Goal: Task Accomplishment & Management: Use online tool/utility

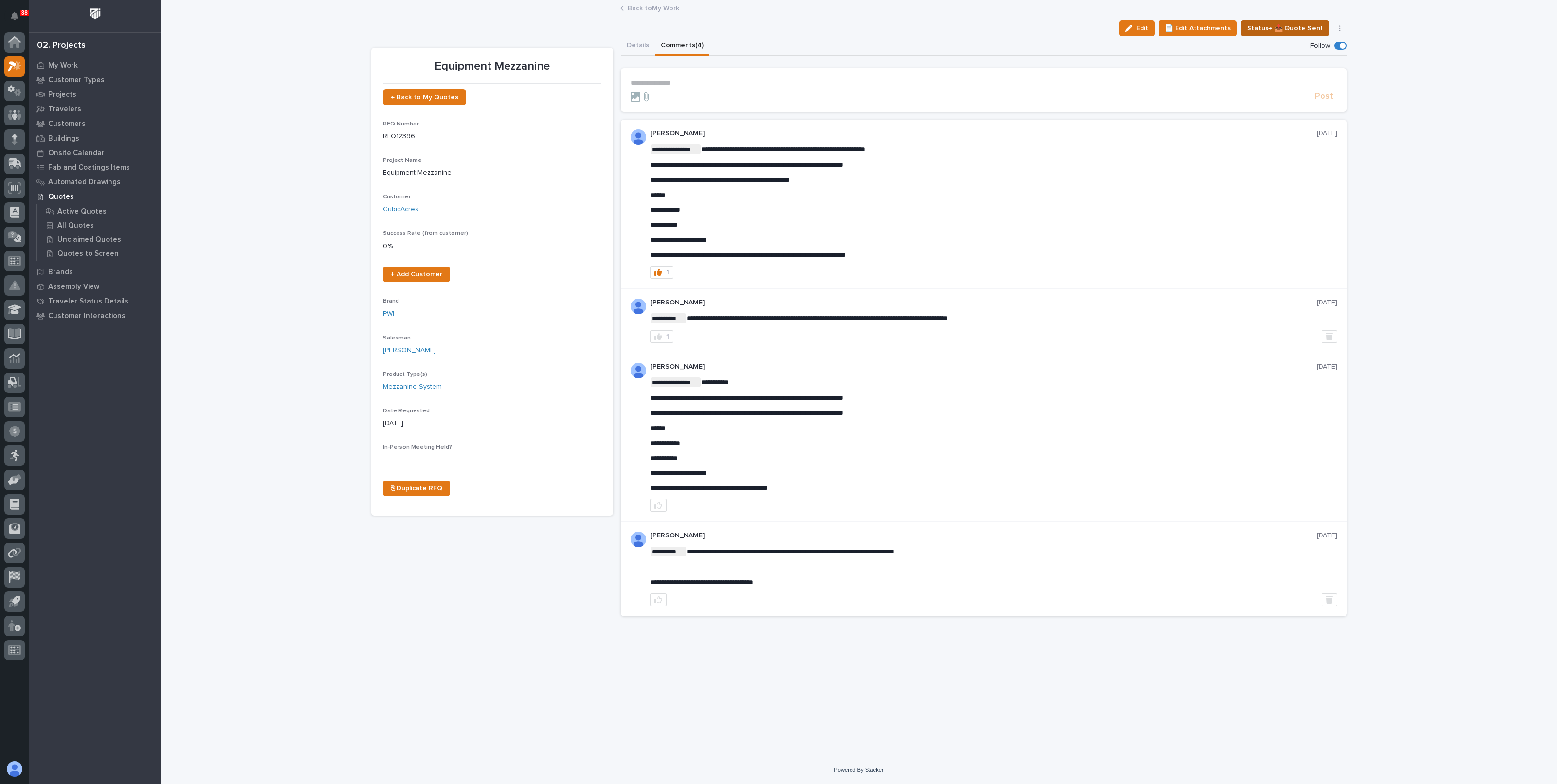
click at [1276, 29] on span "Status→ 📤 Quote Sent" at bounding box center [1285, 28] width 76 height 11
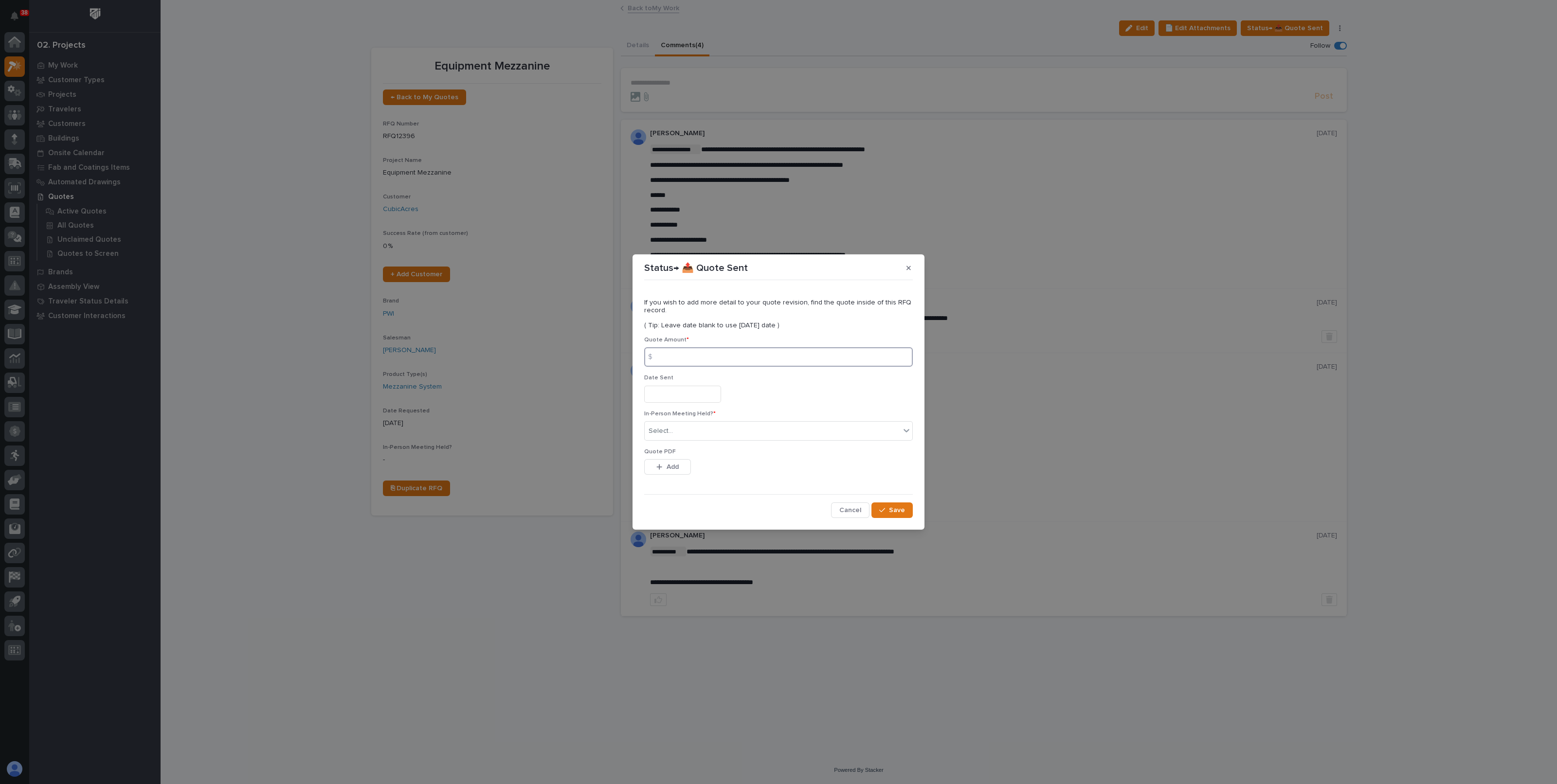
click at [690, 359] on input at bounding box center [778, 357] width 268 height 19
click at [689, 354] on input at bounding box center [778, 357] width 268 height 19
type input "324422"
click at [674, 394] on input "text" at bounding box center [682, 395] width 77 height 17
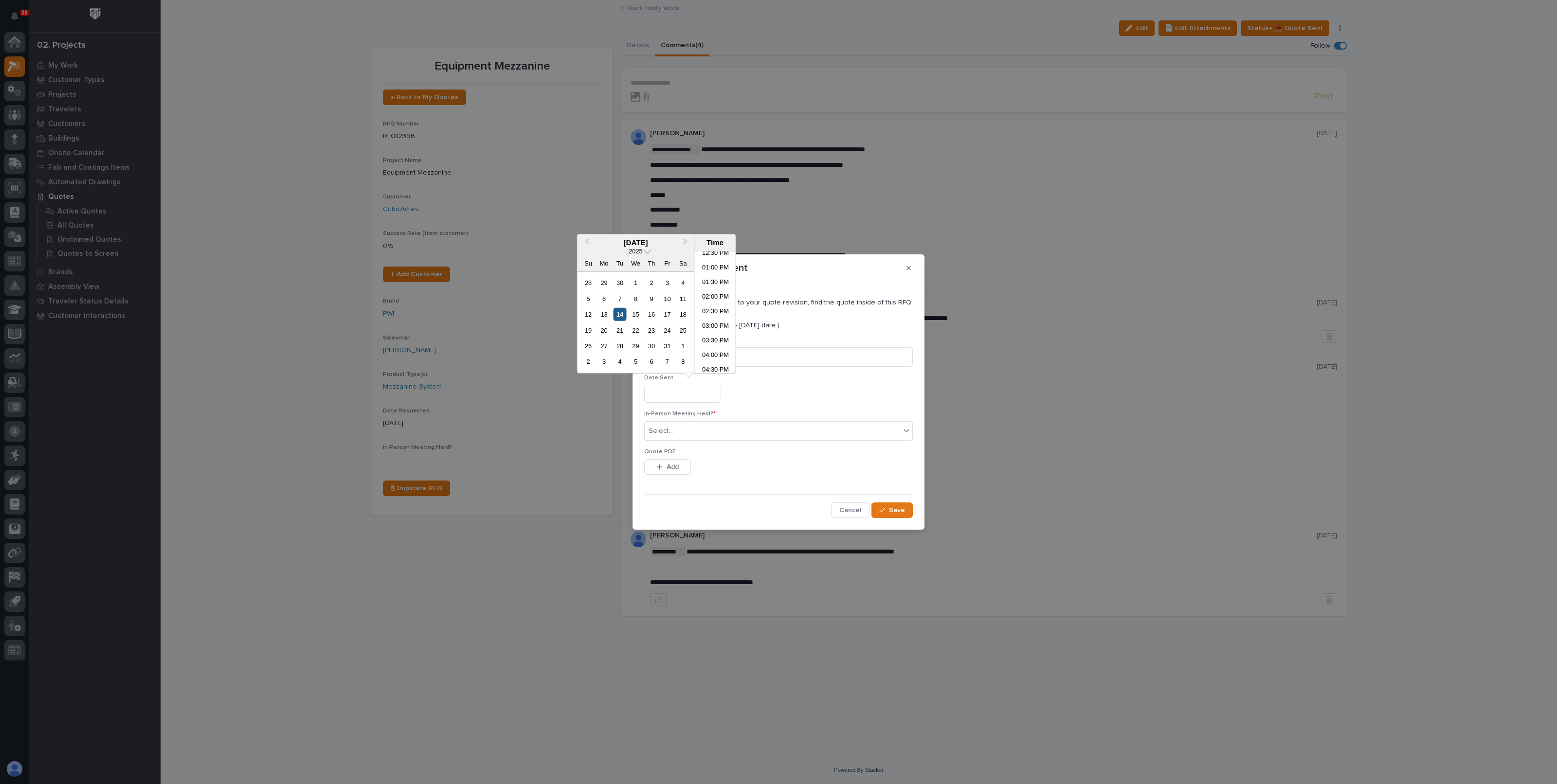
click at [620, 314] on div "14" at bounding box center [619, 314] width 13 height 13
type input "**********"
click at [674, 430] on input "text" at bounding box center [674, 432] width 1 height 9
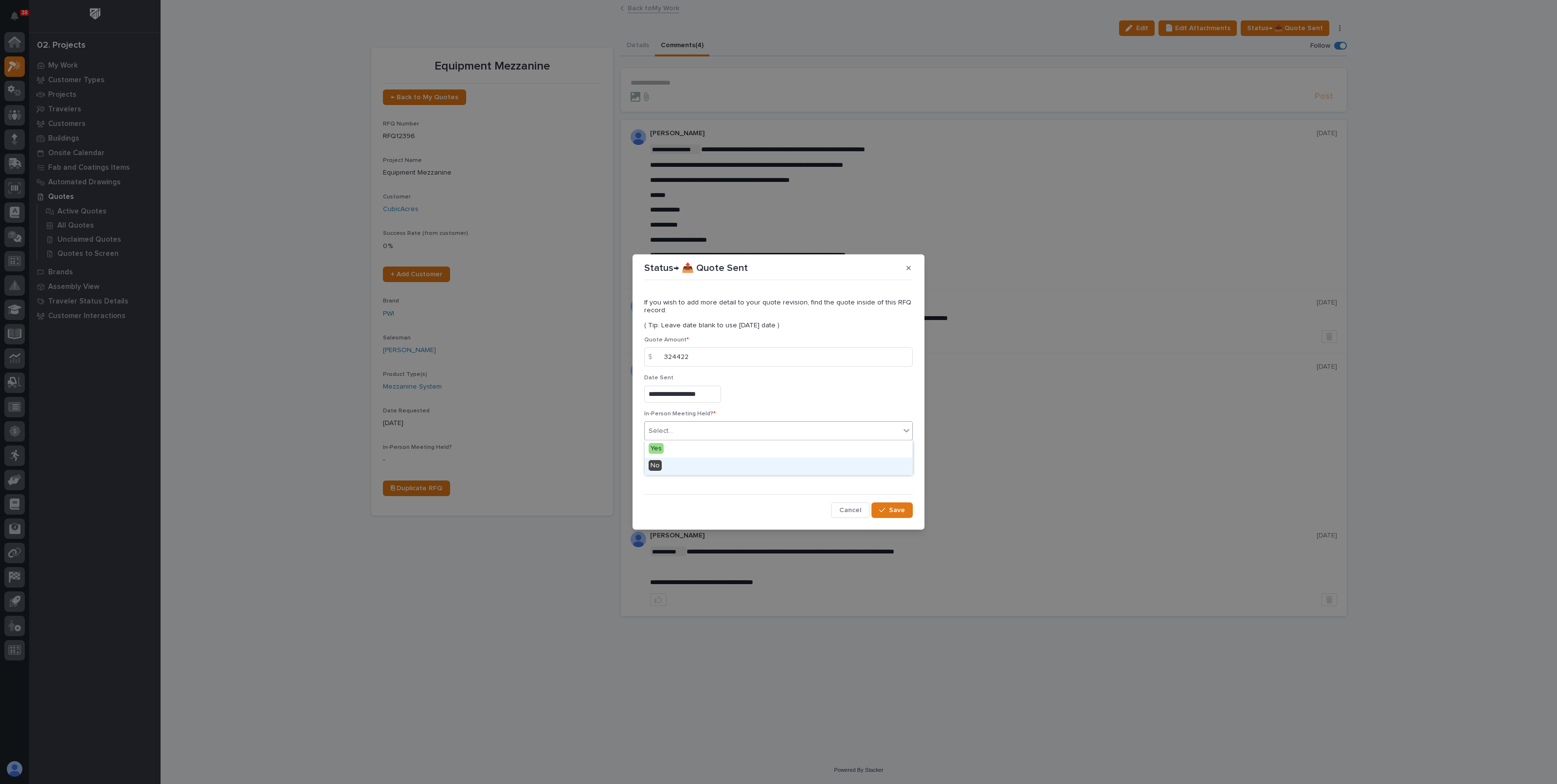
click at [659, 471] on div "No" at bounding box center [778, 466] width 267 height 17
click at [676, 470] on span "Add" at bounding box center [672, 467] width 12 height 9
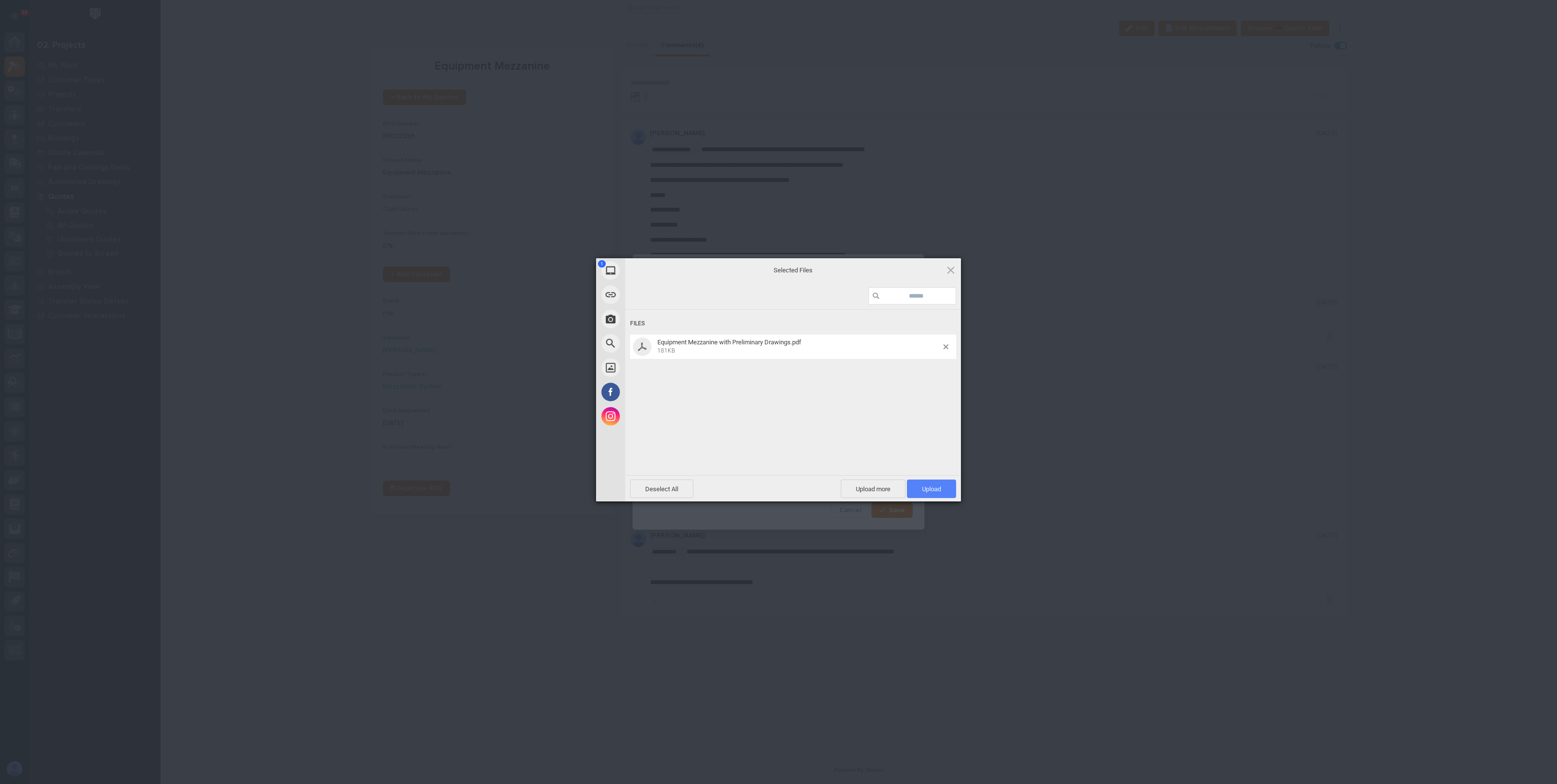
click at [923, 489] on span "Upload 1" at bounding box center [931, 489] width 19 height 7
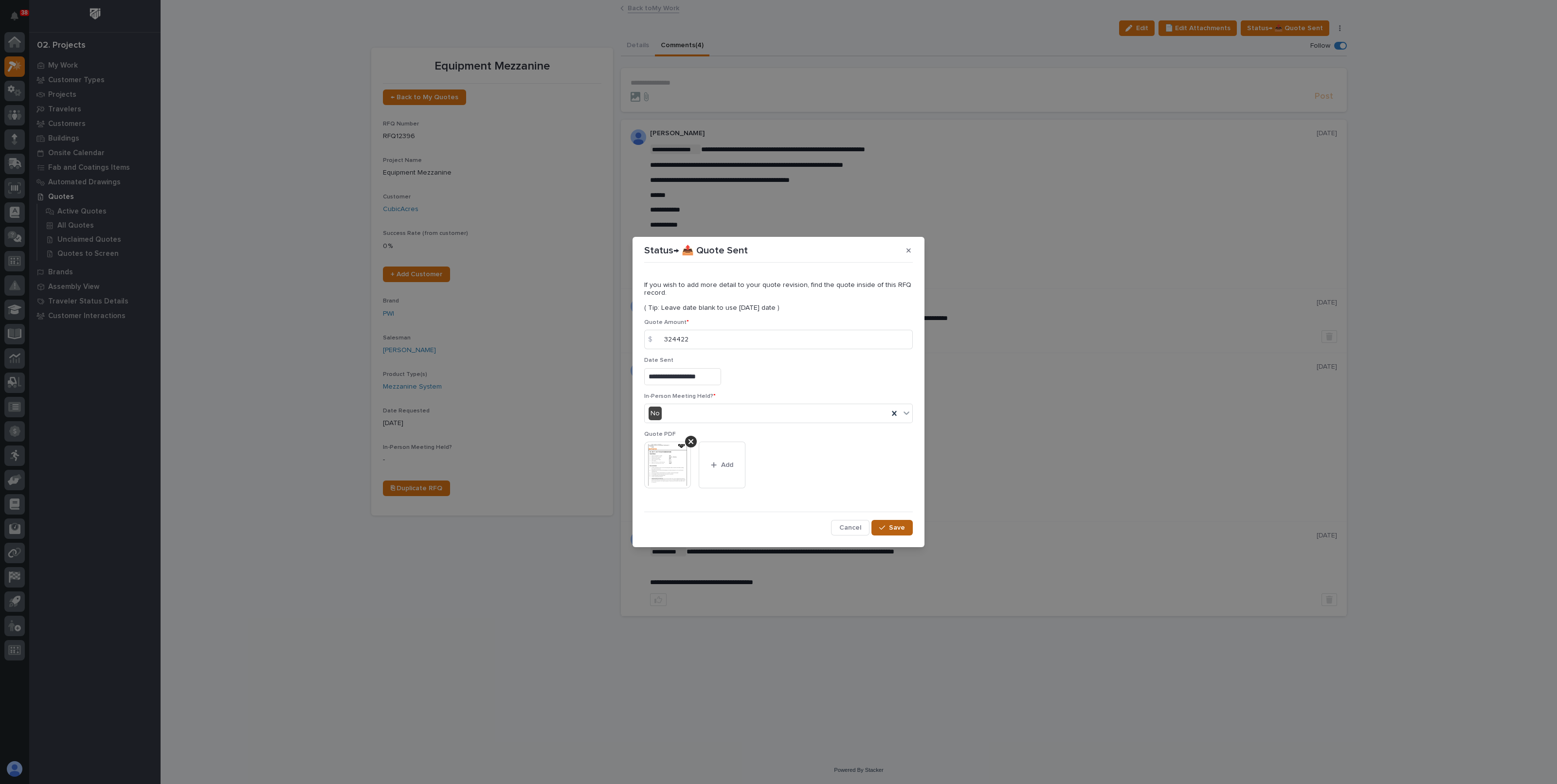
click at [899, 527] on span "Save" at bounding box center [897, 528] width 16 height 9
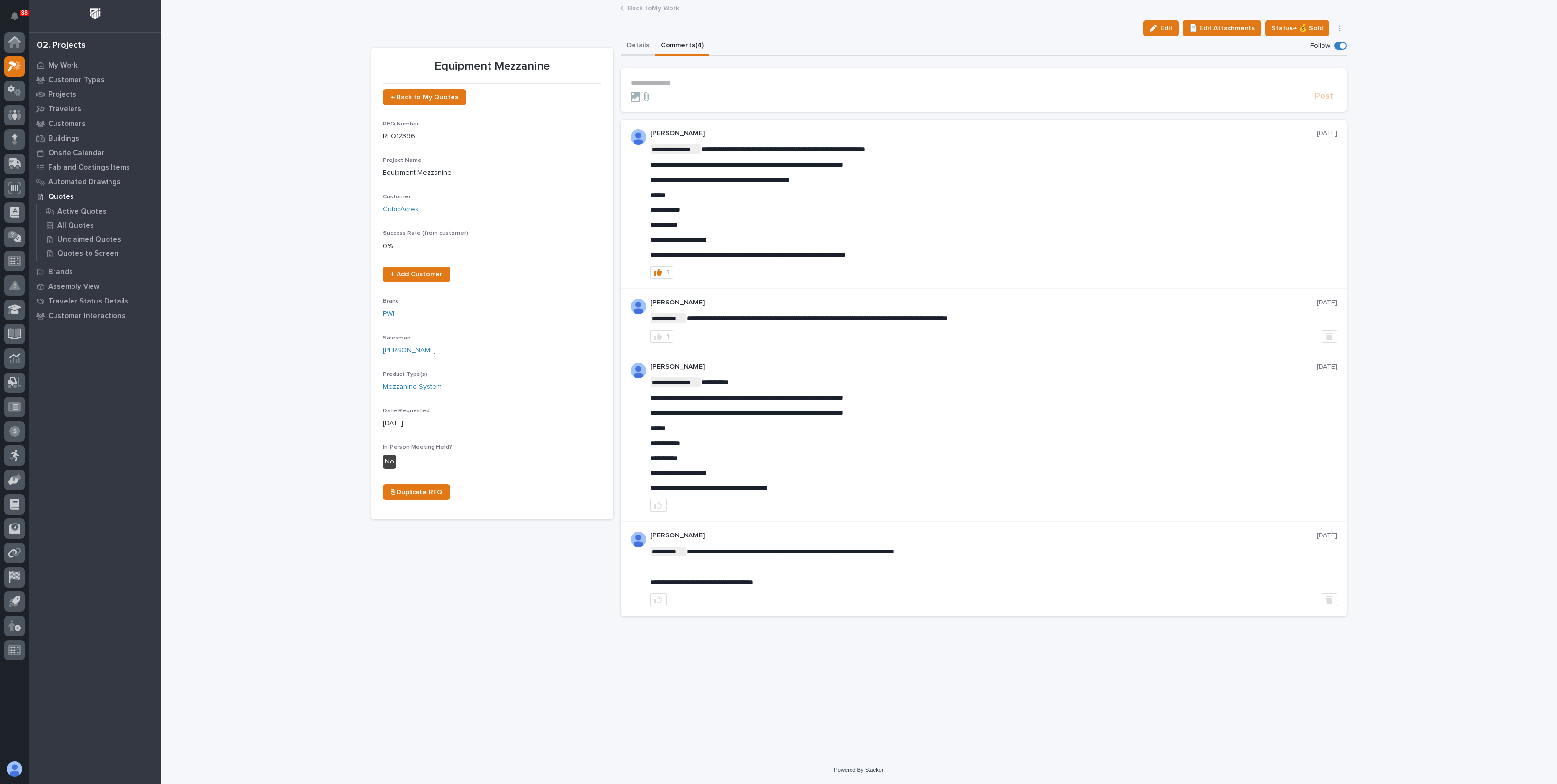
click at [642, 46] on button "Details" at bounding box center [637, 47] width 34 height 21
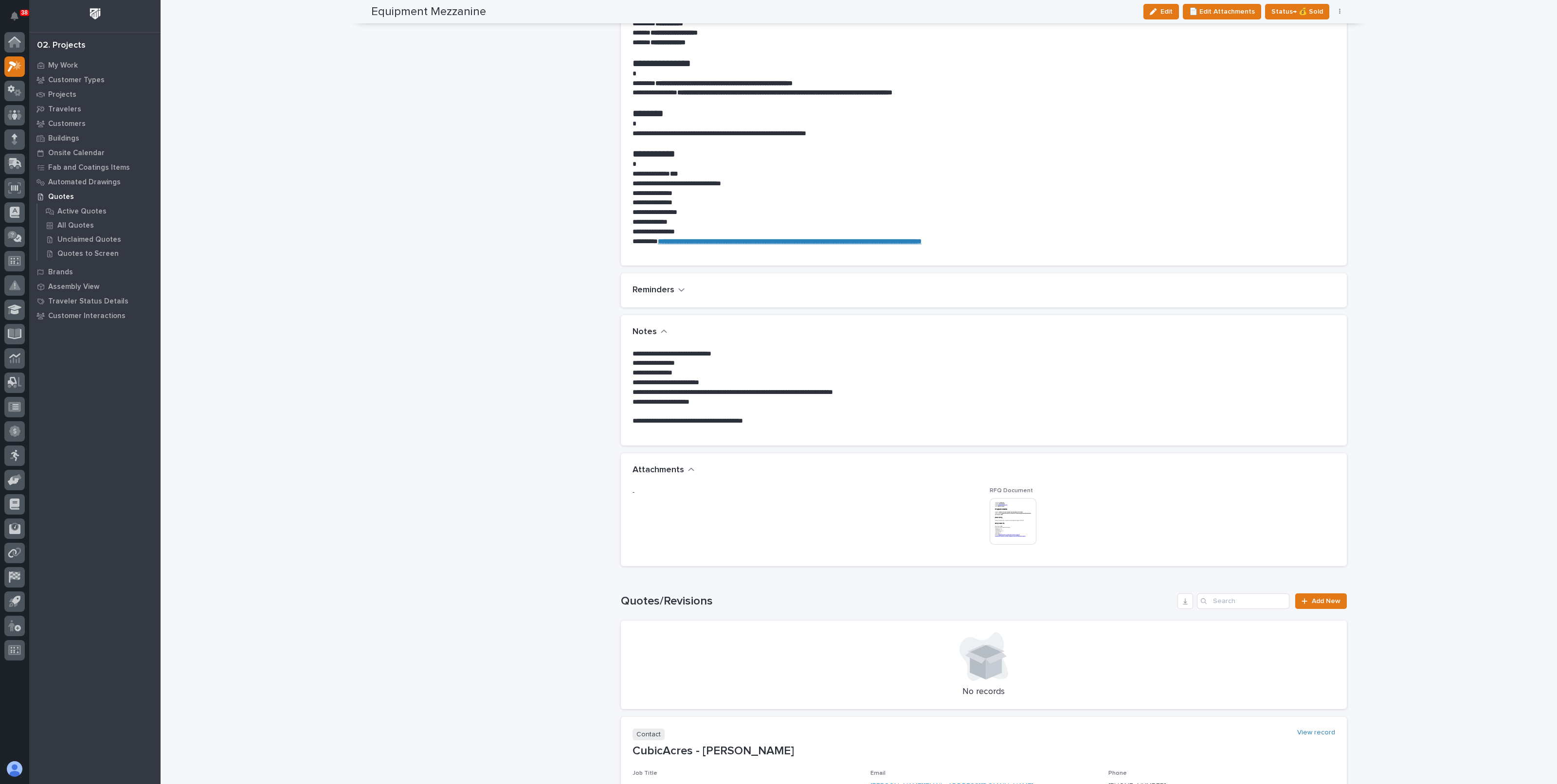
scroll to position [693, 0]
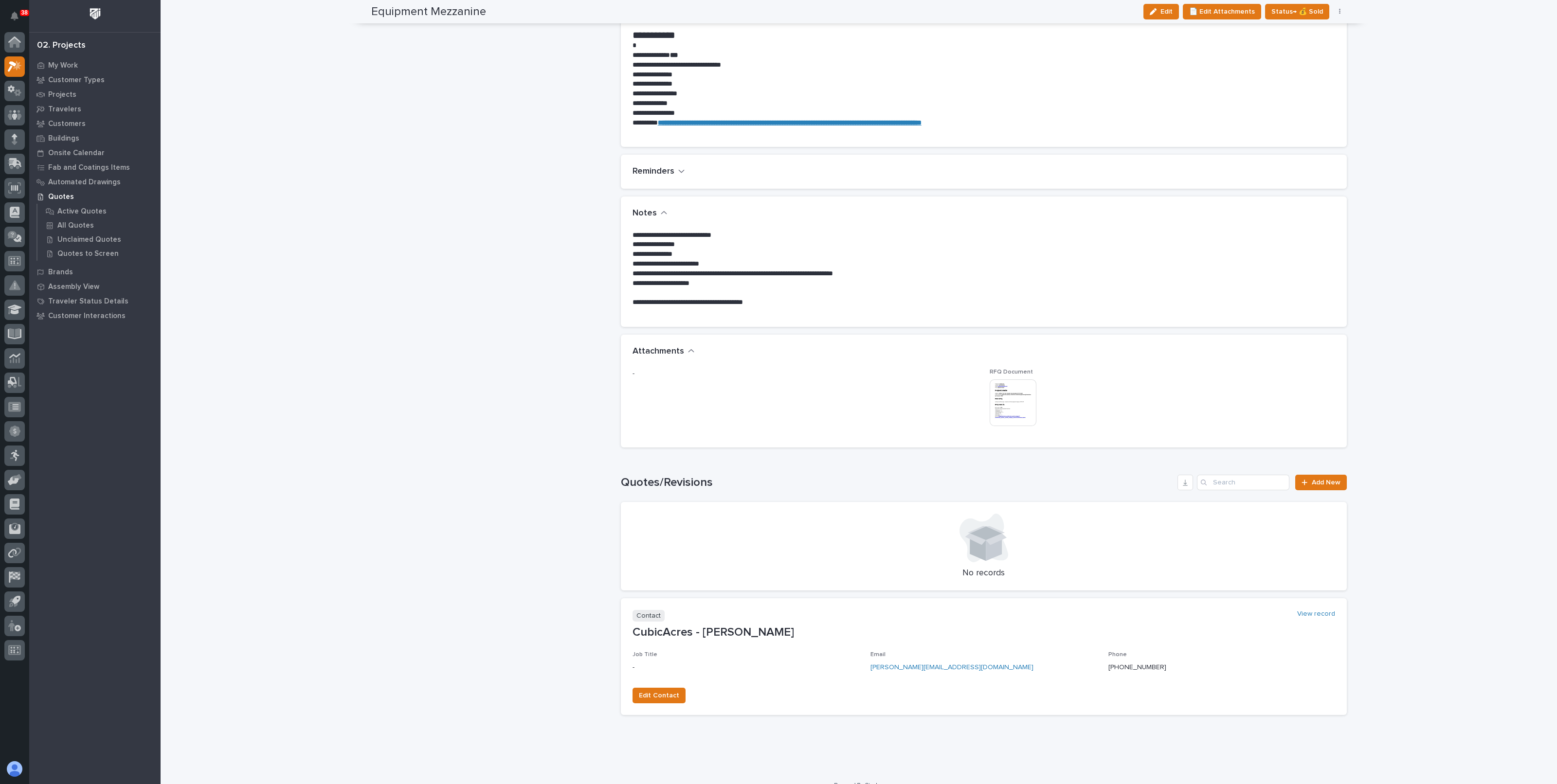
click at [1358, 390] on div "Loading... Saving… Loading... Saving… Equipment Mezzanine Edit 📄 Edit Attachmen…" at bounding box center [859, 40] width 1397 height 1464
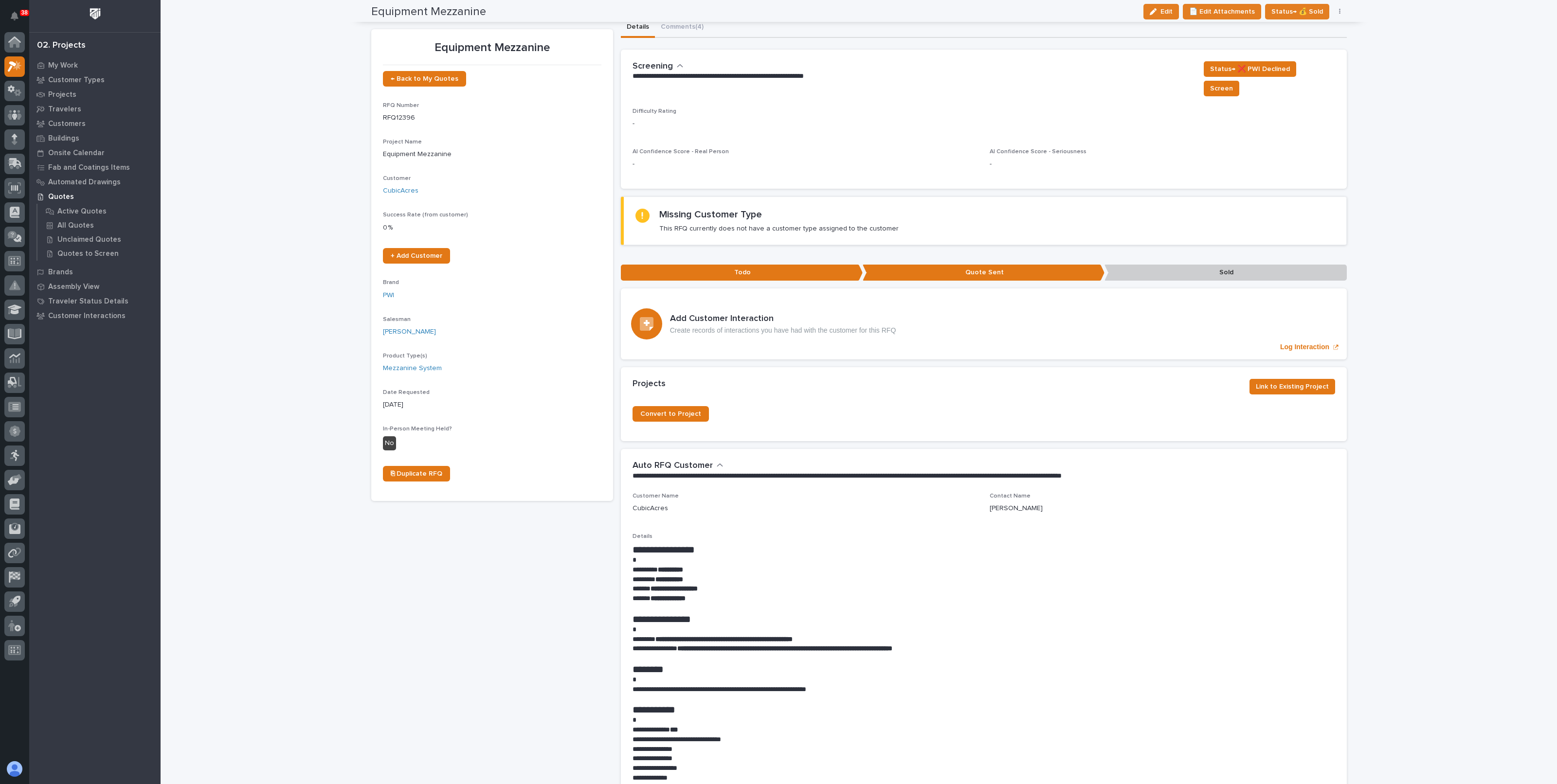
scroll to position [0, 0]
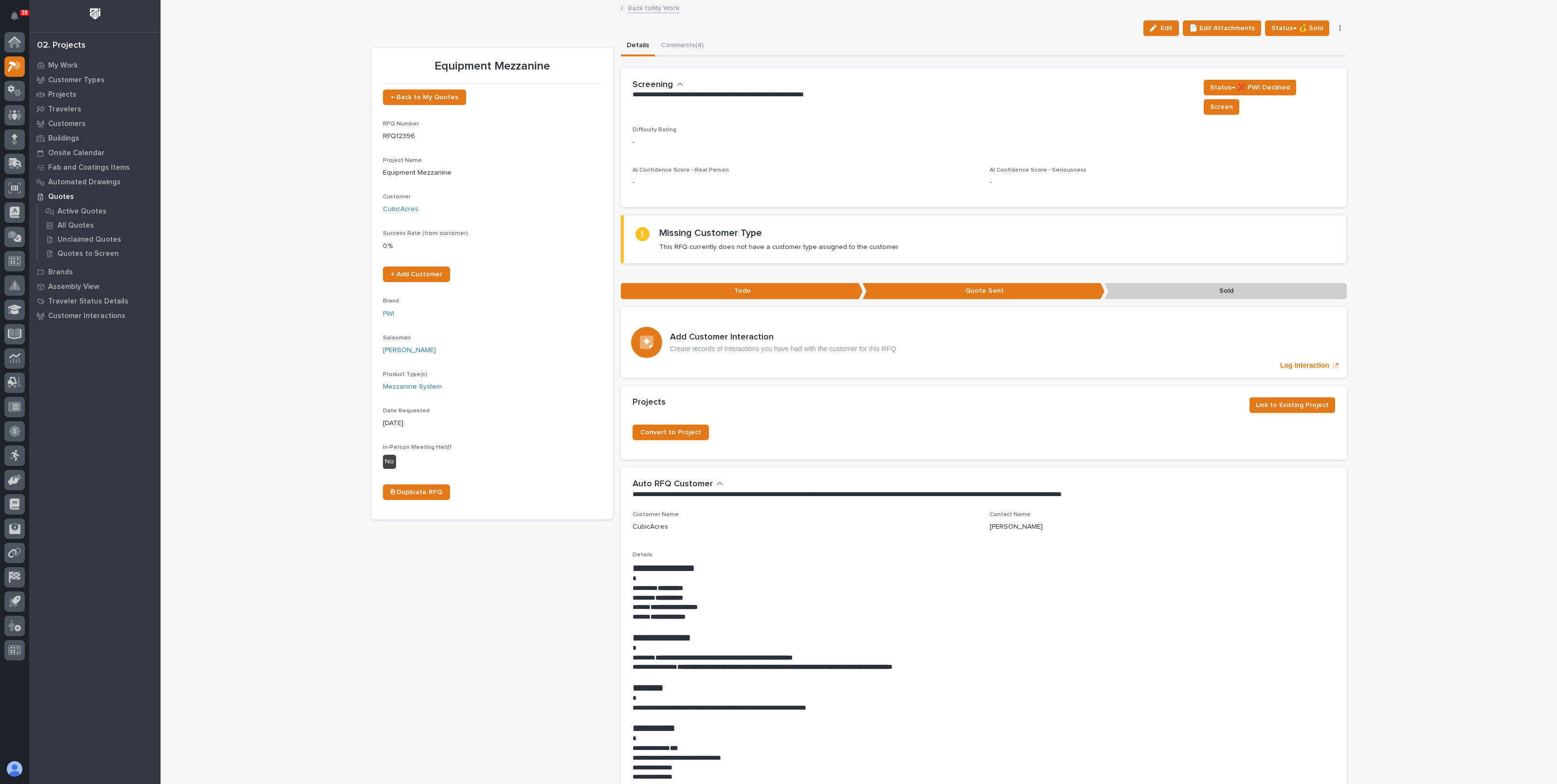
click at [634, 3] on link "Back to My Work" at bounding box center [653, 7] width 52 height 11
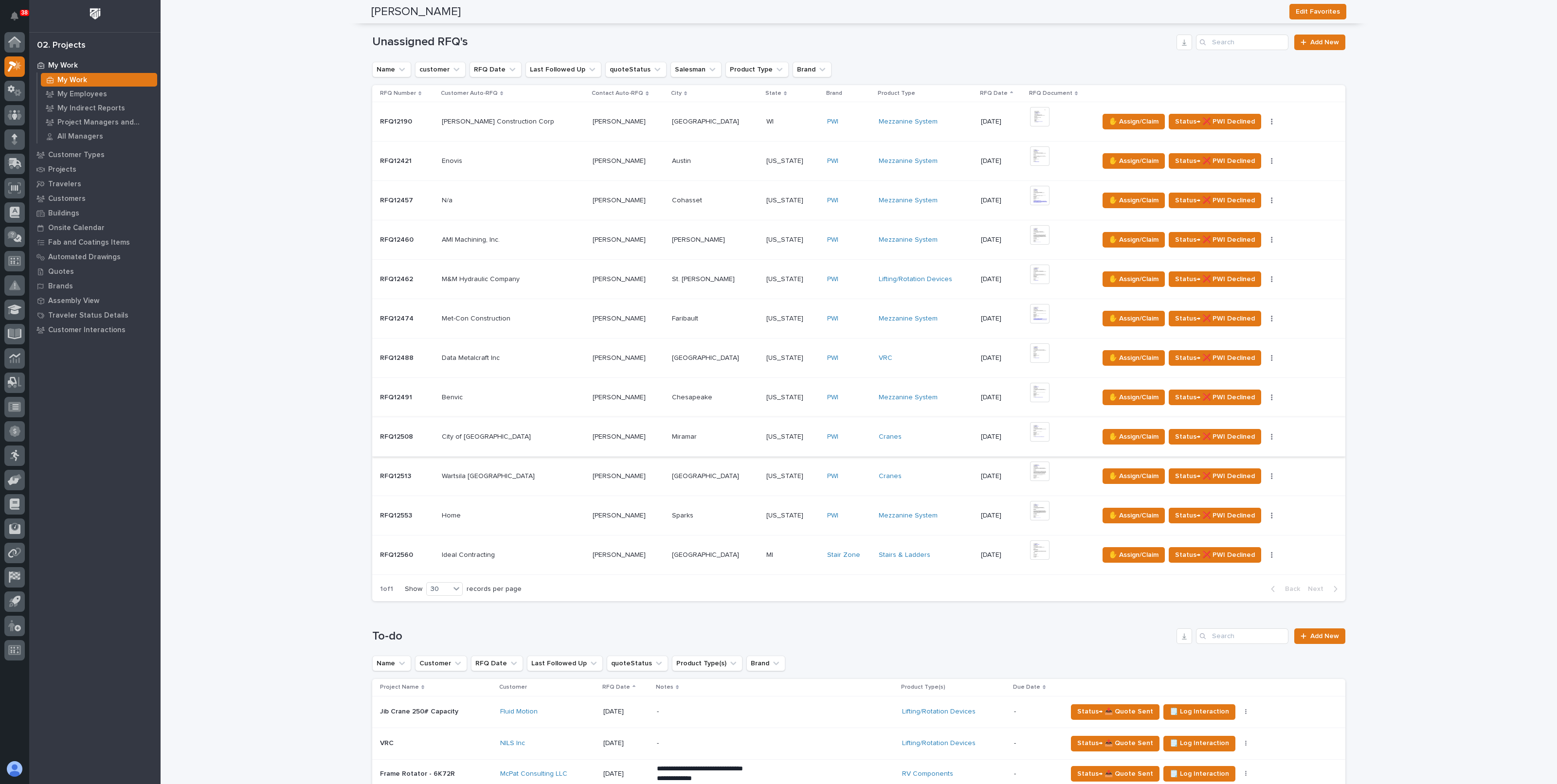
scroll to position [218, 0]
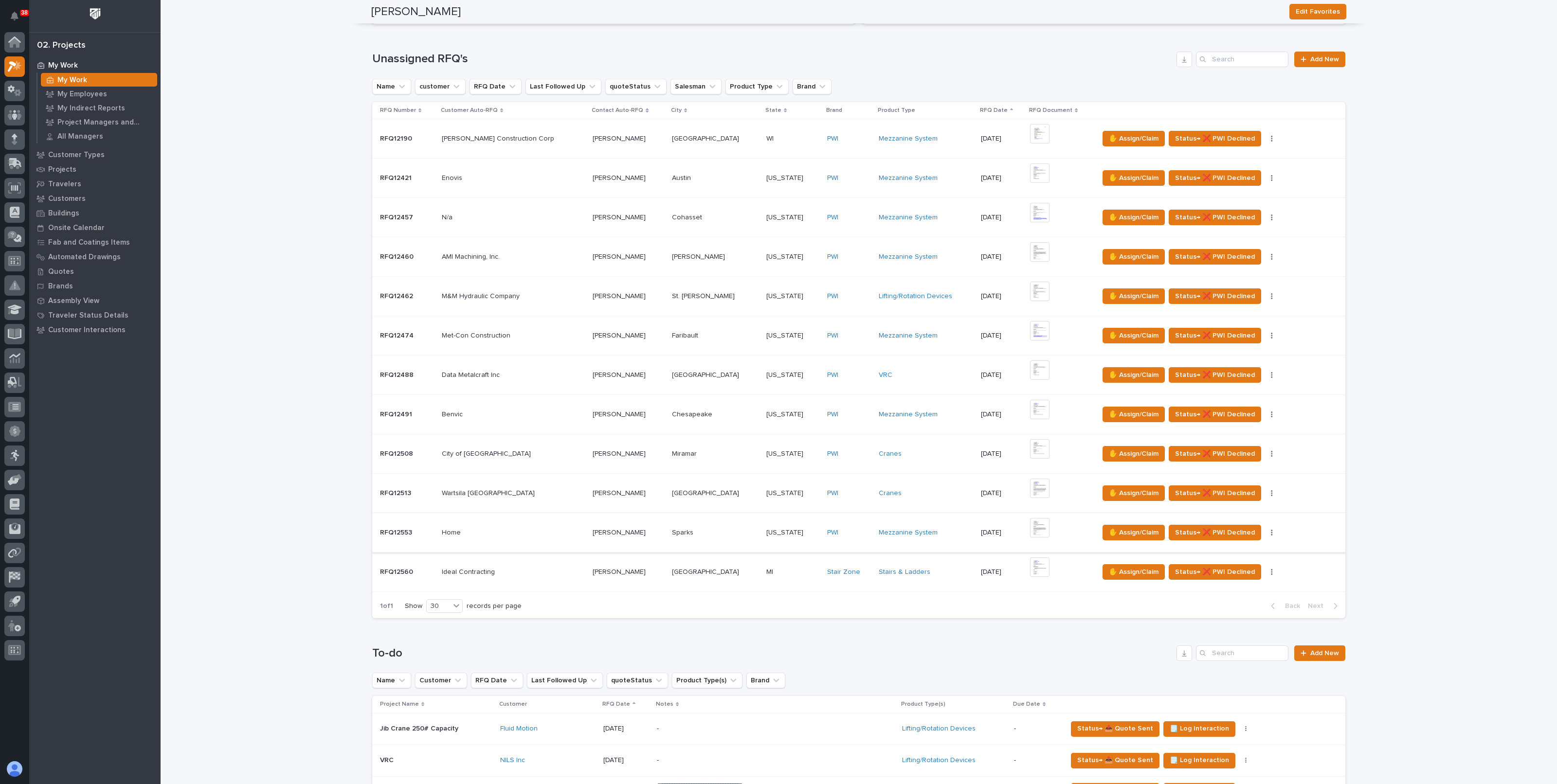
click at [1030, 523] on img at bounding box center [1039, 528] width 19 height 19
click at [1030, 130] on img at bounding box center [1039, 133] width 19 height 19
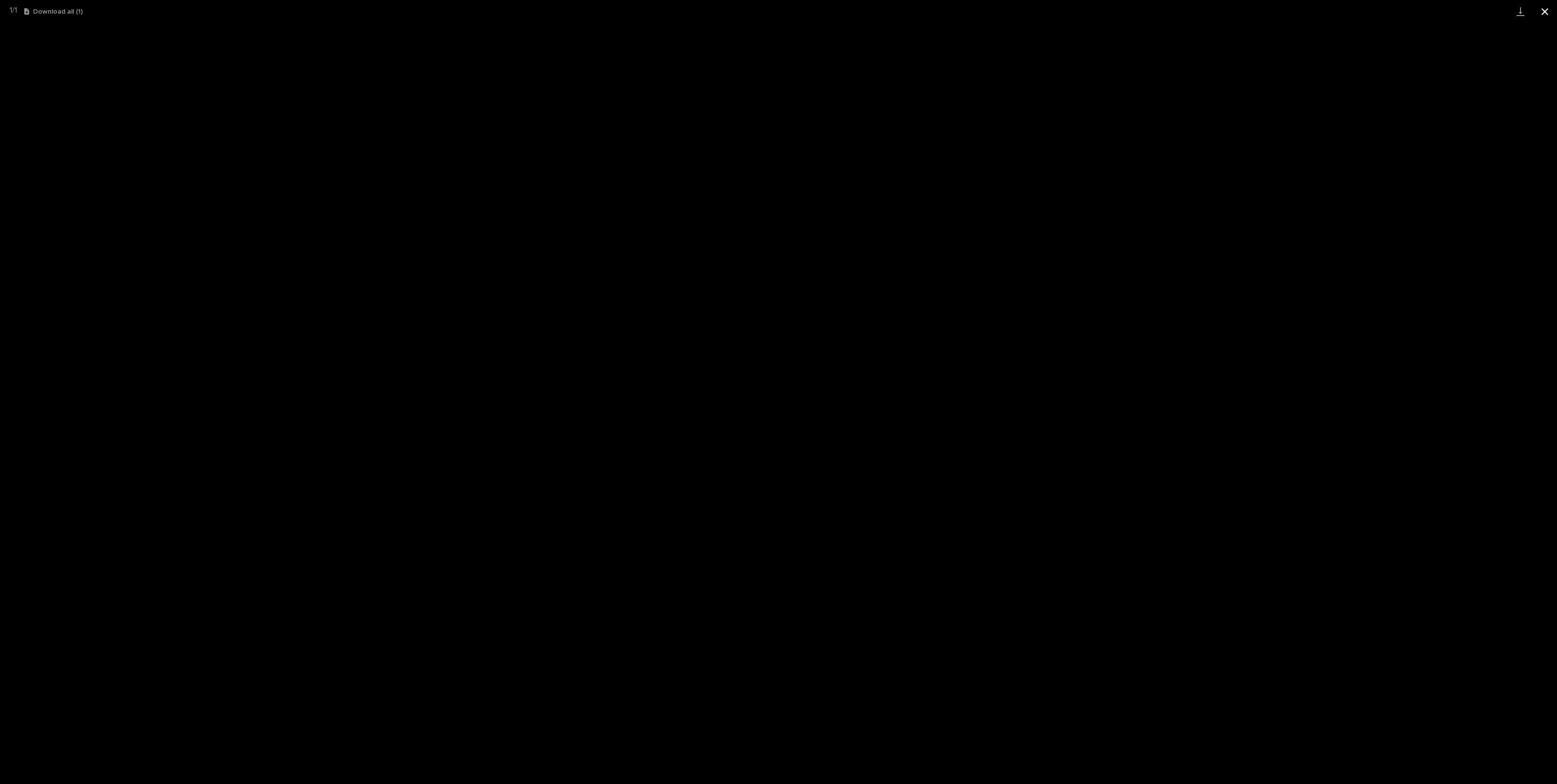
click at [1551, 10] on button "Close gallery" at bounding box center [1545, 11] width 24 height 22
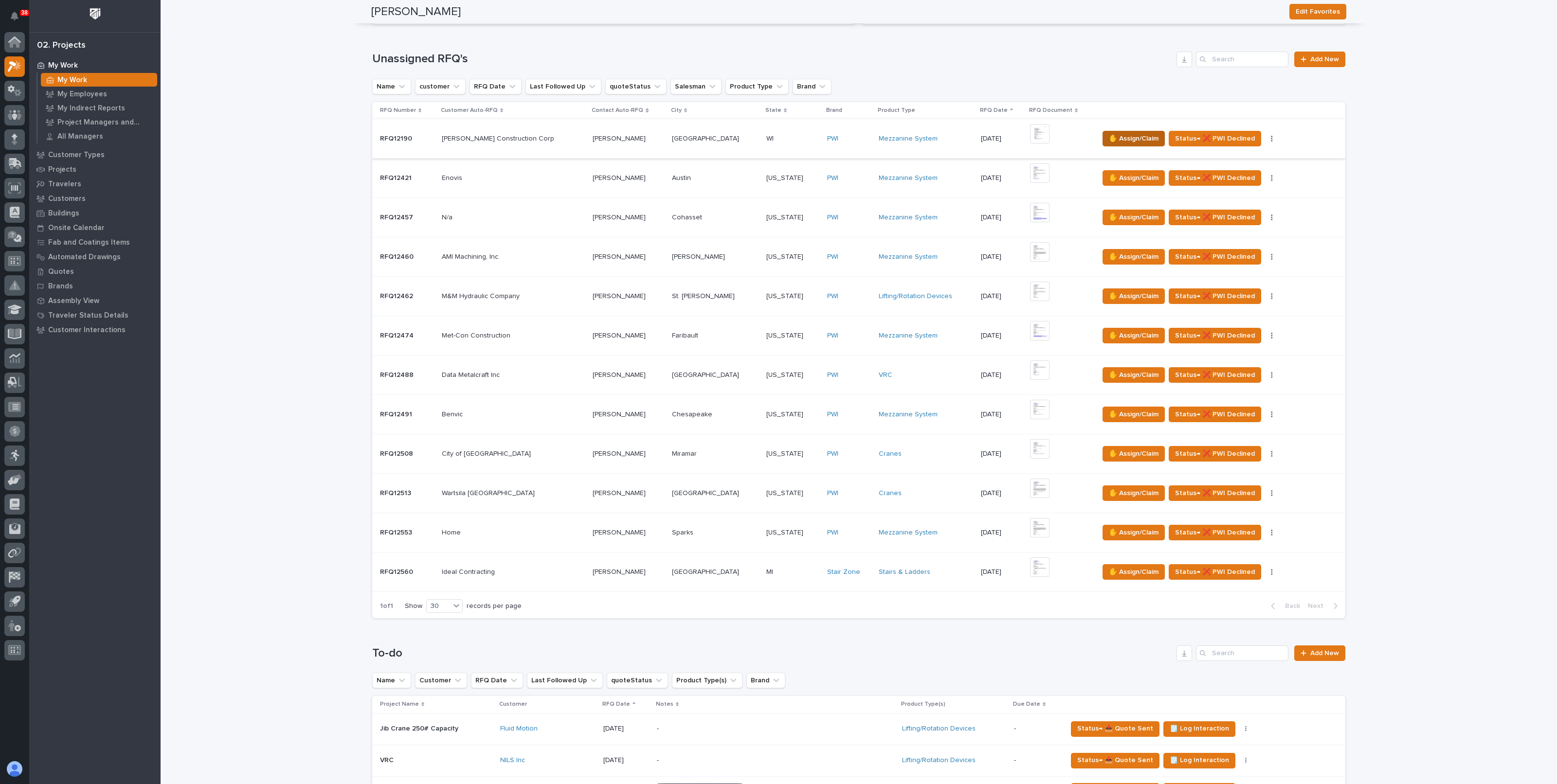
click at [1115, 134] on span "✋ Assign/Claim" at bounding box center [1133, 138] width 49 height 11
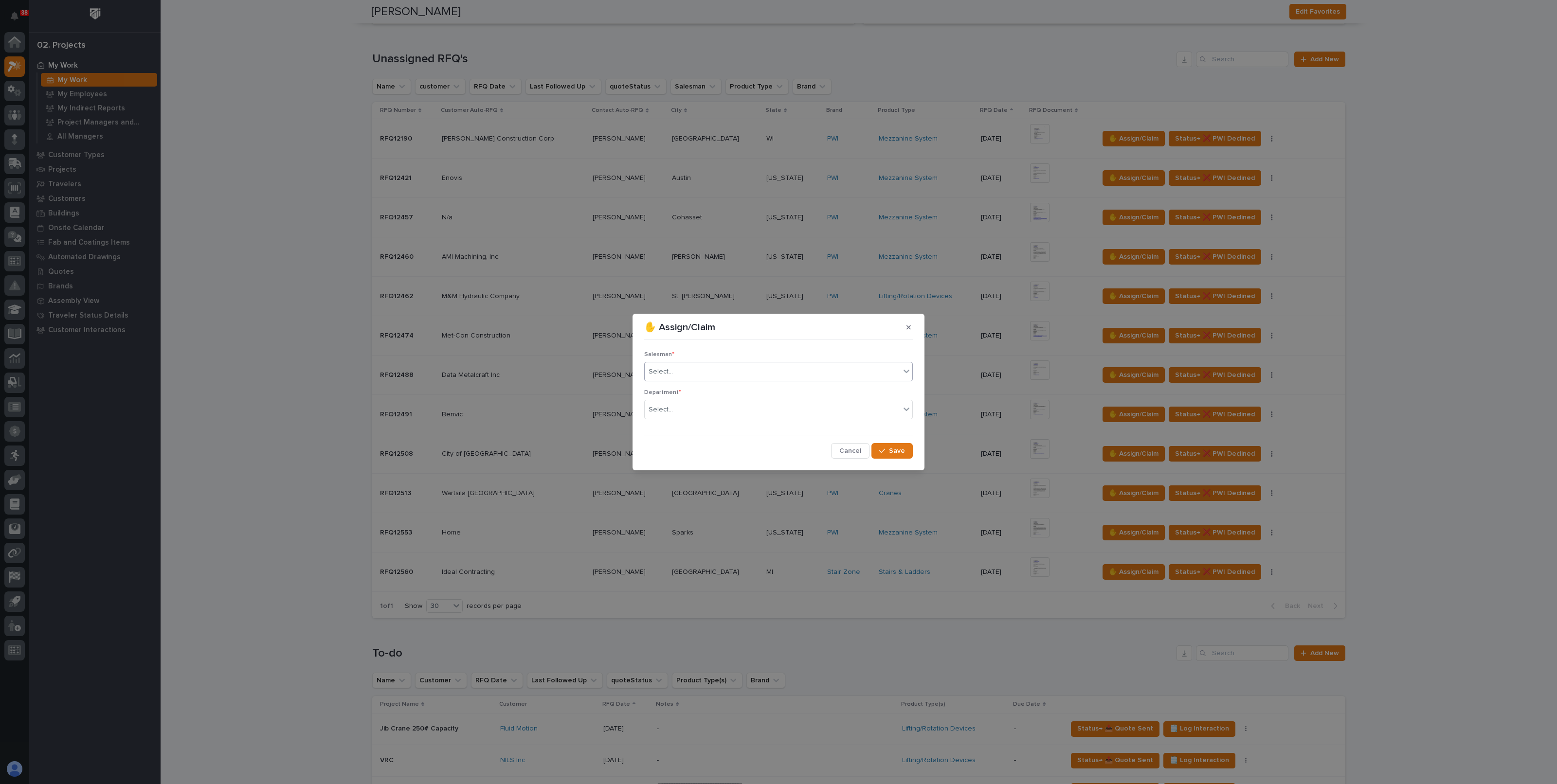
click at [699, 376] on div "Select..." at bounding box center [772, 372] width 255 height 16
type input "*****"
click at [682, 420] on div "Department * Select..." at bounding box center [778, 408] width 268 height 38
click at [690, 373] on div "Select..." at bounding box center [772, 372] width 255 height 16
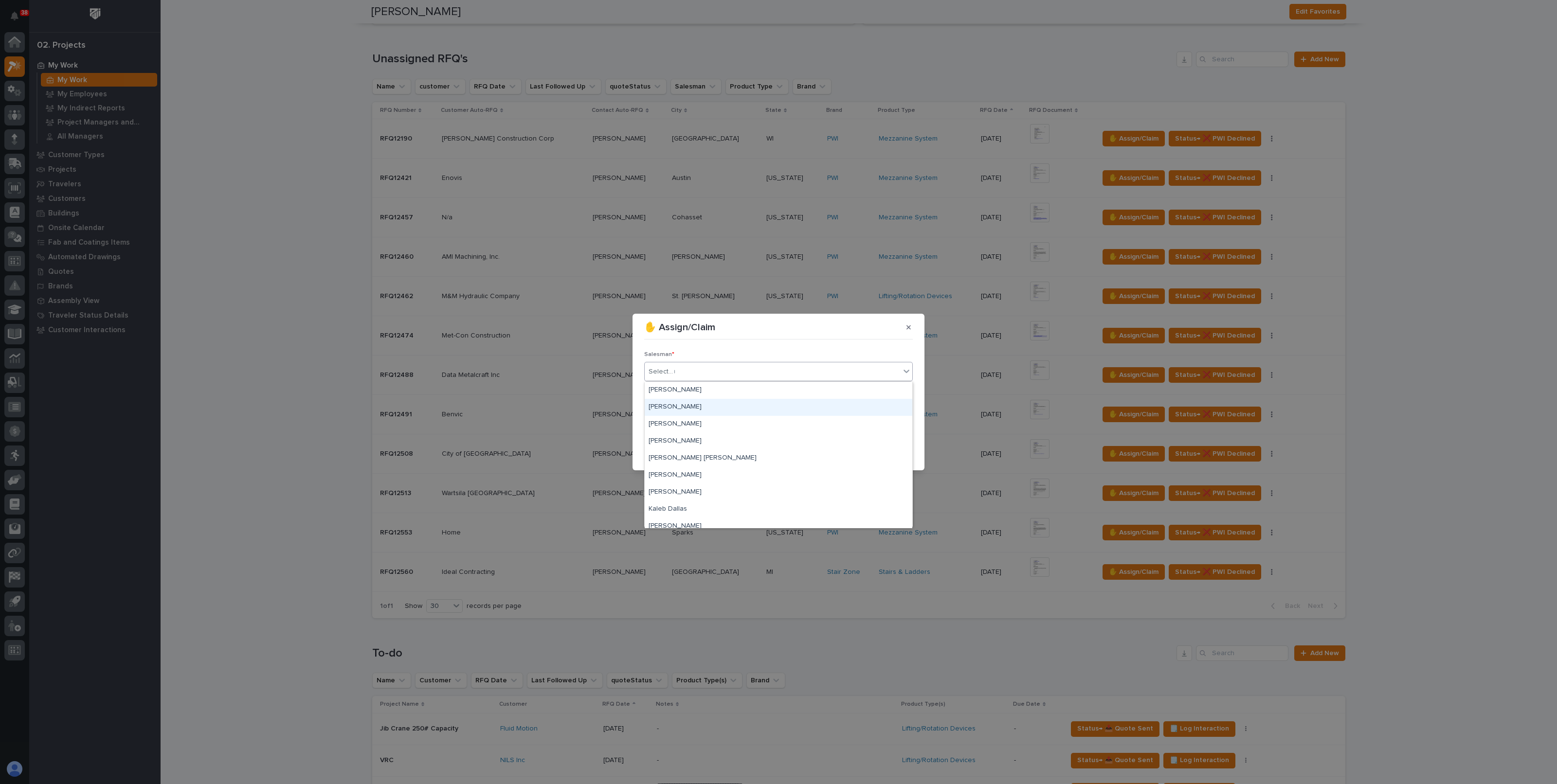
type input "**"
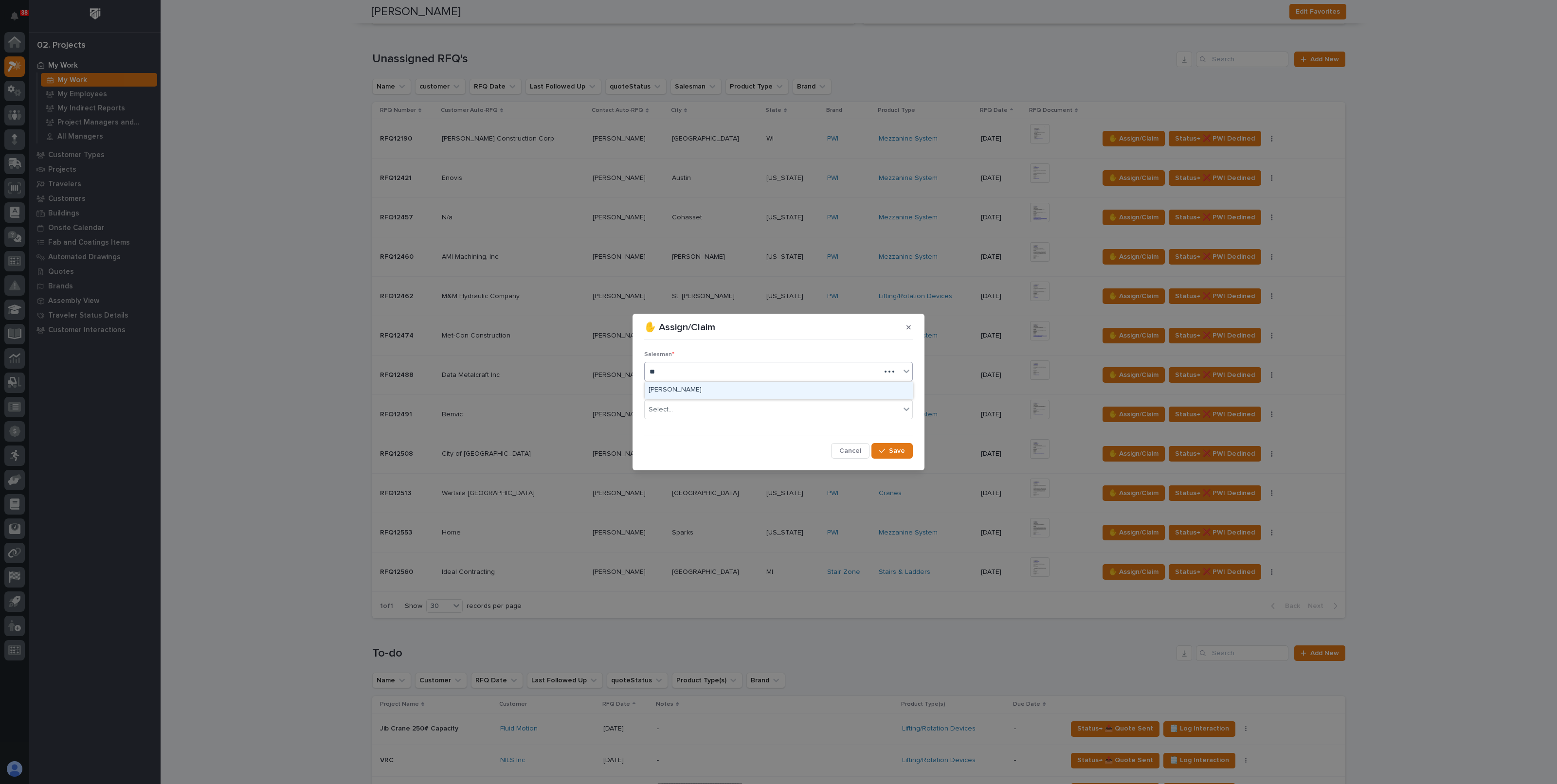
click at [690, 388] on div "[PERSON_NAME]" at bounding box center [778, 390] width 267 height 17
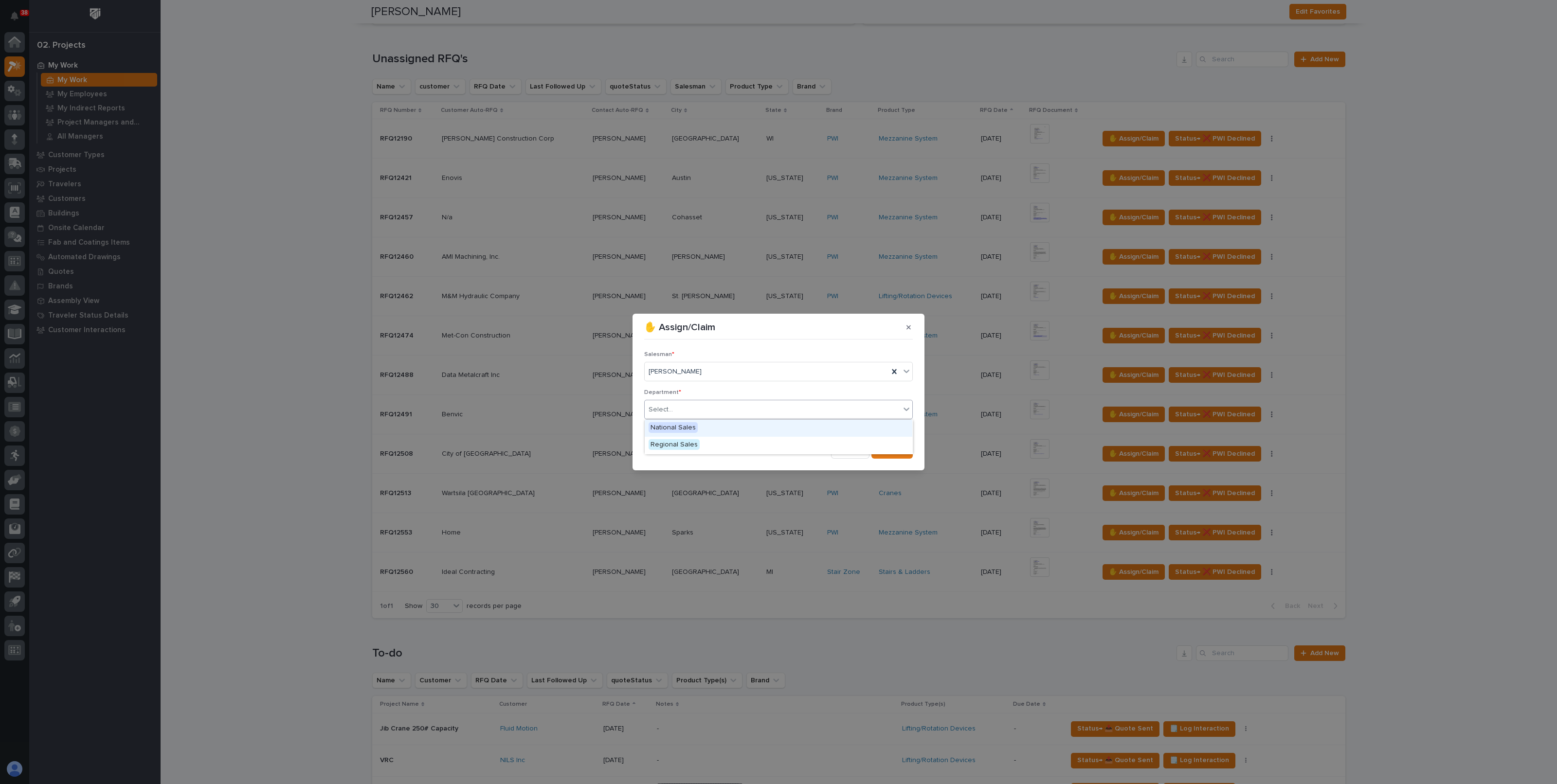
click at [682, 412] on div "Select..." at bounding box center [772, 409] width 255 height 16
click at [679, 427] on span "National Sales" at bounding box center [672, 427] width 49 height 10
click at [891, 452] on span "Save" at bounding box center [897, 451] width 16 height 9
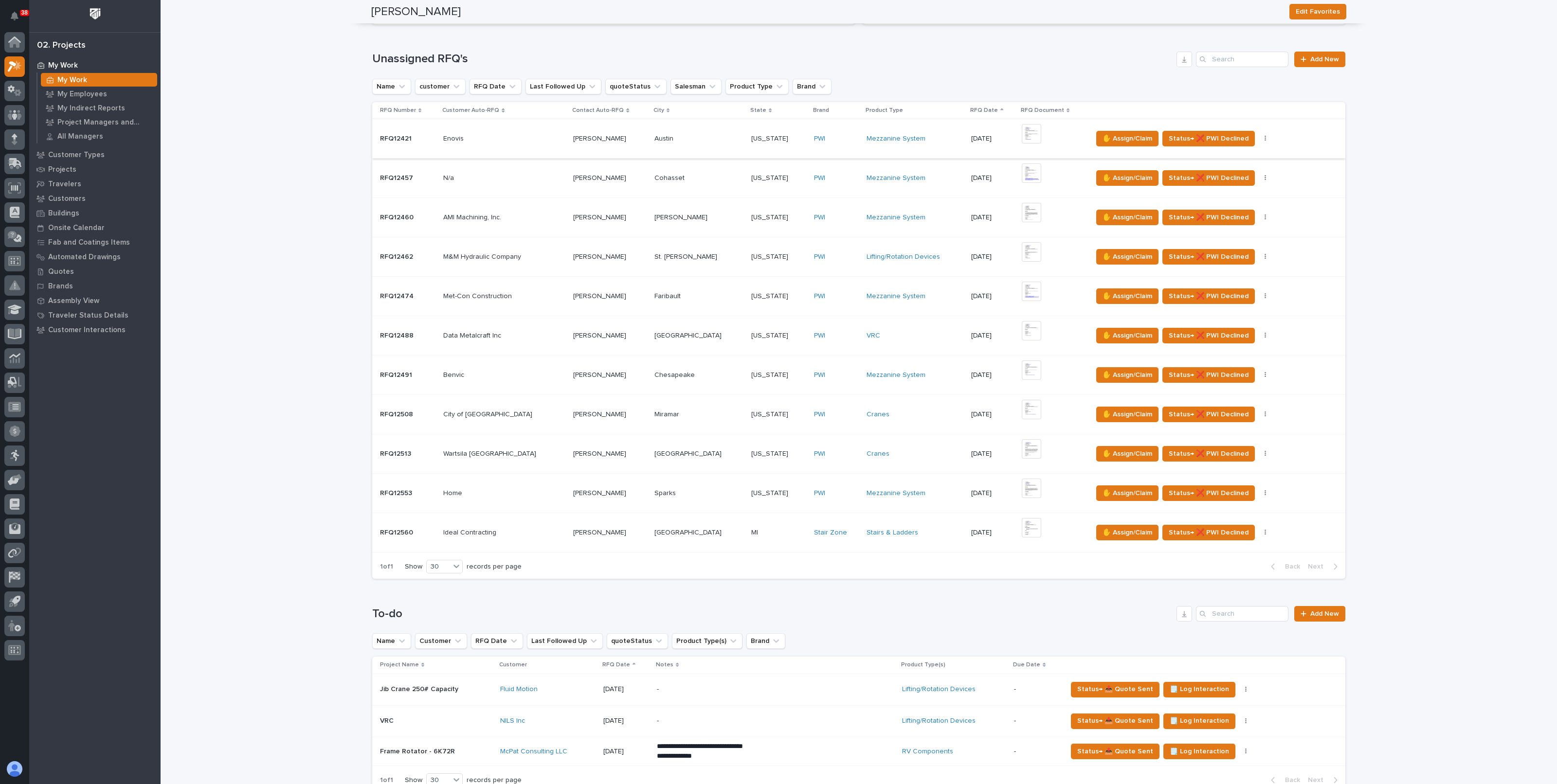
click at [1022, 132] on img at bounding box center [1032, 133] width 19 height 19
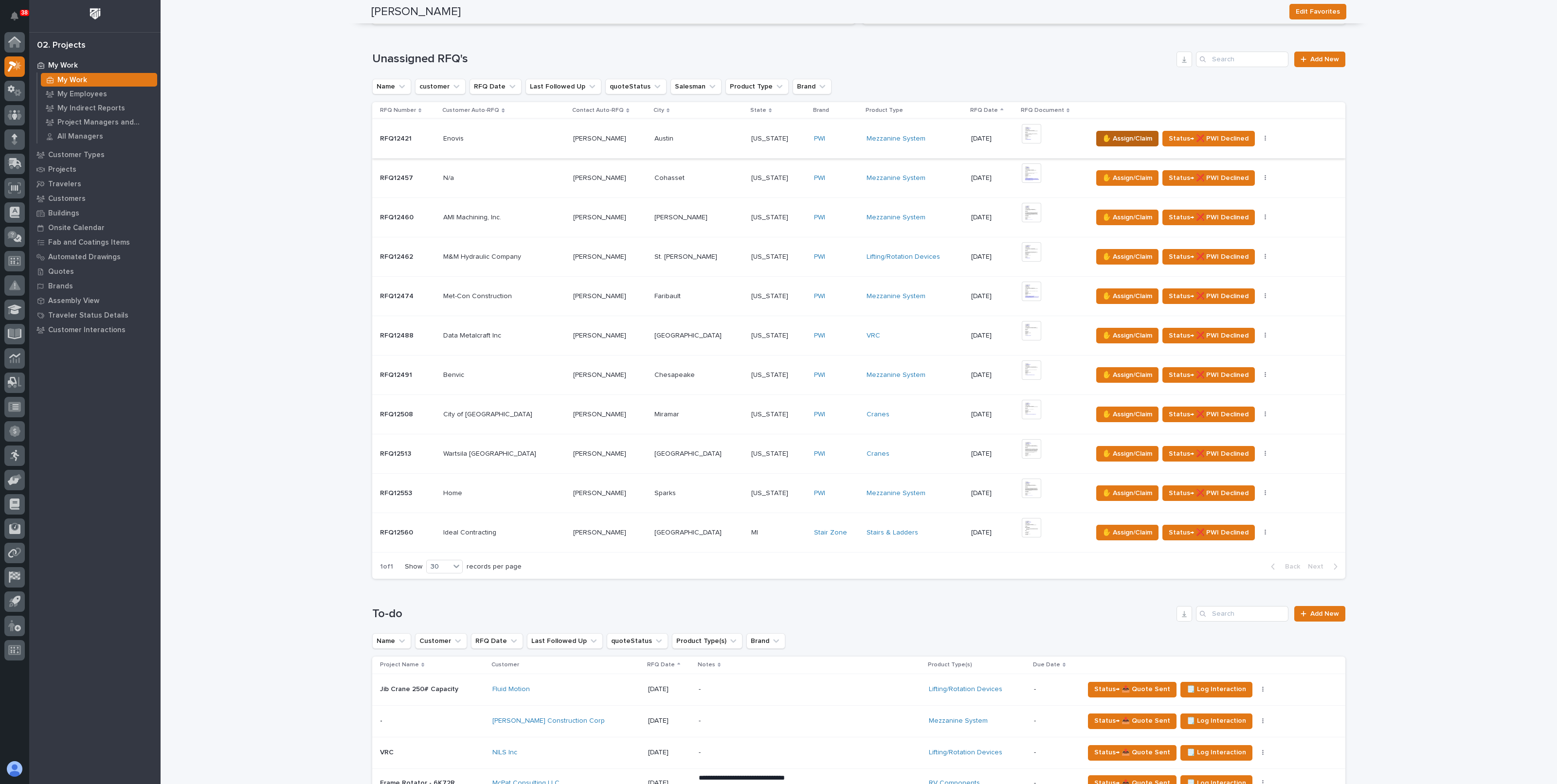
click at [1103, 138] on span "✋ Assign/Claim" at bounding box center [1127, 138] width 49 height 11
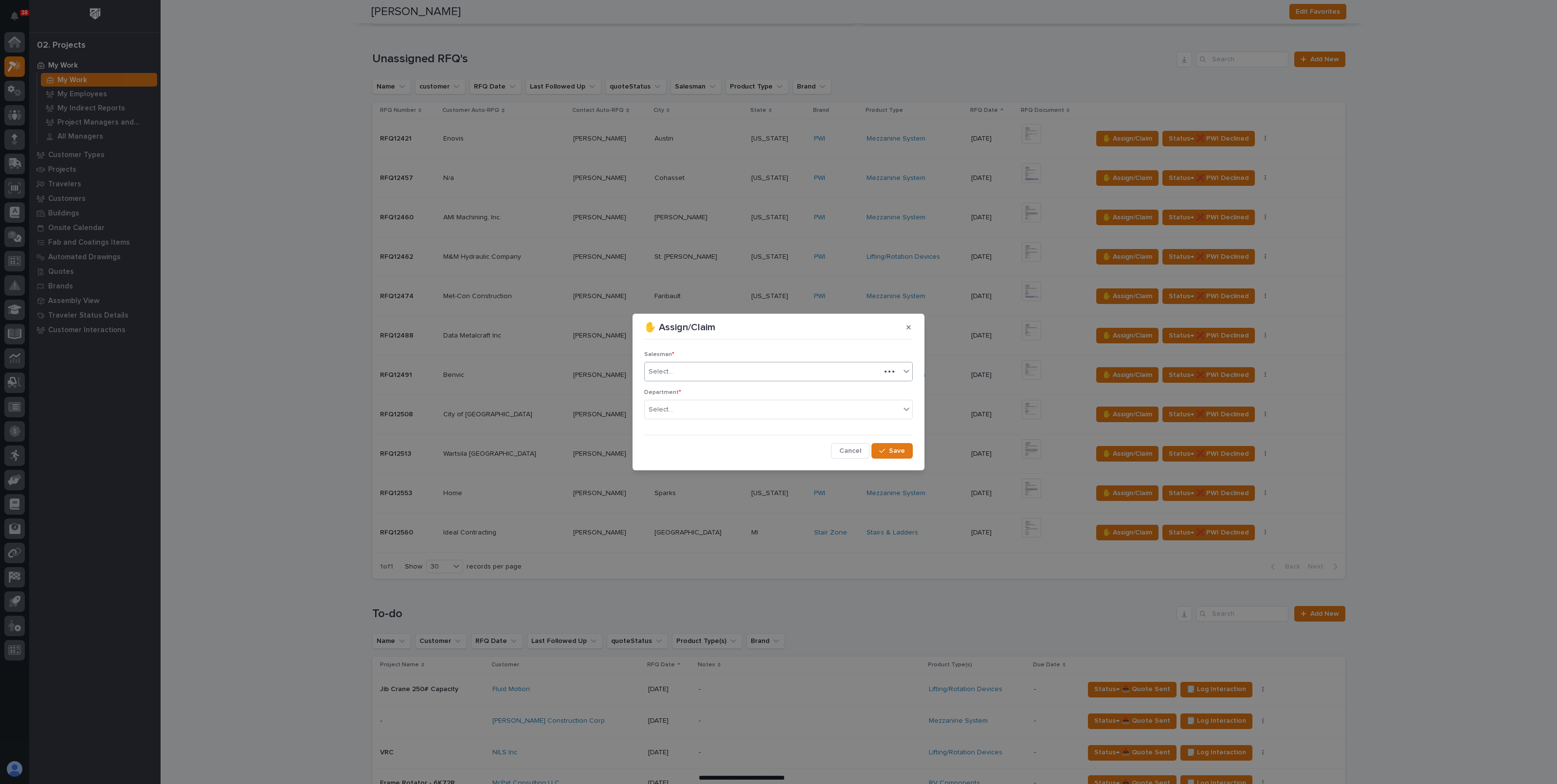
click at [700, 371] on div "Select..." at bounding box center [762, 372] width 236 height 16
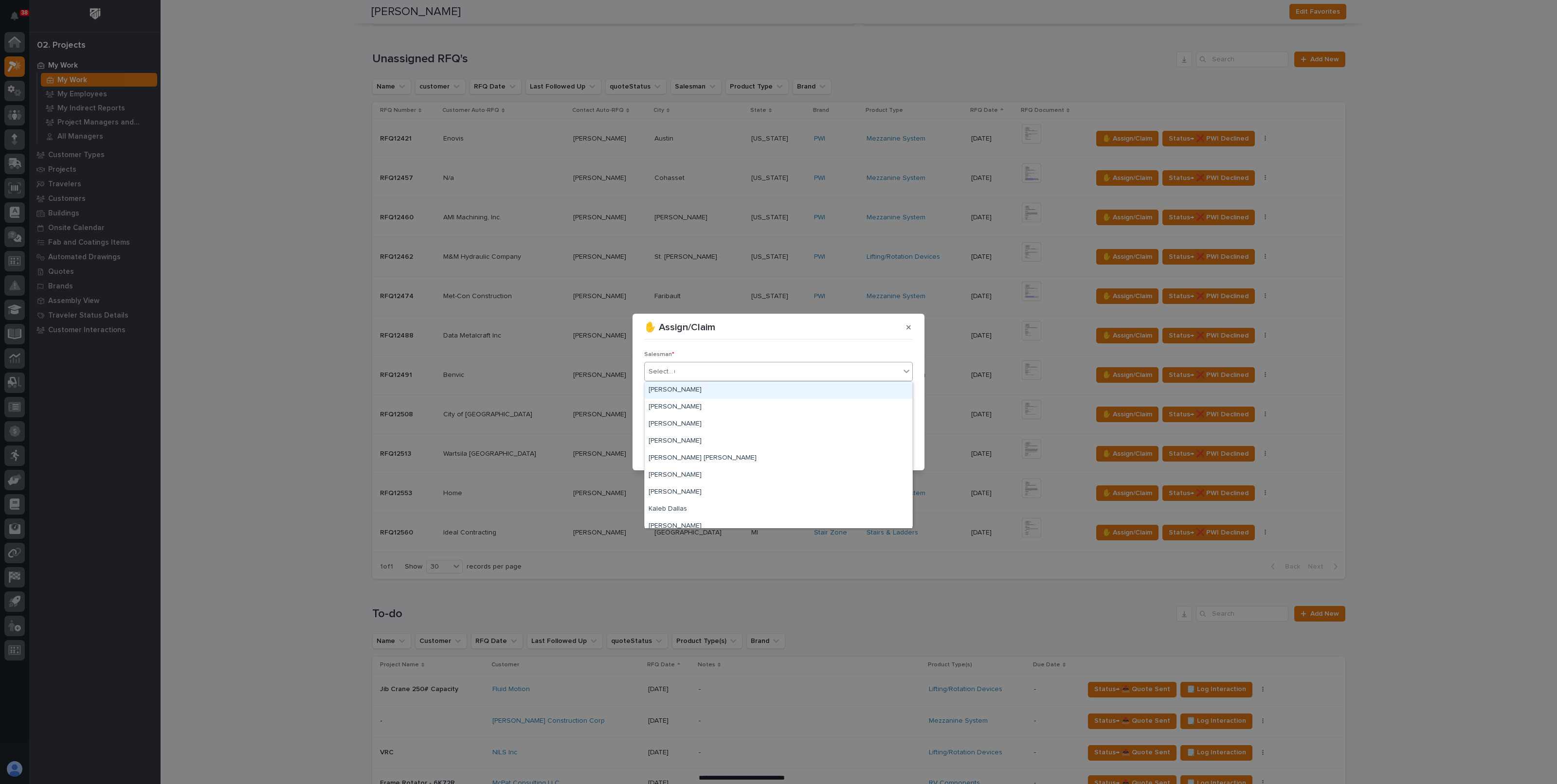
type input "**"
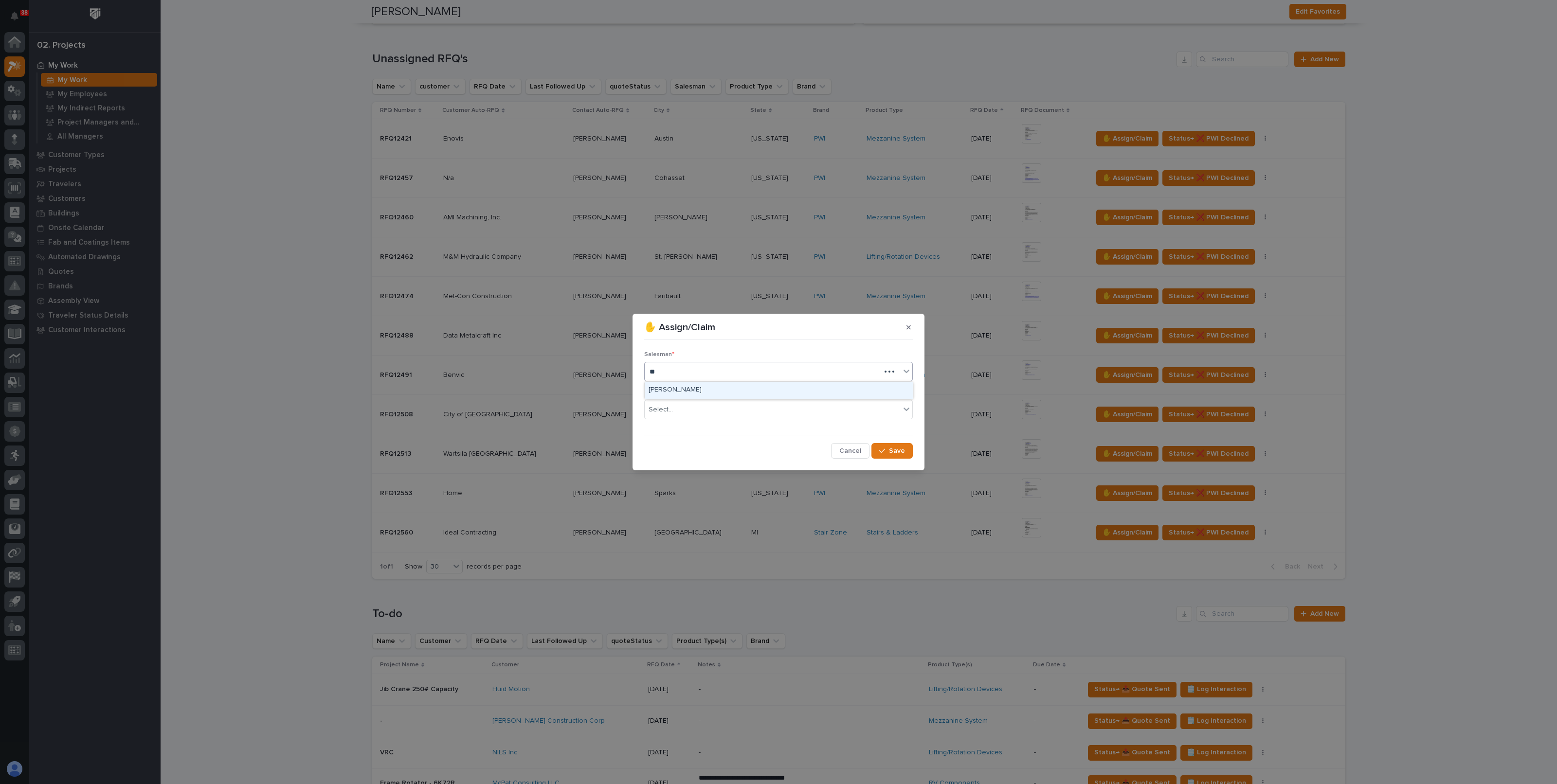
click at [679, 389] on div "[PERSON_NAME]" at bounding box center [778, 390] width 267 height 17
click at [679, 408] on div "Select..." at bounding box center [772, 409] width 255 height 16
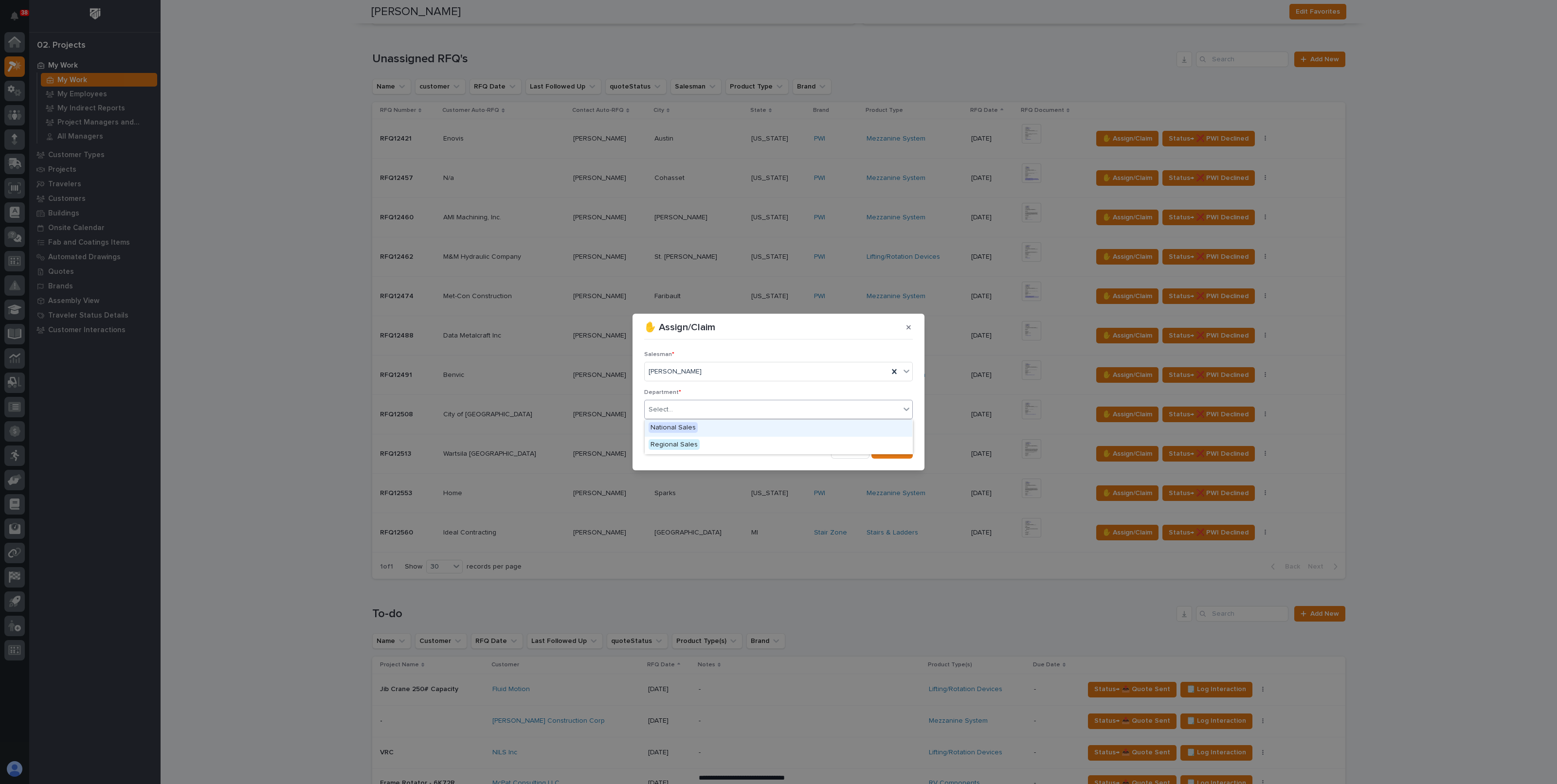
click at [671, 429] on span "National Sales" at bounding box center [672, 427] width 49 height 10
click at [903, 450] on span "Save" at bounding box center [897, 451] width 16 height 9
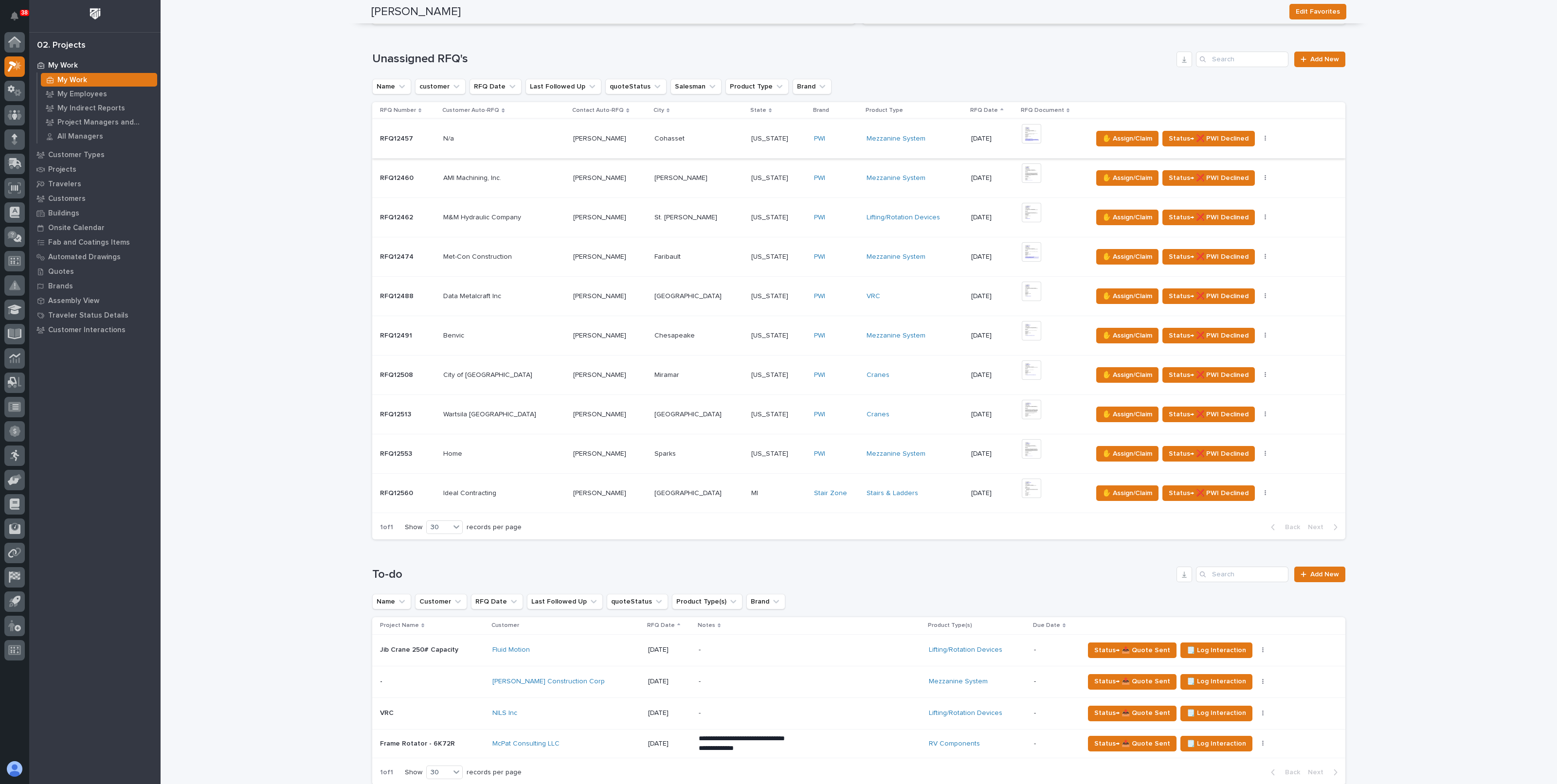
click at [1022, 132] on img at bounding box center [1032, 133] width 19 height 19
click at [1022, 170] on img at bounding box center [1032, 173] width 19 height 19
click at [1022, 210] on img at bounding box center [1032, 212] width 19 height 19
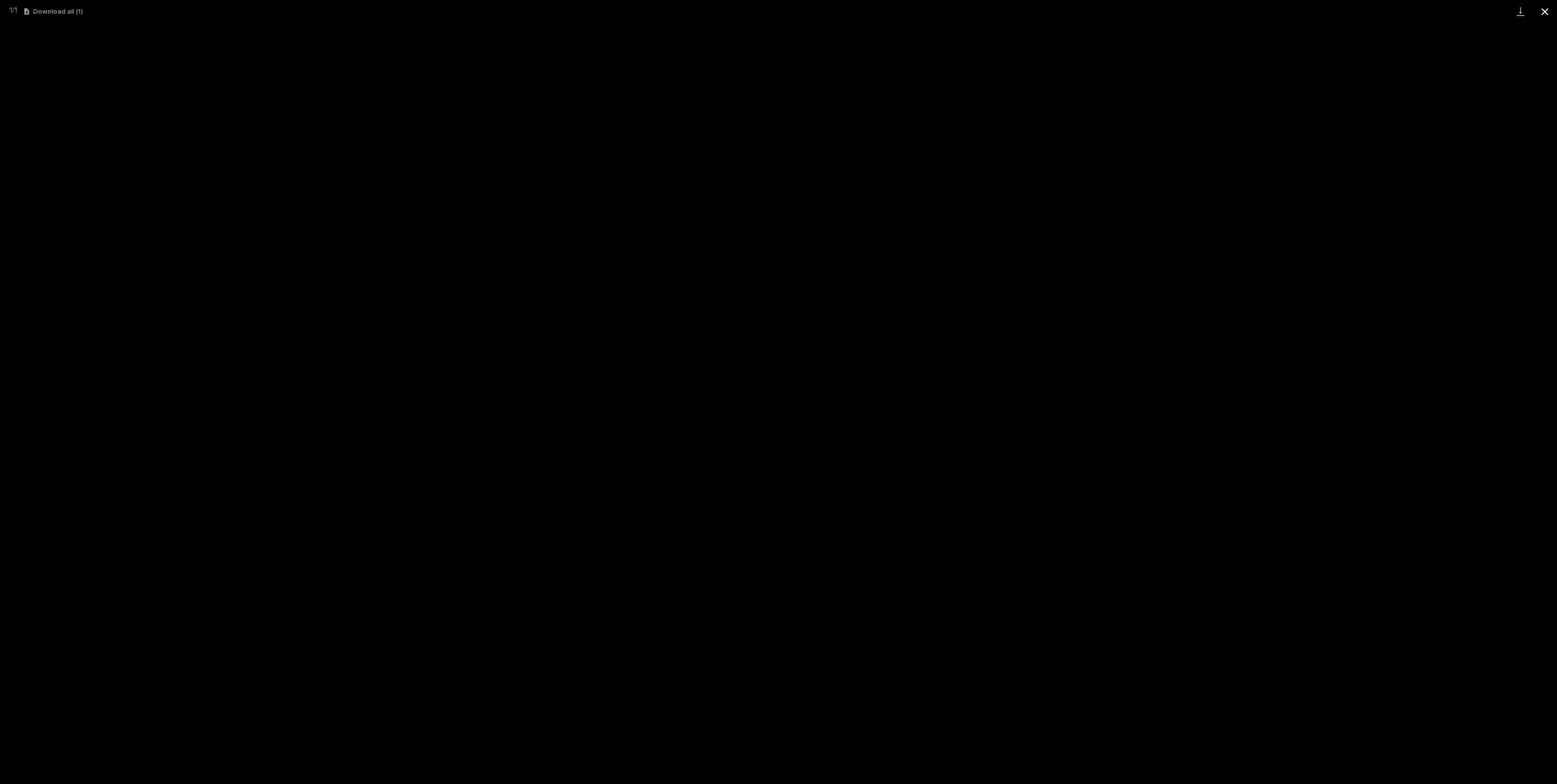
click at [1538, 12] on button "Close gallery" at bounding box center [1545, 11] width 24 height 22
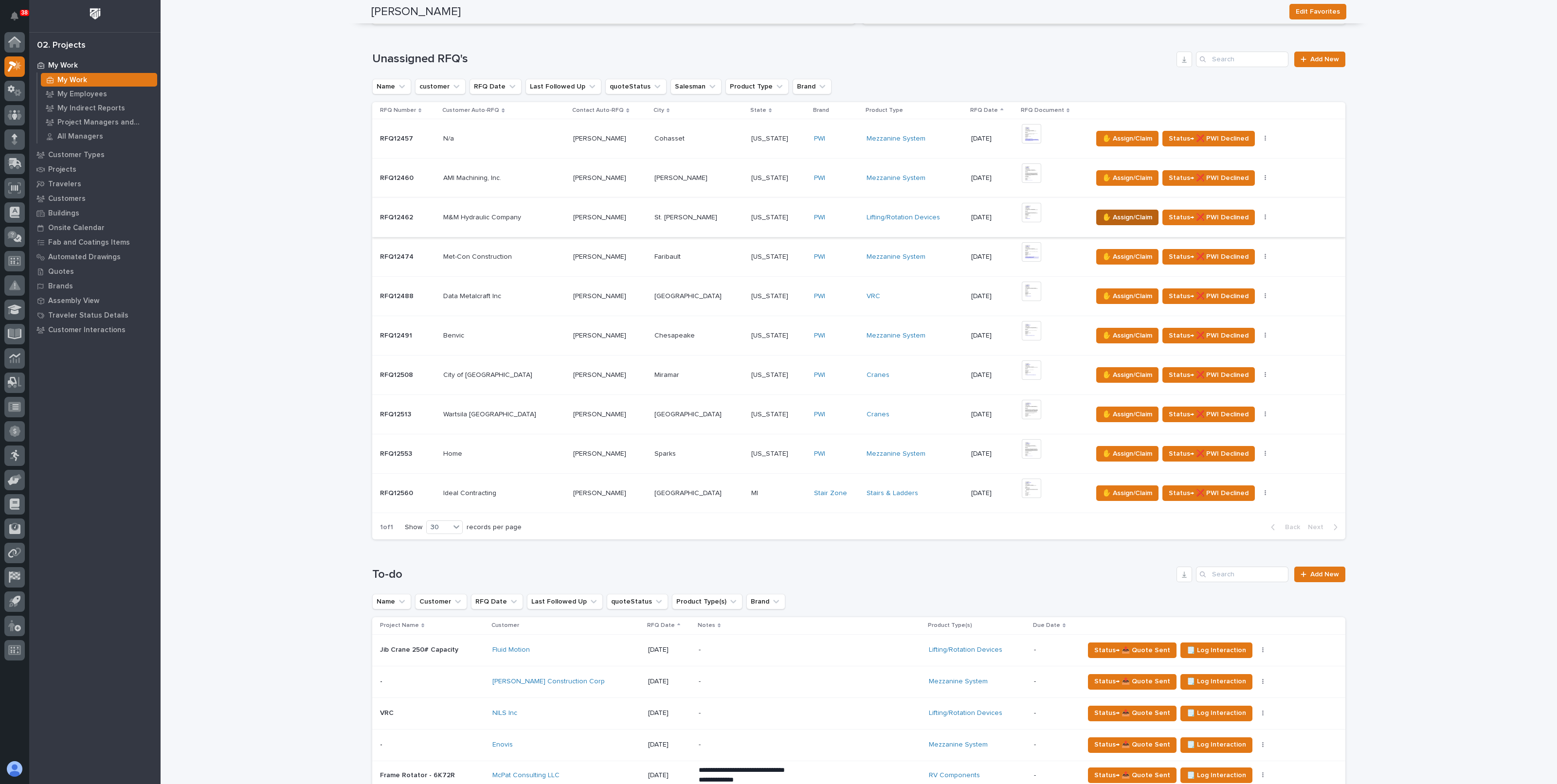
click at [1103, 214] on span "✋ Assign/Claim" at bounding box center [1127, 217] width 49 height 11
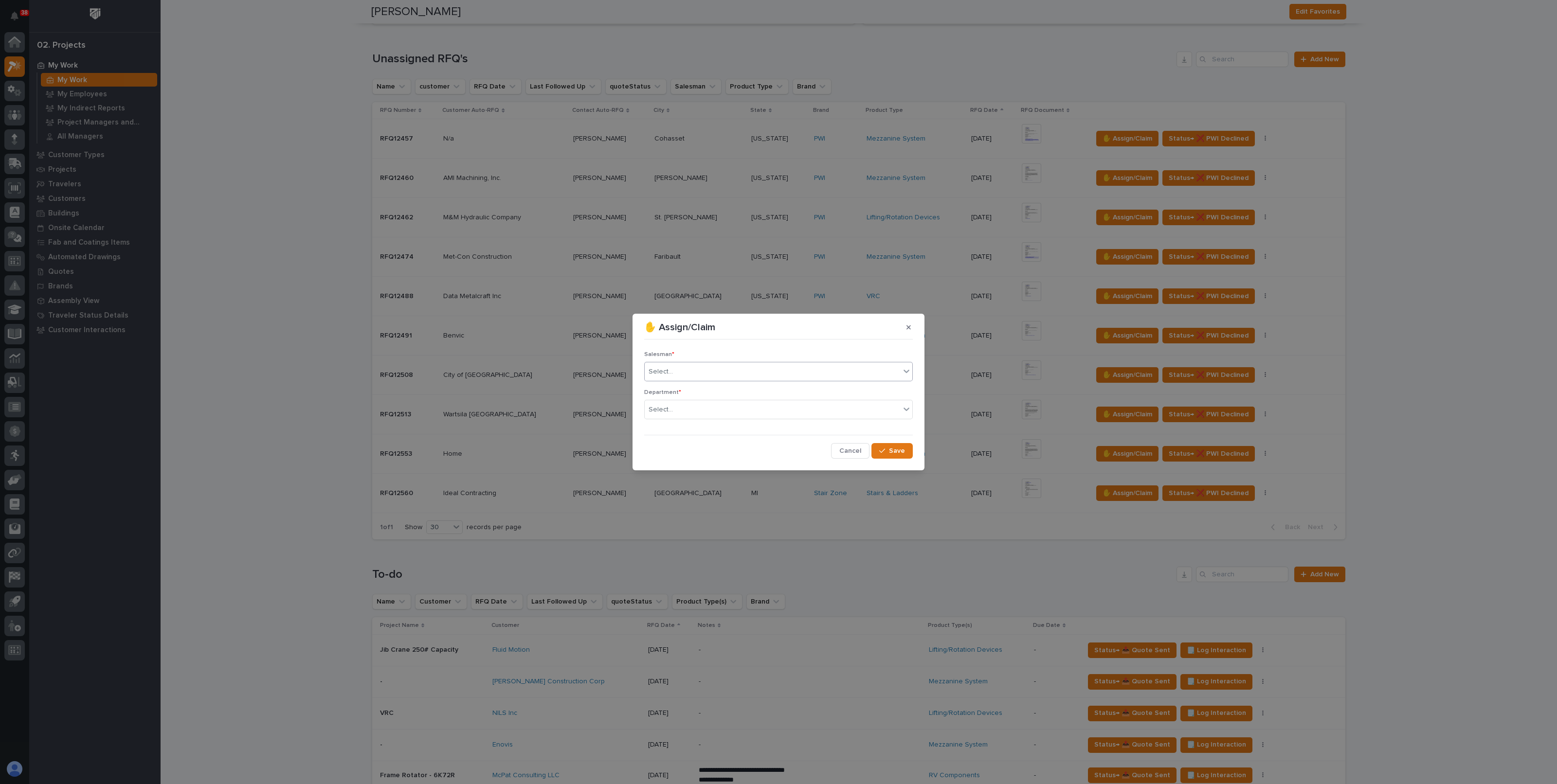
click at [732, 367] on div "Select..." at bounding box center [772, 372] width 255 height 16
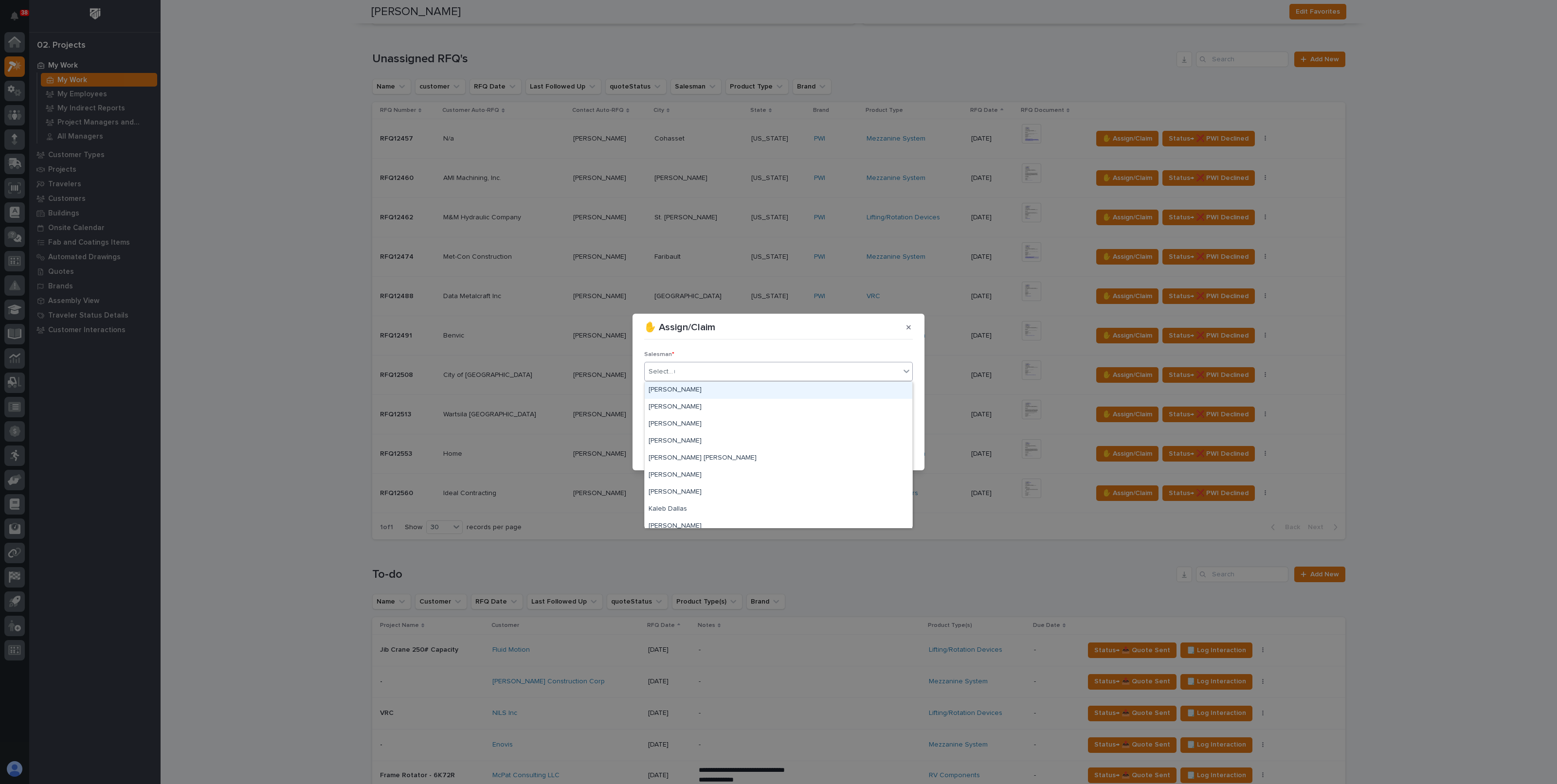
type input "**"
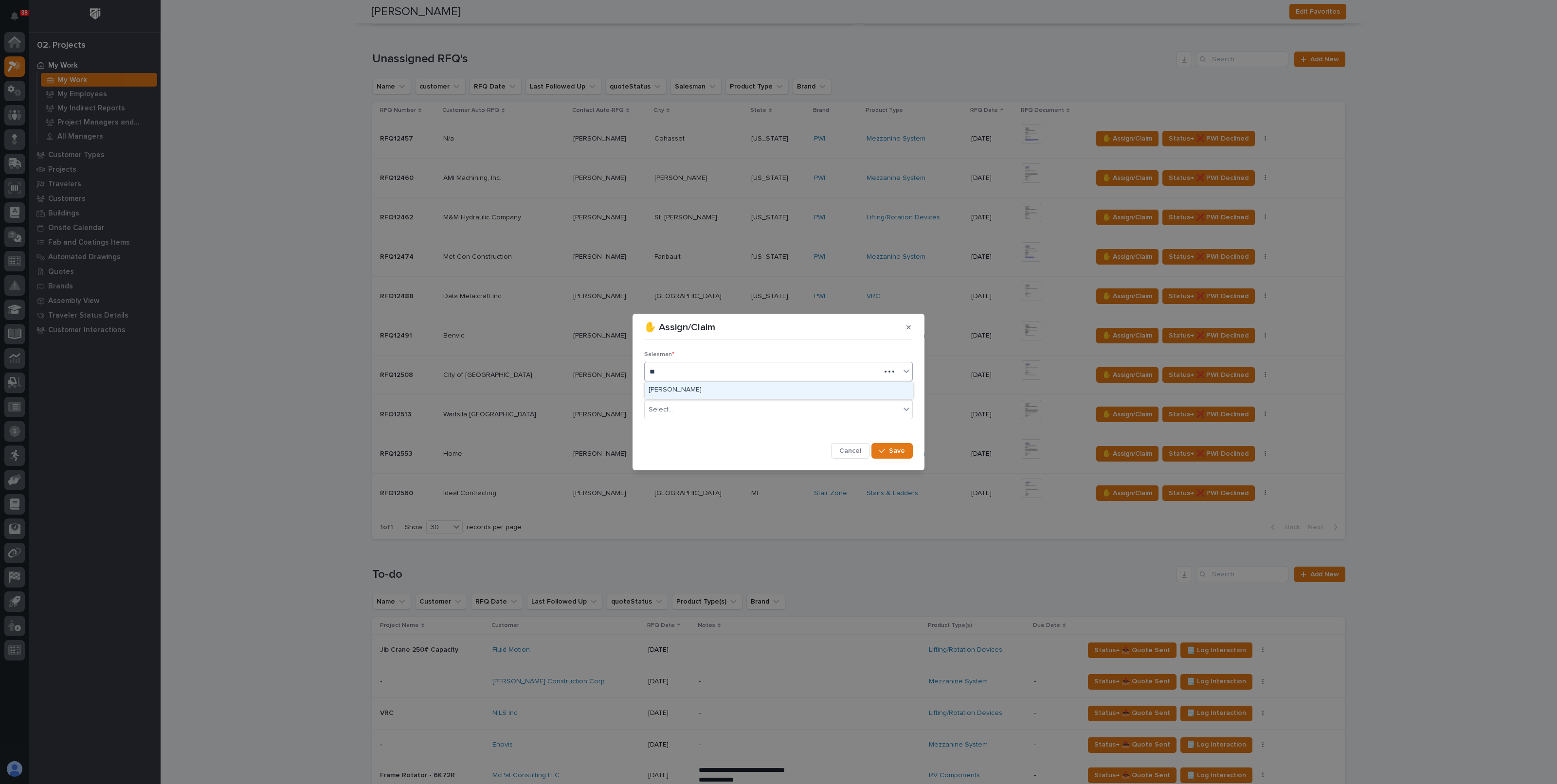
click at [697, 398] on div "[PERSON_NAME]" at bounding box center [778, 390] width 267 height 17
click at [698, 416] on div "Select..." at bounding box center [772, 409] width 255 height 16
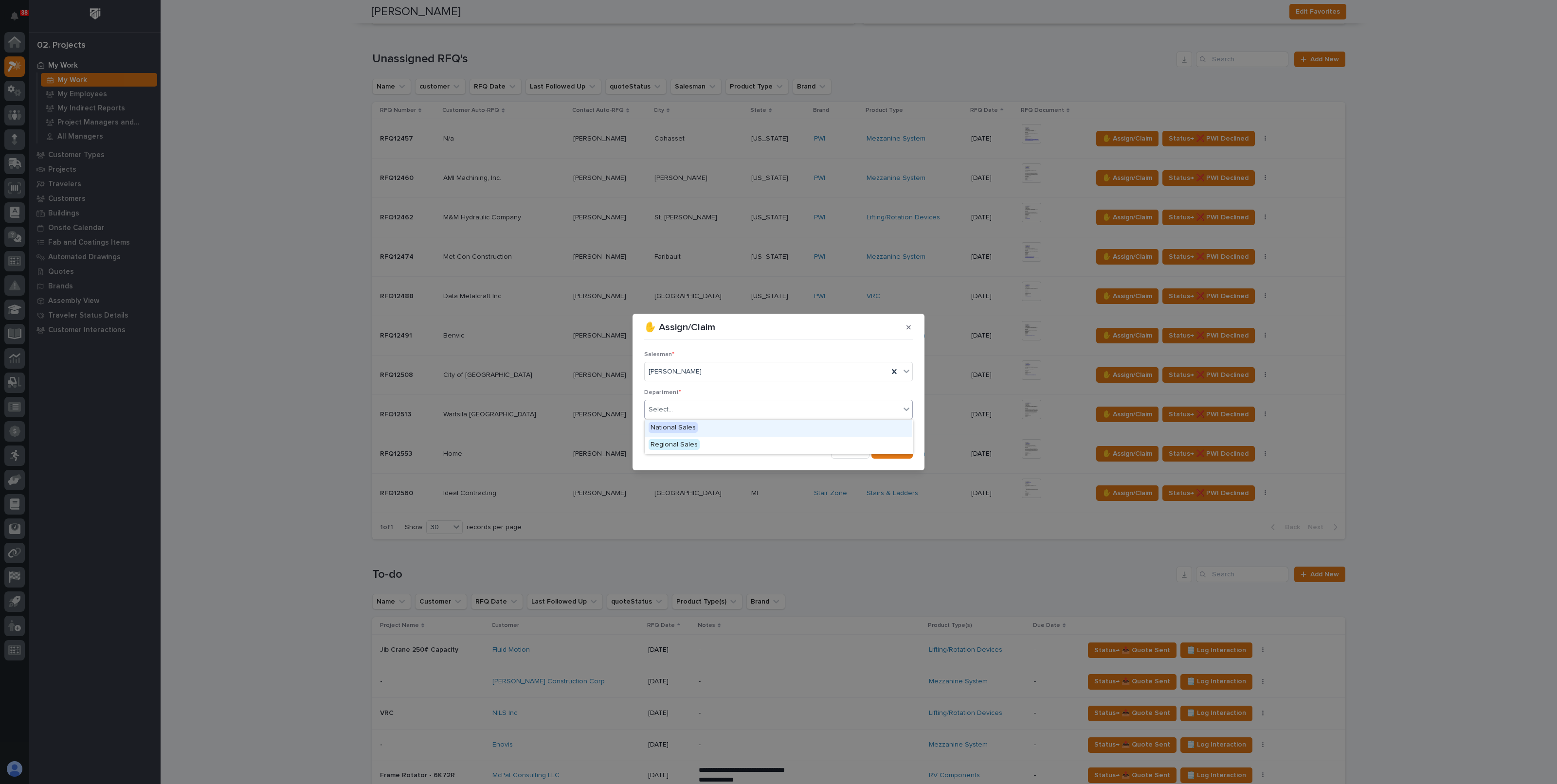
click at [691, 424] on span "National Sales" at bounding box center [672, 427] width 49 height 10
click at [893, 457] on button "Save" at bounding box center [892, 451] width 42 height 16
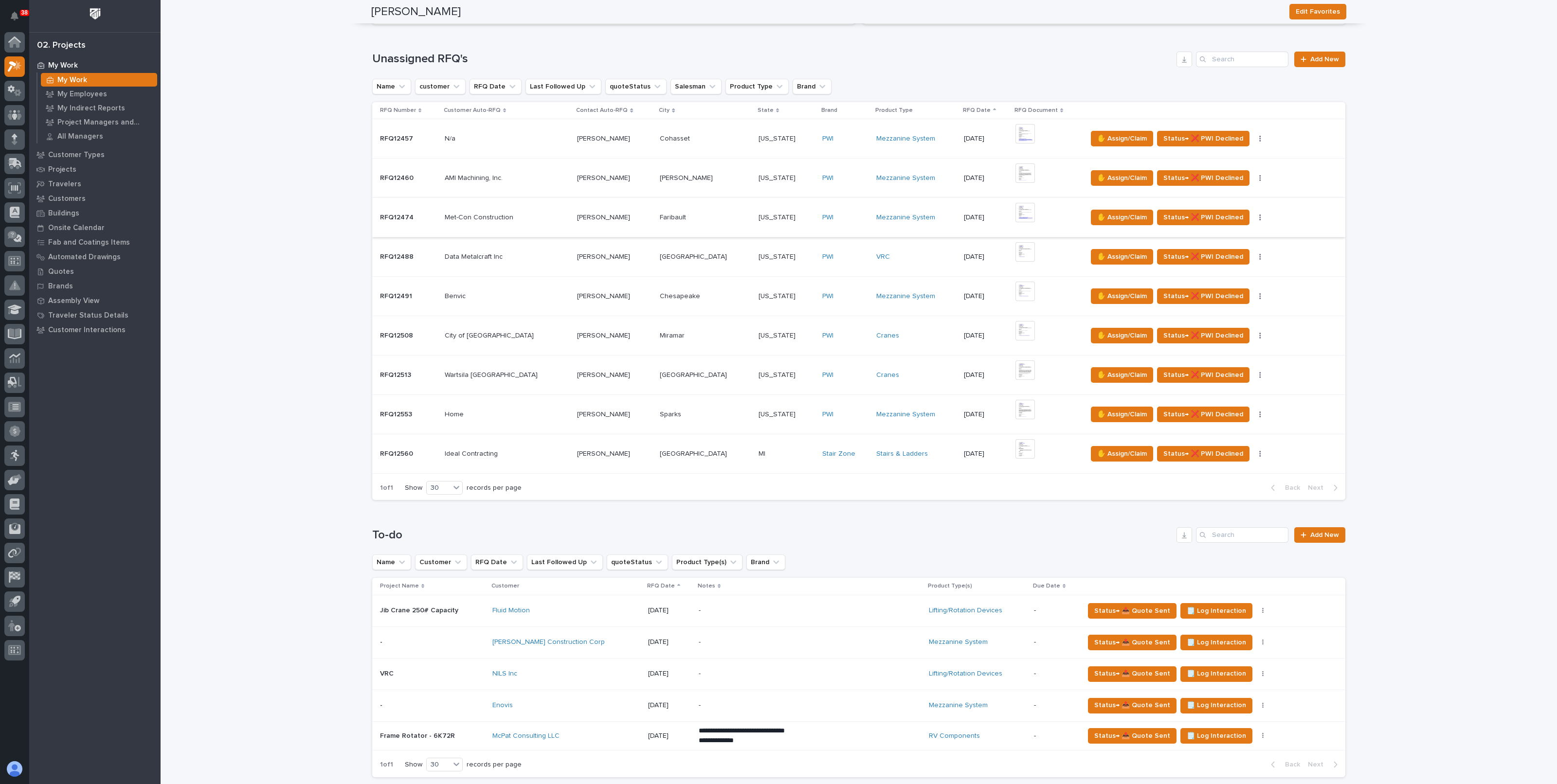
click at [1015, 209] on img at bounding box center [1025, 212] width 19 height 19
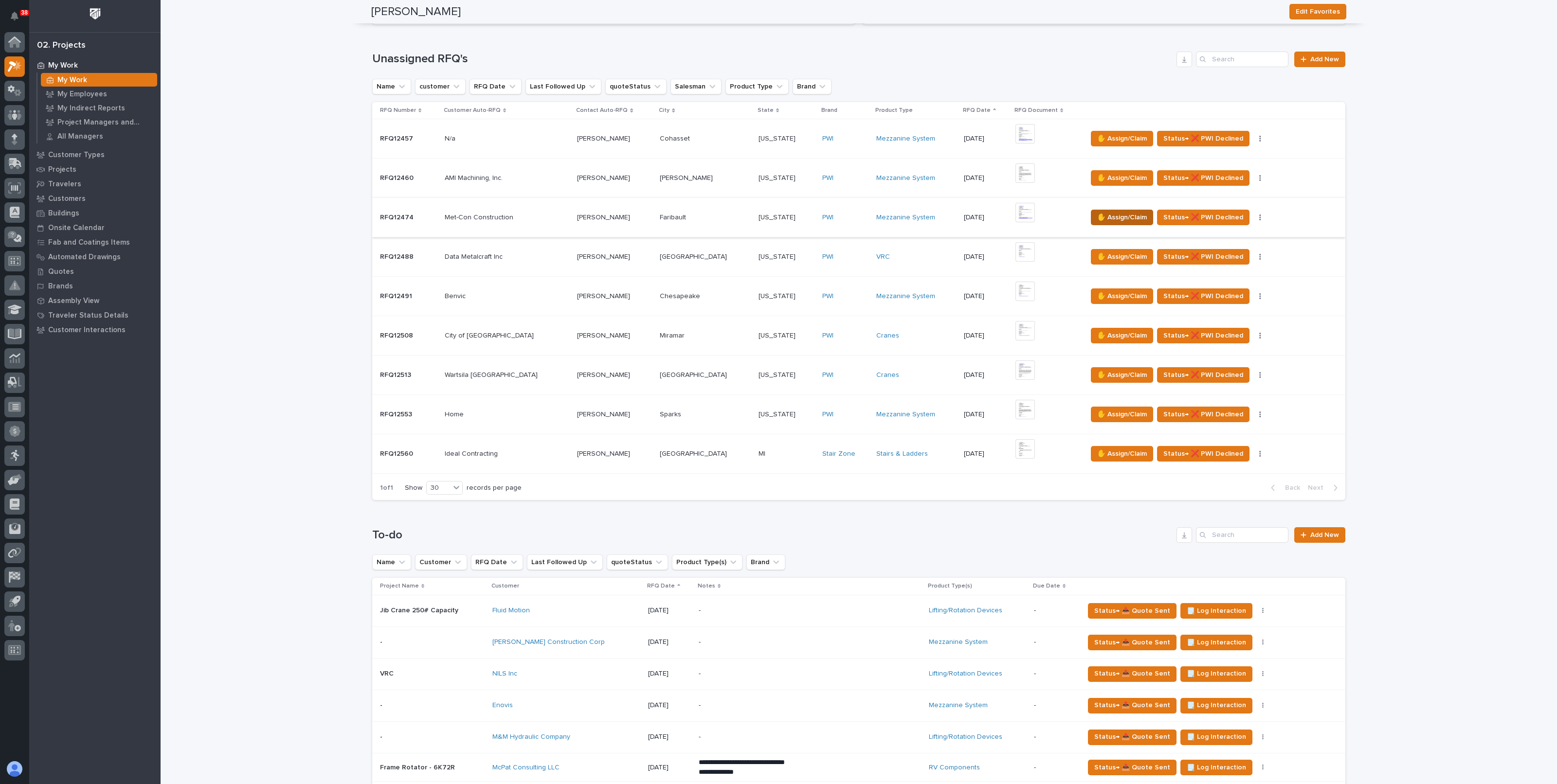
click at [1103, 218] on span "✋ Assign/Claim" at bounding box center [1122, 217] width 49 height 11
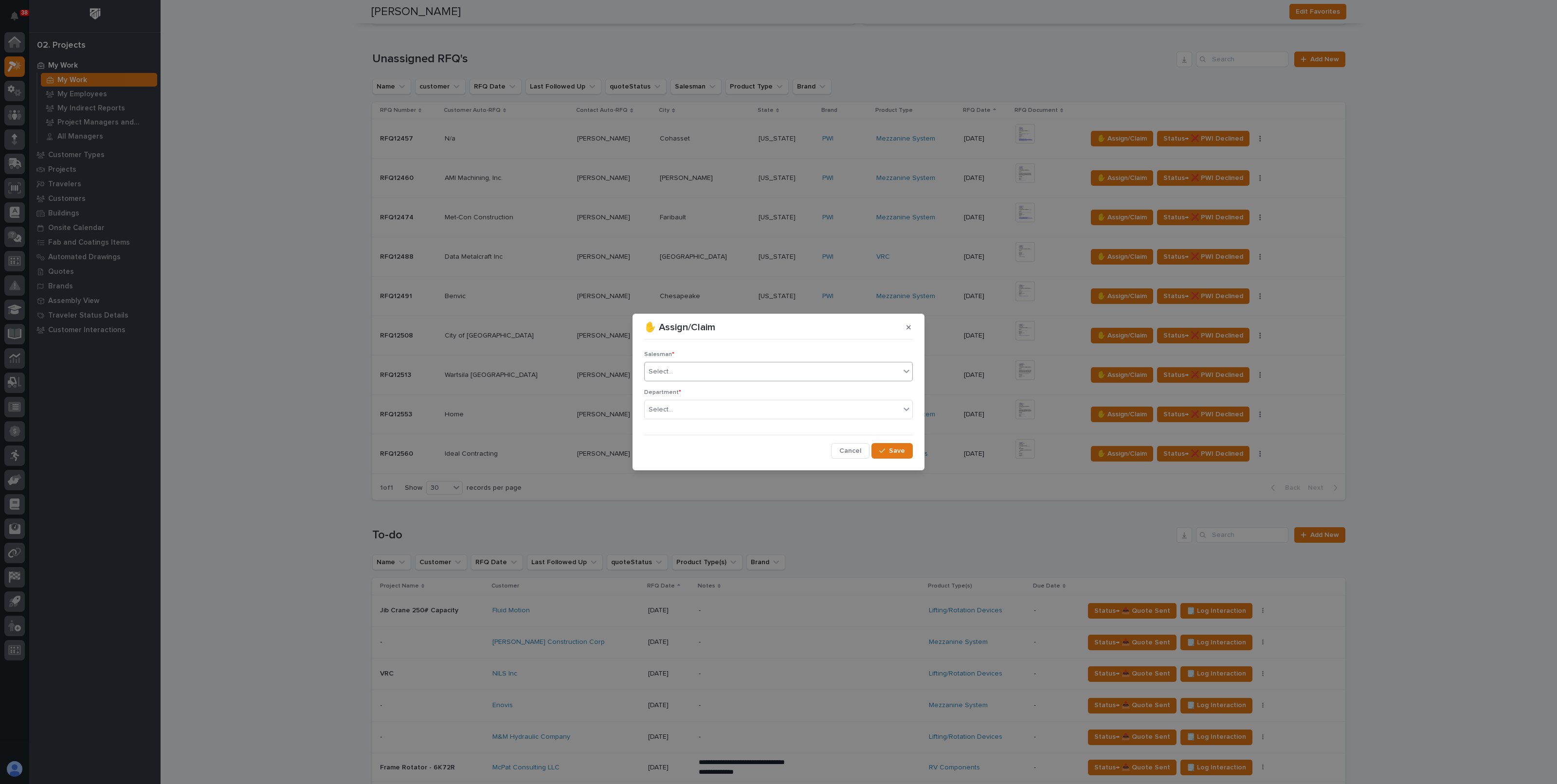
click at [711, 371] on div "Select..." at bounding box center [772, 372] width 255 height 16
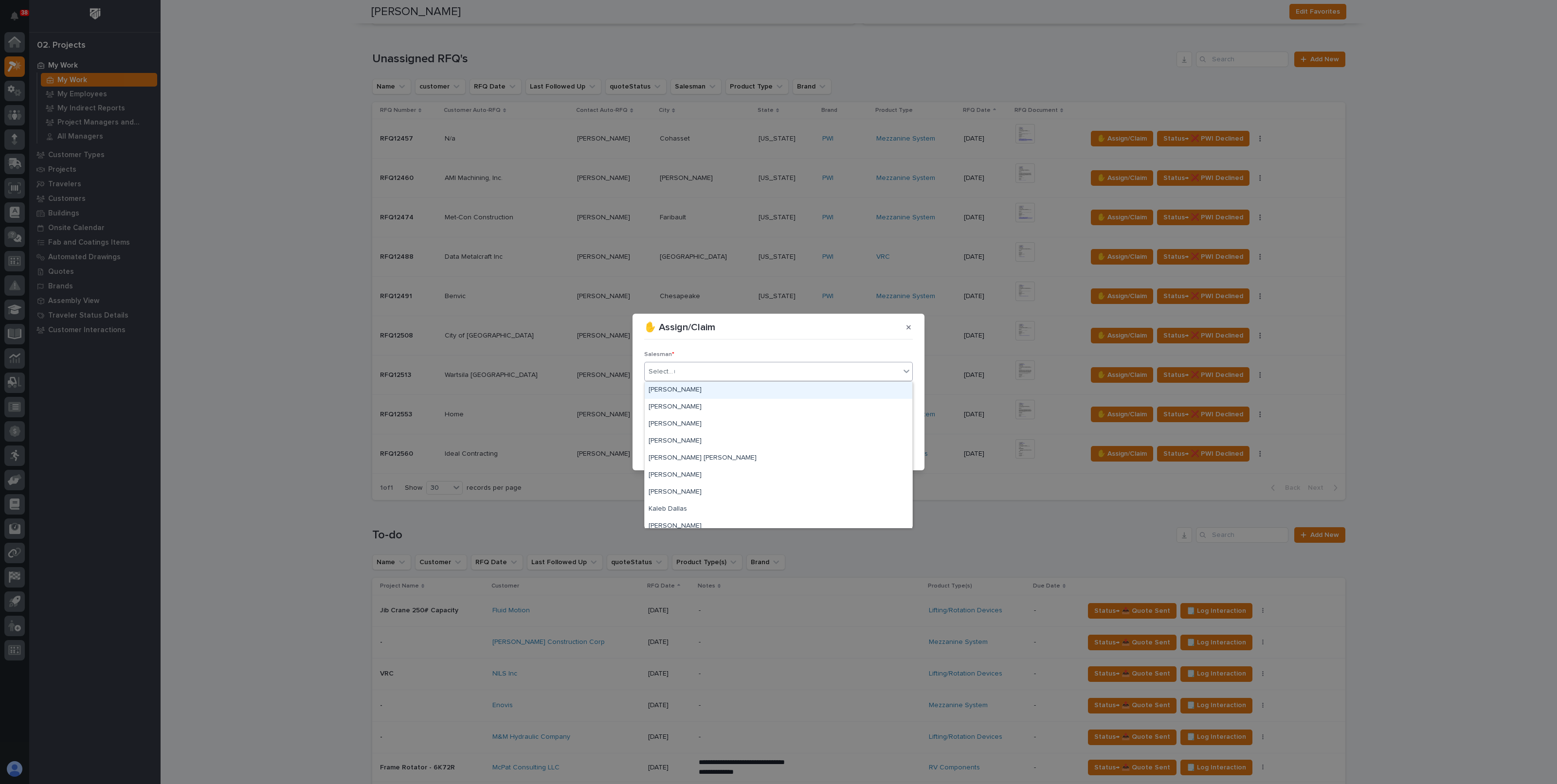
type input "**"
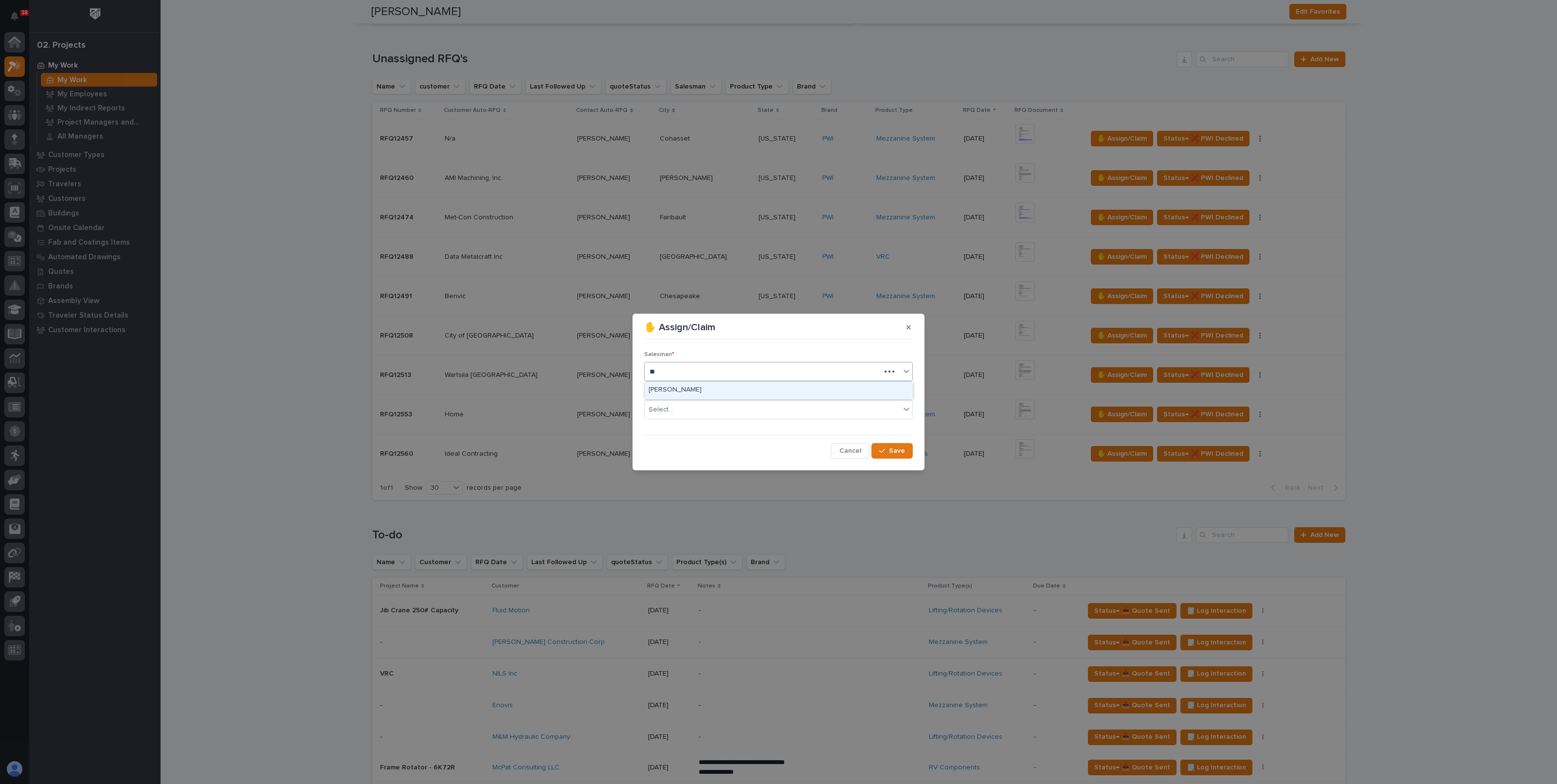
click at [703, 392] on div "[PERSON_NAME]" at bounding box center [778, 390] width 267 height 17
click at [695, 421] on div "Department * Select..." at bounding box center [778, 408] width 268 height 38
click at [695, 416] on div "Select..." at bounding box center [772, 409] width 255 height 16
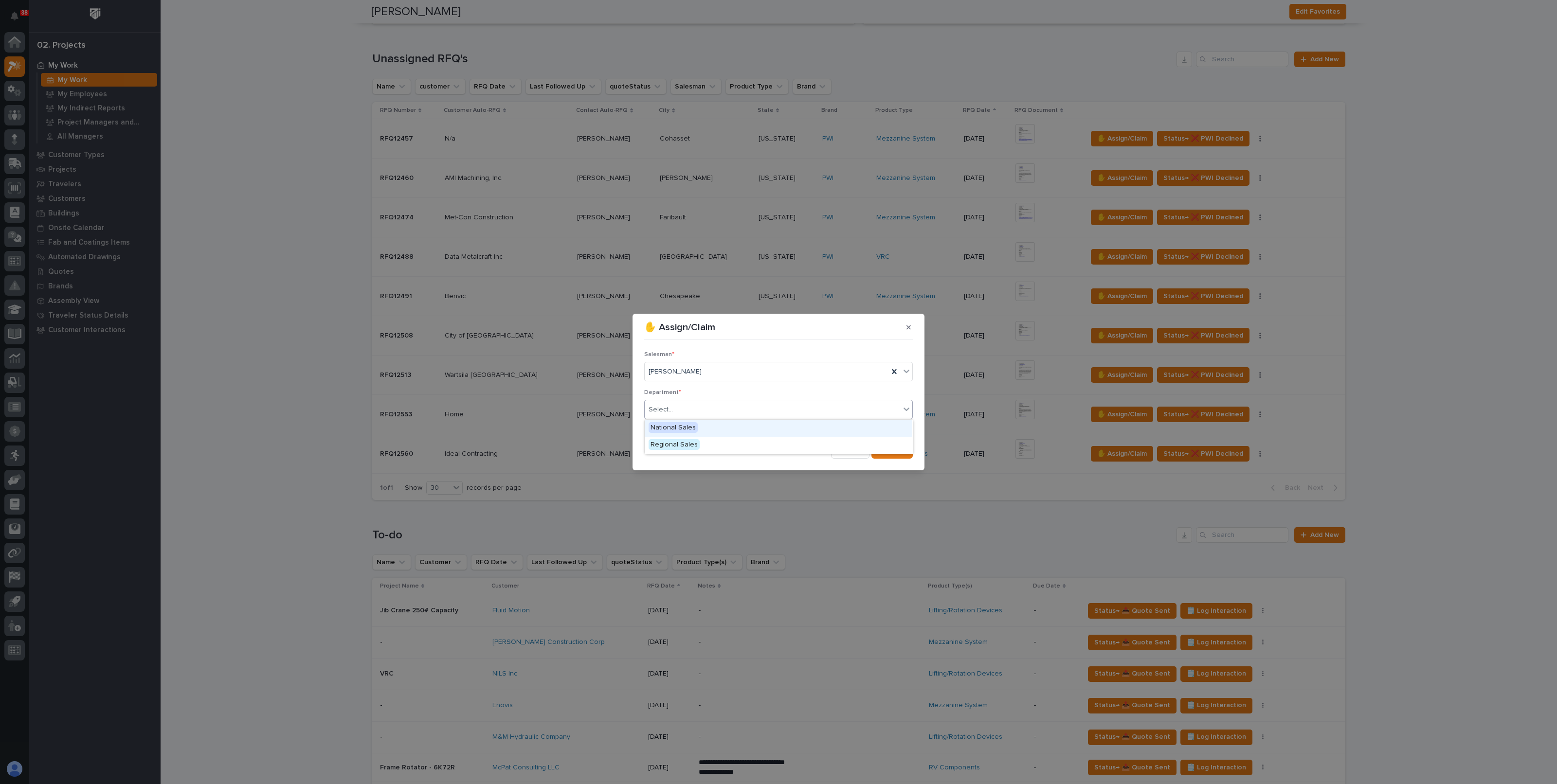
click at [681, 422] on span "National Sales" at bounding box center [672, 427] width 49 height 10
click at [897, 451] on span "Save" at bounding box center [897, 451] width 16 height 9
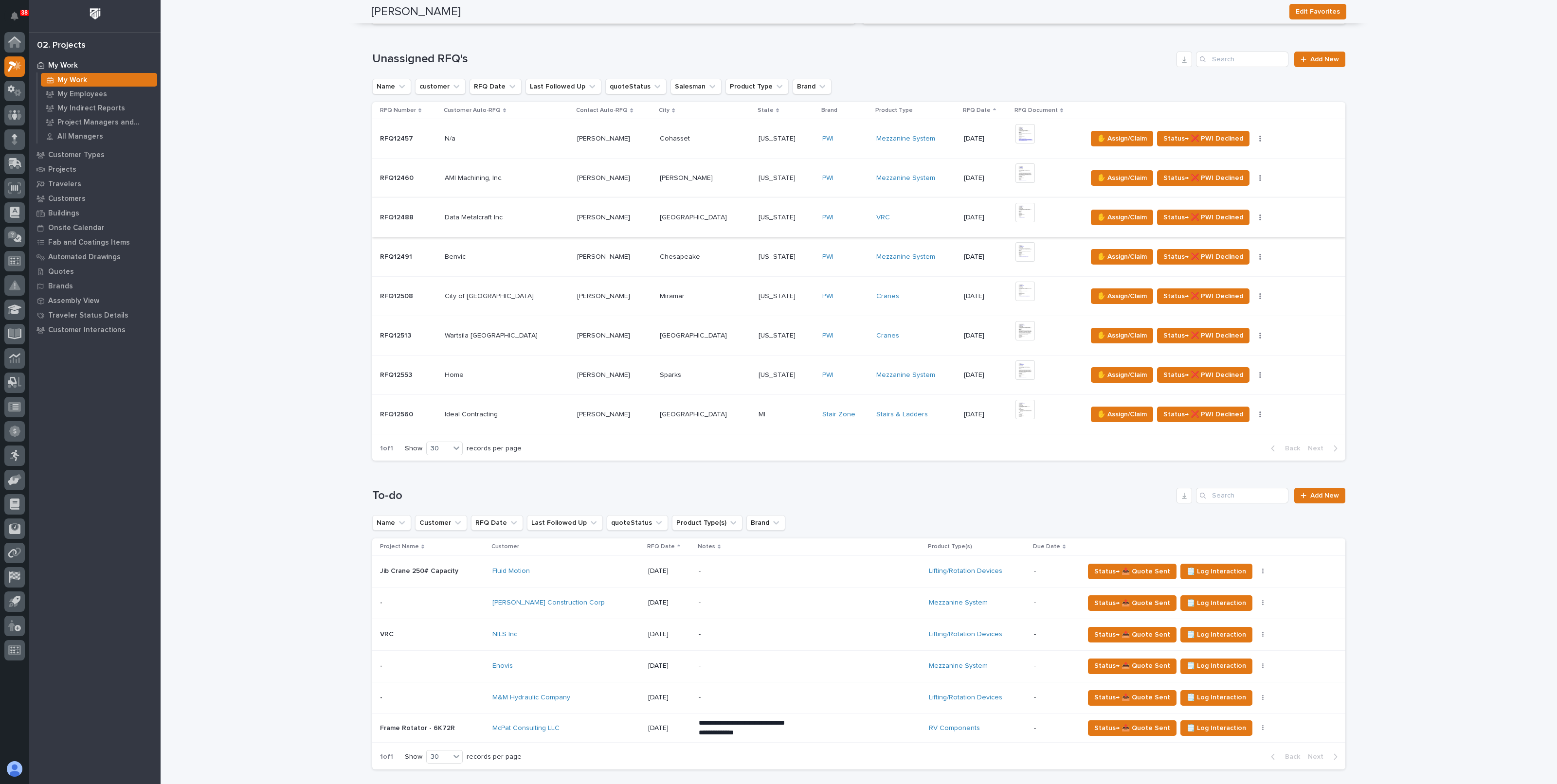
click at [1015, 209] on img at bounding box center [1025, 212] width 19 height 19
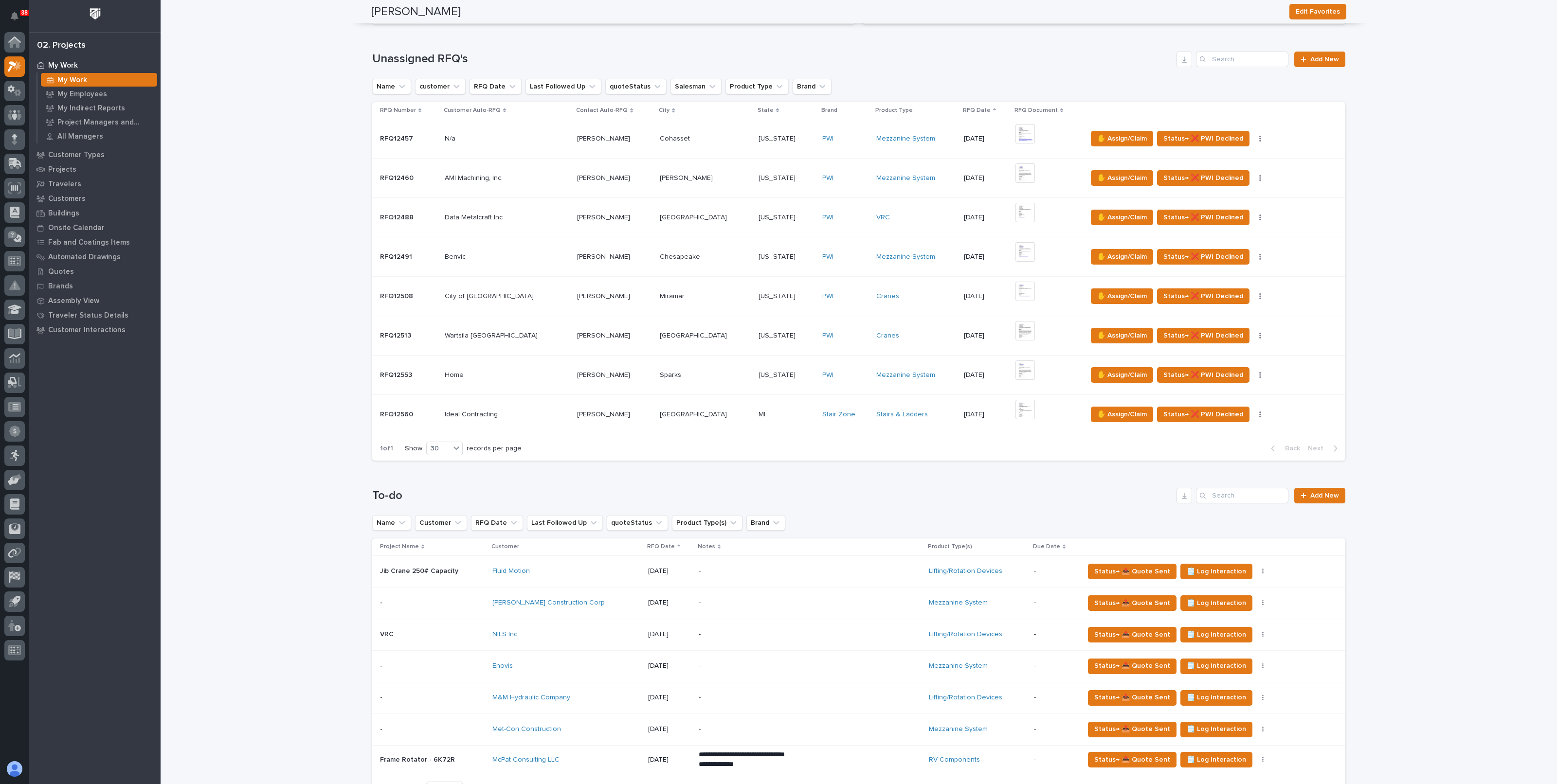
click at [901, 214] on div "VRC" at bounding box center [917, 218] width 80 height 9
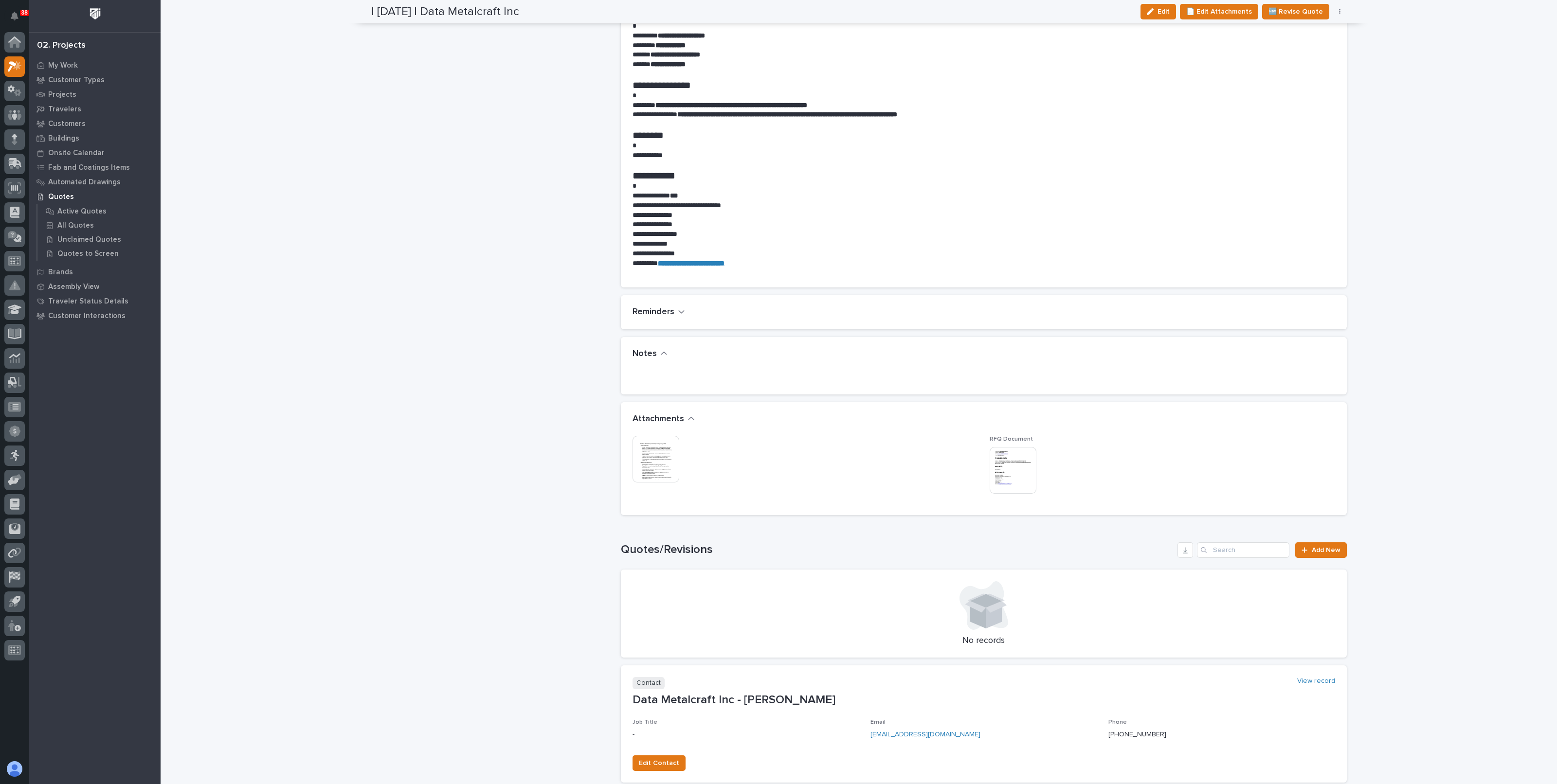
scroll to position [787, 0]
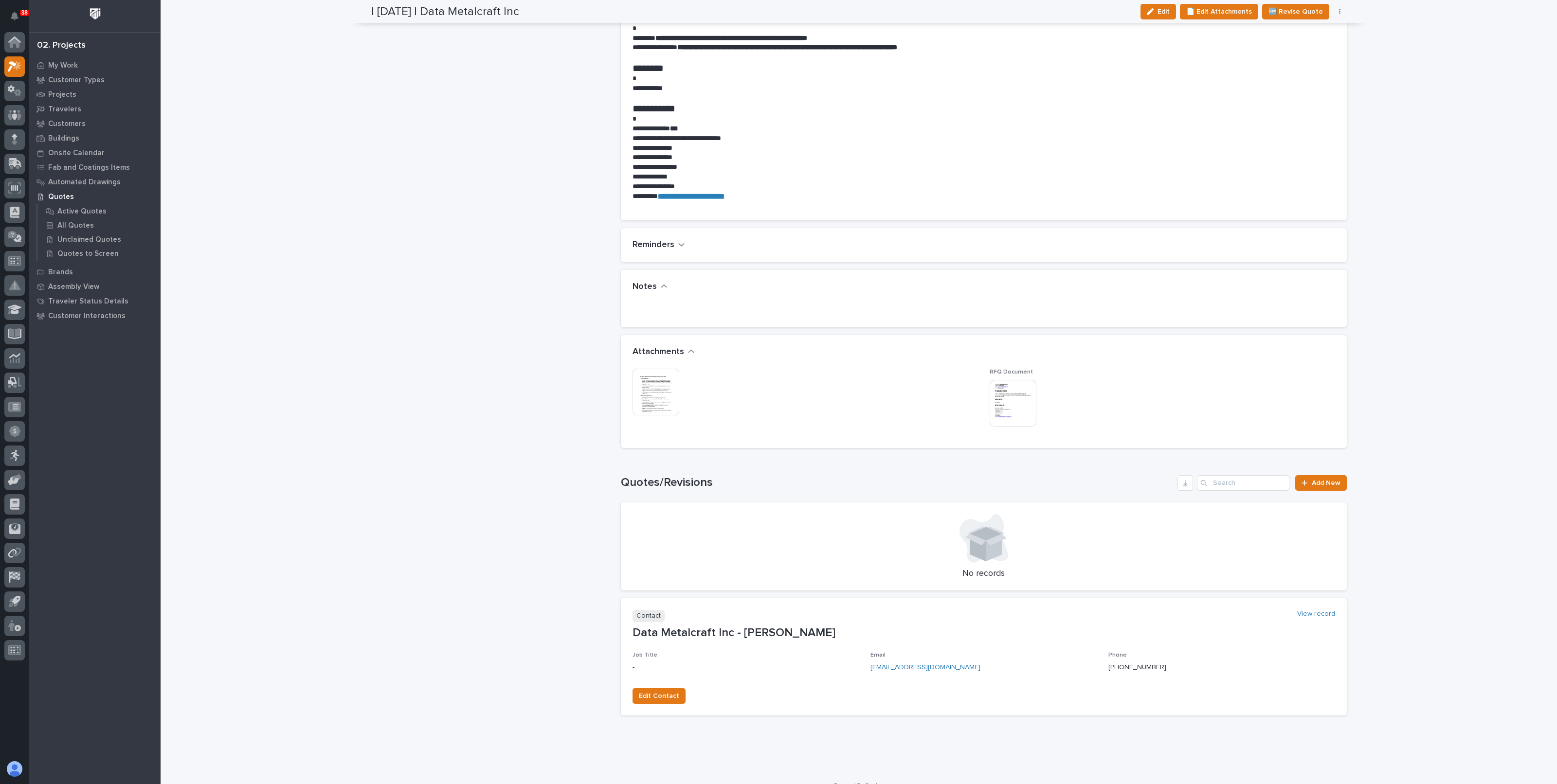
click at [659, 377] on img at bounding box center [656, 392] width 47 height 47
click at [654, 378] on img at bounding box center [656, 392] width 47 height 47
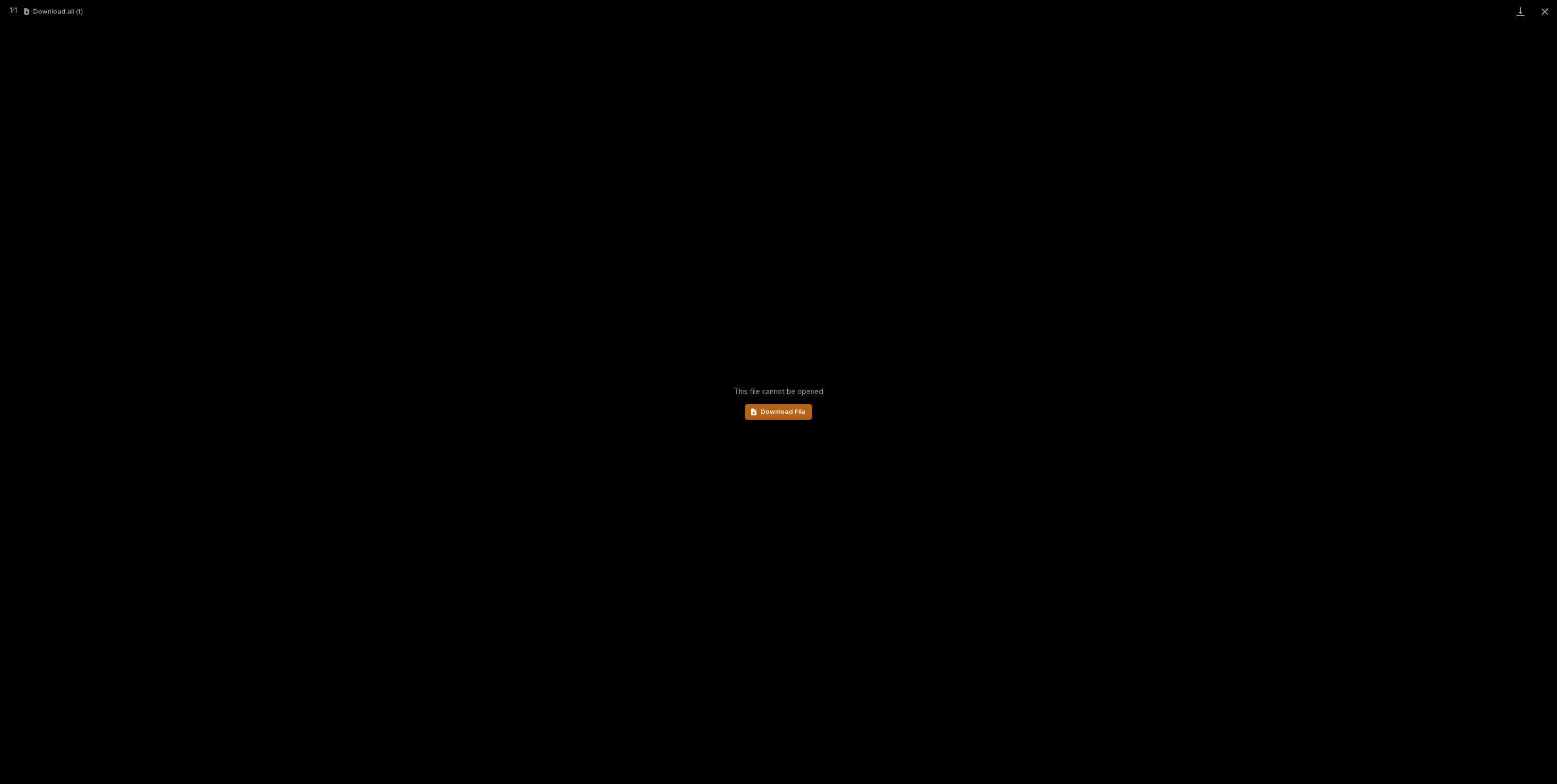
click at [772, 412] on span "Download File" at bounding box center [783, 412] width 45 height 7
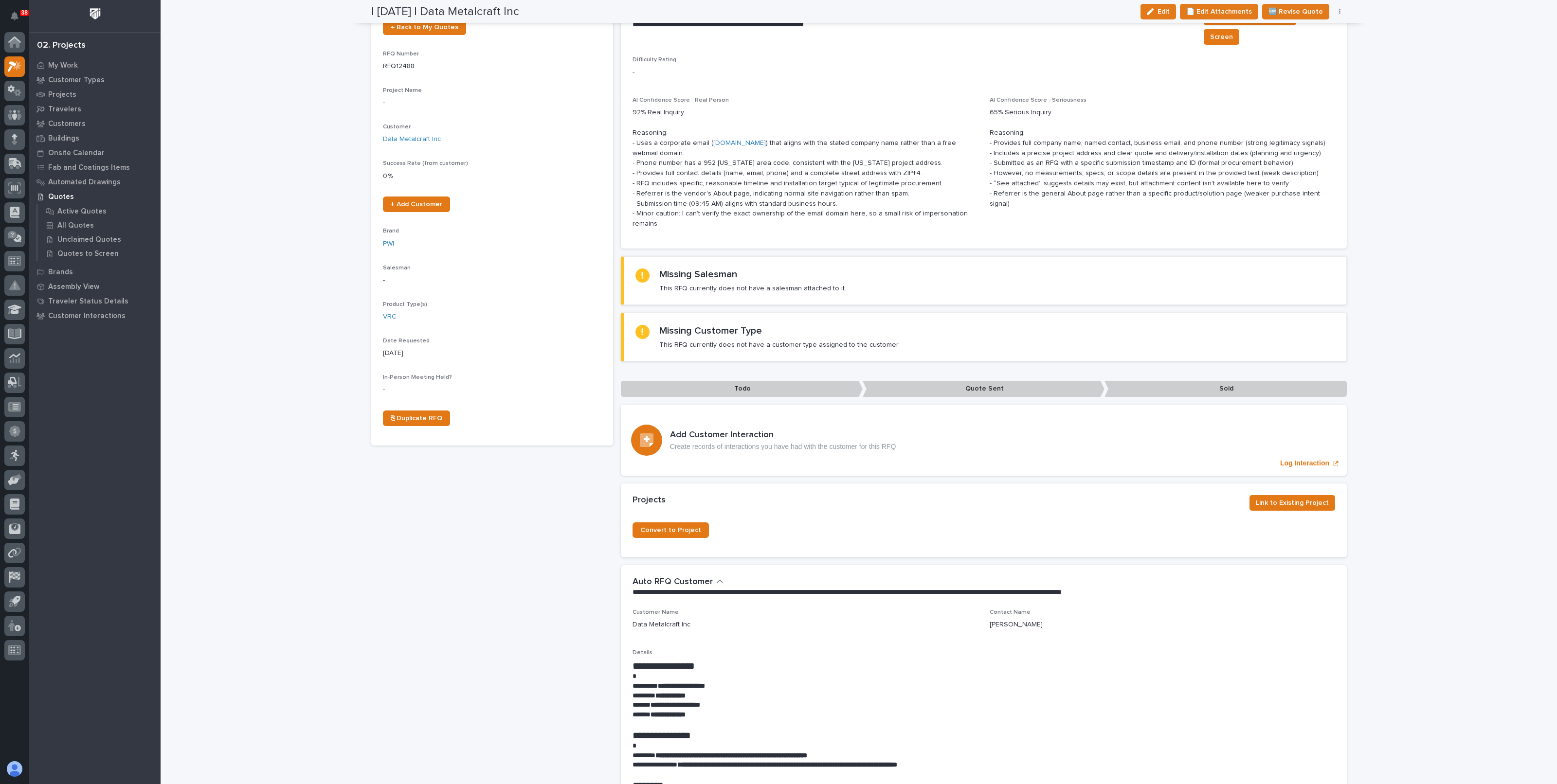
scroll to position [0, 0]
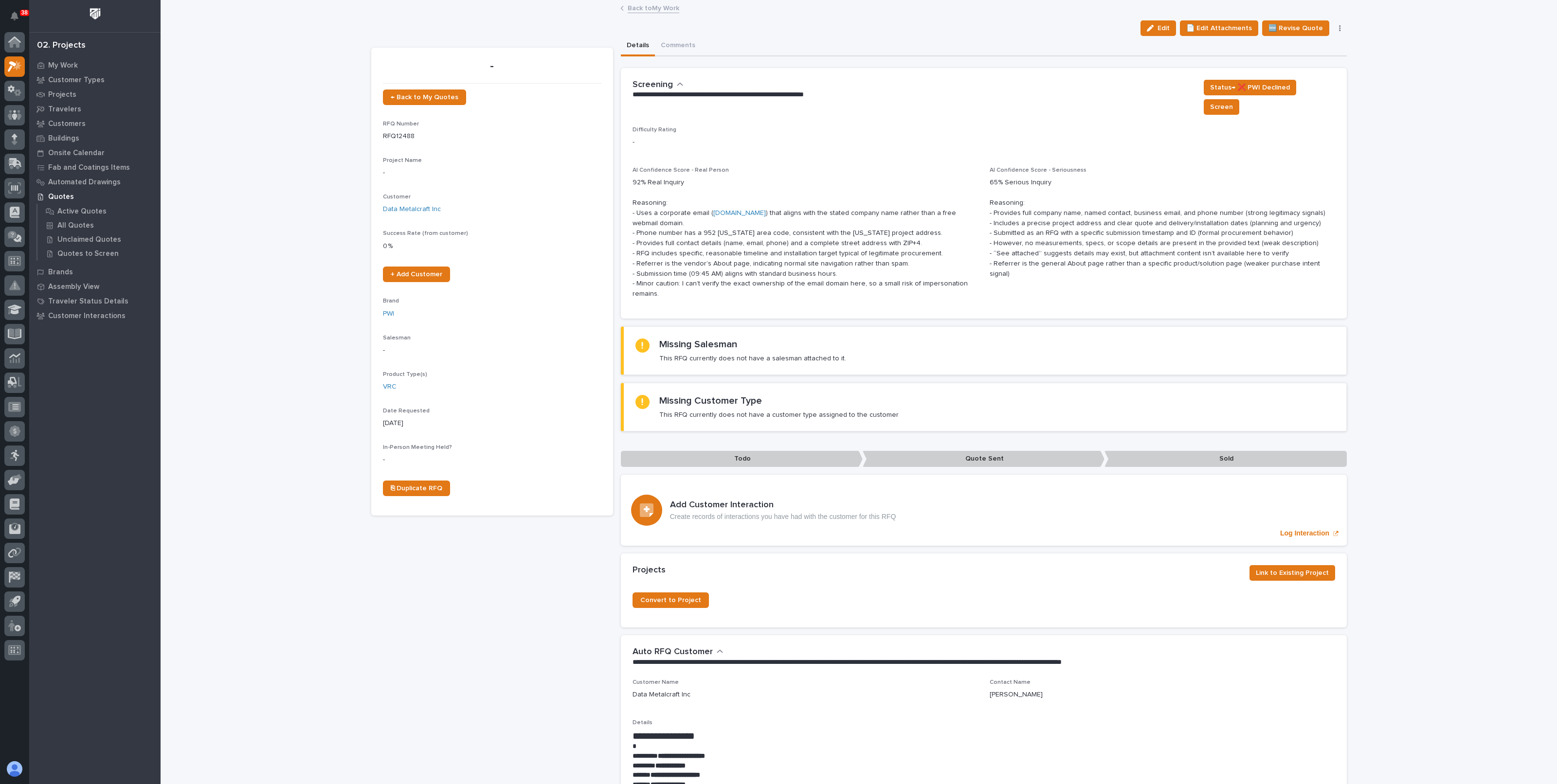
click at [640, 11] on link "Back to My Work" at bounding box center [653, 7] width 52 height 11
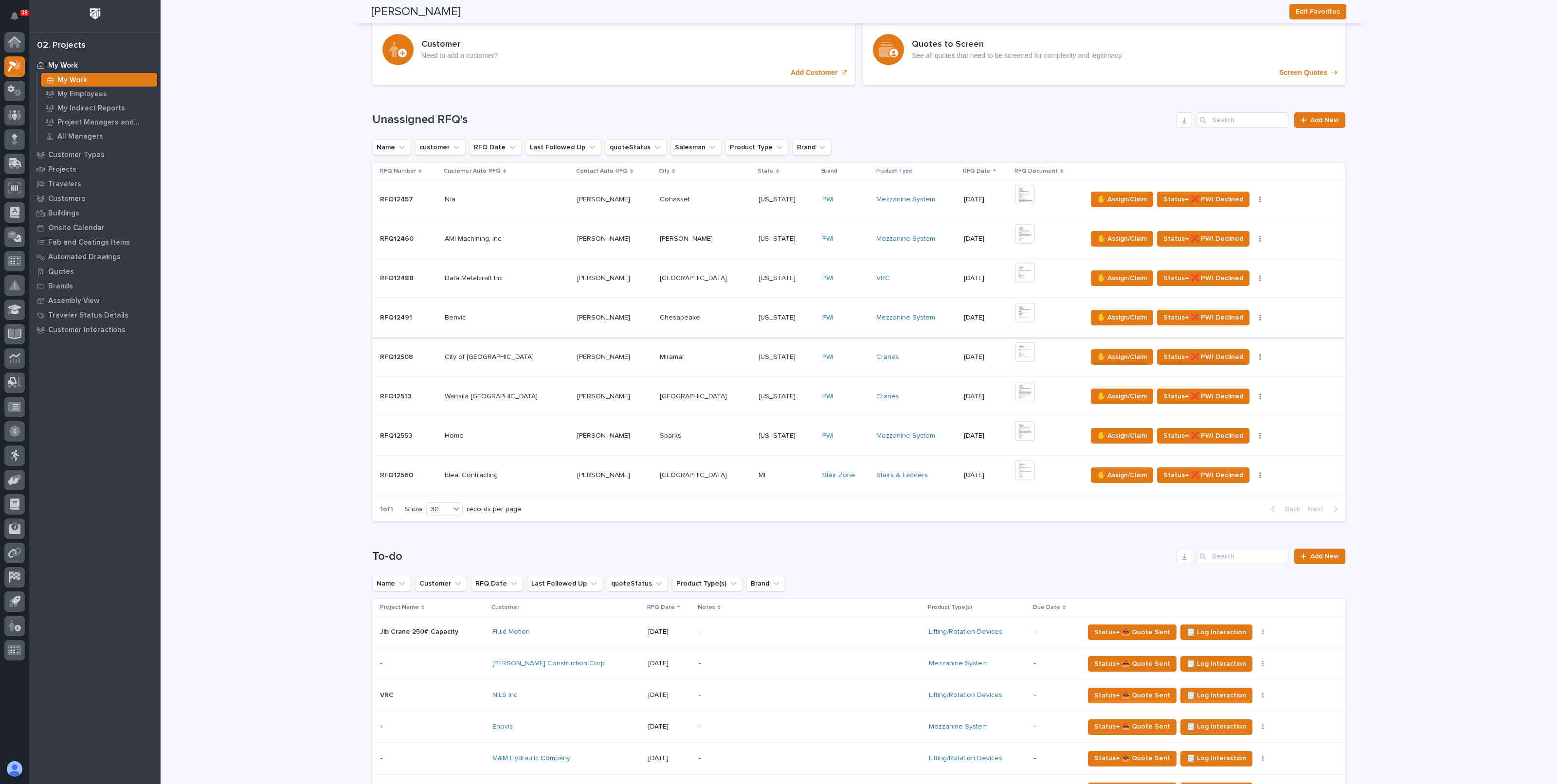
scroll to position [121, 0]
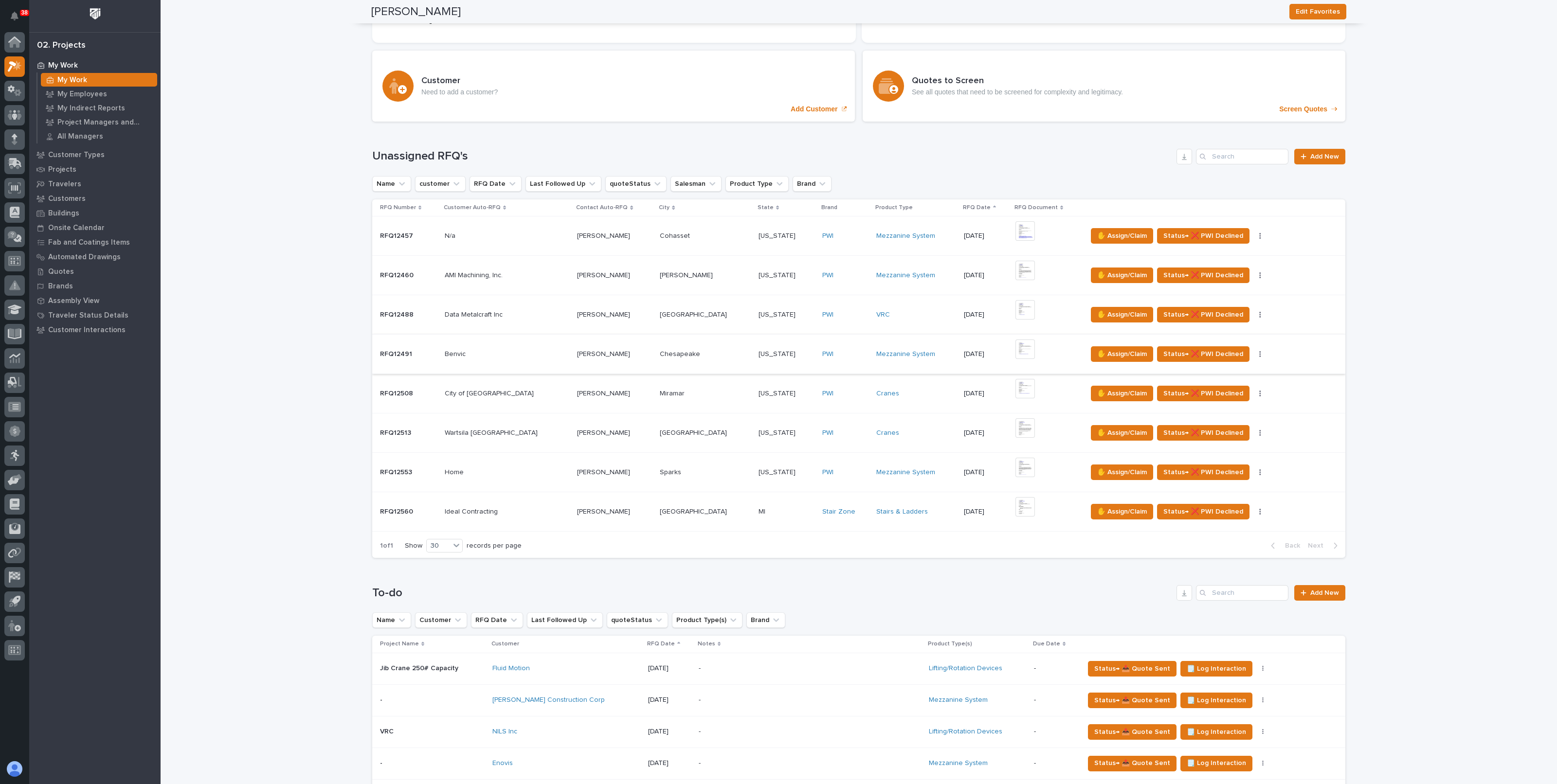
click at [1015, 345] on img at bounding box center [1025, 349] width 19 height 19
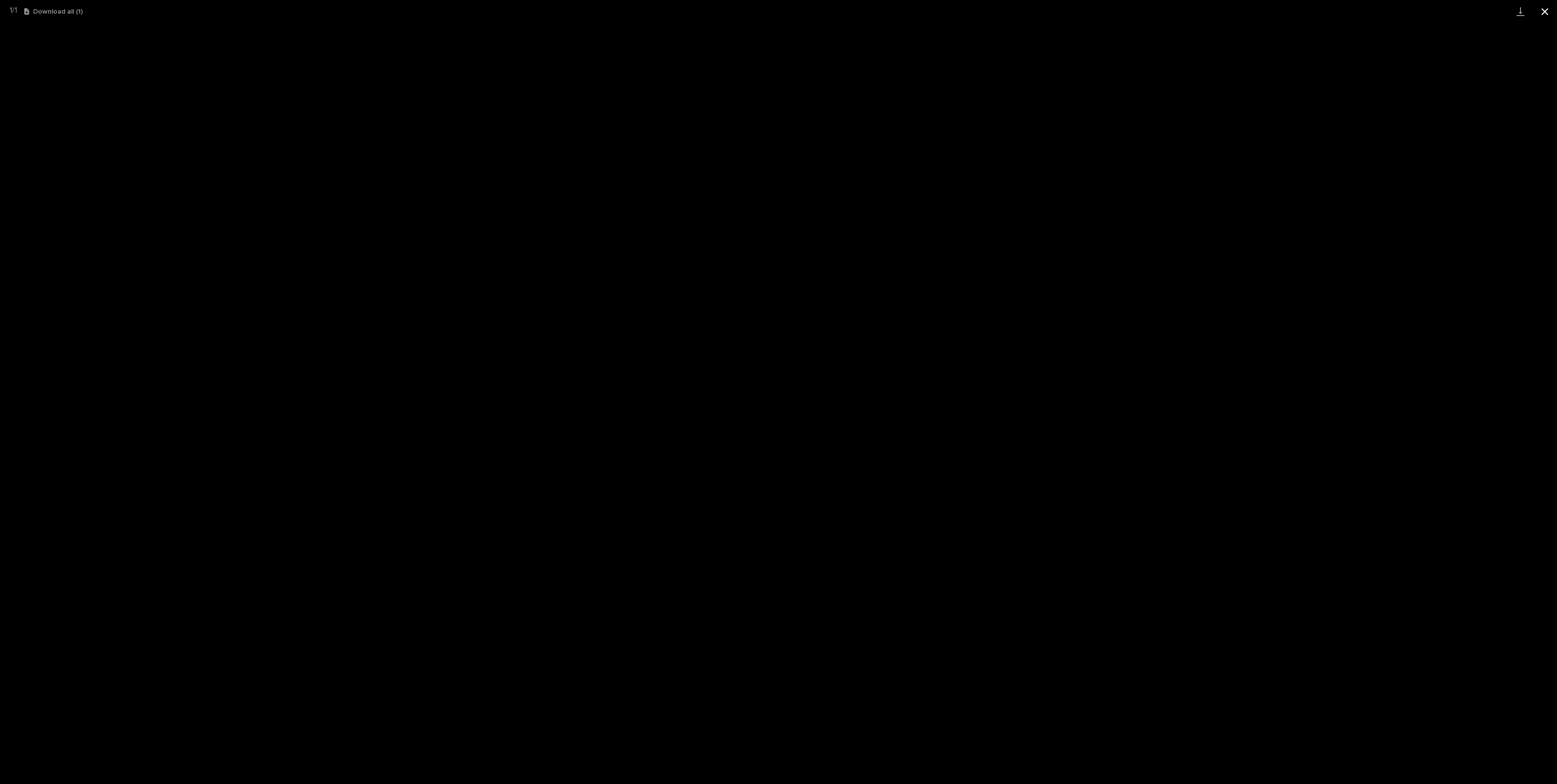
click at [1546, 10] on button "Close gallery" at bounding box center [1545, 11] width 24 height 22
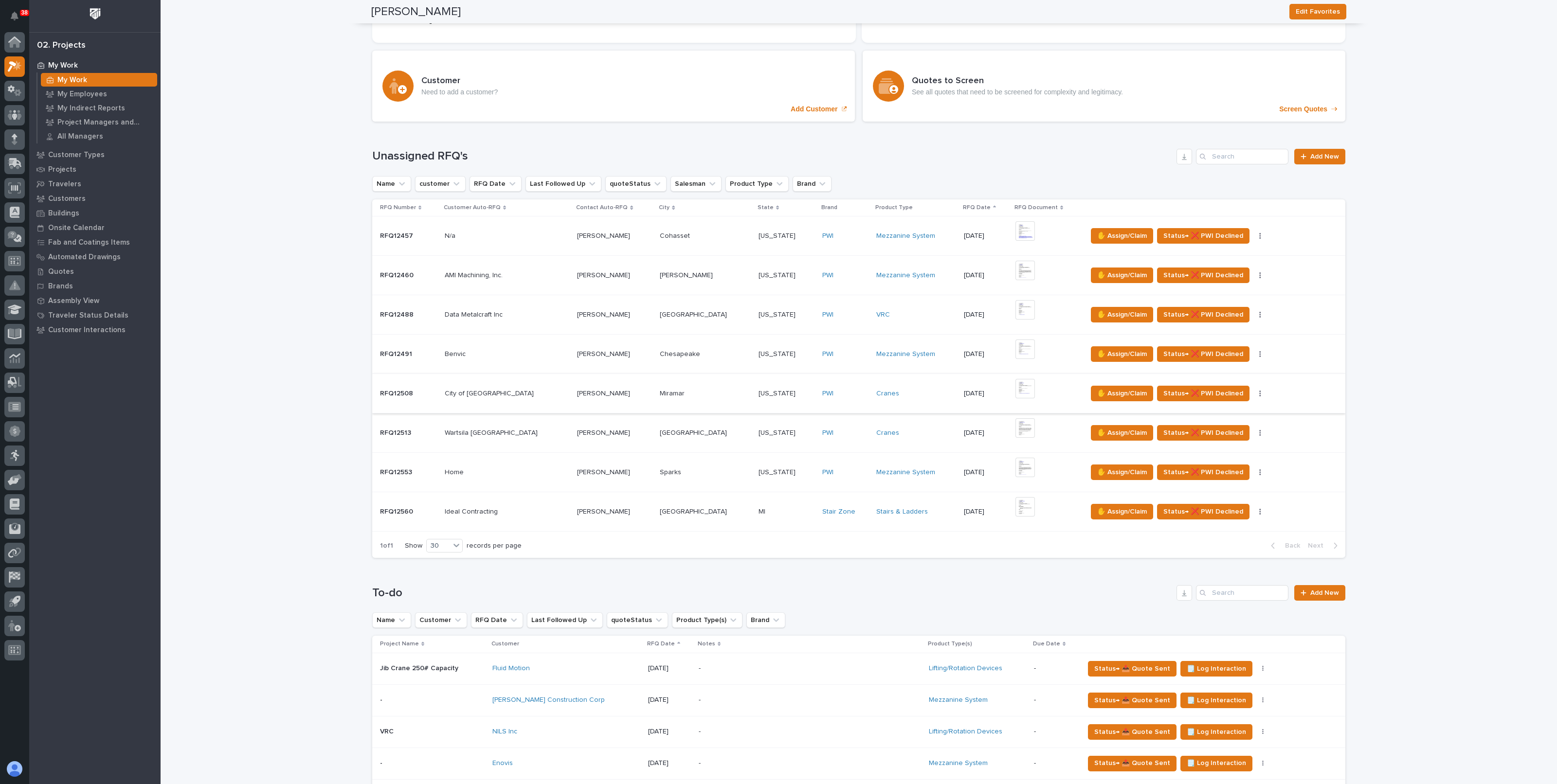
click at [1015, 386] on img at bounding box center [1025, 389] width 19 height 19
click at [1015, 426] on img at bounding box center [1025, 427] width 19 height 19
click at [1015, 505] on img at bounding box center [1025, 507] width 19 height 19
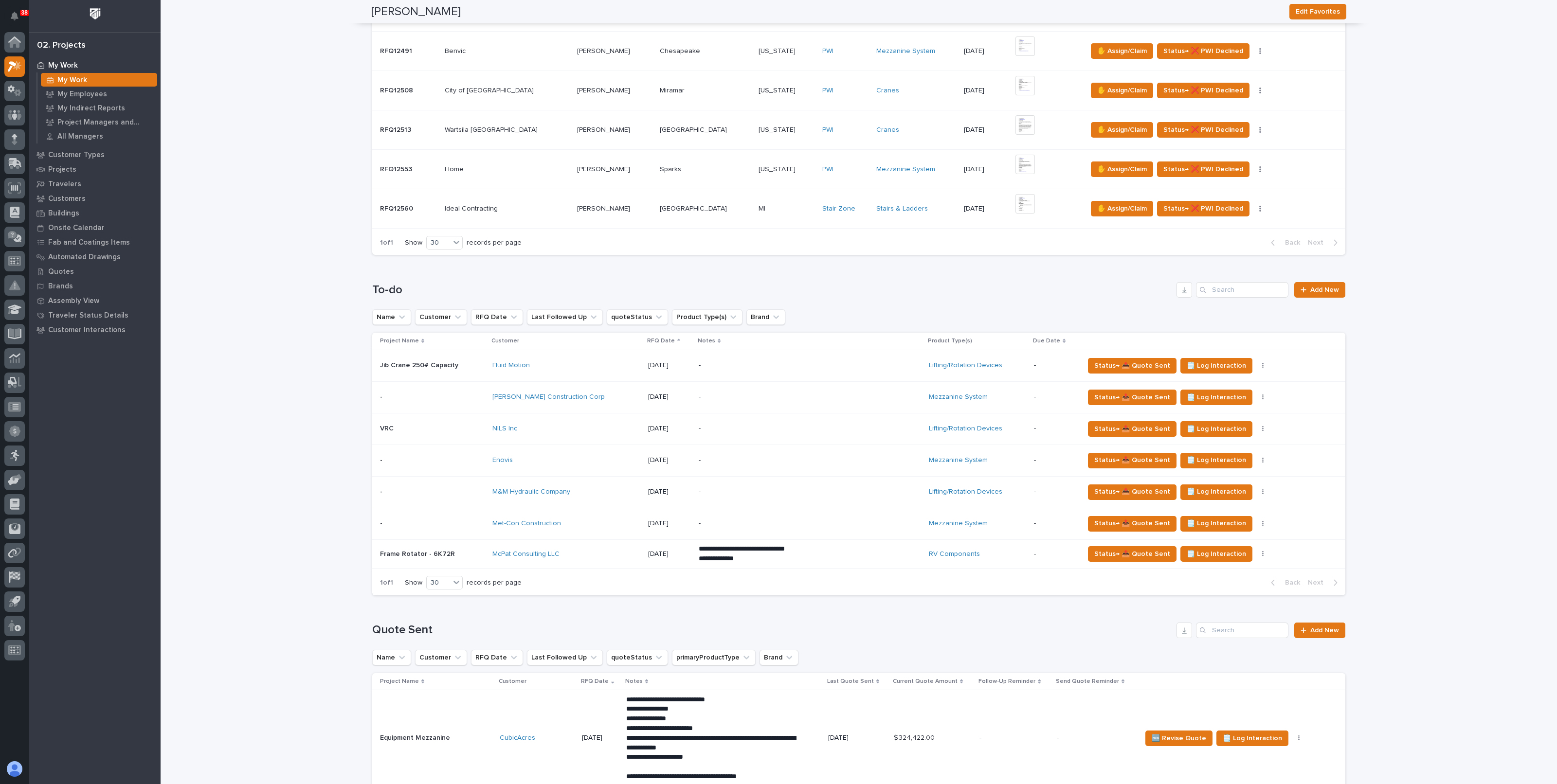
scroll to position [425, 0]
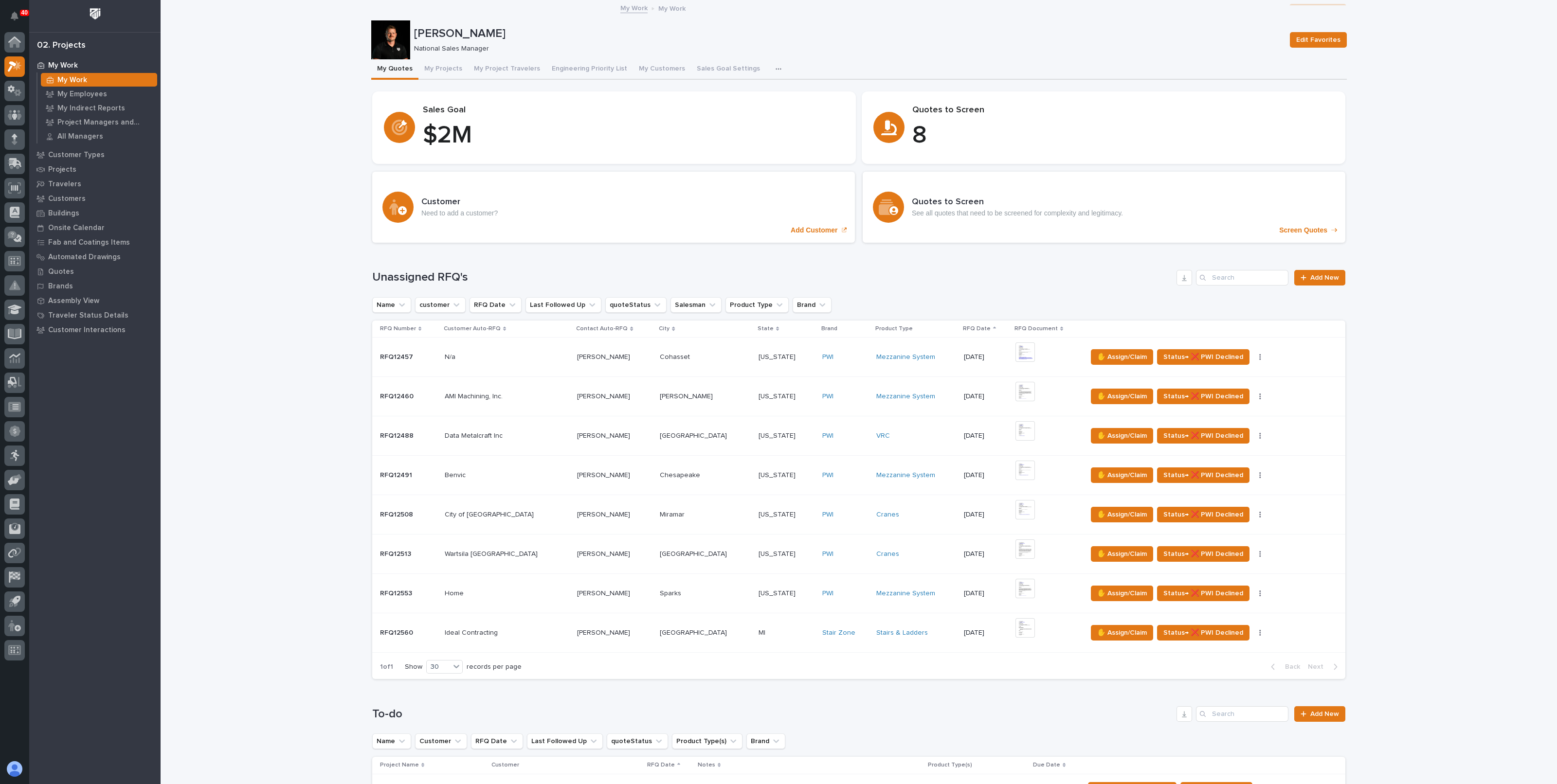
scroll to position [0, 0]
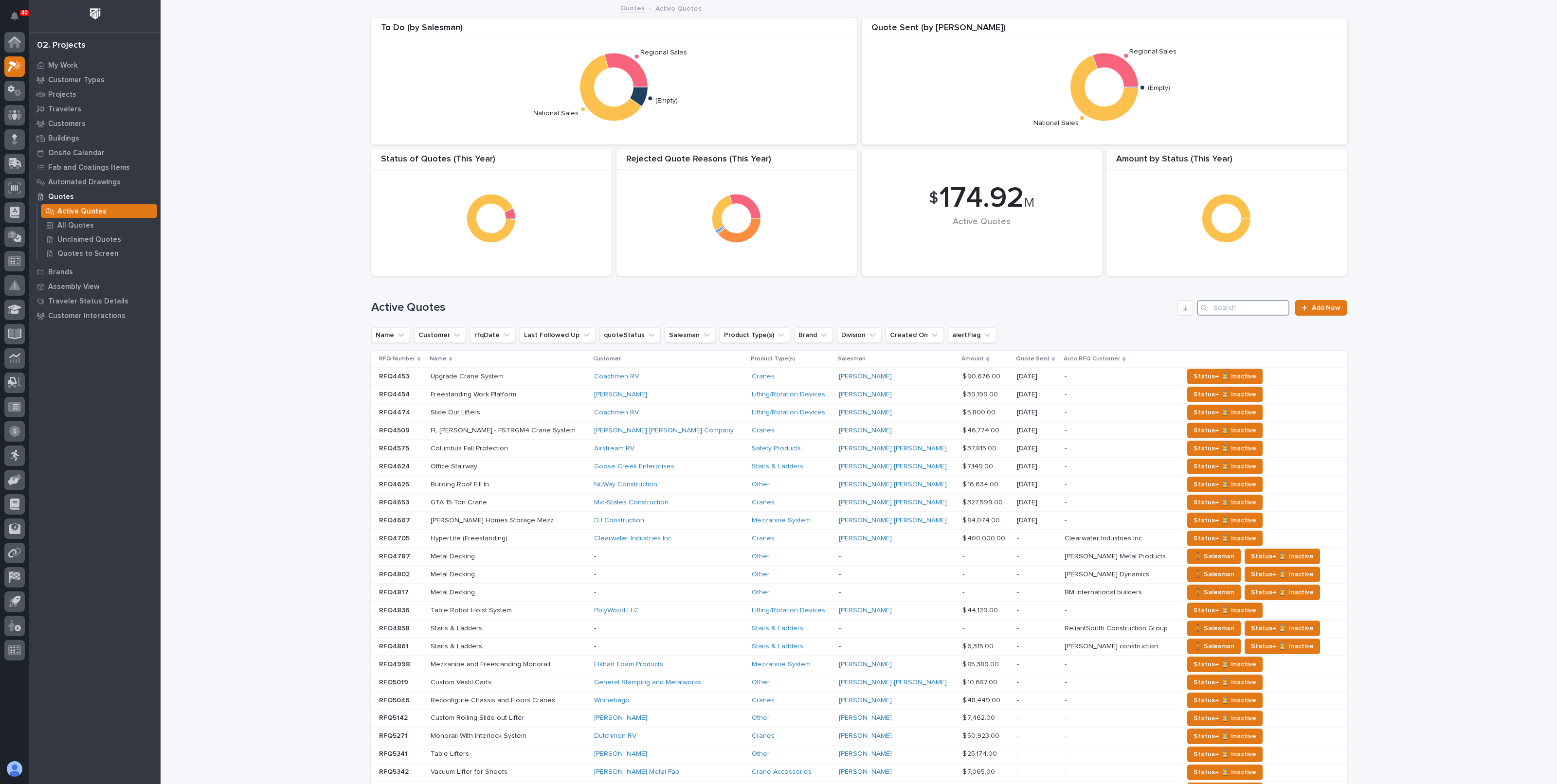
click at [1245, 305] on input "Search" at bounding box center [1243, 308] width 93 height 16
paste input "Quality Plus Services"
type input "Quality Plus Services"
click at [69, 191] on div "Quotes" at bounding box center [95, 196] width 126 height 14
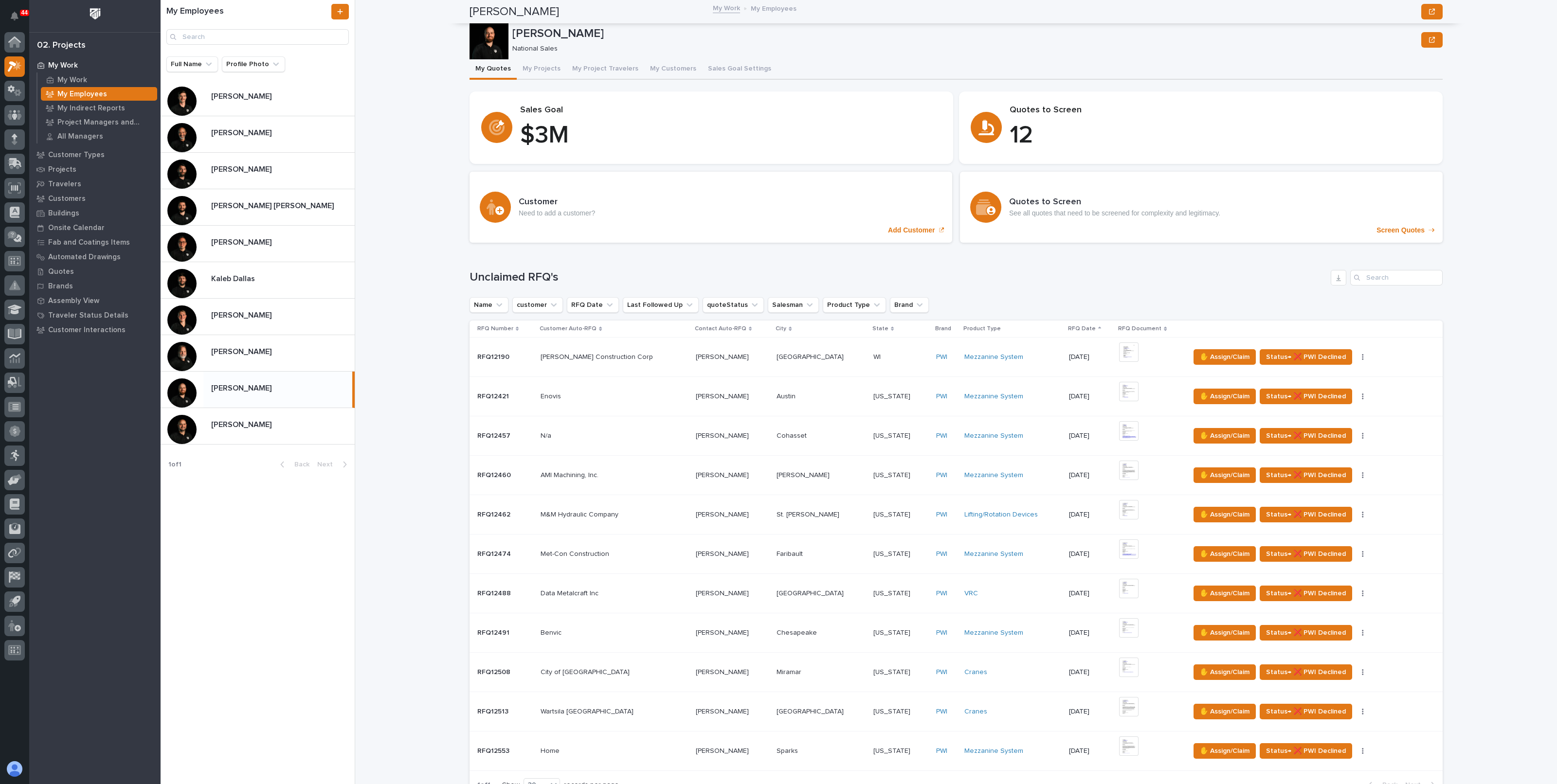
scroll to position [669, 0]
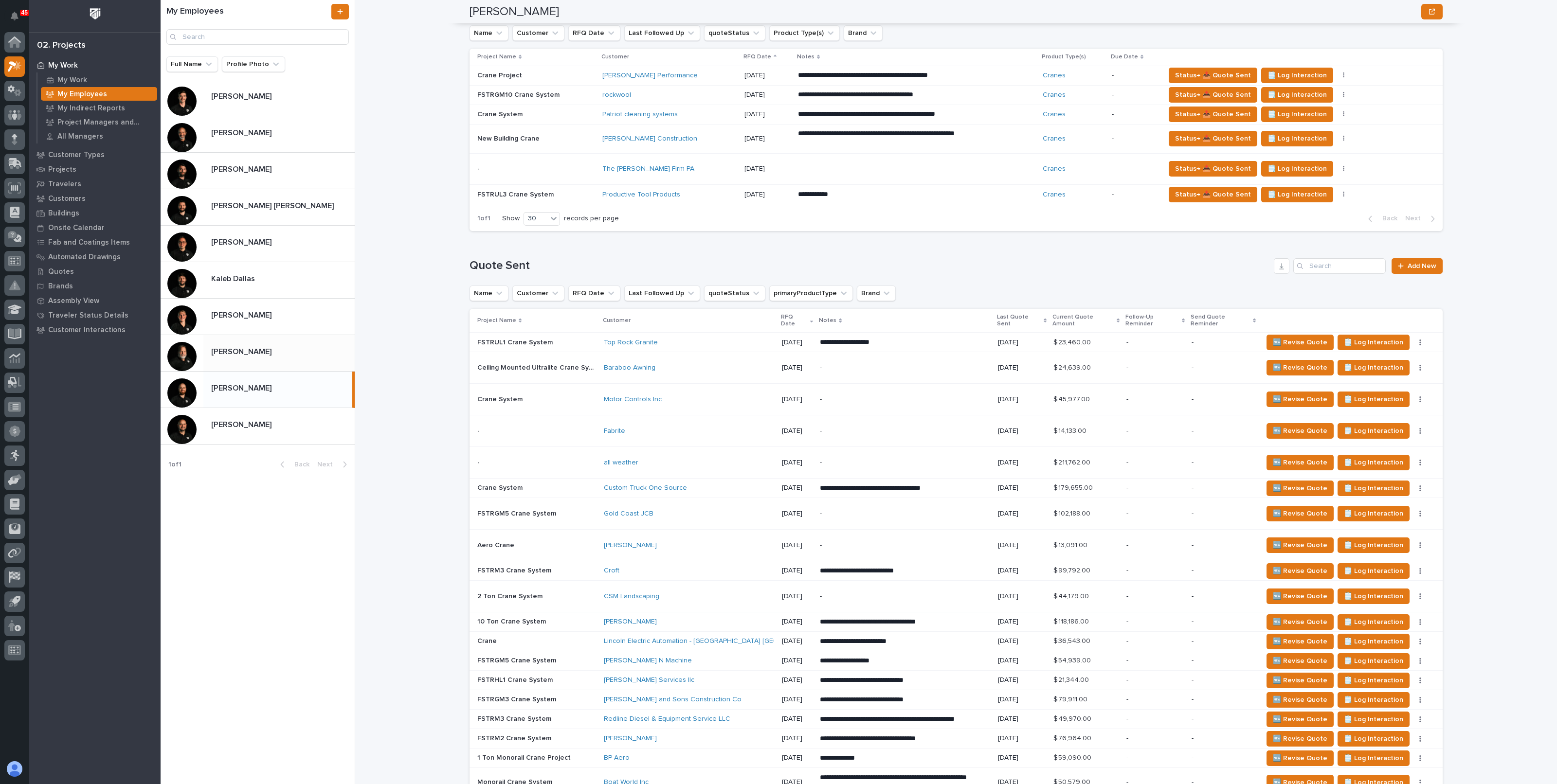
click at [253, 359] on div "Roark Jones Roark Jones" at bounding box center [279, 353] width 151 height 19
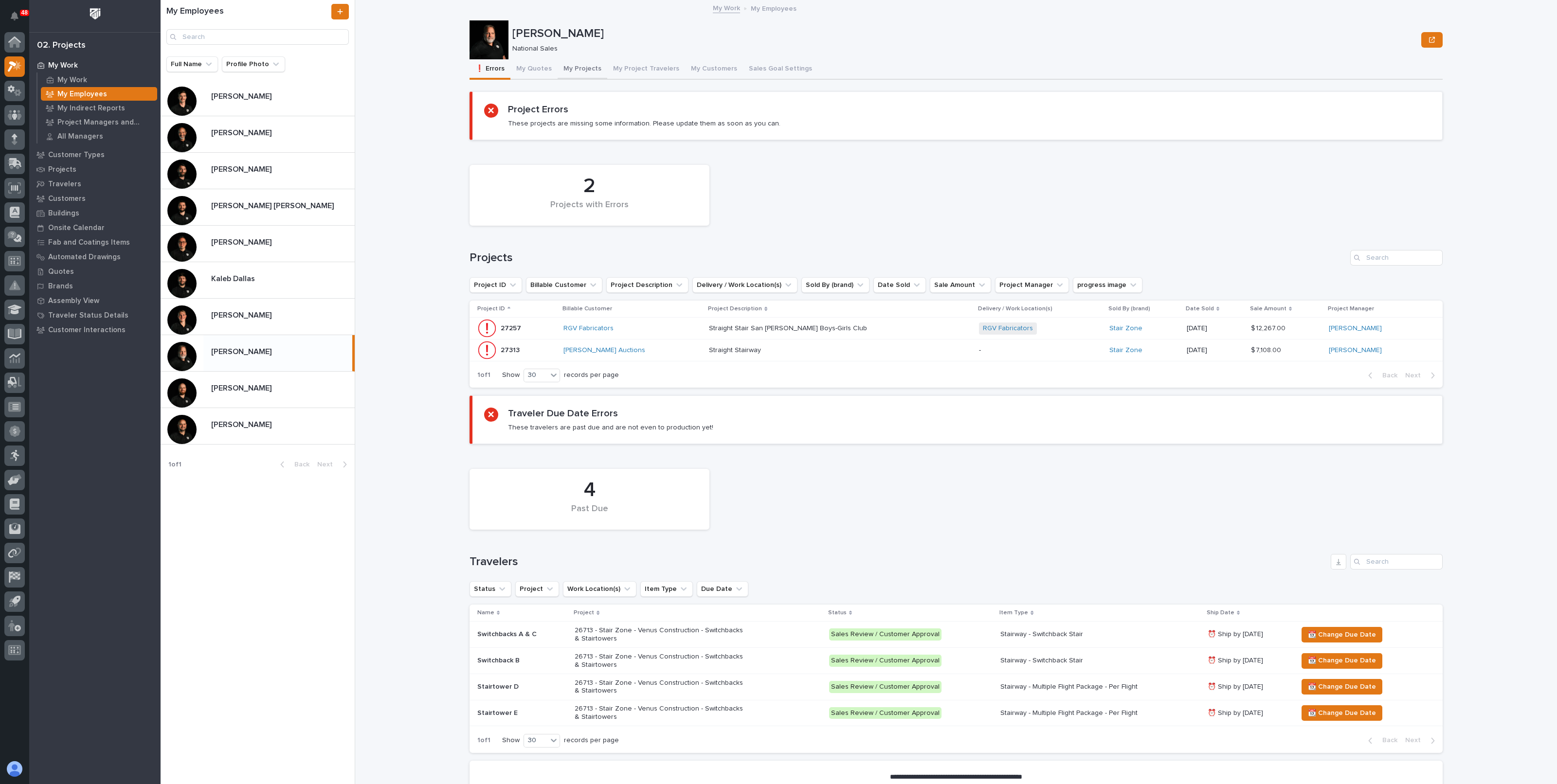
click at [563, 65] on button "My Projects" at bounding box center [582, 70] width 49 height 21
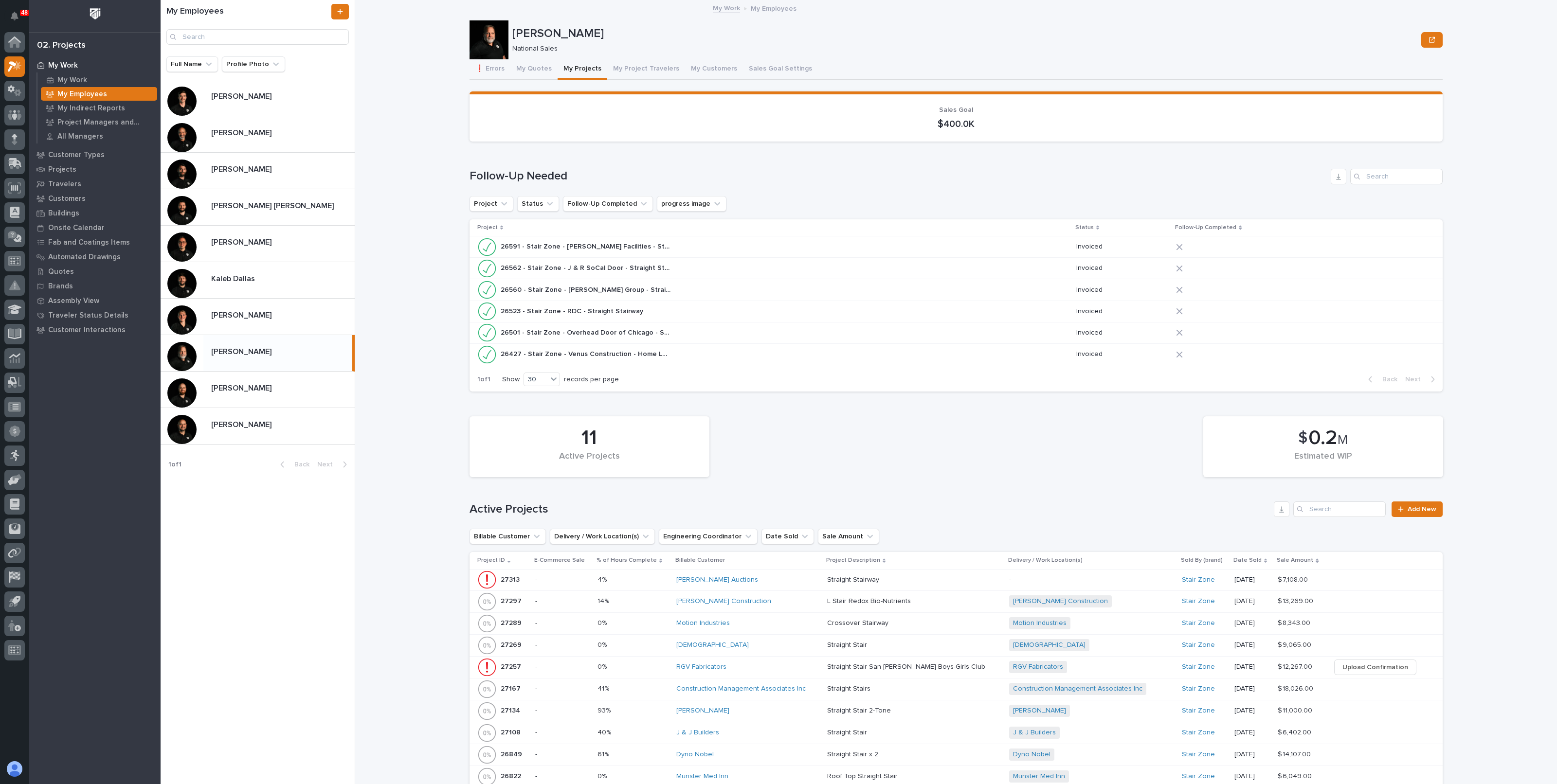
scroll to position [425, 0]
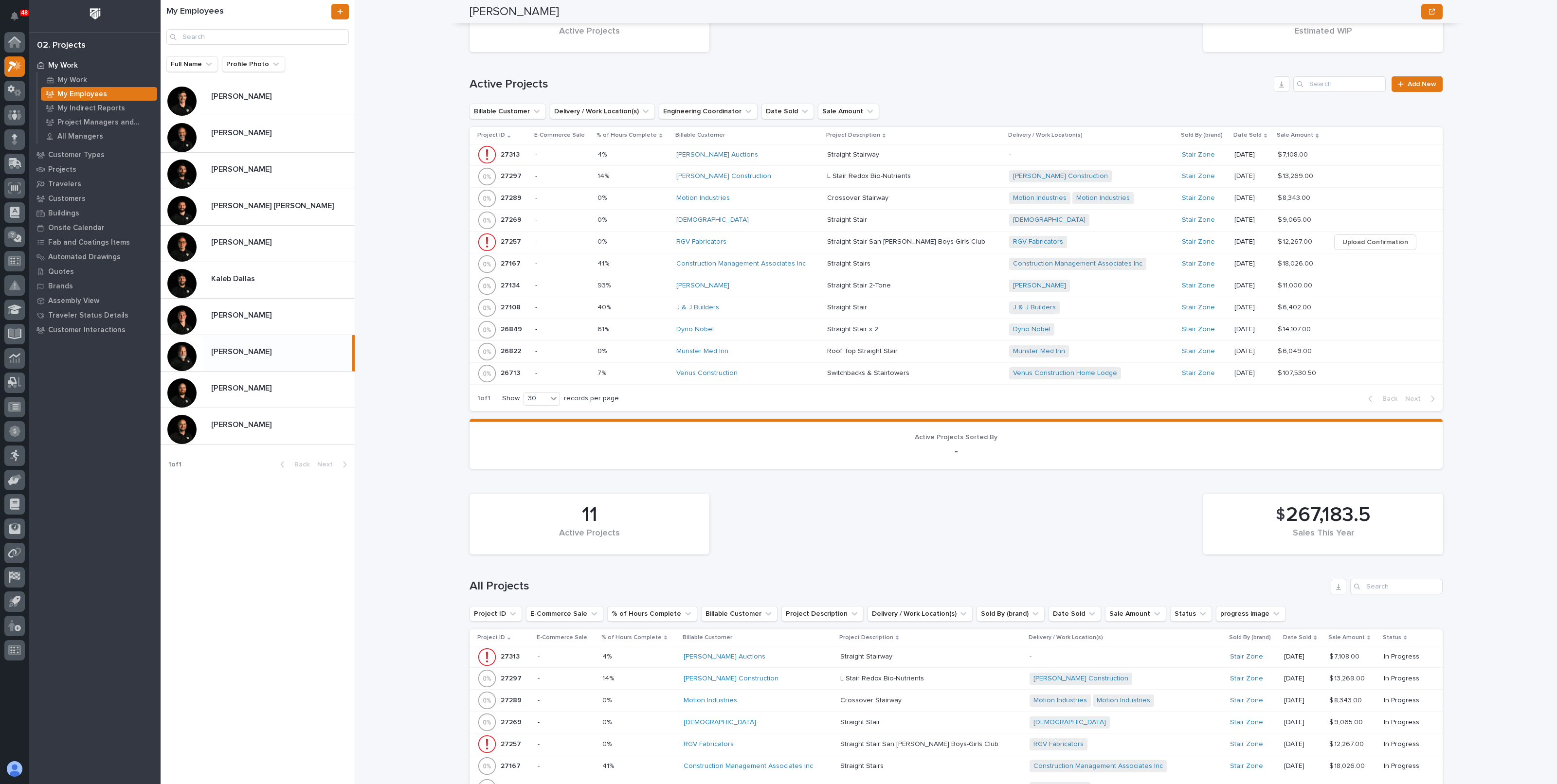
click at [658, 174] on p at bounding box center [633, 177] width 71 height 9
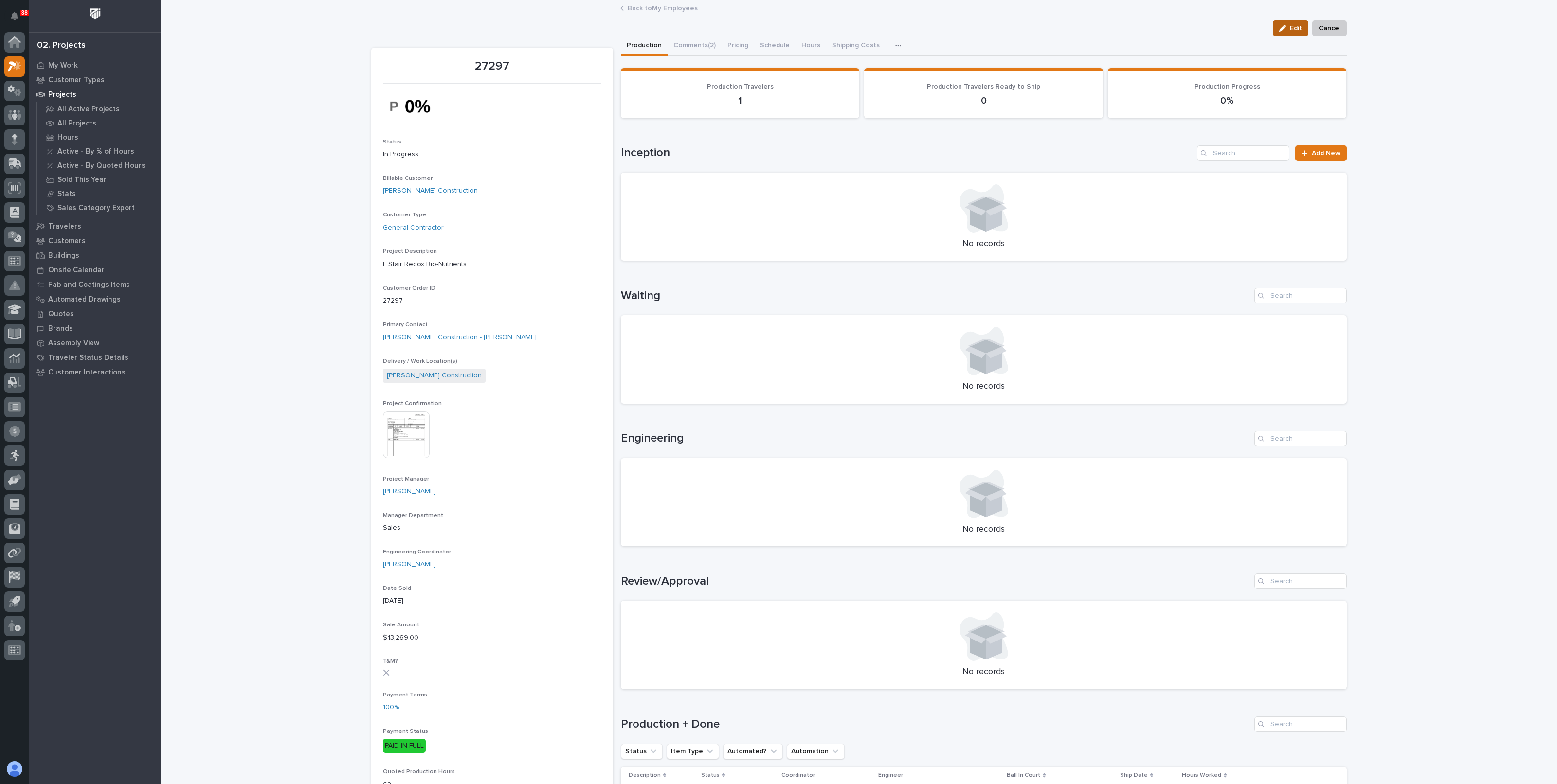
click at [1284, 33] on button "Edit" at bounding box center [1290, 29] width 35 height 16
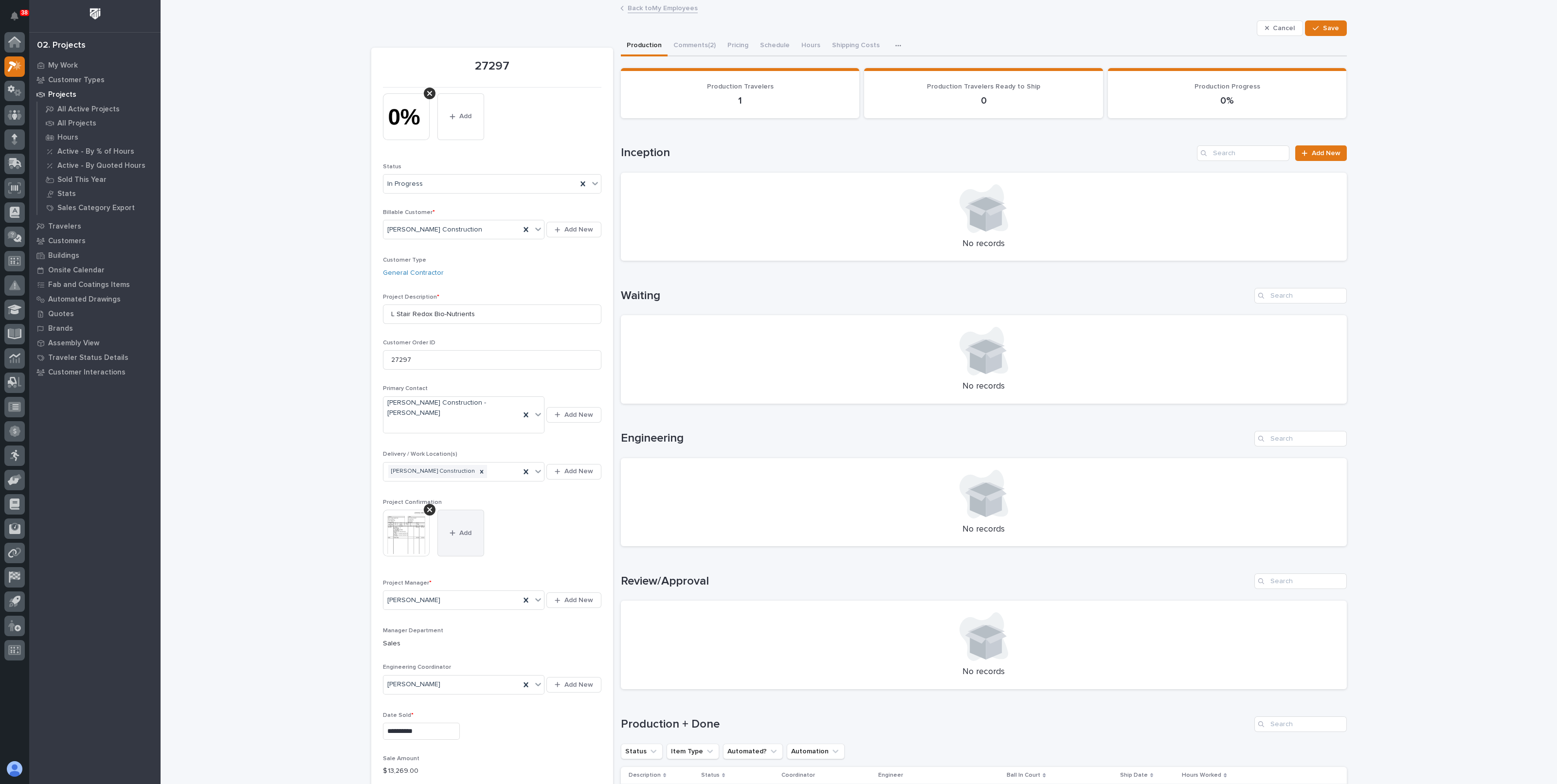
click at [471, 510] on button "Add" at bounding box center [460, 533] width 47 height 47
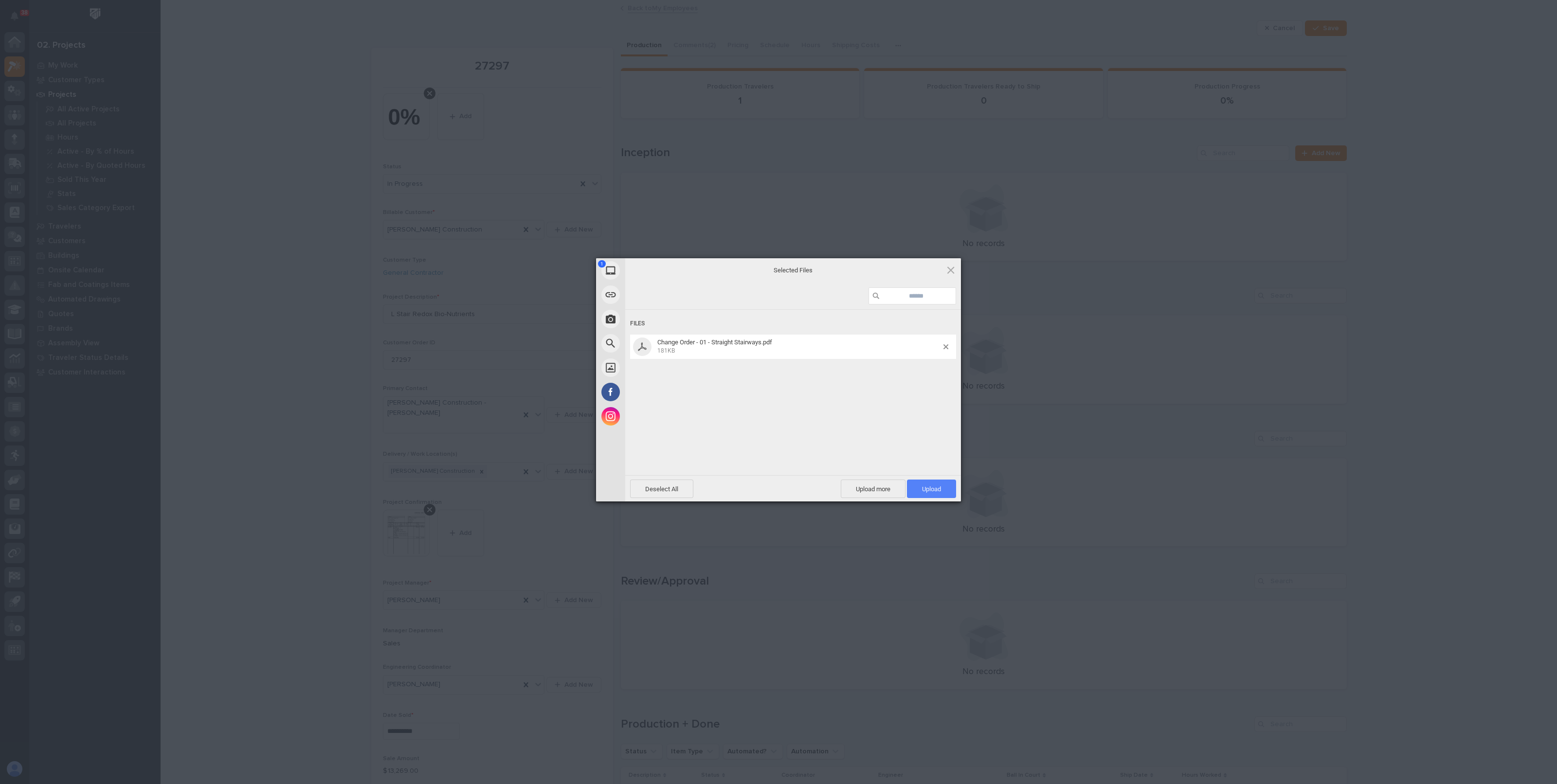
click at [934, 490] on span "Upload 1" at bounding box center [931, 489] width 19 height 7
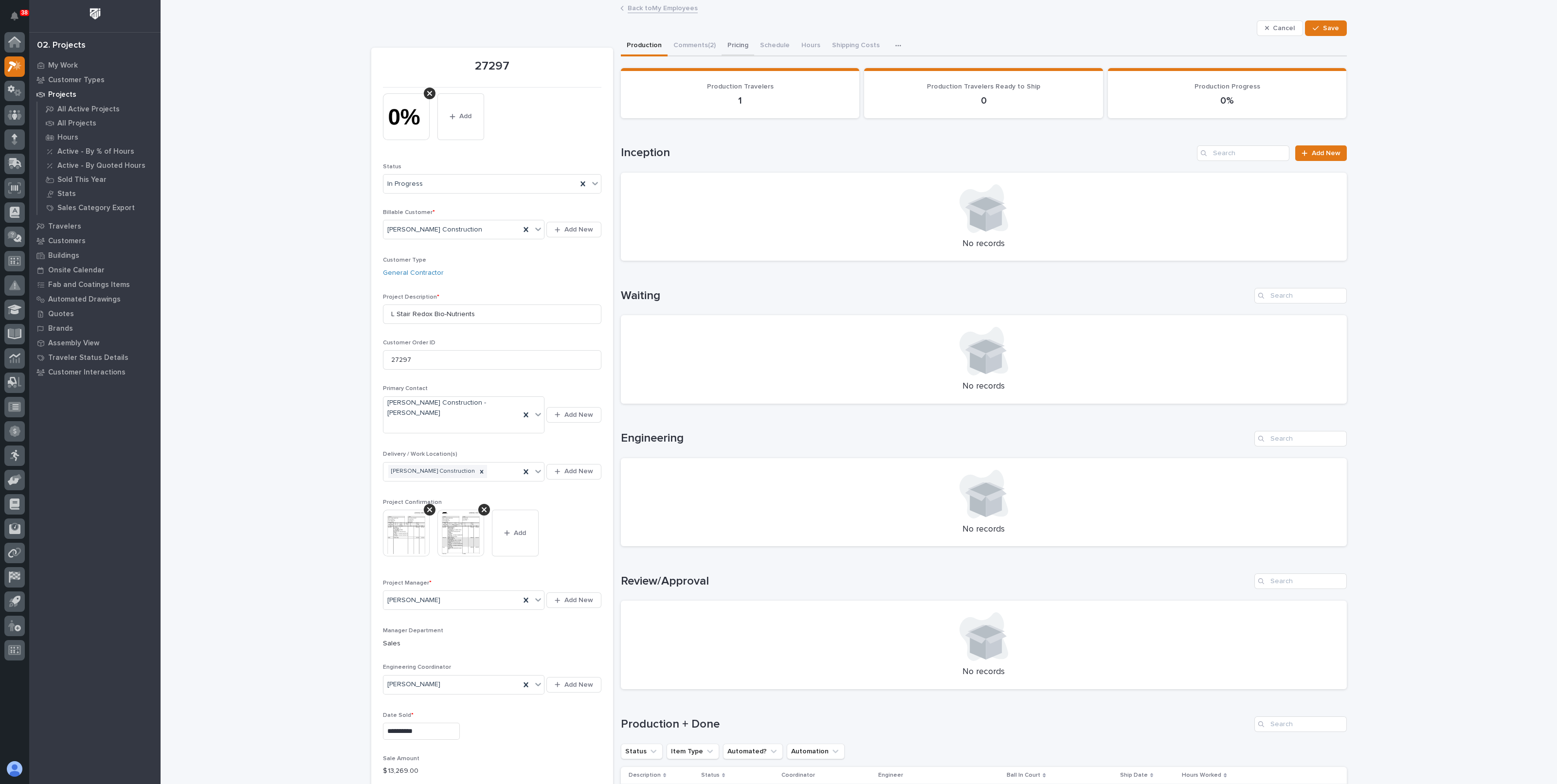
click at [727, 42] on button "Pricing" at bounding box center [738, 47] width 33 height 21
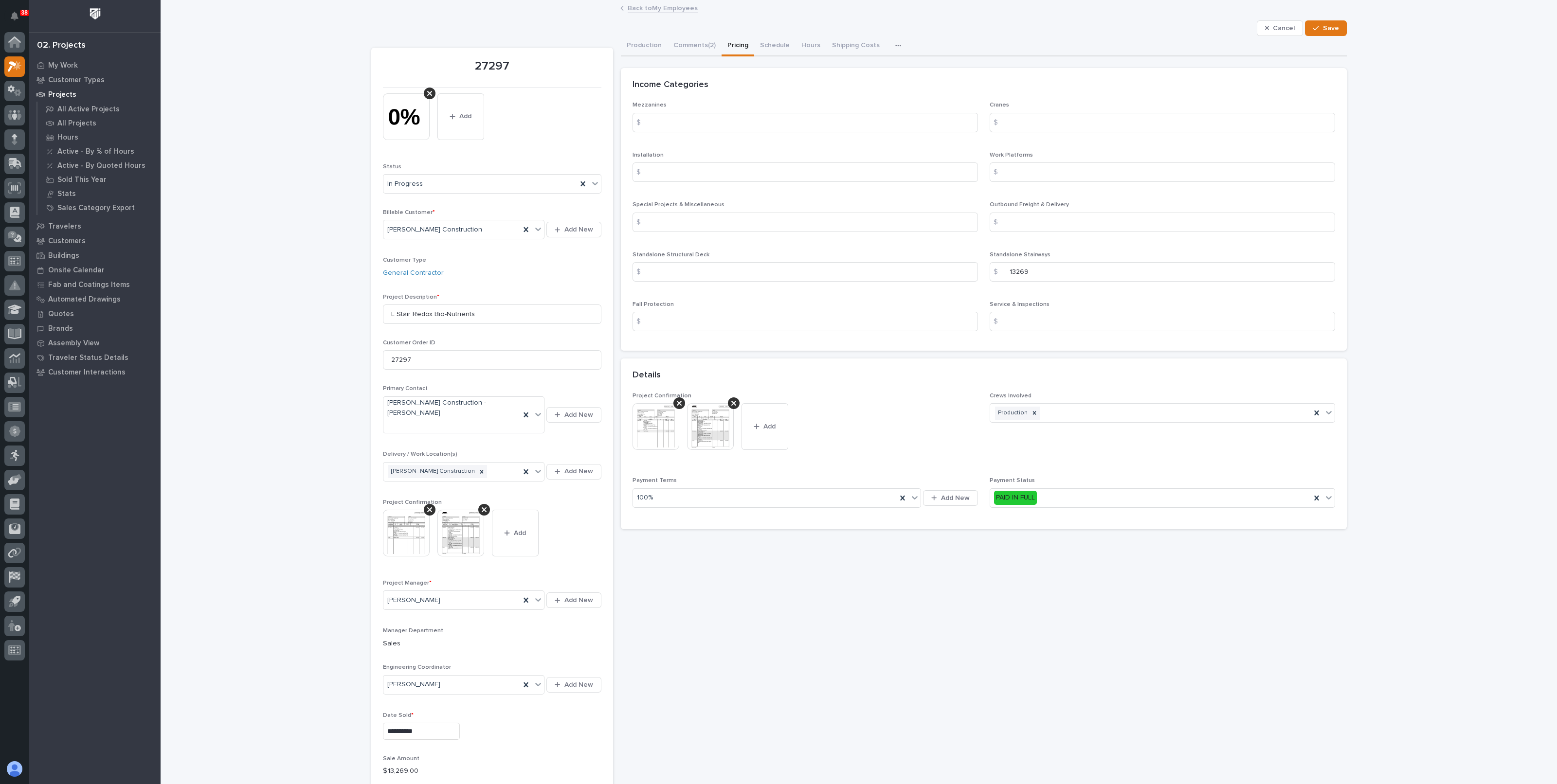
click at [385, 519] on img at bounding box center [406, 533] width 47 height 47
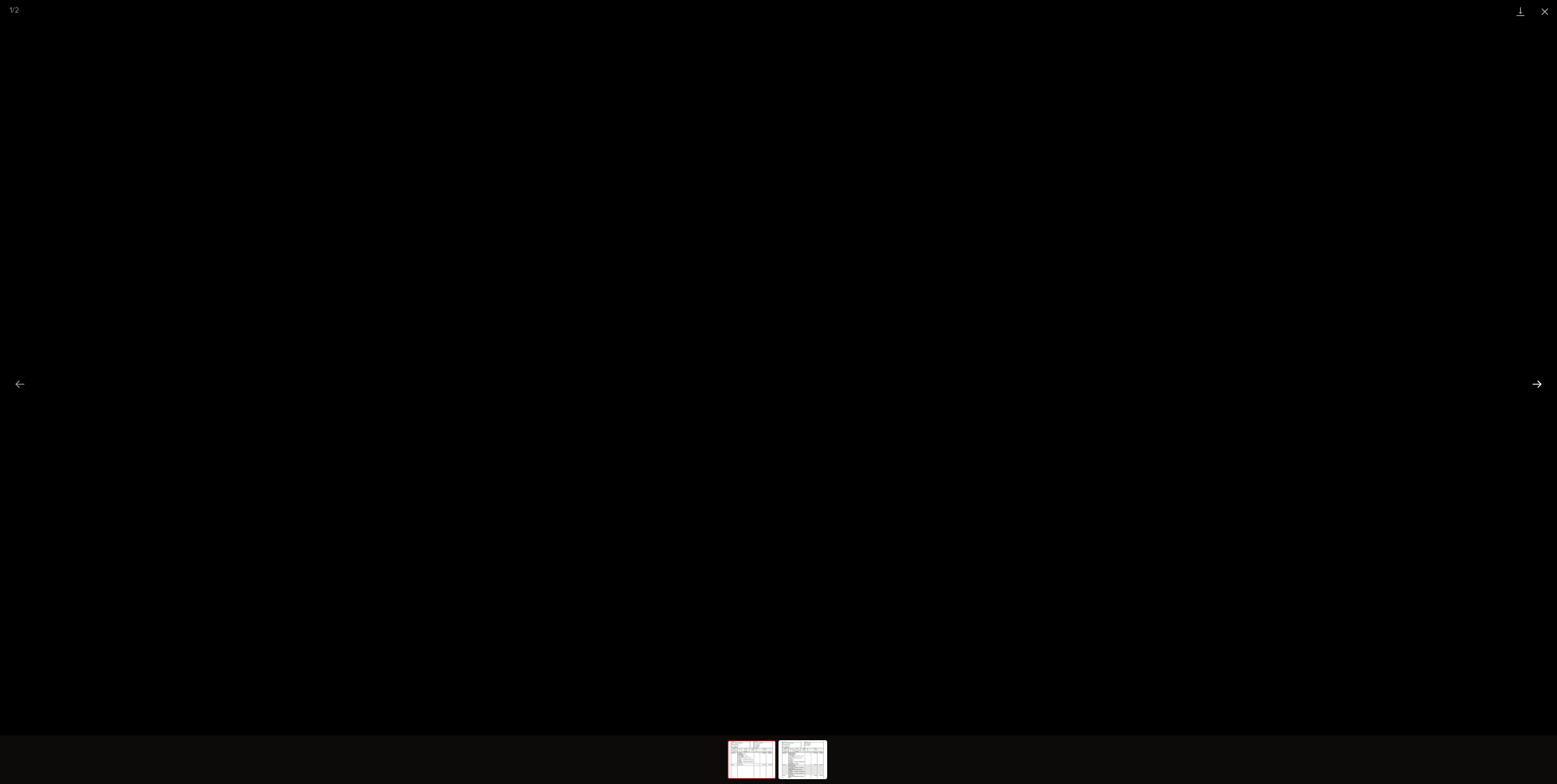
click at [1535, 383] on button "Next slide" at bounding box center [1537, 384] width 21 height 19
click at [1550, 10] on button "Close gallery" at bounding box center [1545, 11] width 24 height 22
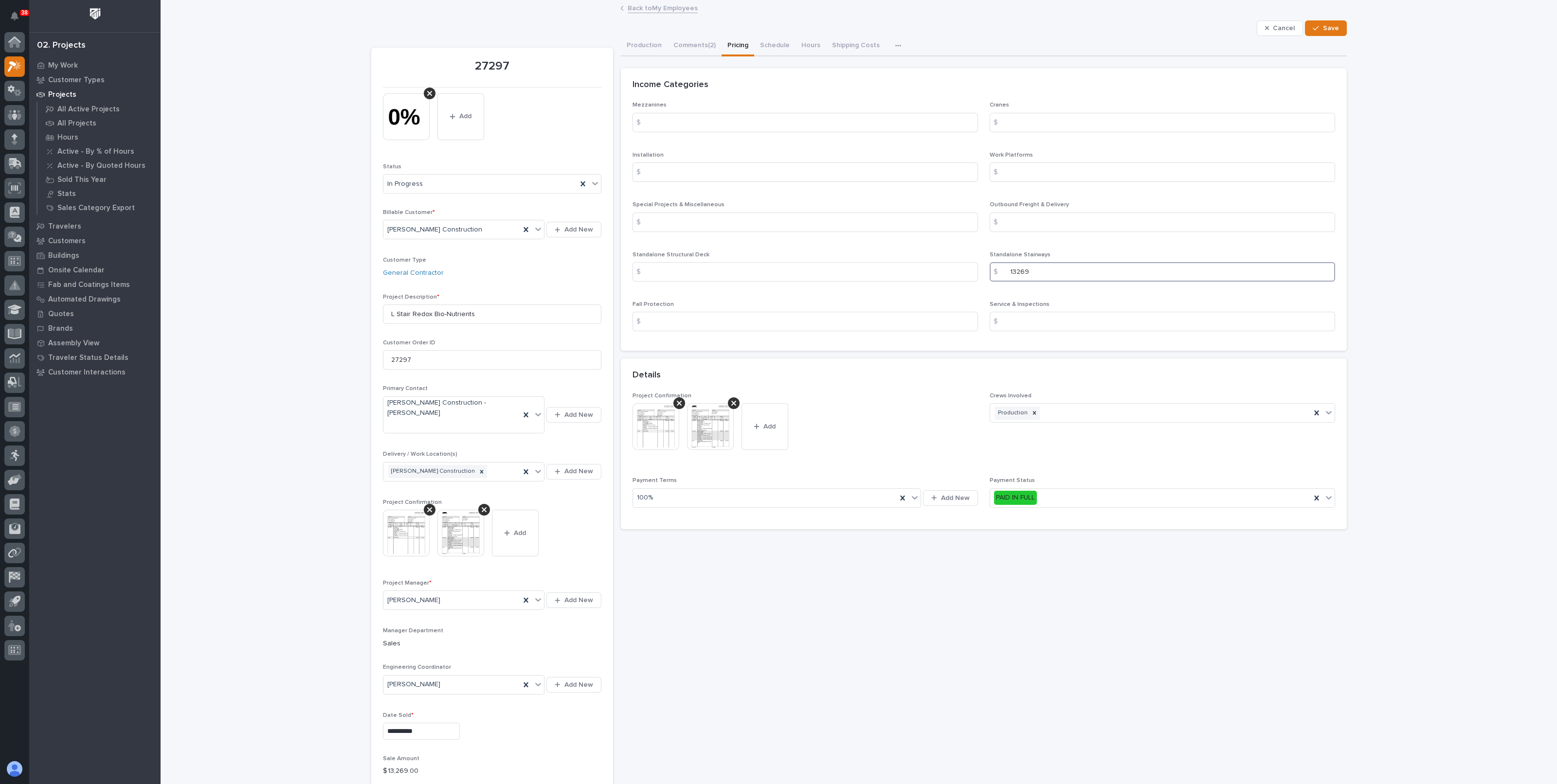
drag, startPoint x: 1032, startPoint y: 275, endPoint x: 995, endPoint y: 276, distance: 37.0
click at [995, 276] on div "$ 13269" at bounding box center [1162, 272] width 345 height 19
type input "1468"
click at [1007, 224] on input at bounding box center [1162, 222] width 345 height 19
click at [402, 517] on img at bounding box center [406, 533] width 47 height 47
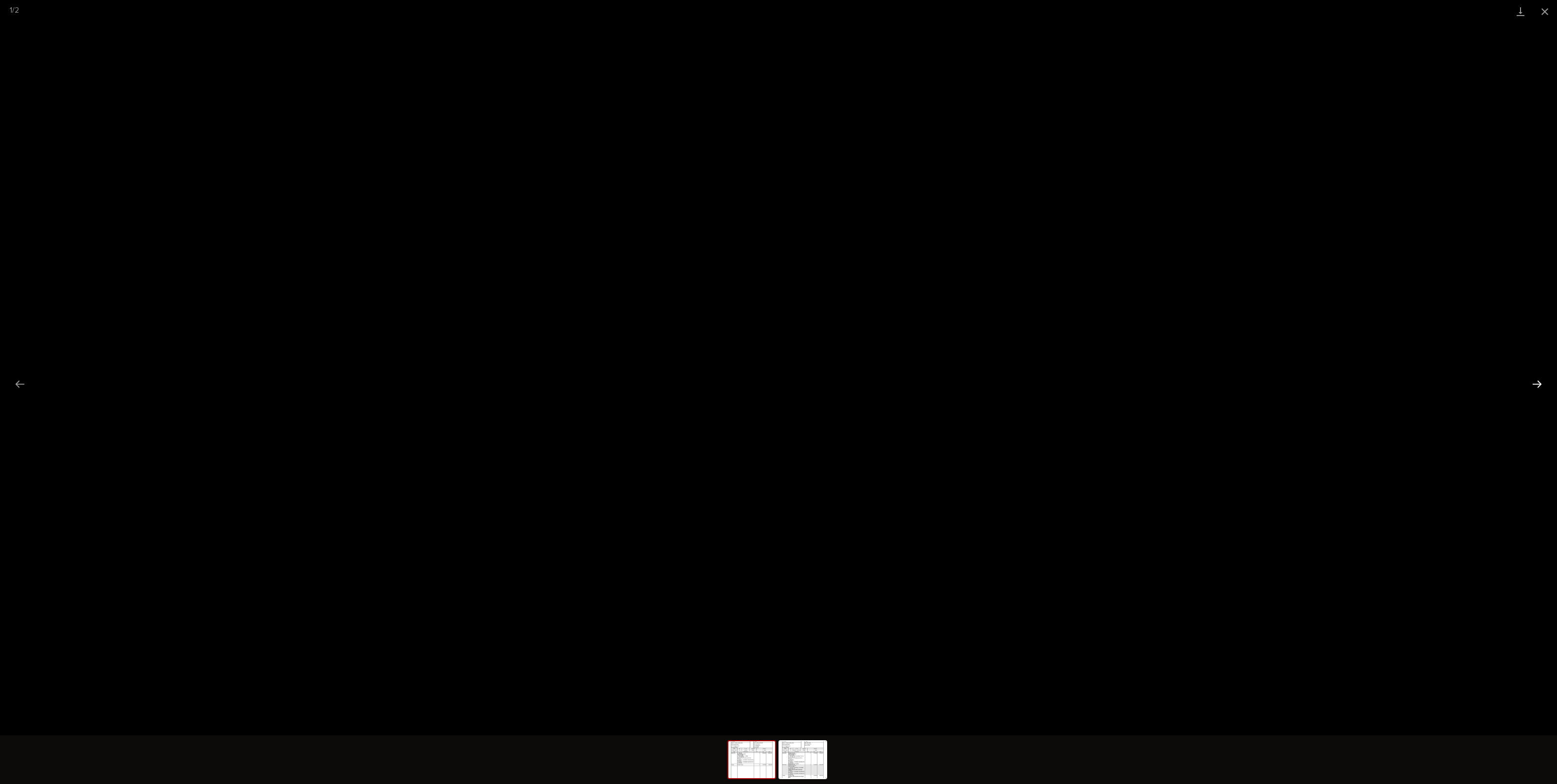
click at [1533, 386] on button "Next slide" at bounding box center [1537, 384] width 21 height 19
click at [1553, 11] on button "Close gallery" at bounding box center [1545, 11] width 24 height 22
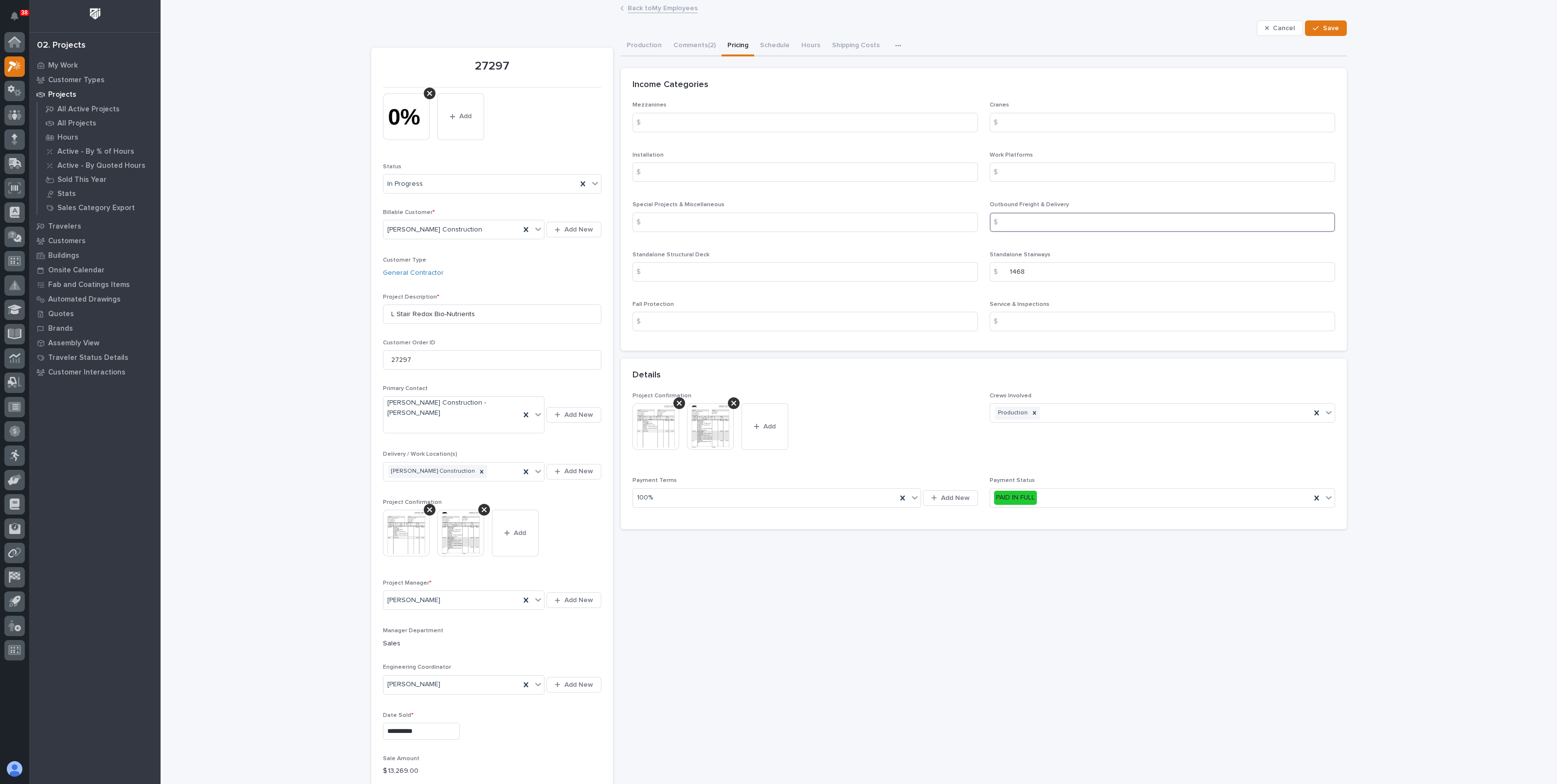
click at [1039, 220] on input at bounding box center [1162, 222] width 345 height 19
type input "5250"
click at [1327, 25] on span "Save" at bounding box center [1331, 29] width 16 height 9
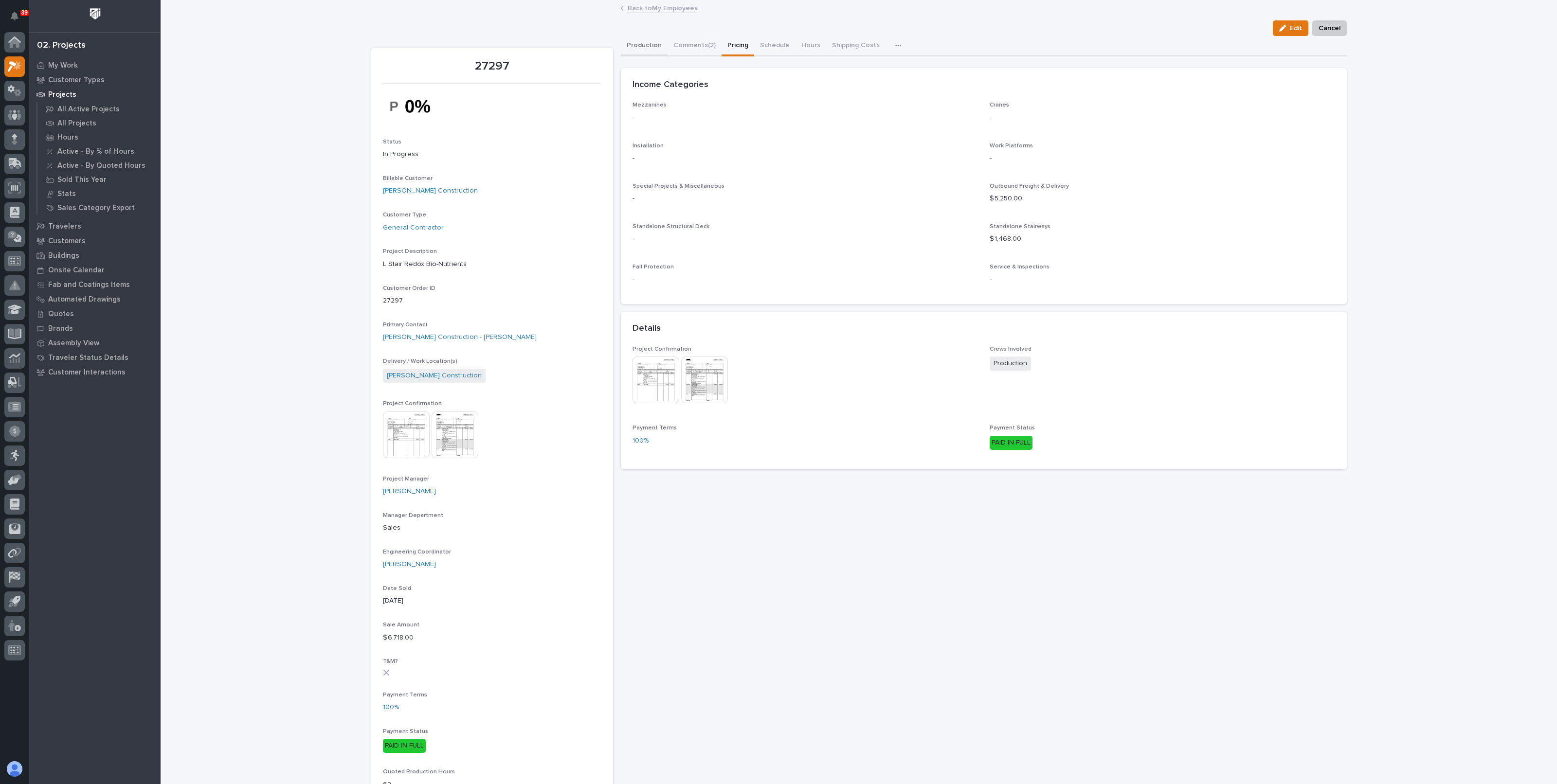
click at [633, 53] on button "Production" at bounding box center [644, 47] width 47 height 21
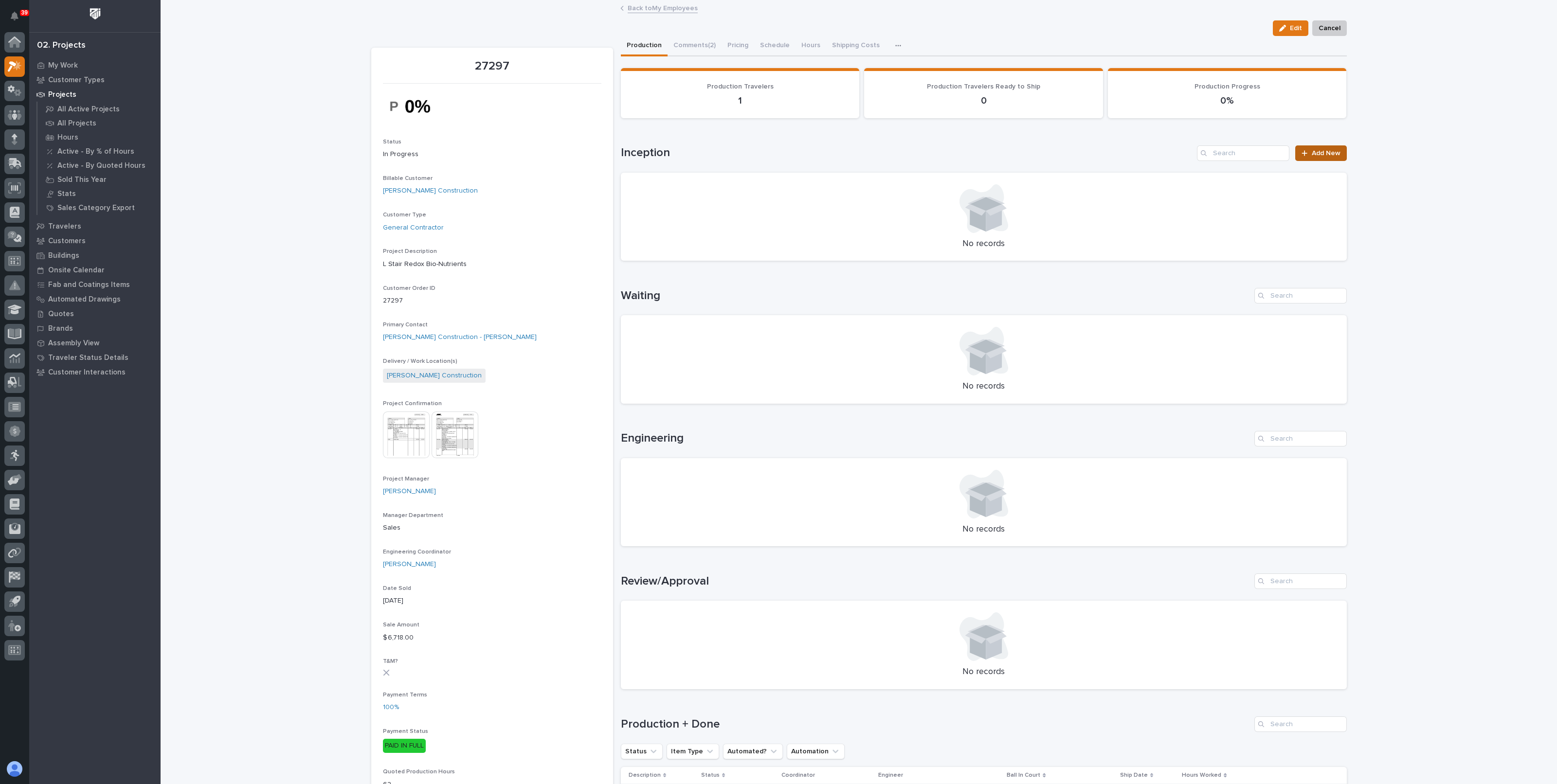
click at [1312, 151] on span "Add New" at bounding box center [1326, 153] width 29 height 7
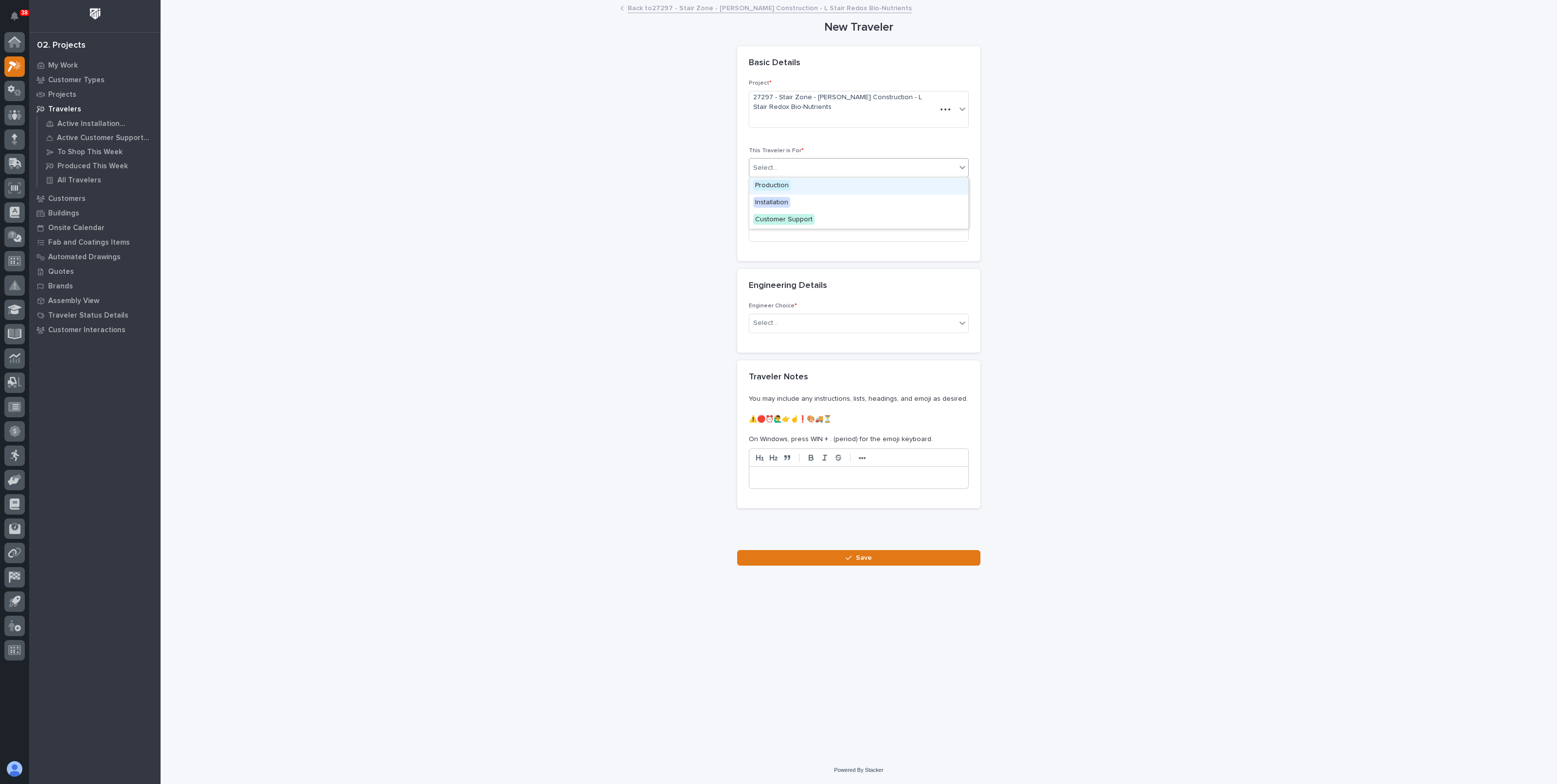
click at [801, 177] on div "Select..." at bounding box center [859, 168] width 220 height 19
click at [791, 186] on div "Production" at bounding box center [859, 186] width 219 height 17
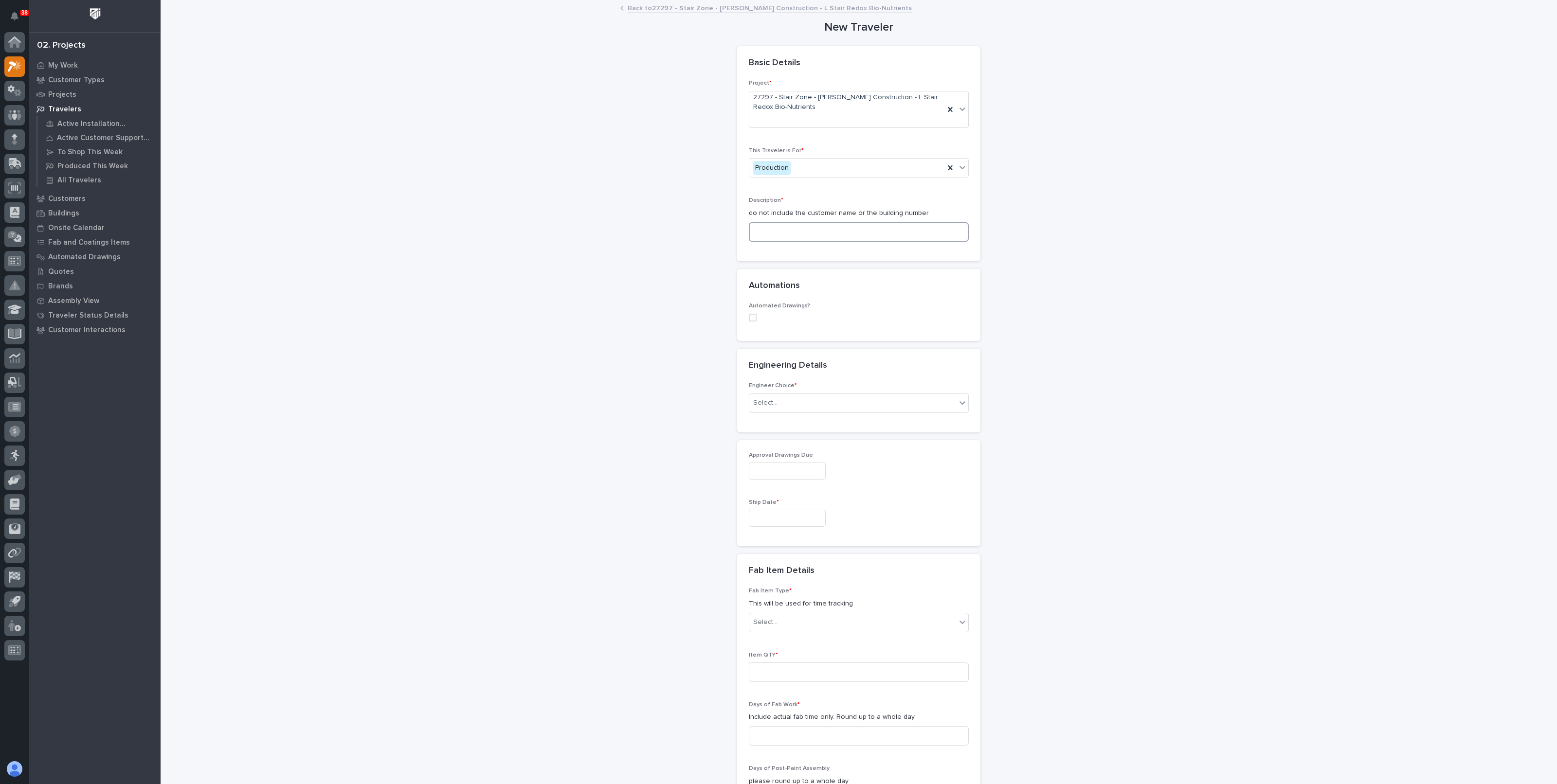
click at [781, 235] on input at bounding box center [859, 232] width 220 height 19
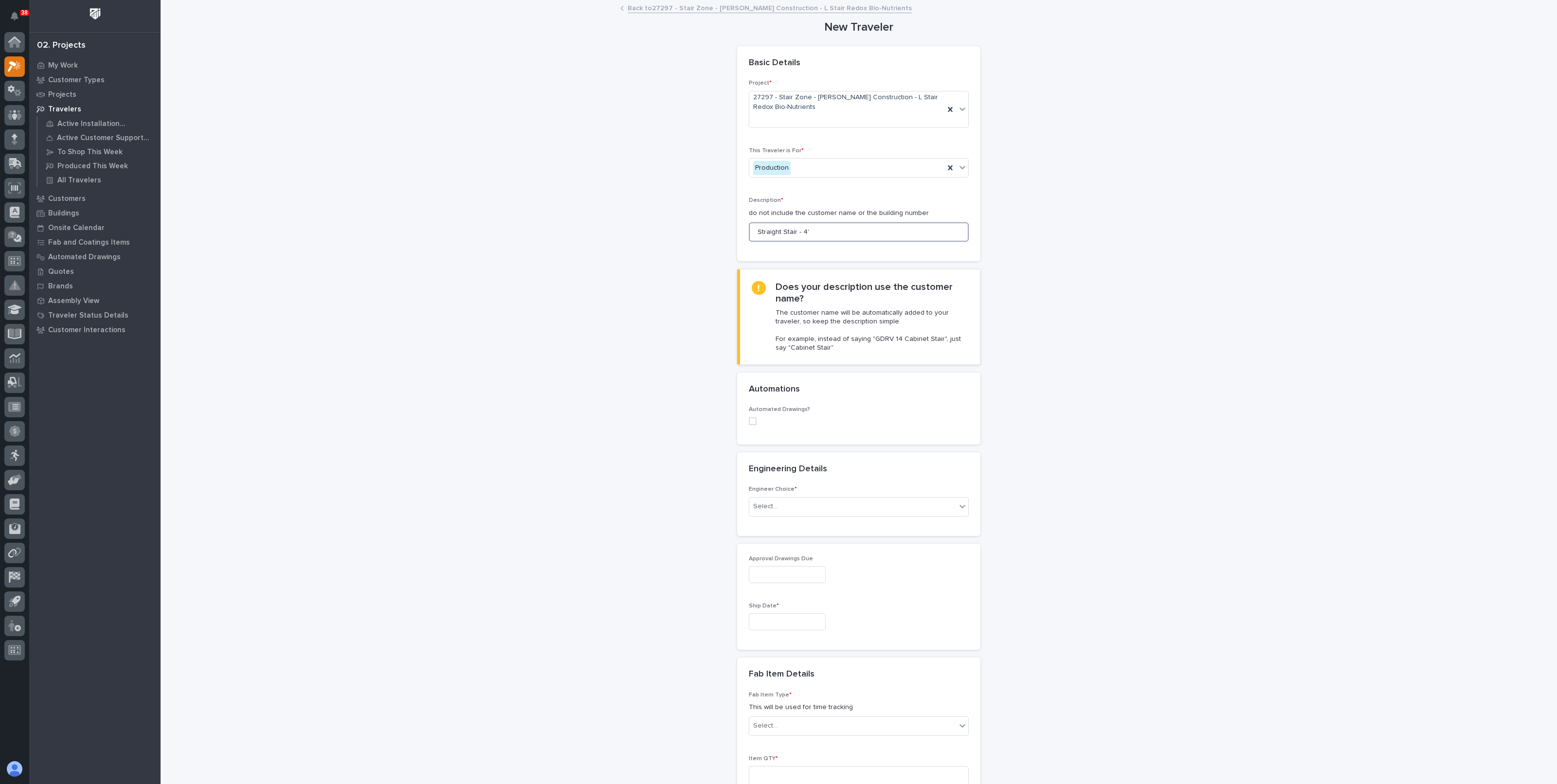
type input "Straight Stair - 4'"
click at [743, 423] on div "Automated Drawings?" at bounding box center [859, 425] width 243 height 38
click at [750, 421] on span at bounding box center [752, 421] width 8 height 8
click at [780, 483] on div "Select..." at bounding box center [852, 485] width 207 height 16
type input "*"
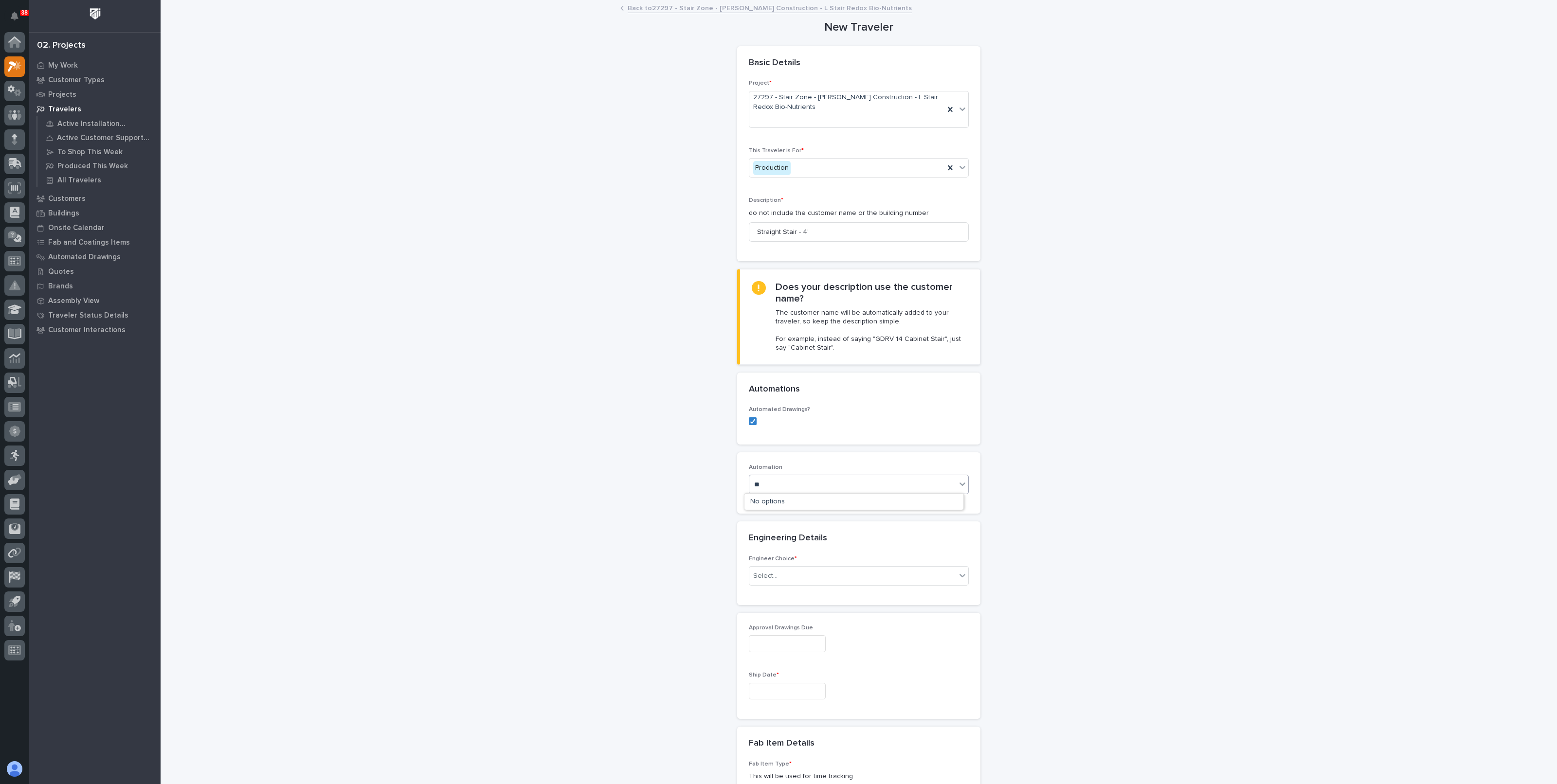
type input "*"
type input "********"
click at [1071, 477] on div "**********" at bounding box center [859, 665] width 975 height 1328
click at [791, 578] on div "Select..." at bounding box center [852, 576] width 207 height 16
click at [784, 628] on div "I know who will draw this" at bounding box center [853, 628] width 219 height 17
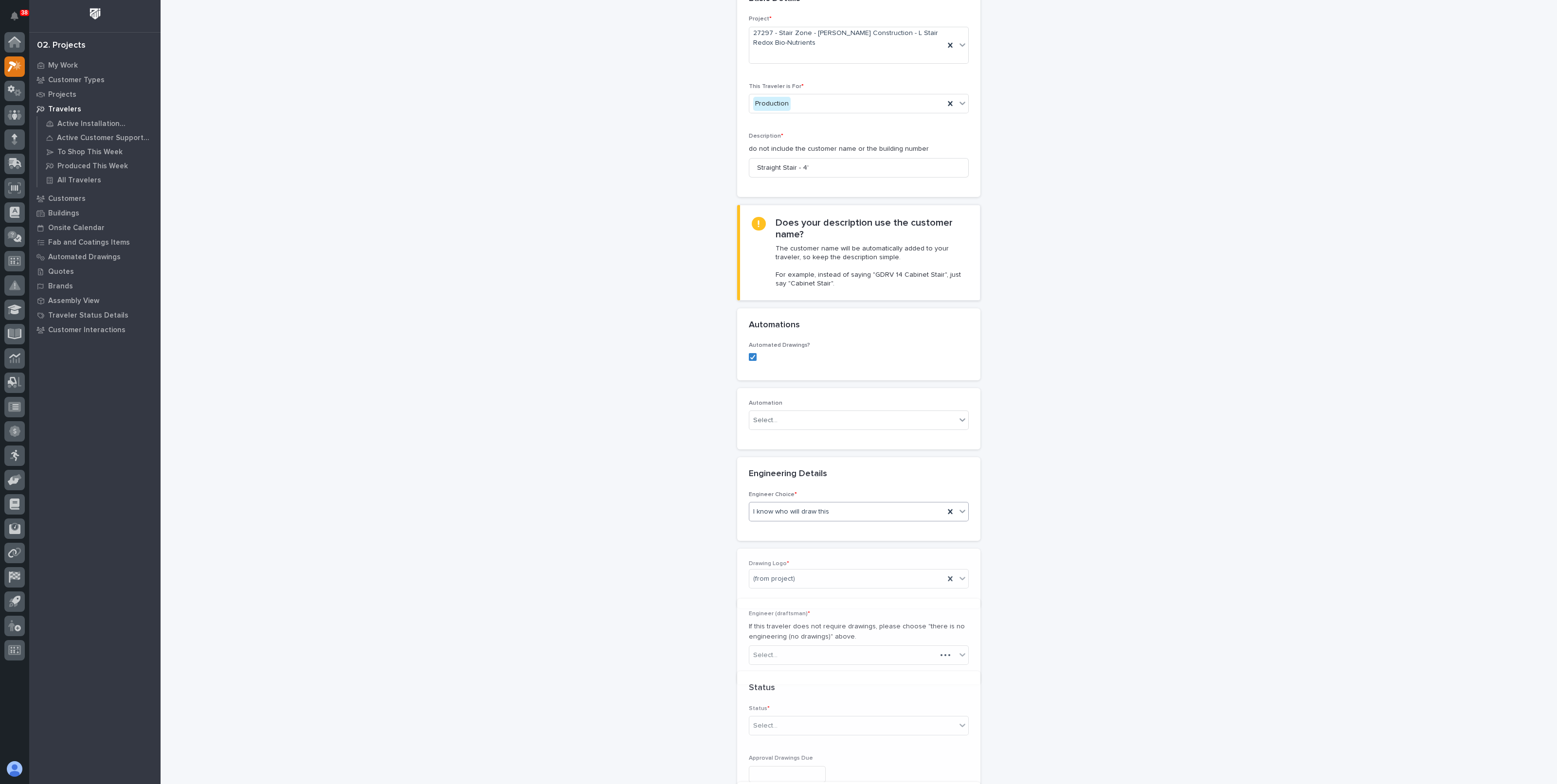
scroll to position [169, 0]
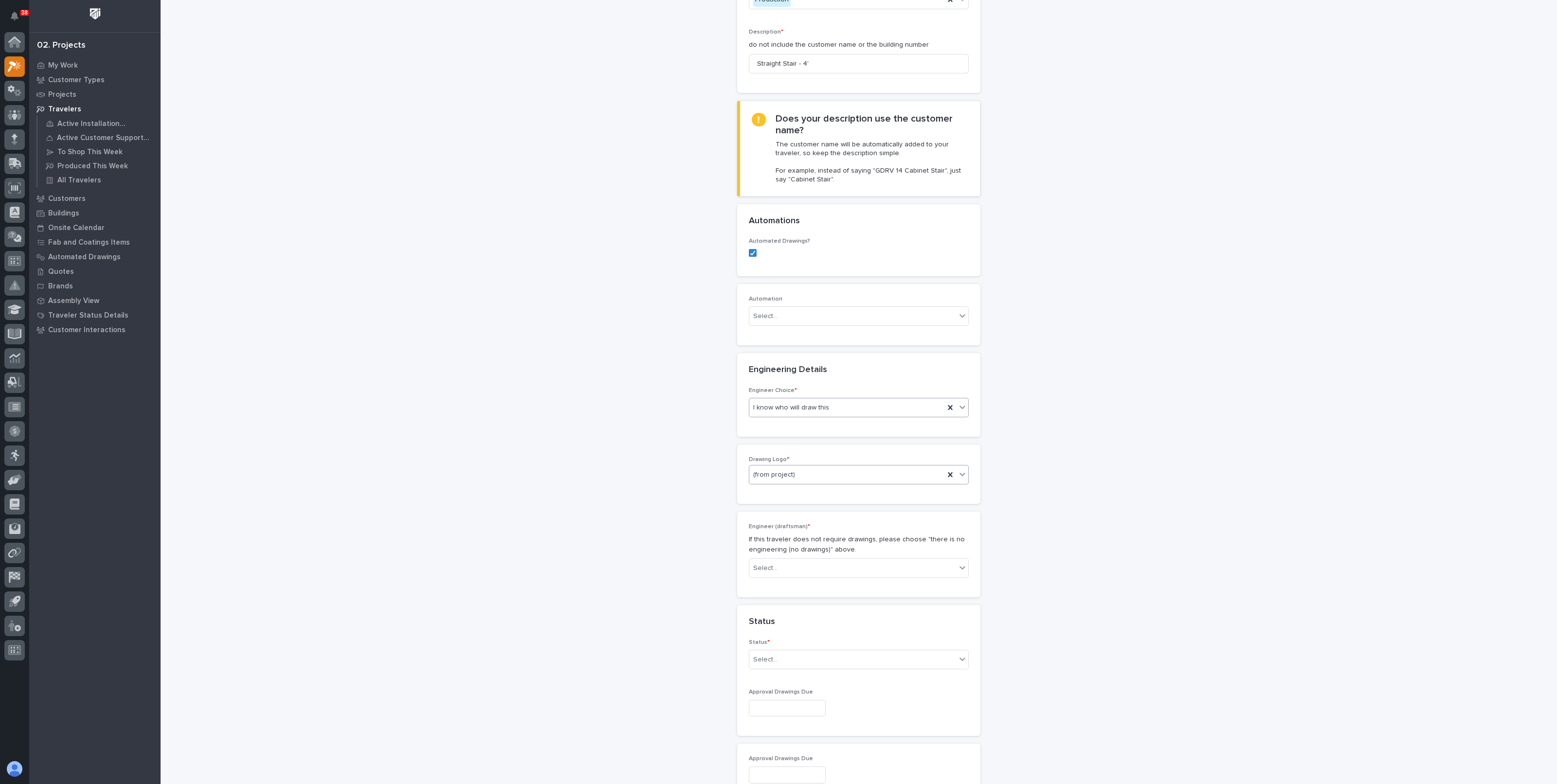
click at [786, 467] on div "(from project)" at bounding box center [846, 475] width 195 height 16
click at [773, 558] on div "Stair Zone" at bounding box center [853, 561] width 219 height 17
click at [803, 568] on div "Select..." at bounding box center [852, 569] width 207 height 16
type input "**"
click at [784, 585] on div "[PERSON_NAME]" at bounding box center [853, 586] width 219 height 17
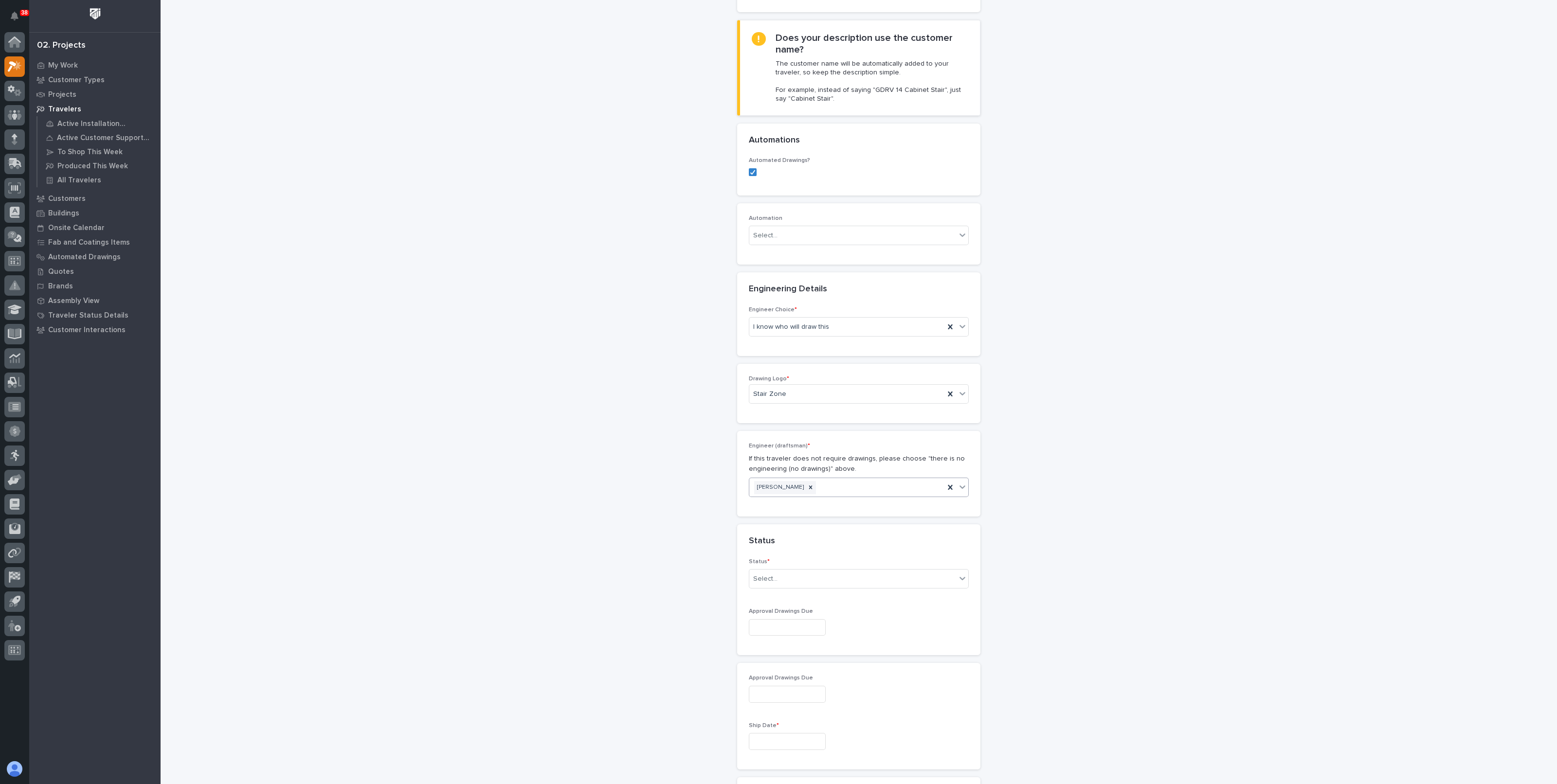
scroll to position [350, 0]
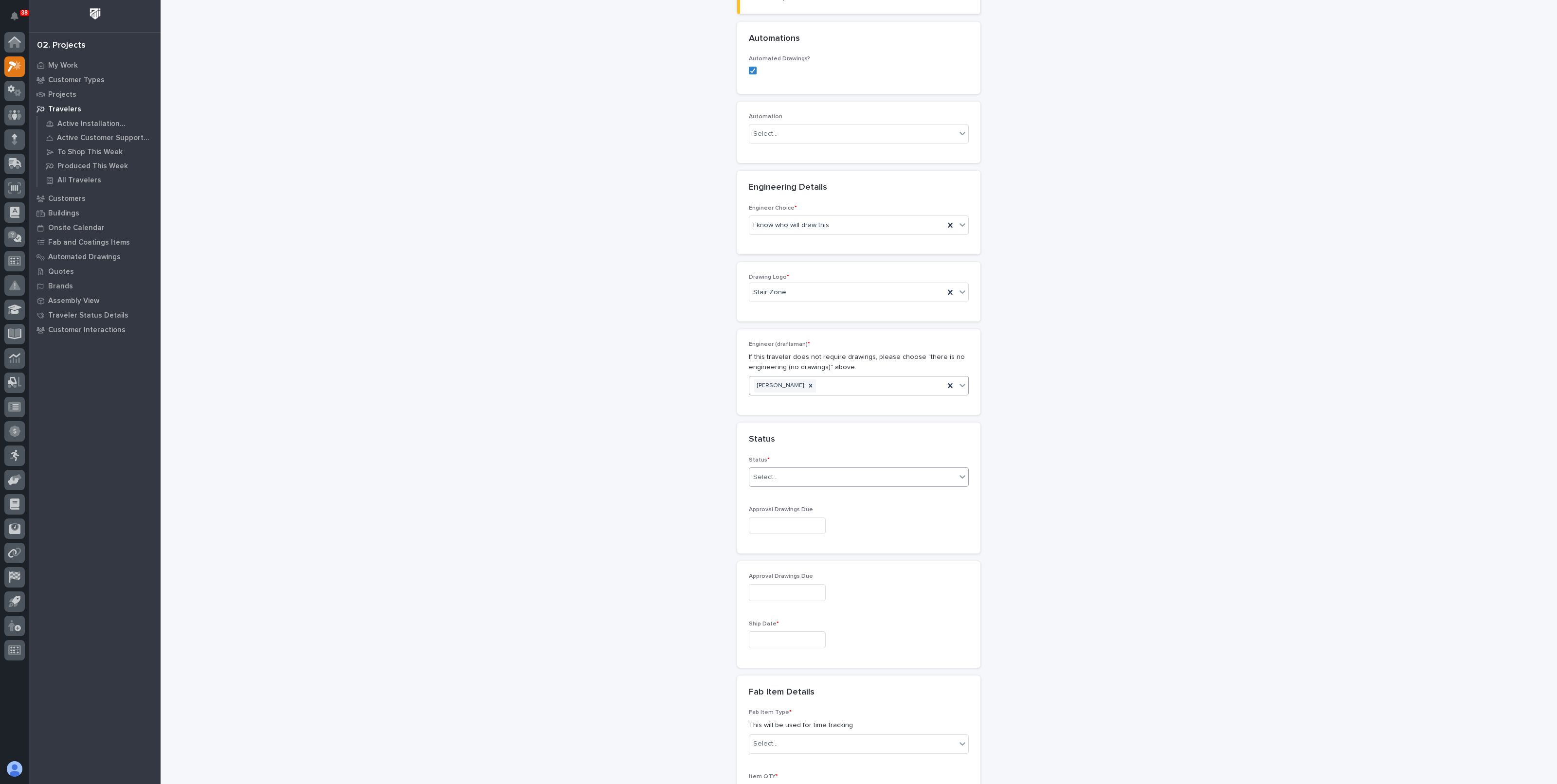
click at [785, 474] on div "Select..." at bounding box center [852, 478] width 207 height 16
click at [788, 562] on div "Sales Review / Customer Approval" at bounding box center [853, 562] width 219 height 17
click at [783, 514] on div "Approval Drawings Due" at bounding box center [859, 524] width 220 height 35
click at [776, 525] on input "text" at bounding box center [787, 526] width 77 height 17
click at [762, 444] on div "14" at bounding box center [760, 444] width 13 height 13
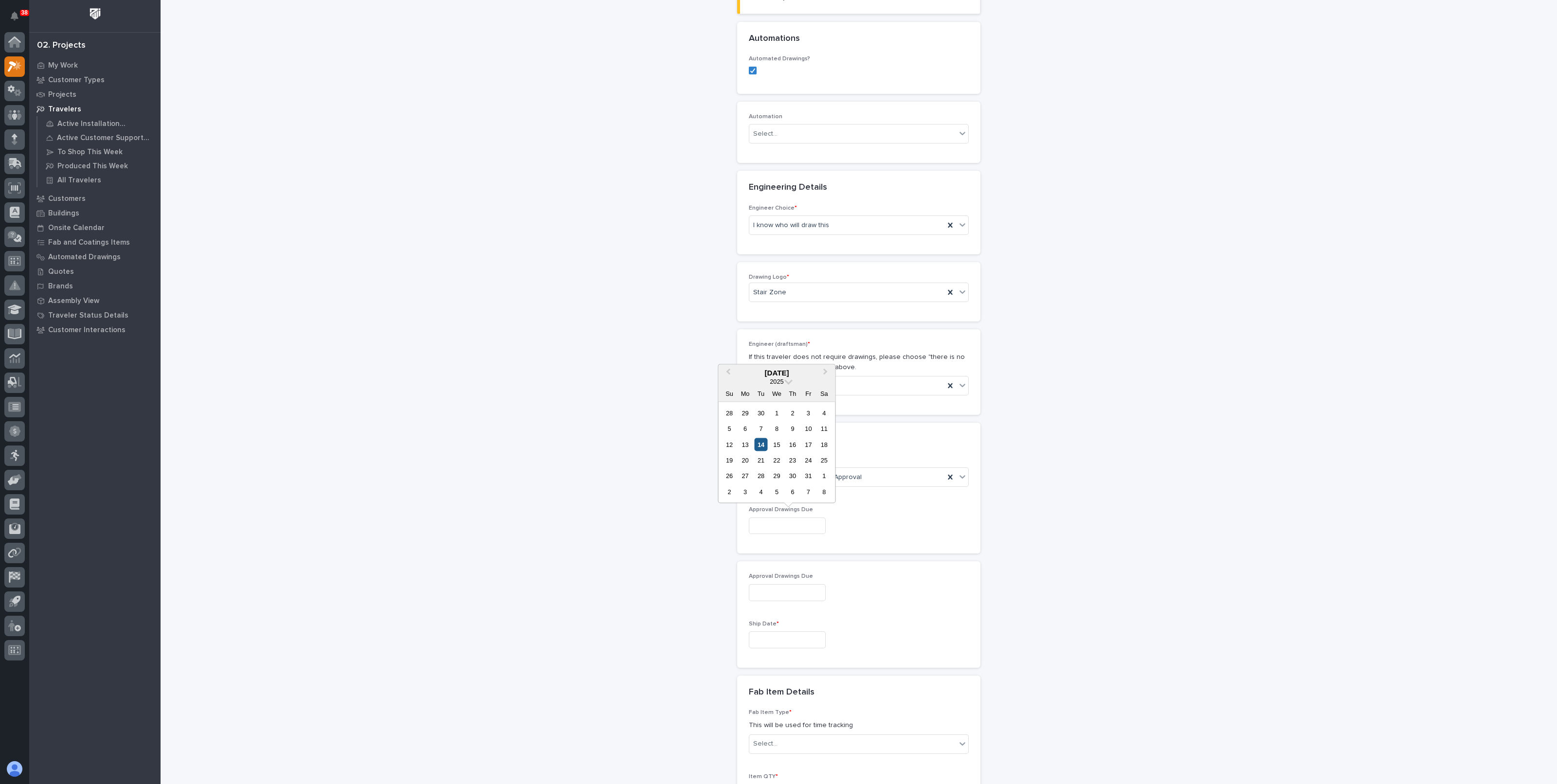
type input "**********"
click at [764, 639] on input "text" at bounding box center [787, 640] width 77 height 17
click at [826, 485] on span "Next Month" at bounding box center [826, 486] width 0 height 13
click at [829, 480] on button "Next Month" at bounding box center [827, 487] width 16 height 16
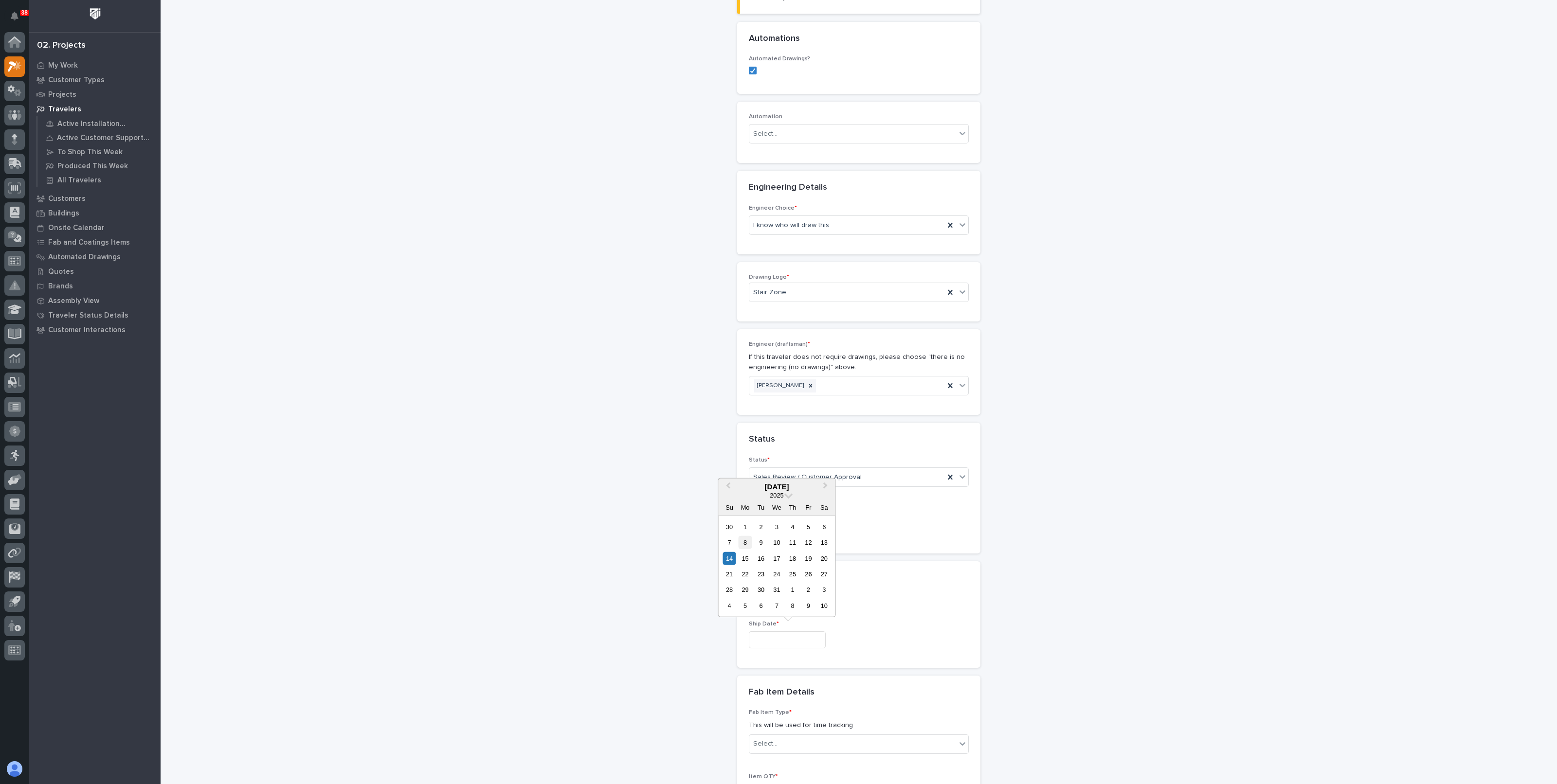
click at [742, 543] on div "8" at bounding box center [744, 543] width 13 height 13
type input "**********"
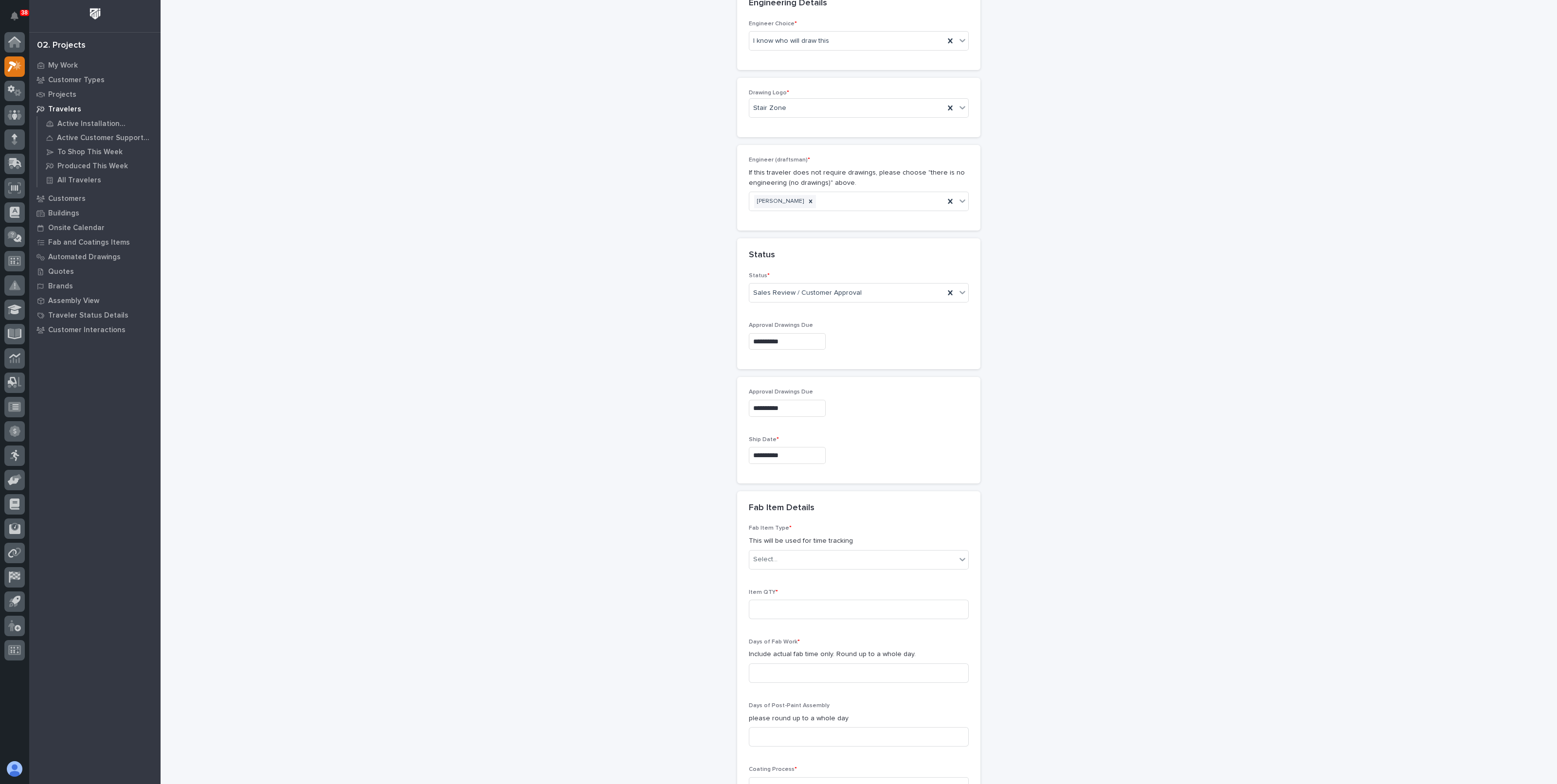
scroll to position [594, 0]
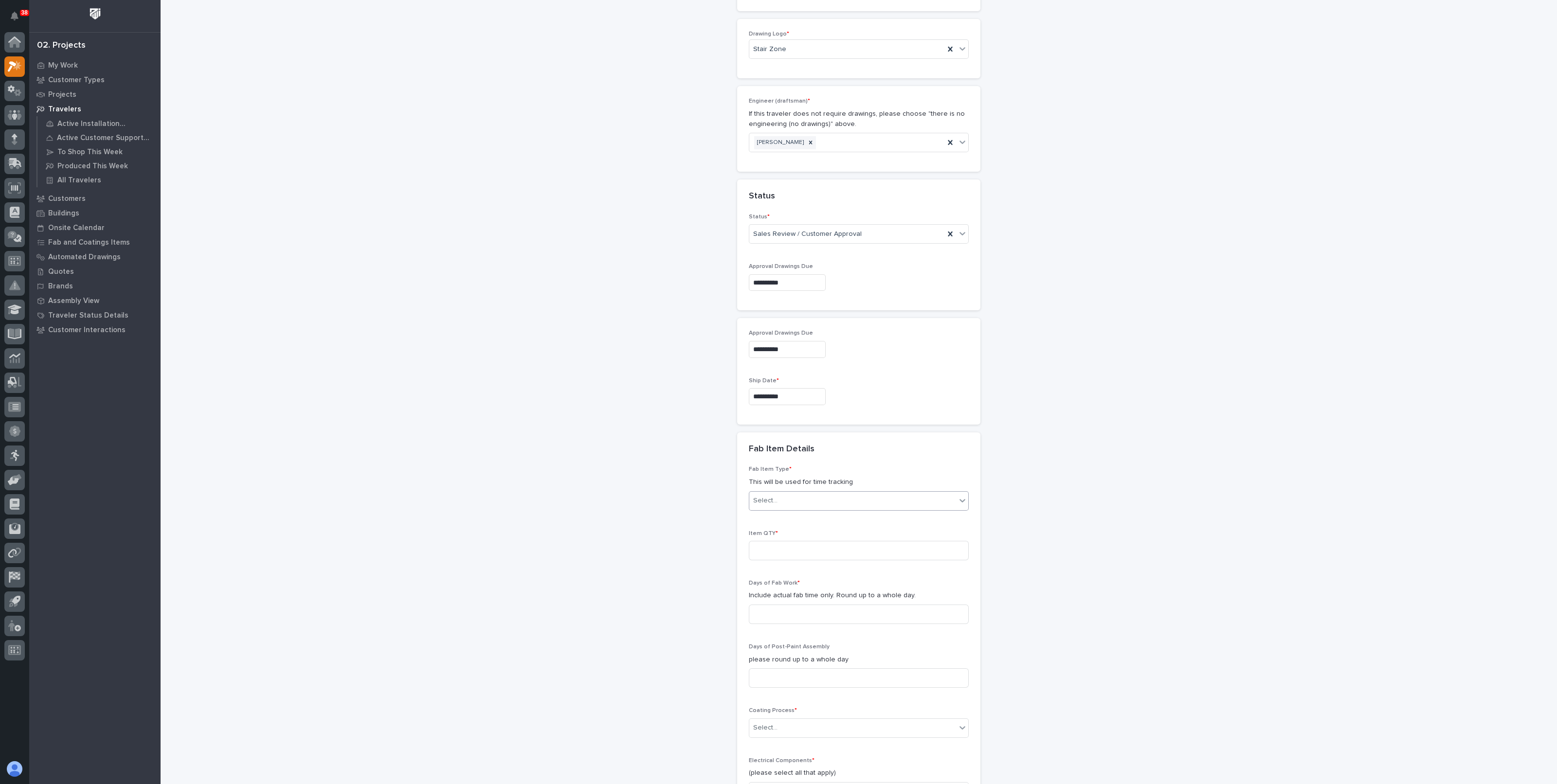
click at [795, 502] on div "Select..." at bounding box center [852, 501] width 207 height 16
type input "*****"
click at [795, 515] on div "Stairway - (straight)" at bounding box center [853, 517] width 219 height 17
click at [798, 541] on input at bounding box center [859, 550] width 220 height 19
type input "1"
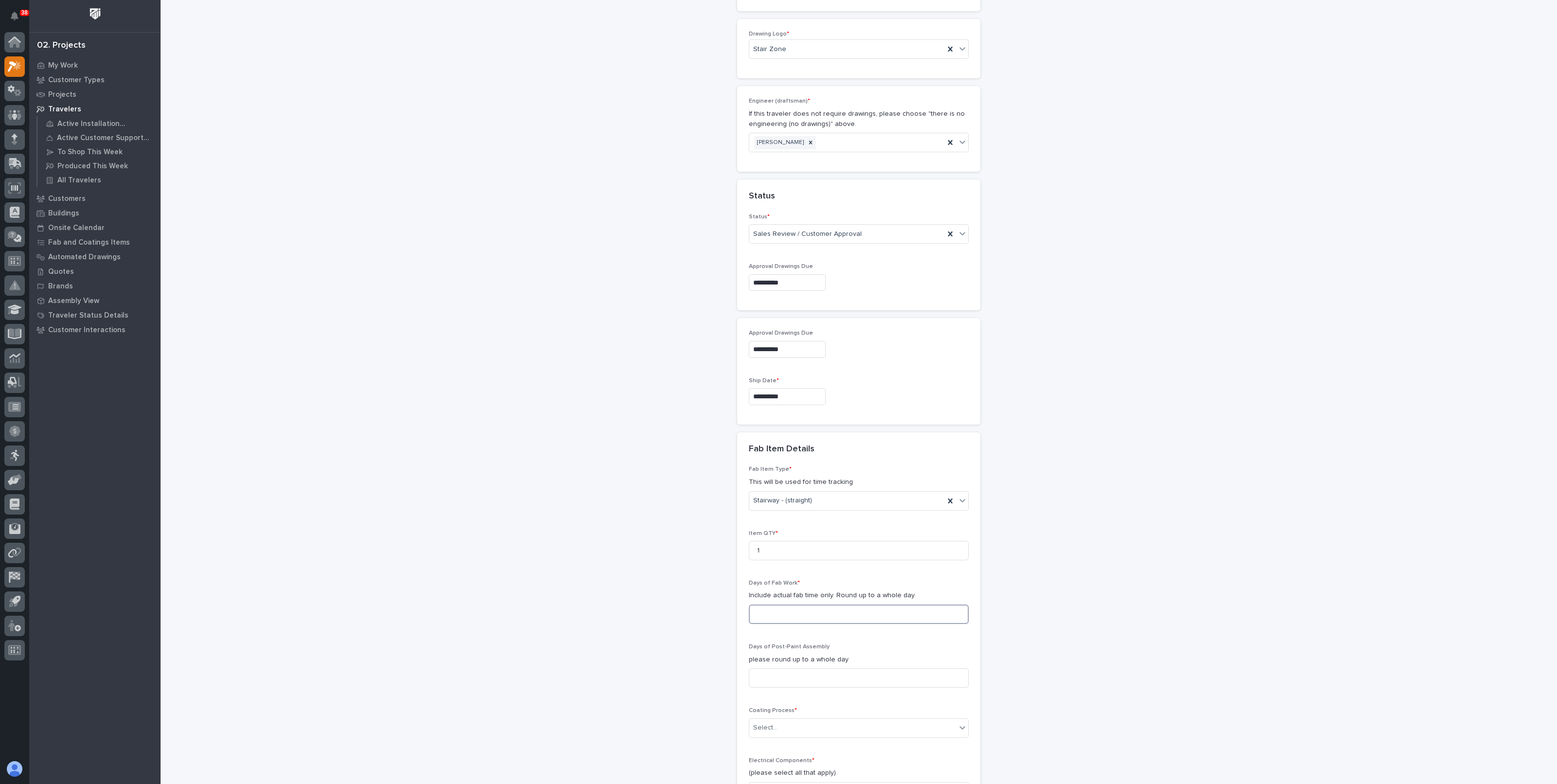
click at [795, 605] on input at bounding box center [859, 614] width 220 height 19
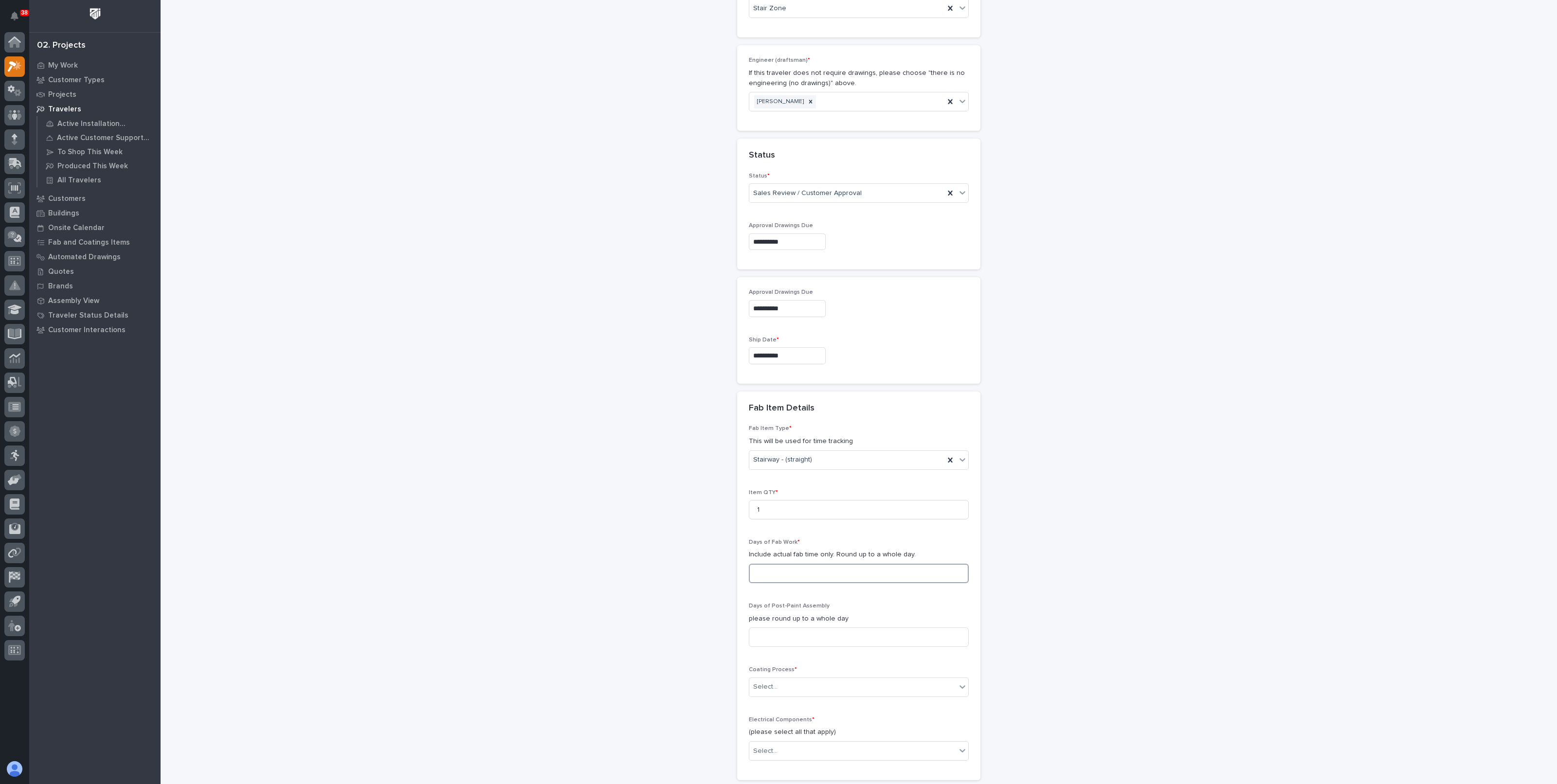
scroll to position [655, 0]
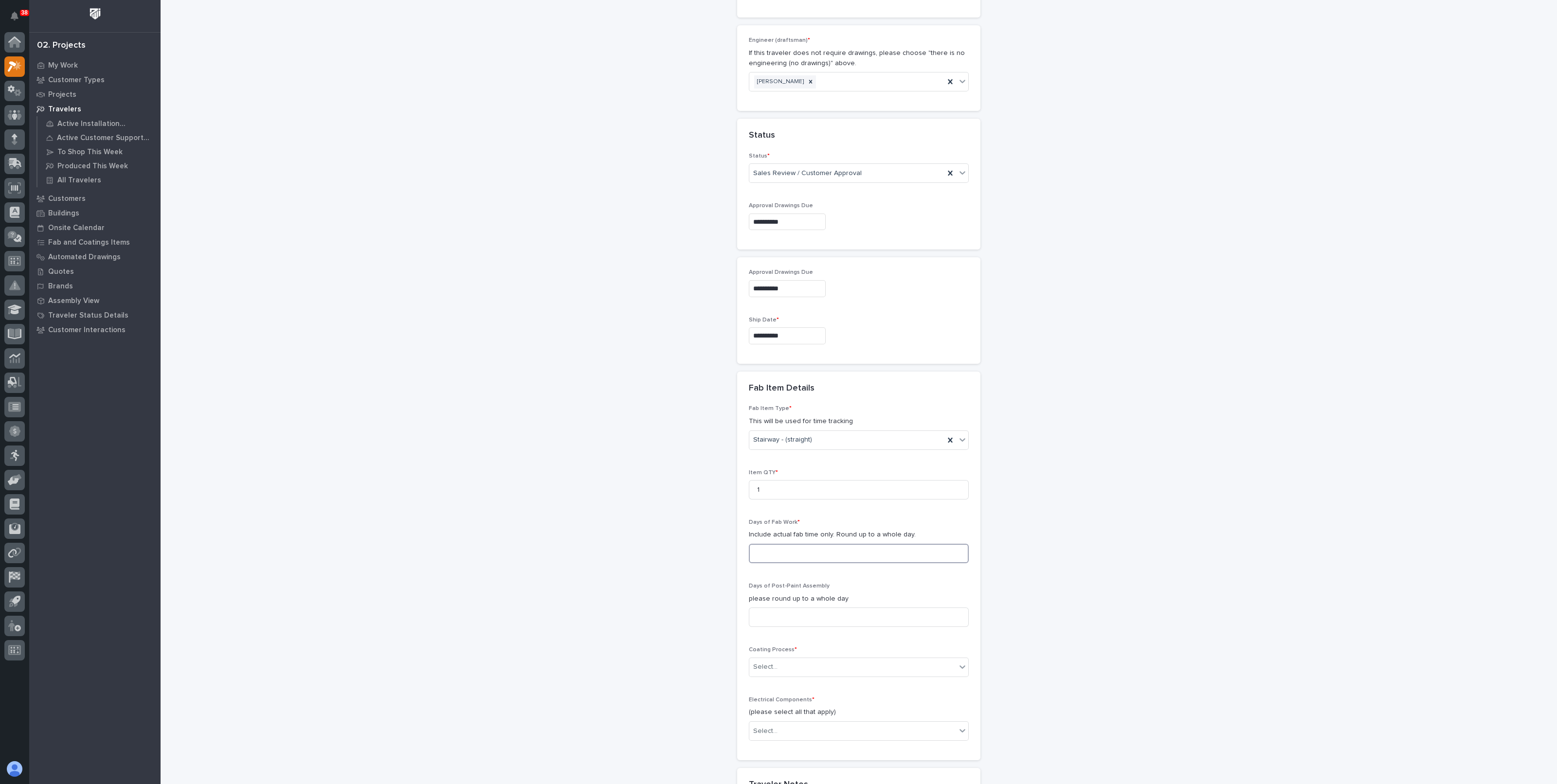
click at [769, 546] on input at bounding box center [859, 554] width 220 height 19
type input "3"
click at [786, 609] on input at bounding box center [859, 617] width 220 height 19
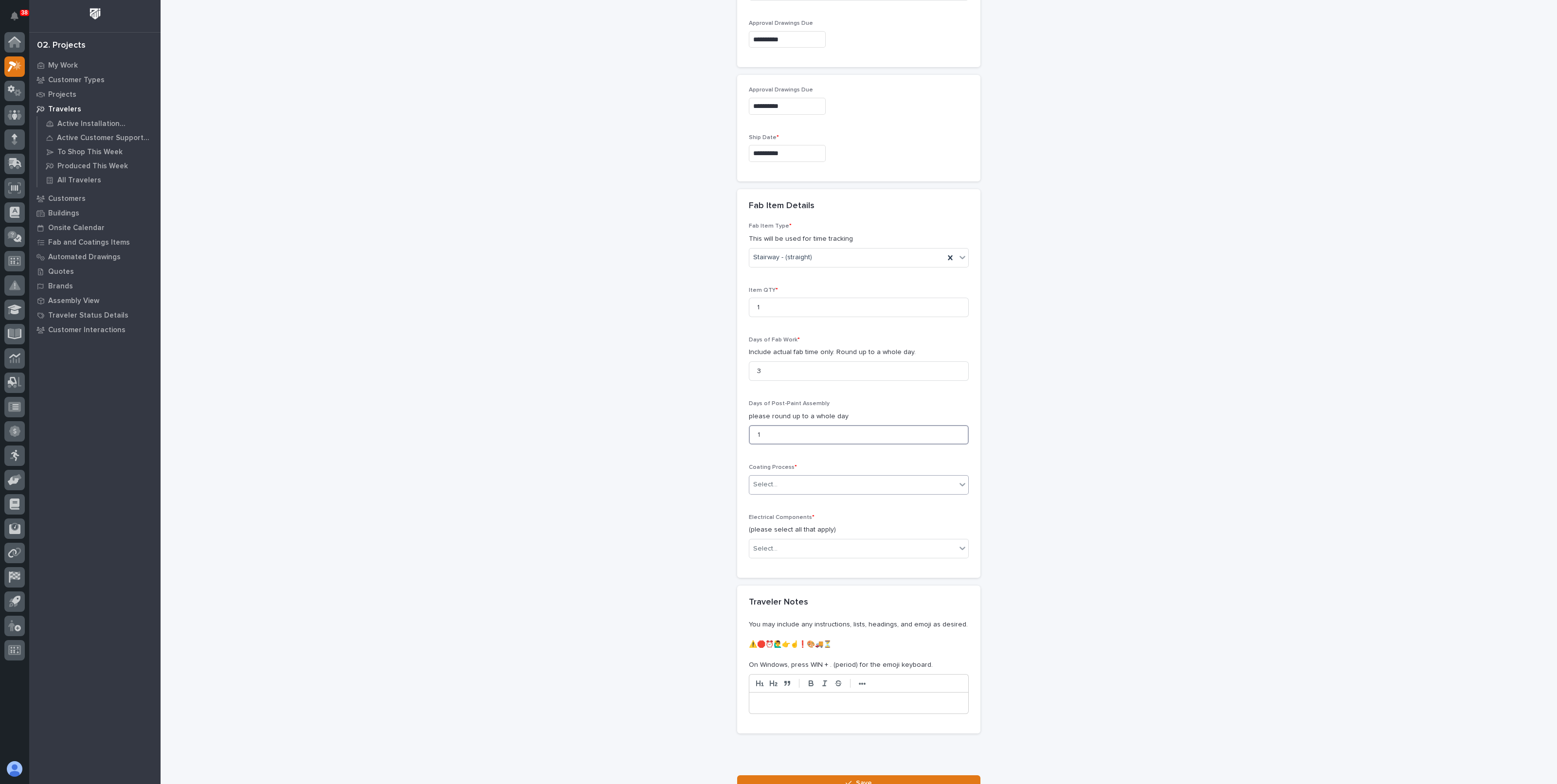
type input "1"
click at [771, 485] on div "Select..." at bounding box center [765, 485] width 24 height 10
click at [783, 517] on div "In-House Paint/Powder" at bounding box center [853, 518] width 219 height 17
click at [785, 541] on div "Select..." at bounding box center [852, 549] width 207 height 16
click at [784, 562] on div "None" at bounding box center [853, 565] width 219 height 17
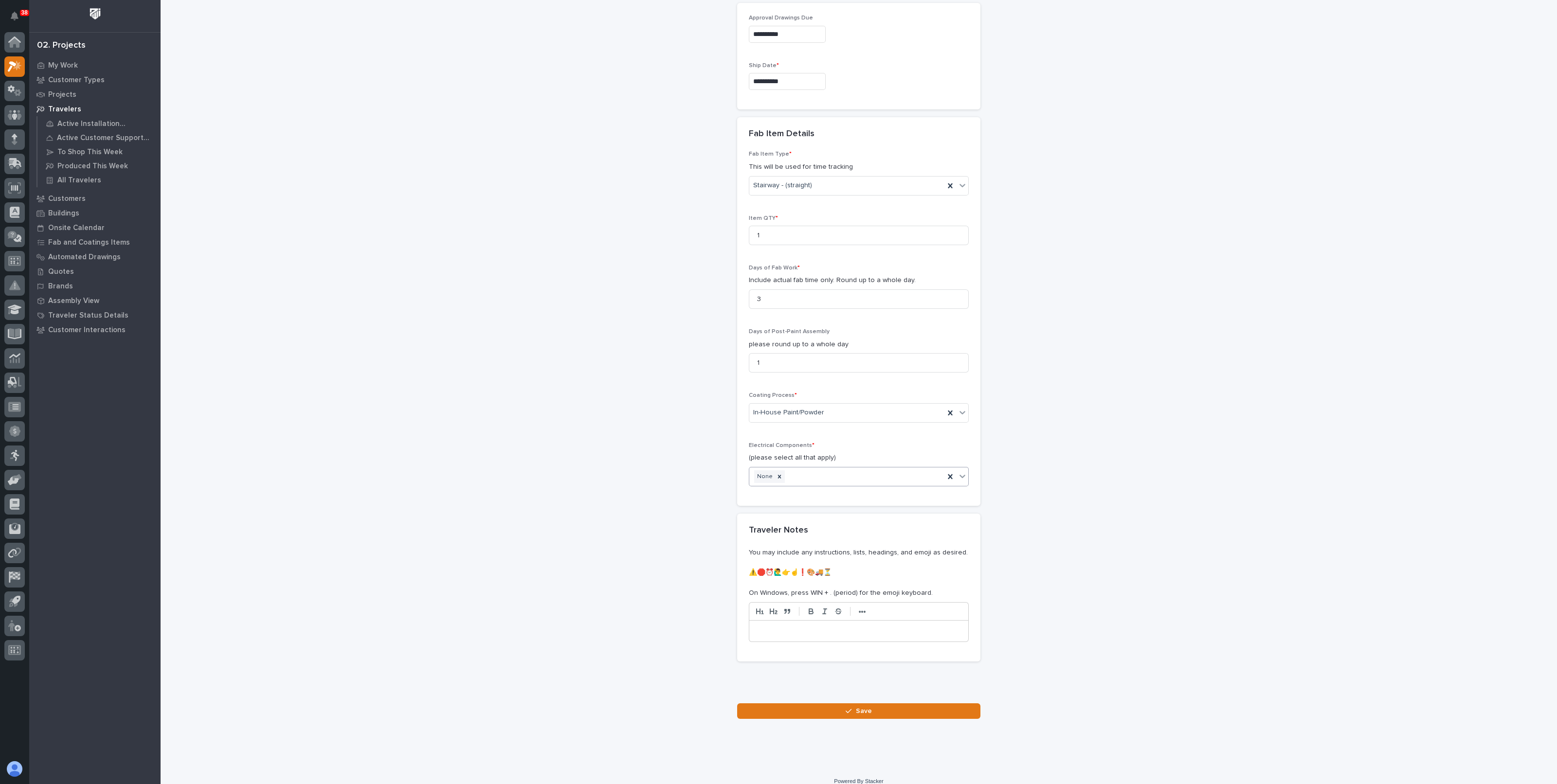
scroll to position [917, 0]
click at [829, 699] on button "Save" at bounding box center [859, 703] width 243 height 16
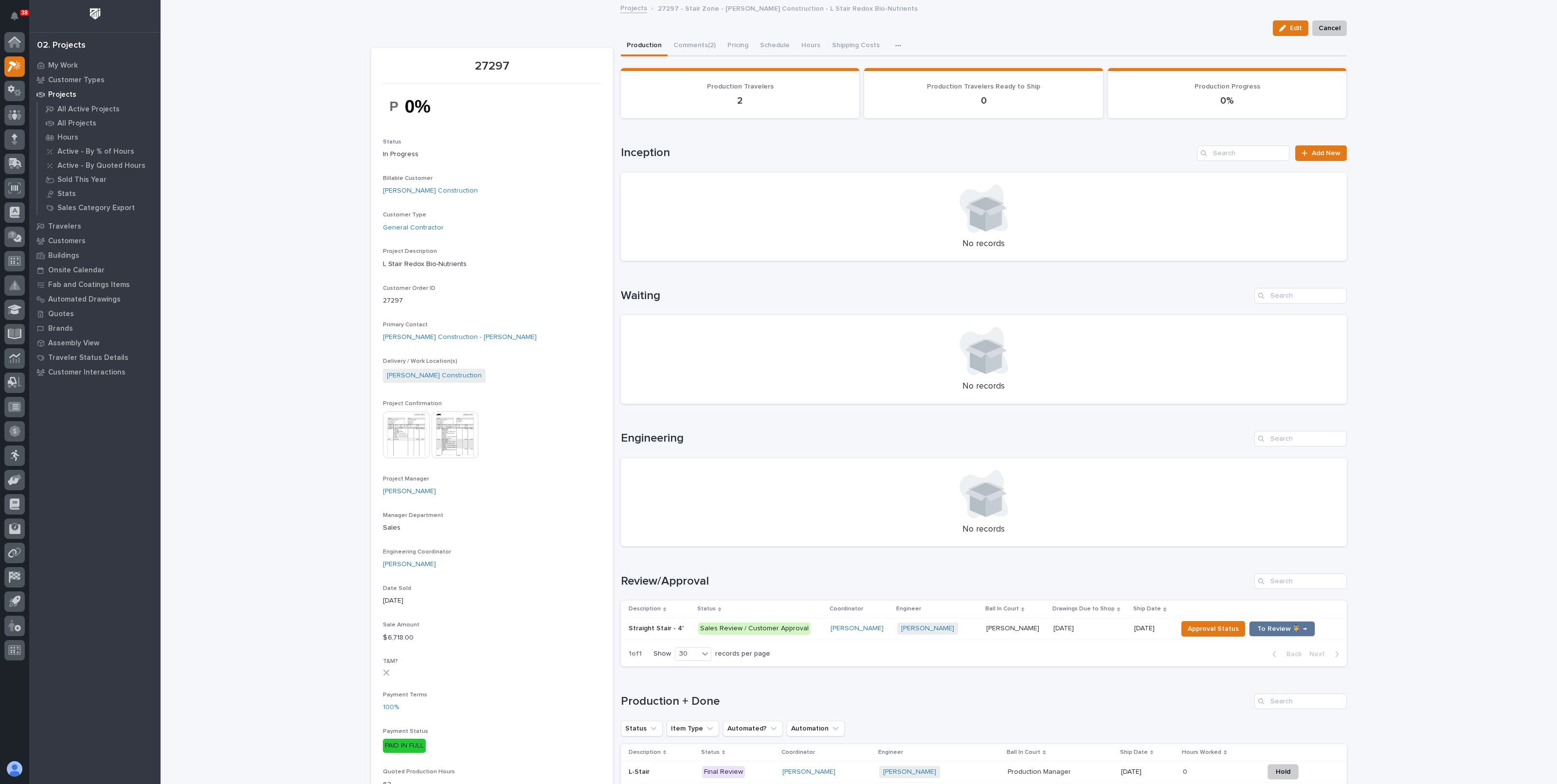
click at [353, 341] on div "Loading... Saving… Loading... Saving… 27297 Edit Cancel Edit Cancel 27297 Statu…" at bounding box center [859, 703] width 1397 height 1404
click at [56, 64] on p "My Work" at bounding box center [63, 66] width 29 height 9
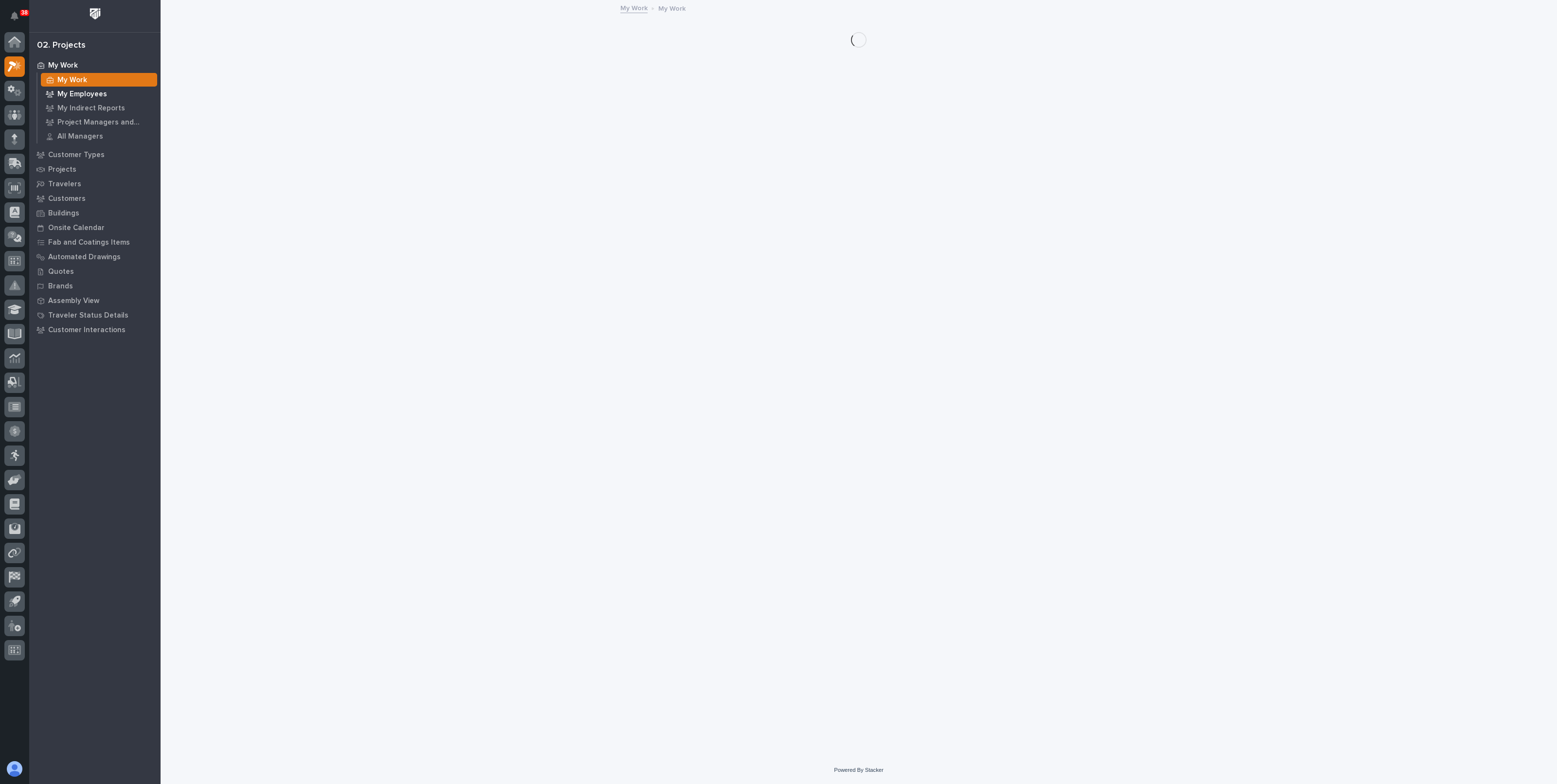
click at [87, 94] on p "My Employees" at bounding box center [81, 94] width 49 height 9
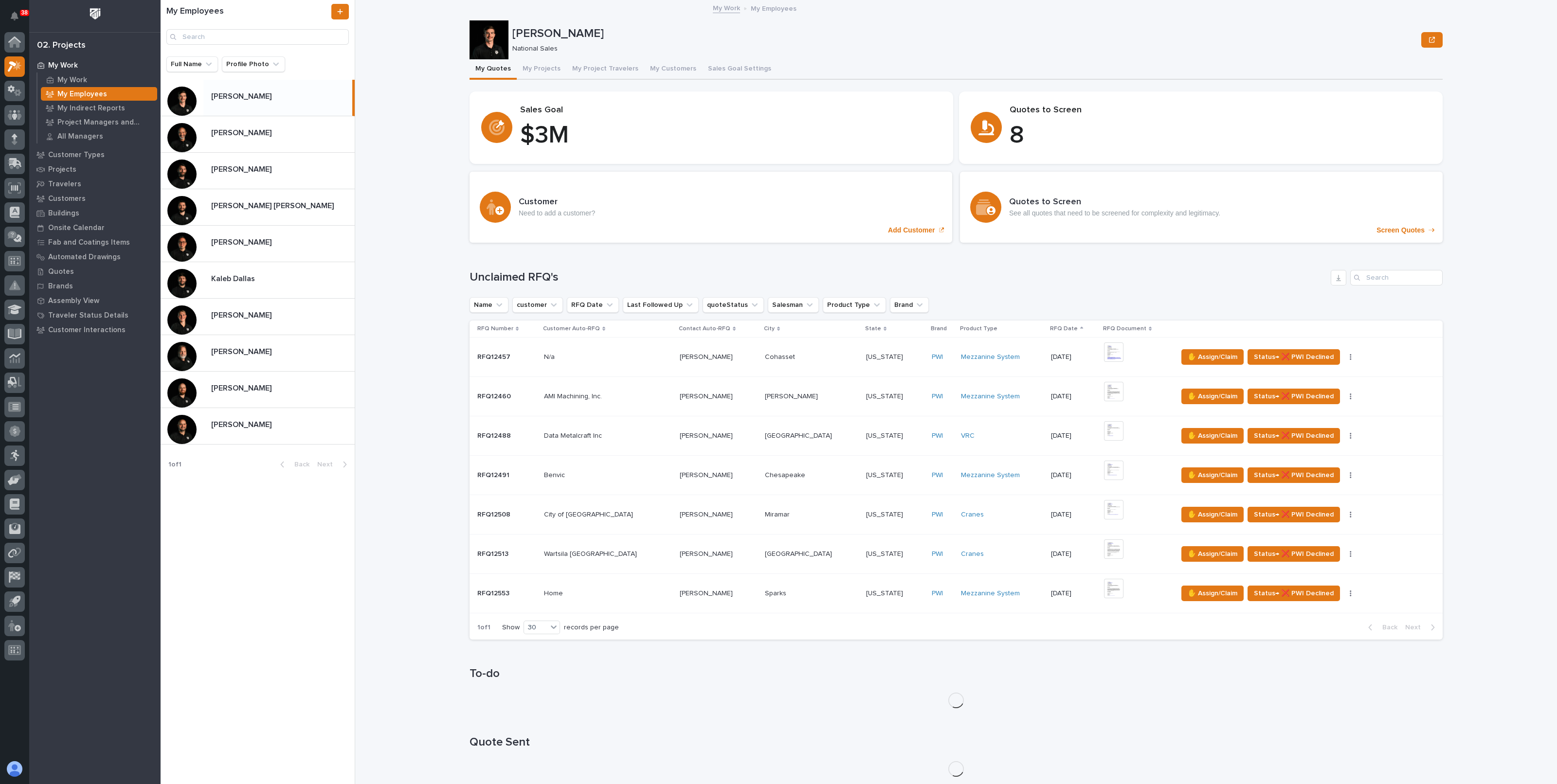
click at [255, 354] on p "[PERSON_NAME]" at bounding box center [242, 350] width 62 height 11
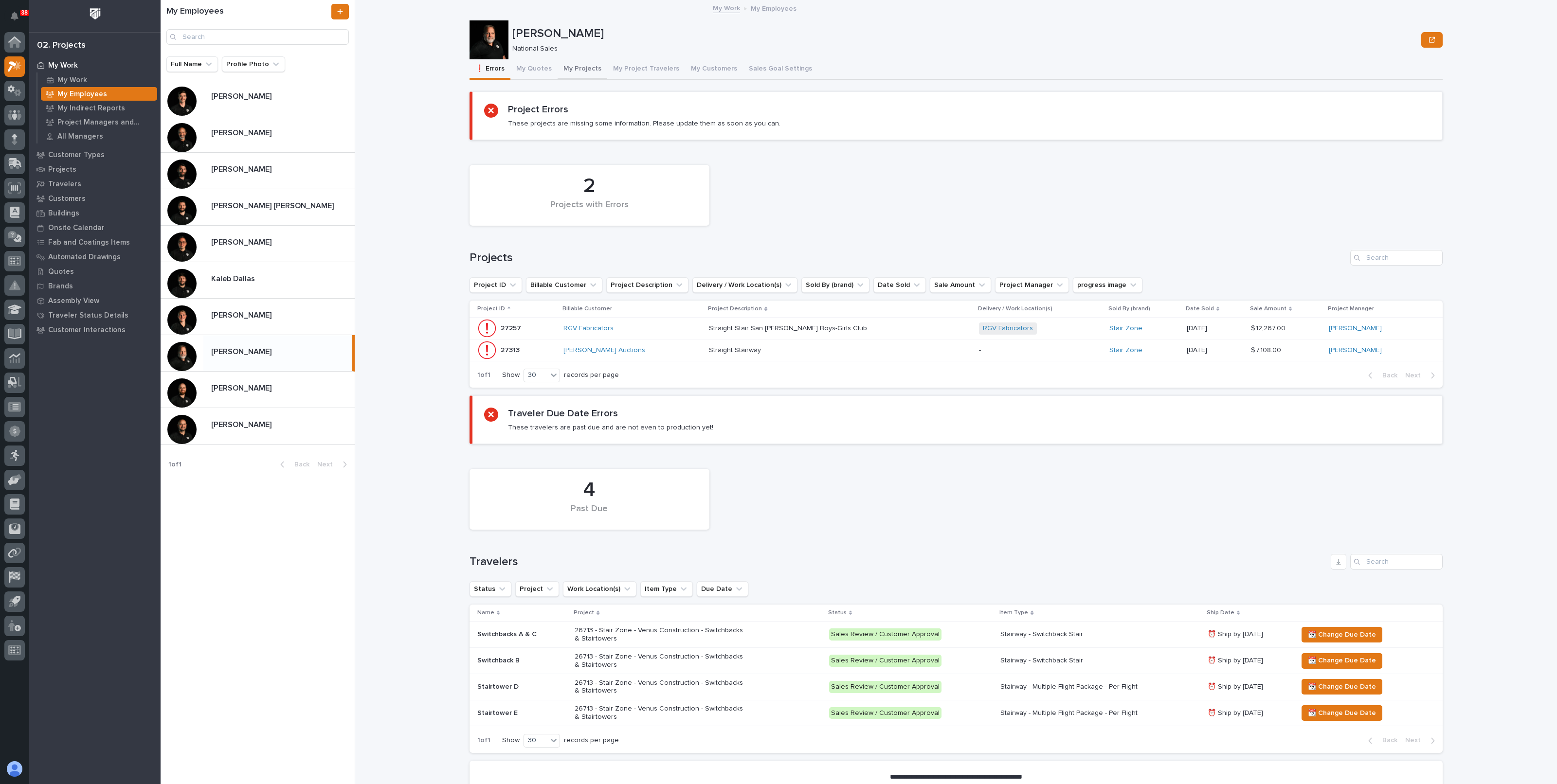
click at [580, 69] on button "My Projects" at bounding box center [582, 70] width 49 height 21
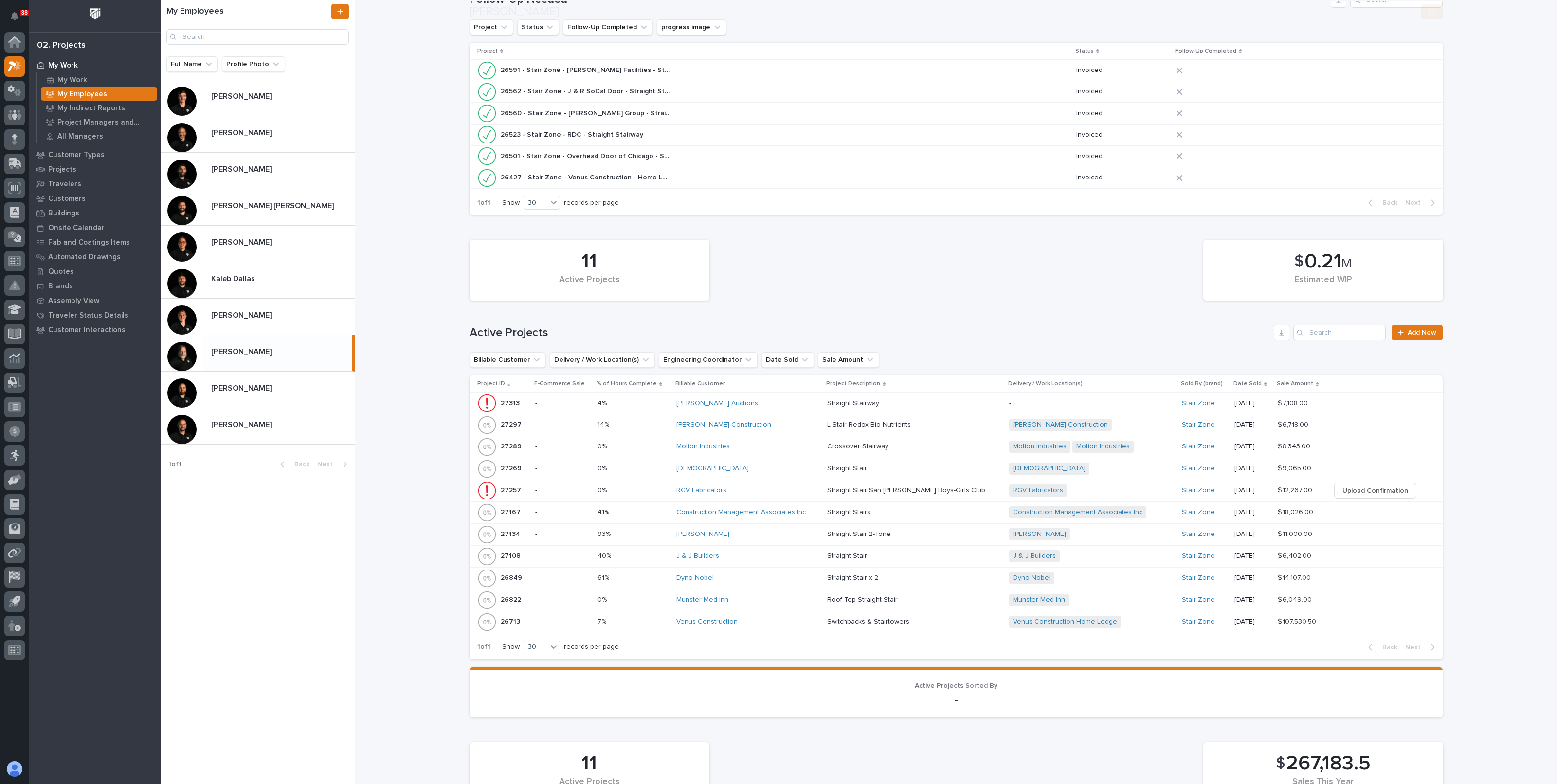
scroll to position [243, 0]
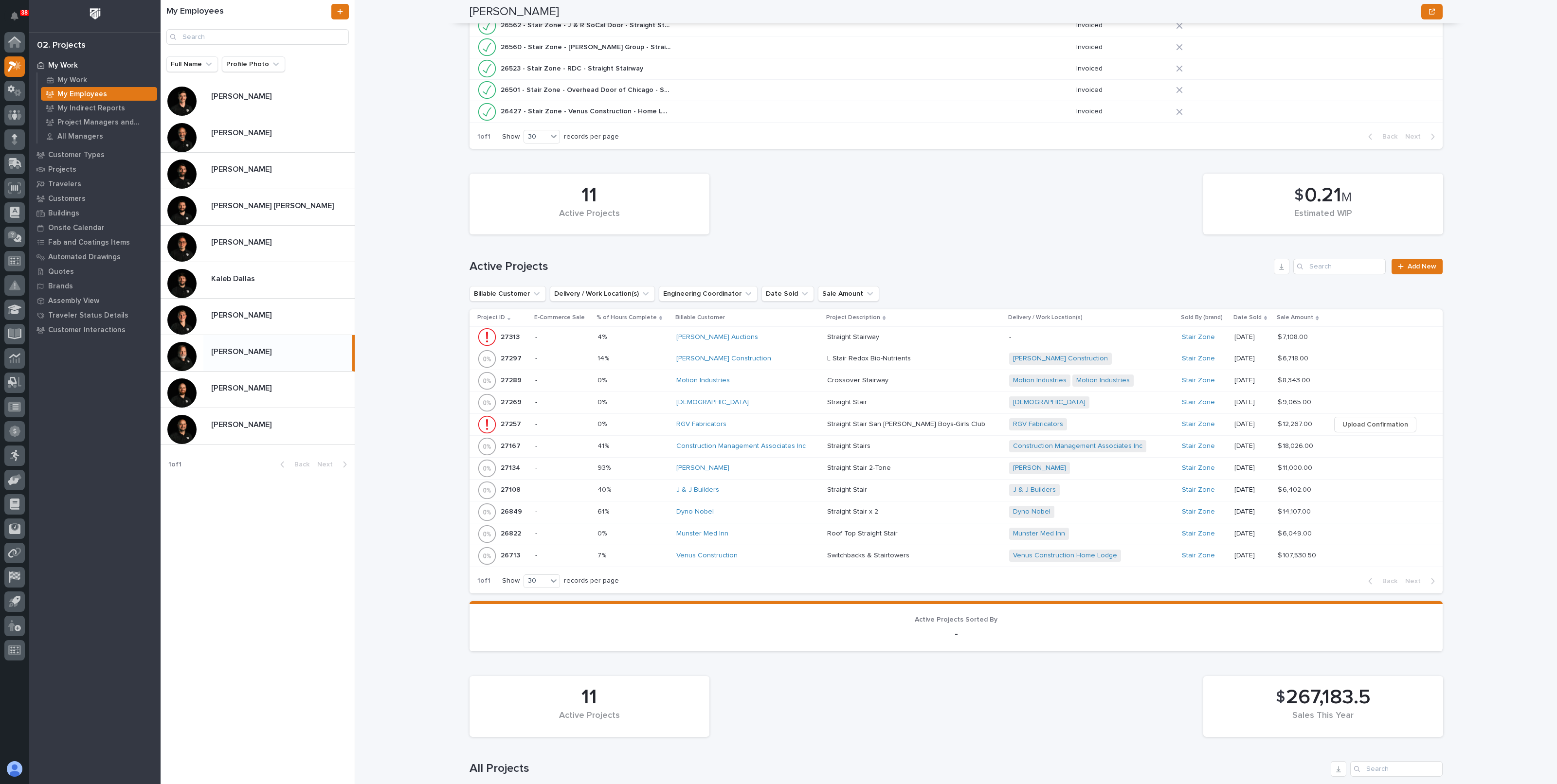
click at [639, 427] on div "0% 0%" at bounding box center [633, 424] width 71 height 16
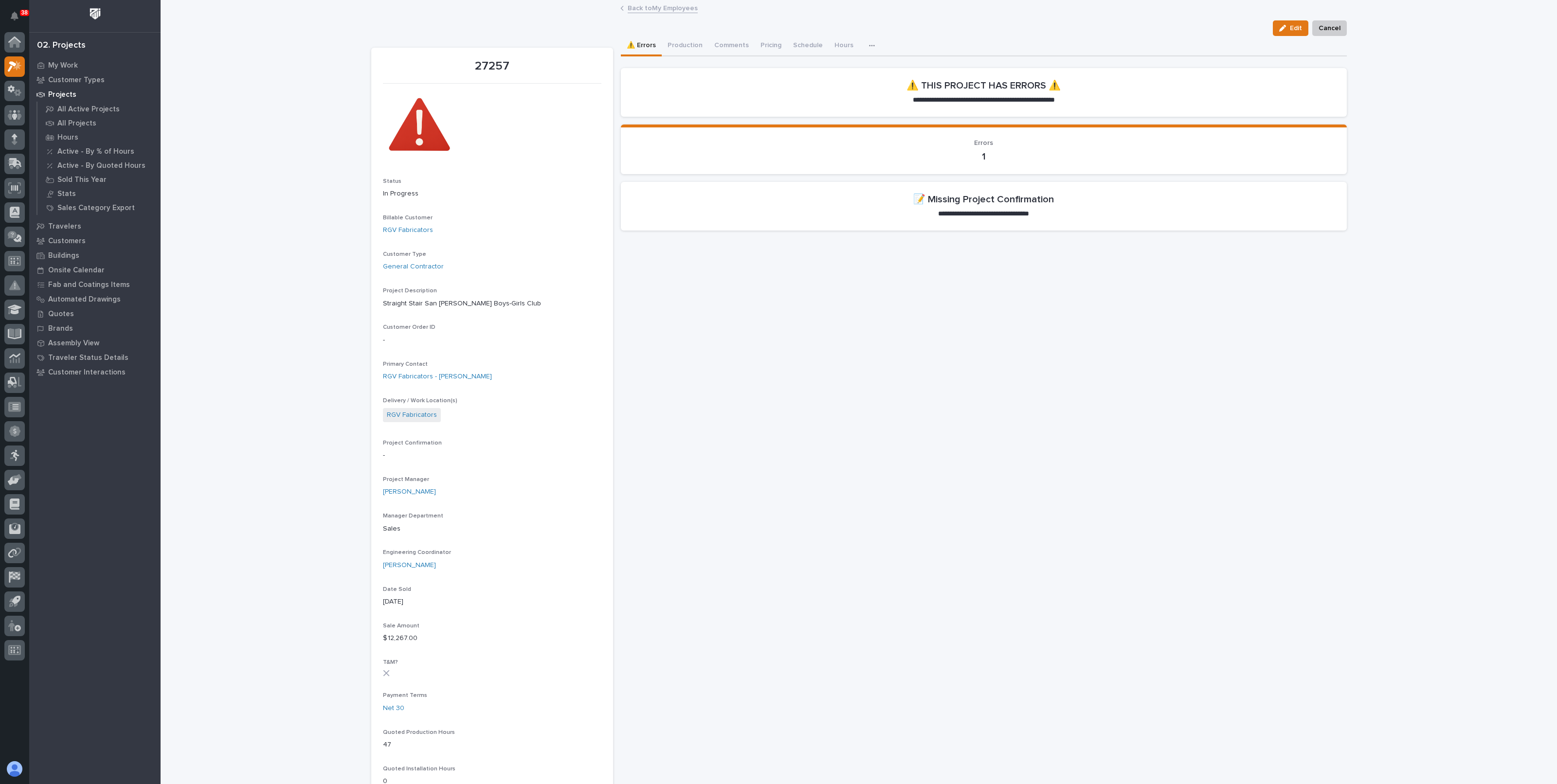
click at [664, 9] on link "Back to My Employees" at bounding box center [662, 7] width 70 height 11
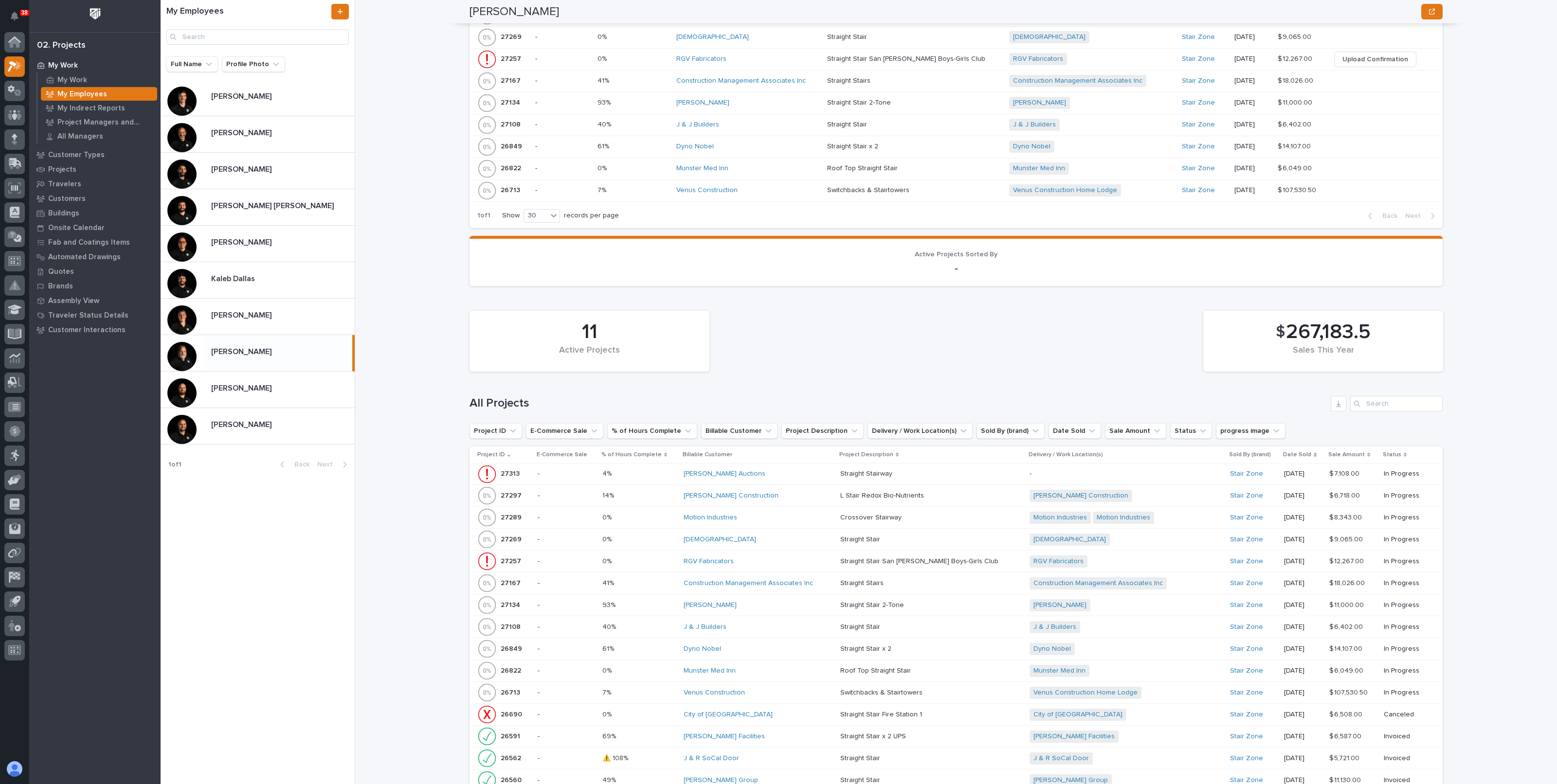
scroll to position [729, 0]
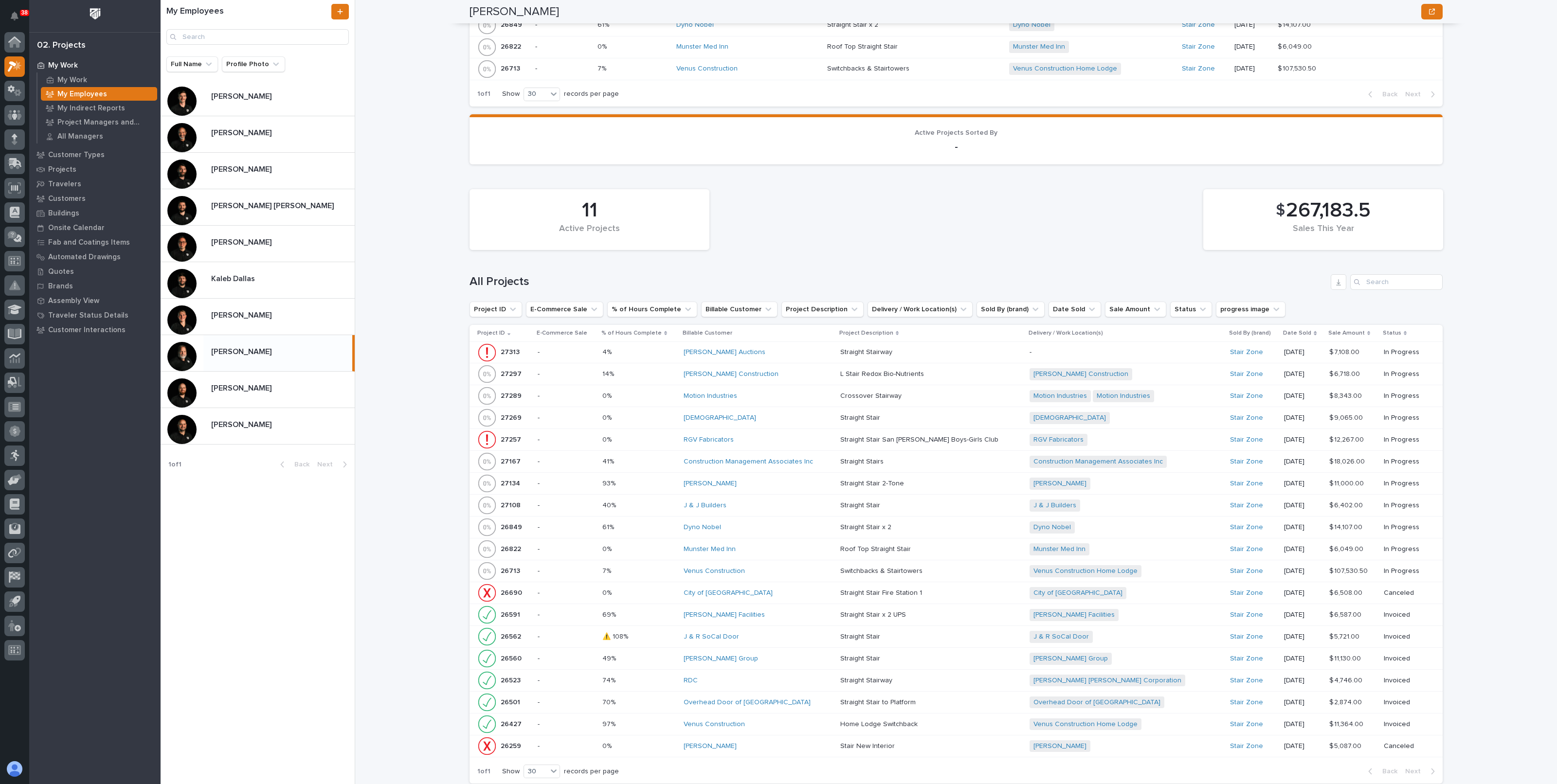
click at [830, 458] on div "Construction Management Associates Inc" at bounding box center [758, 462] width 149 height 9
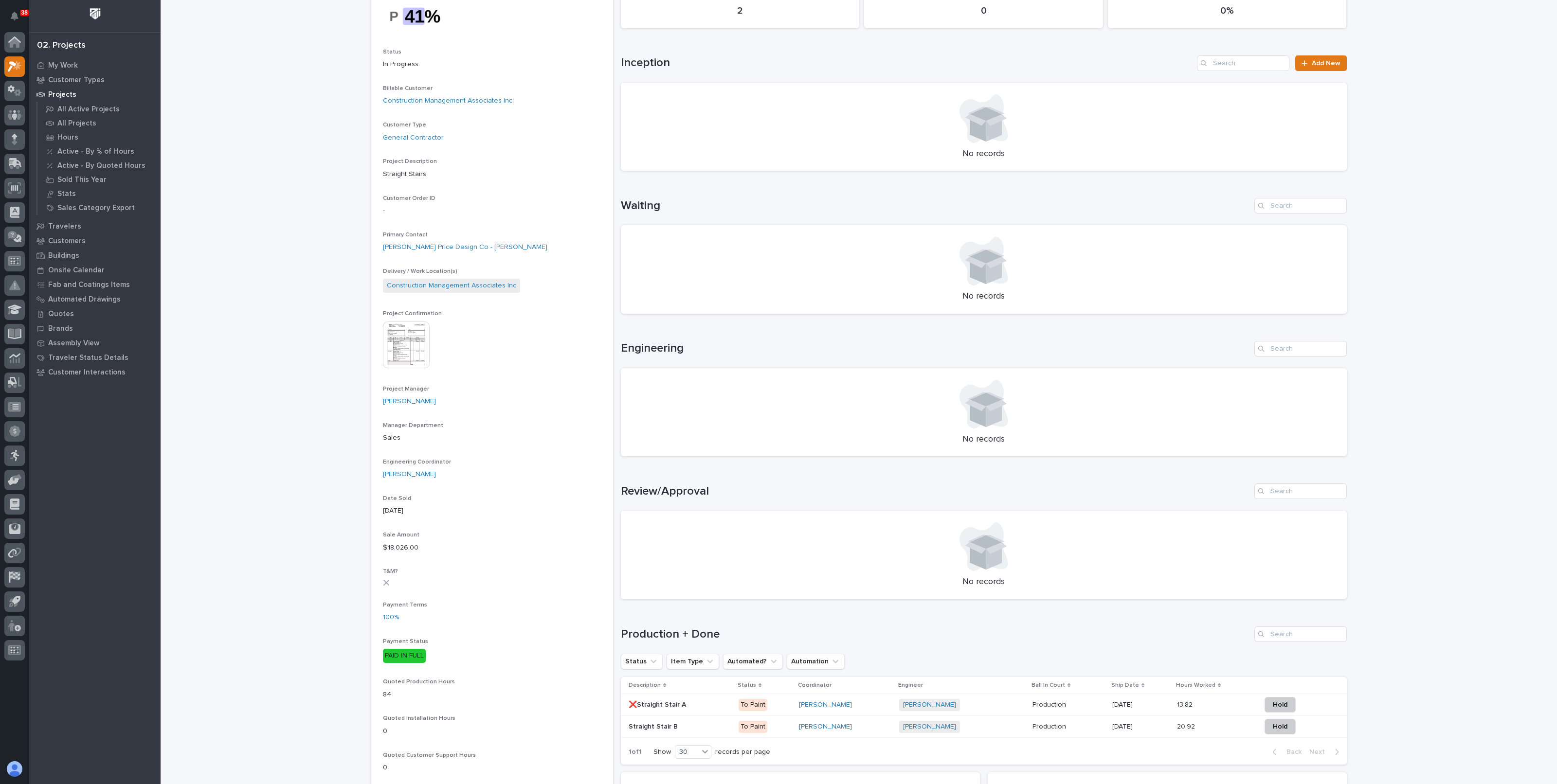
scroll to position [243, 0]
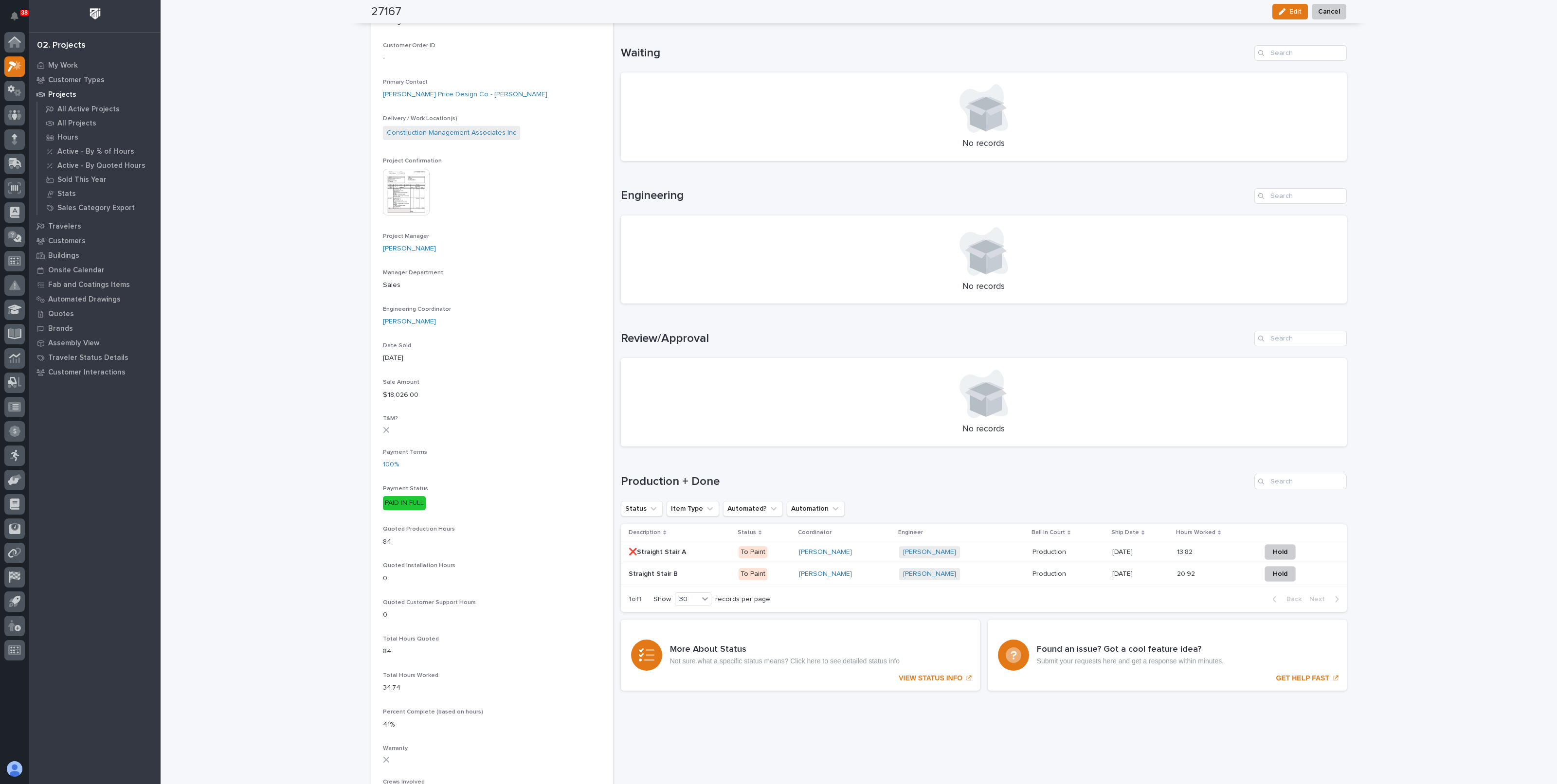
click at [374, 171] on section "27167 Status In Progress Billable Customer Construction Management Associates I…" at bounding box center [492, 459] width 241 height 1308
click at [383, 177] on img at bounding box center [406, 192] width 47 height 47
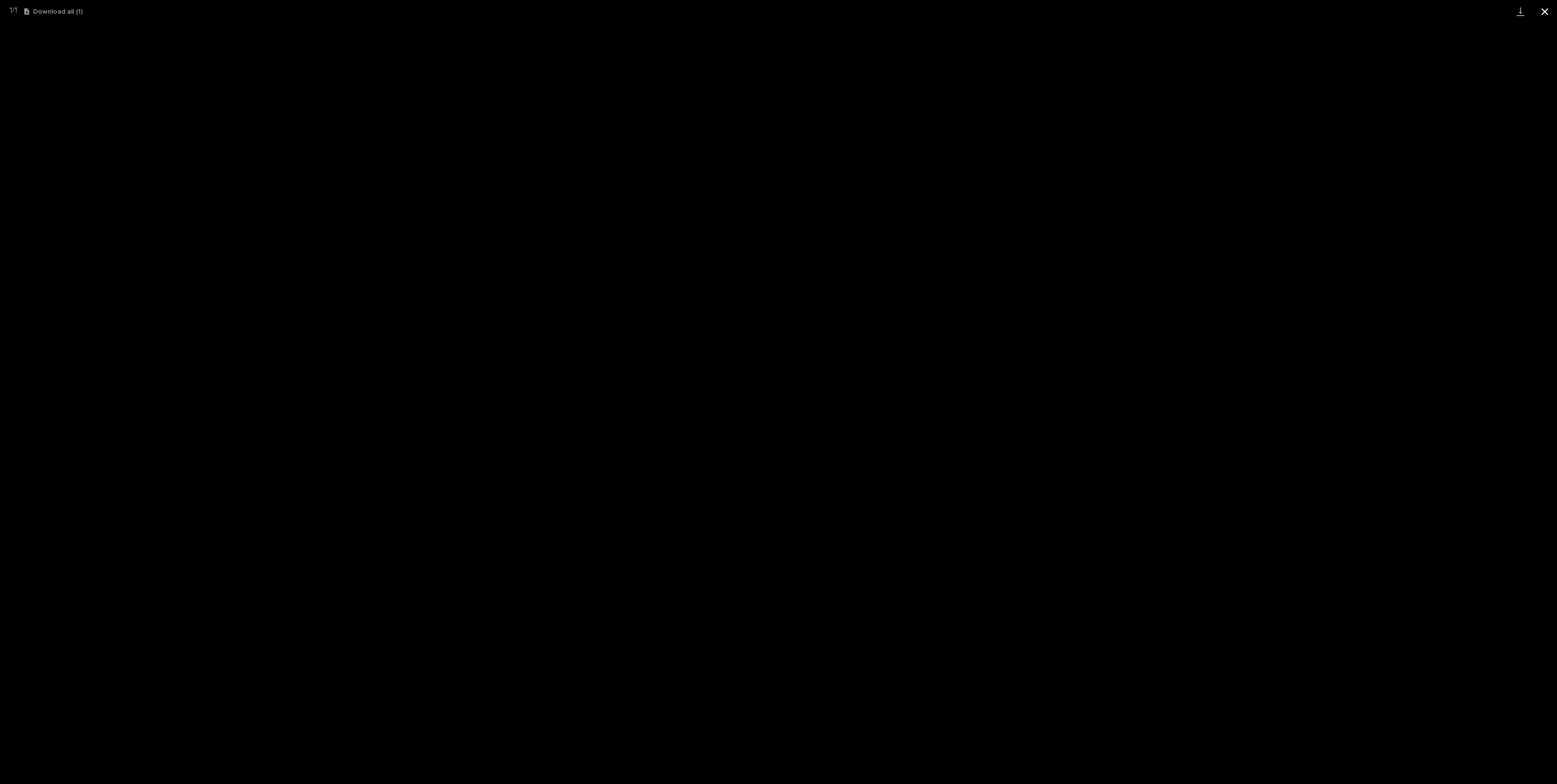
click at [1545, 13] on button "Close gallery" at bounding box center [1545, 11] width 24 height 22
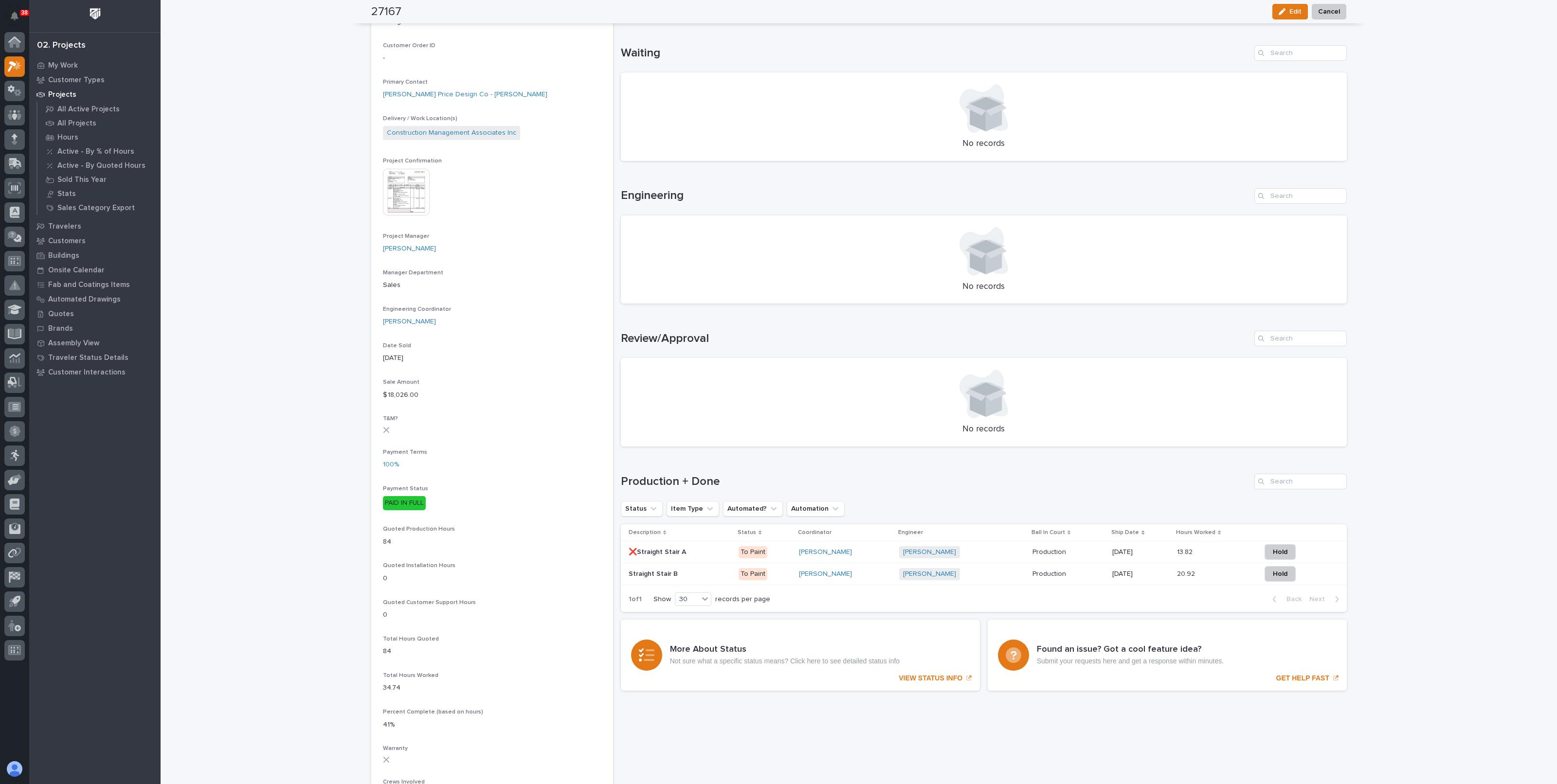
click at [346, 359] on div "Loading... Saving… Loading... Saving… 27167 Edit Cancel Edit Cancel 27167 Statu…" at bounding box center [859, 460] width 1397 height 1404
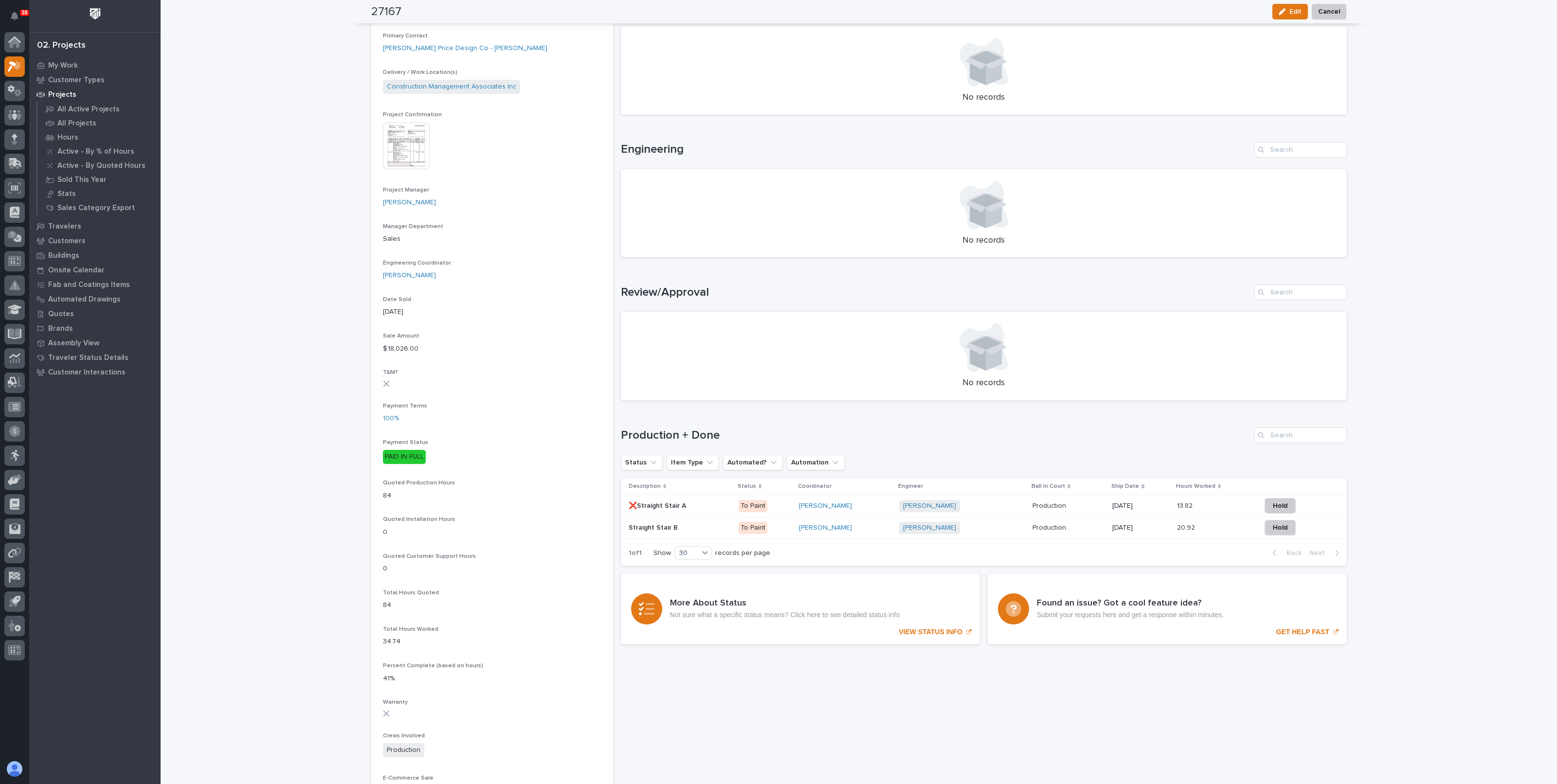
scroll to position [0, 0]
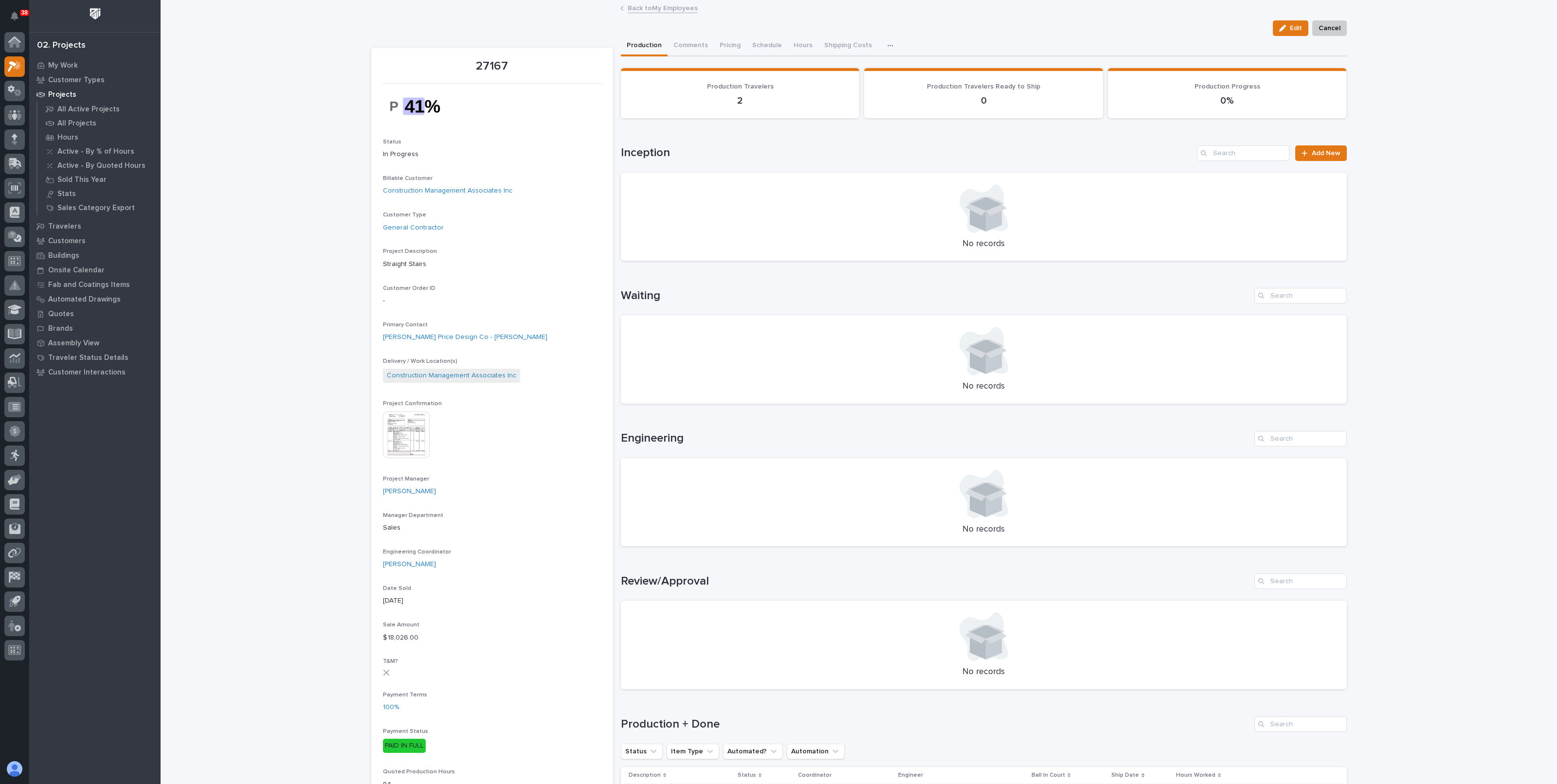
click at [676, 11] on link "Back to My Employees" at bounding box center [662, 7] width 70 height 11
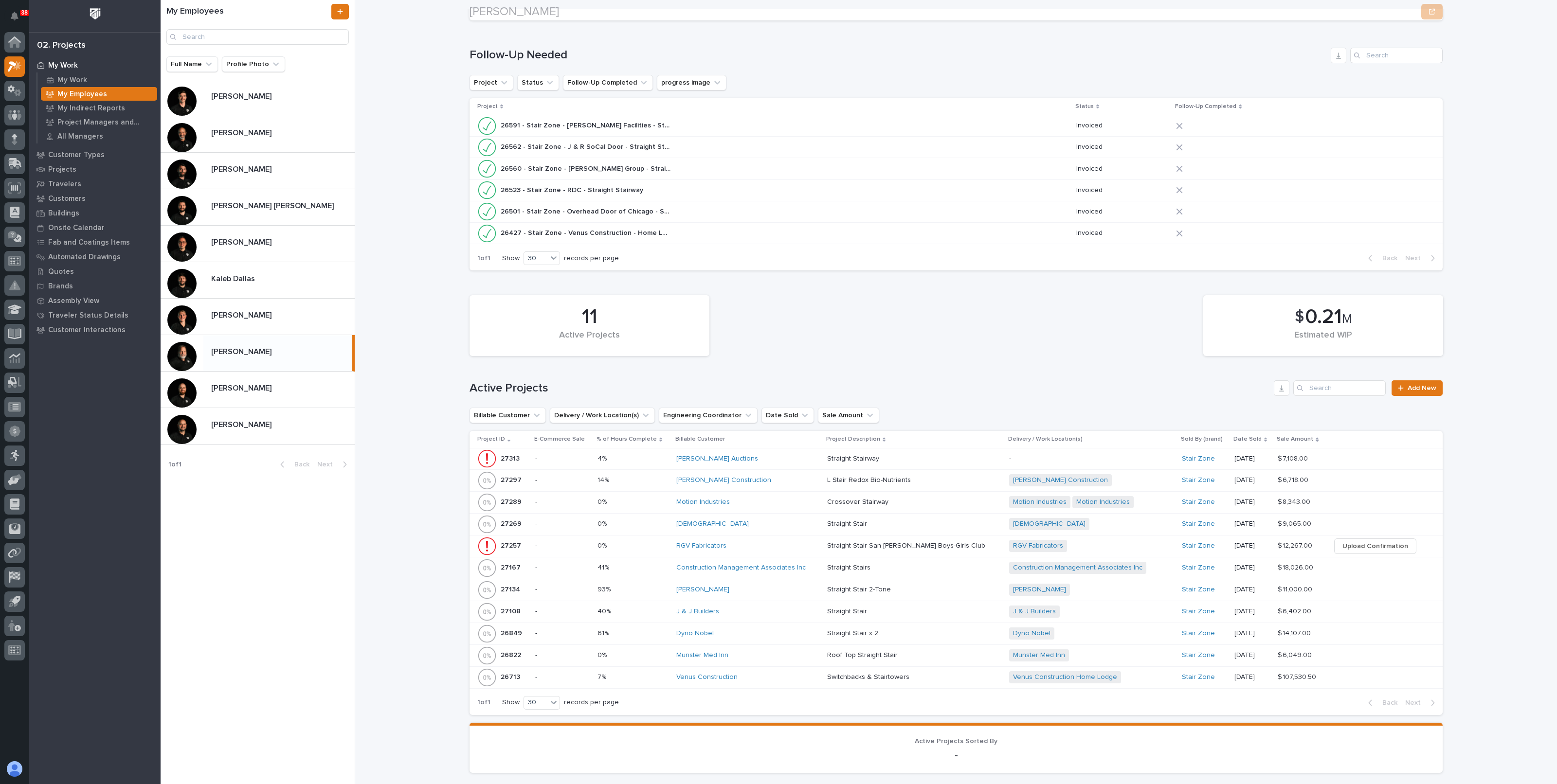
scroll to position [183, 0]
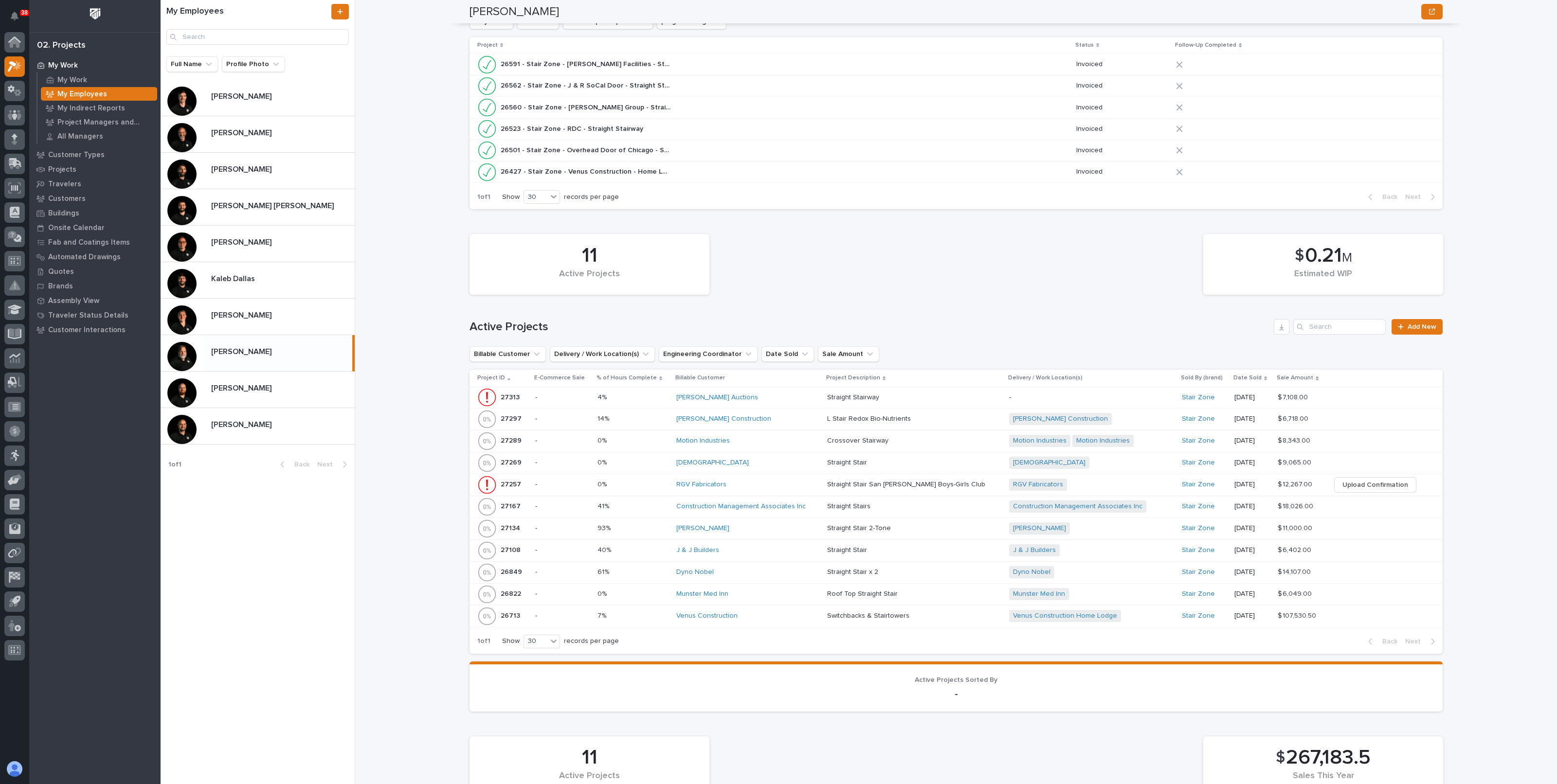
click at [622, 504] on p at bounding box center [633, 507] width 71 height 9
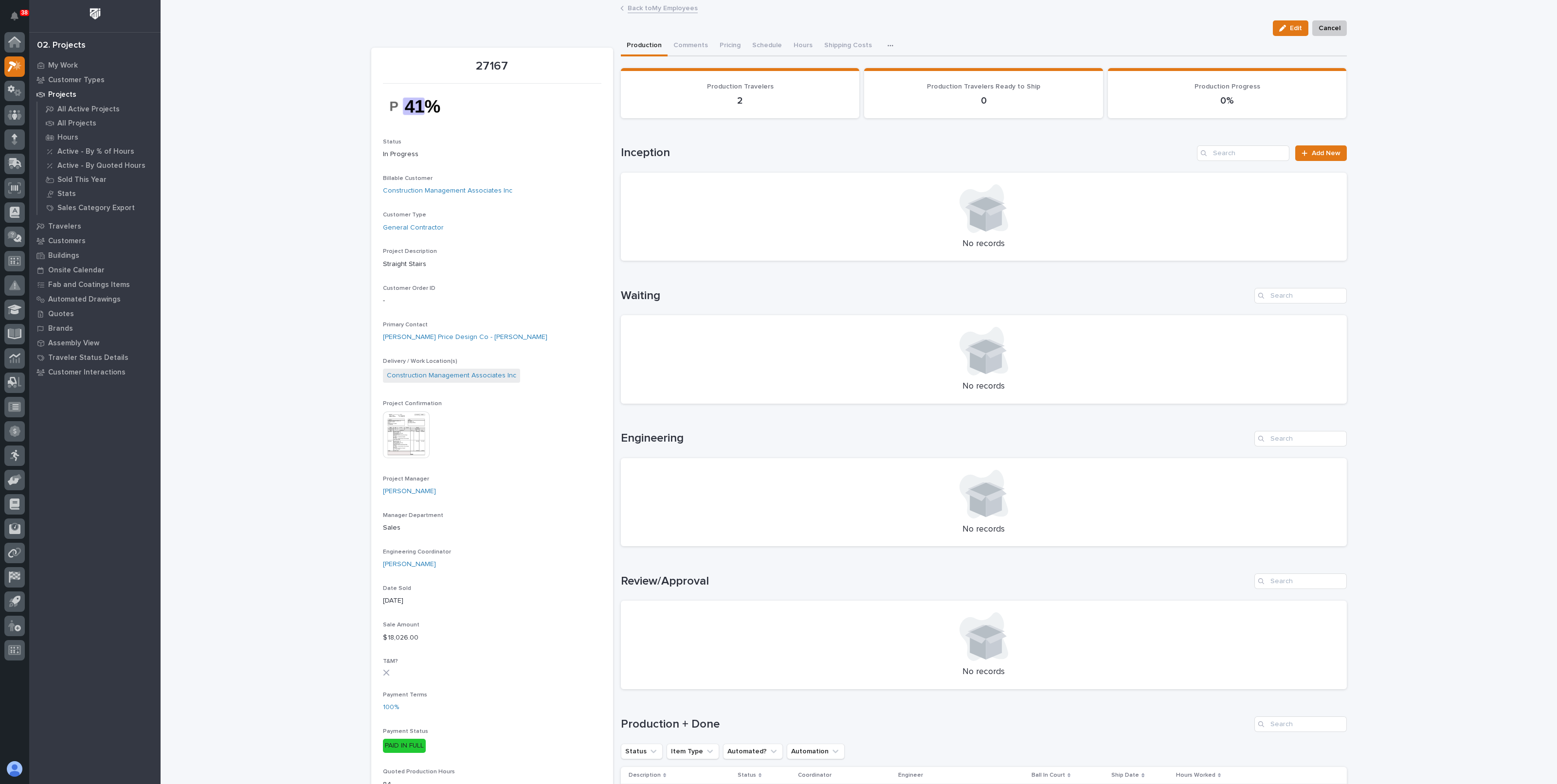
click at [674, 6] on link "Back to My Employees" at bounding box center [662, 7] width 70 height 11
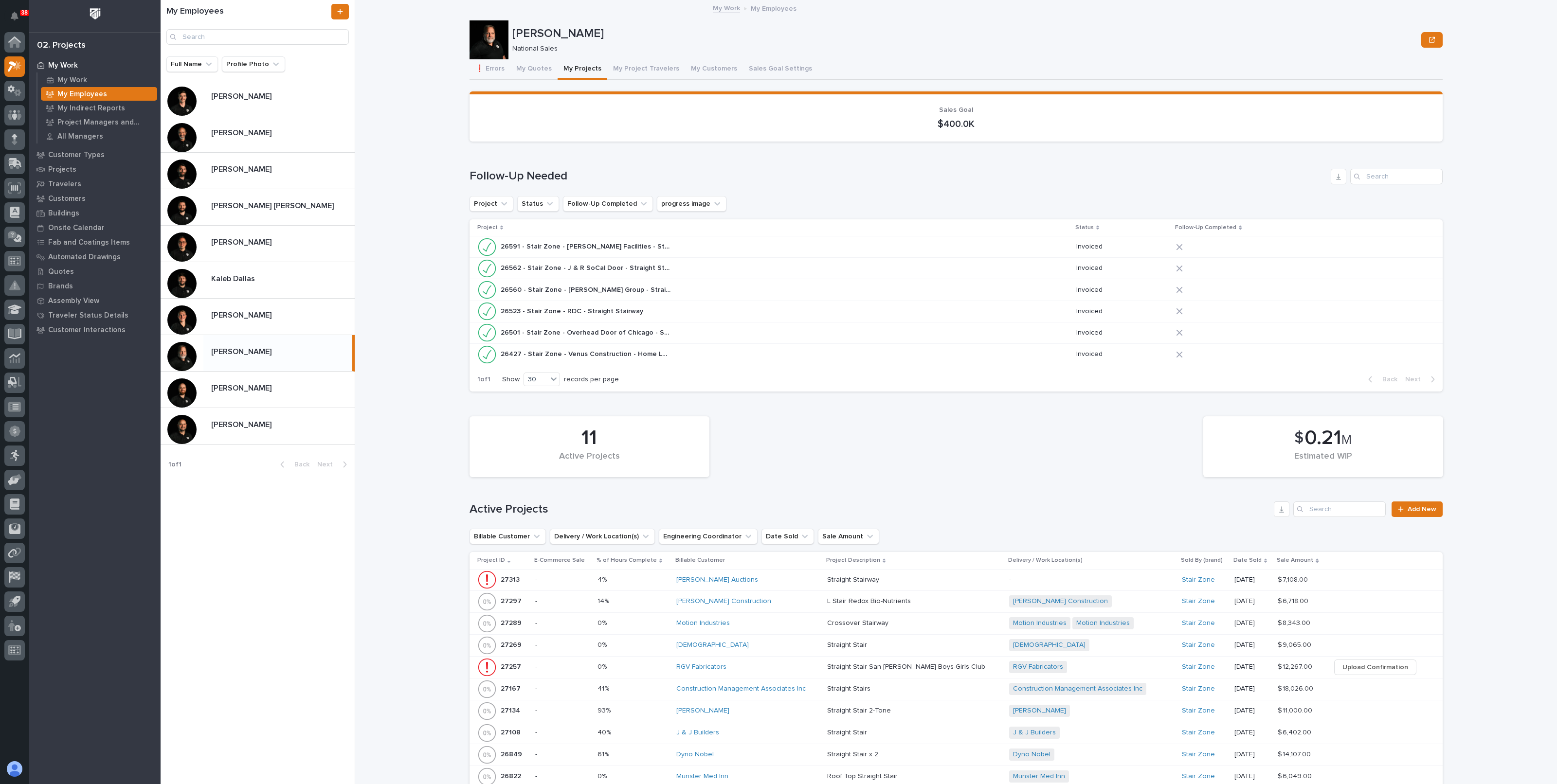
scroll to position [183, 0]
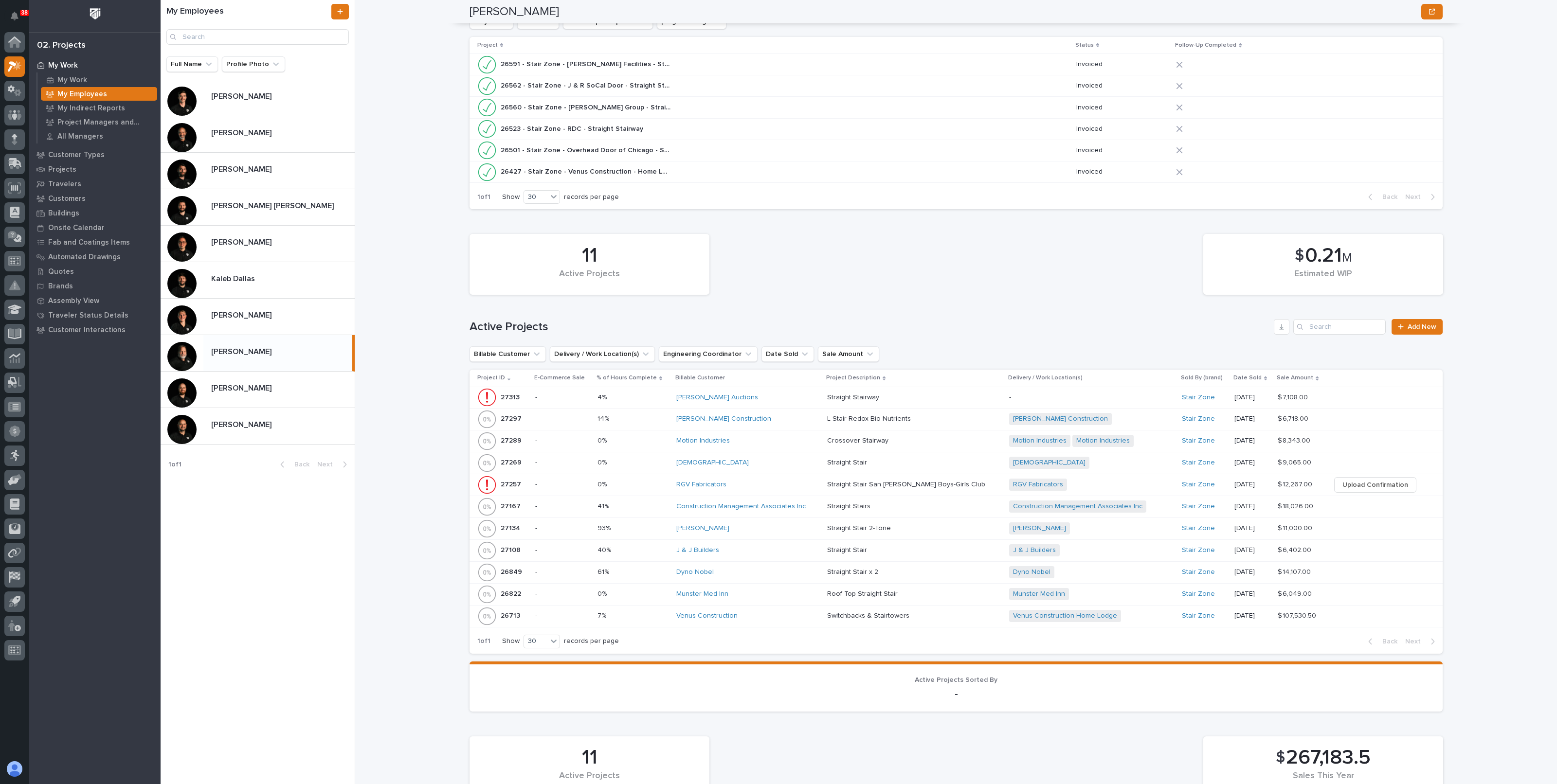
click at [655, 395] on p at bounding box center [633, 398] width 71 height 9
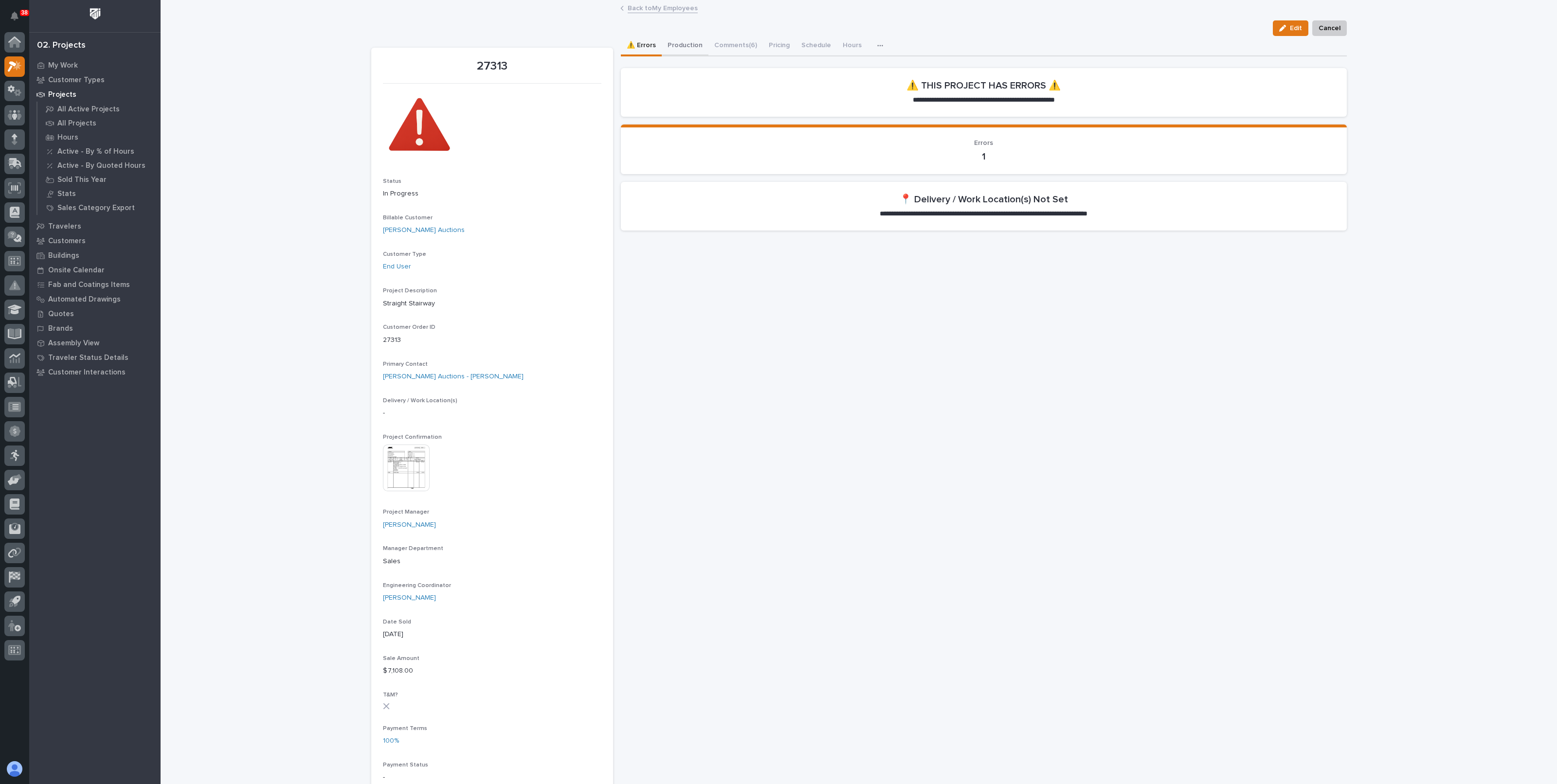
click at [679, 43] on button "Production" at bounding box center [685, 47] width 47 height 21
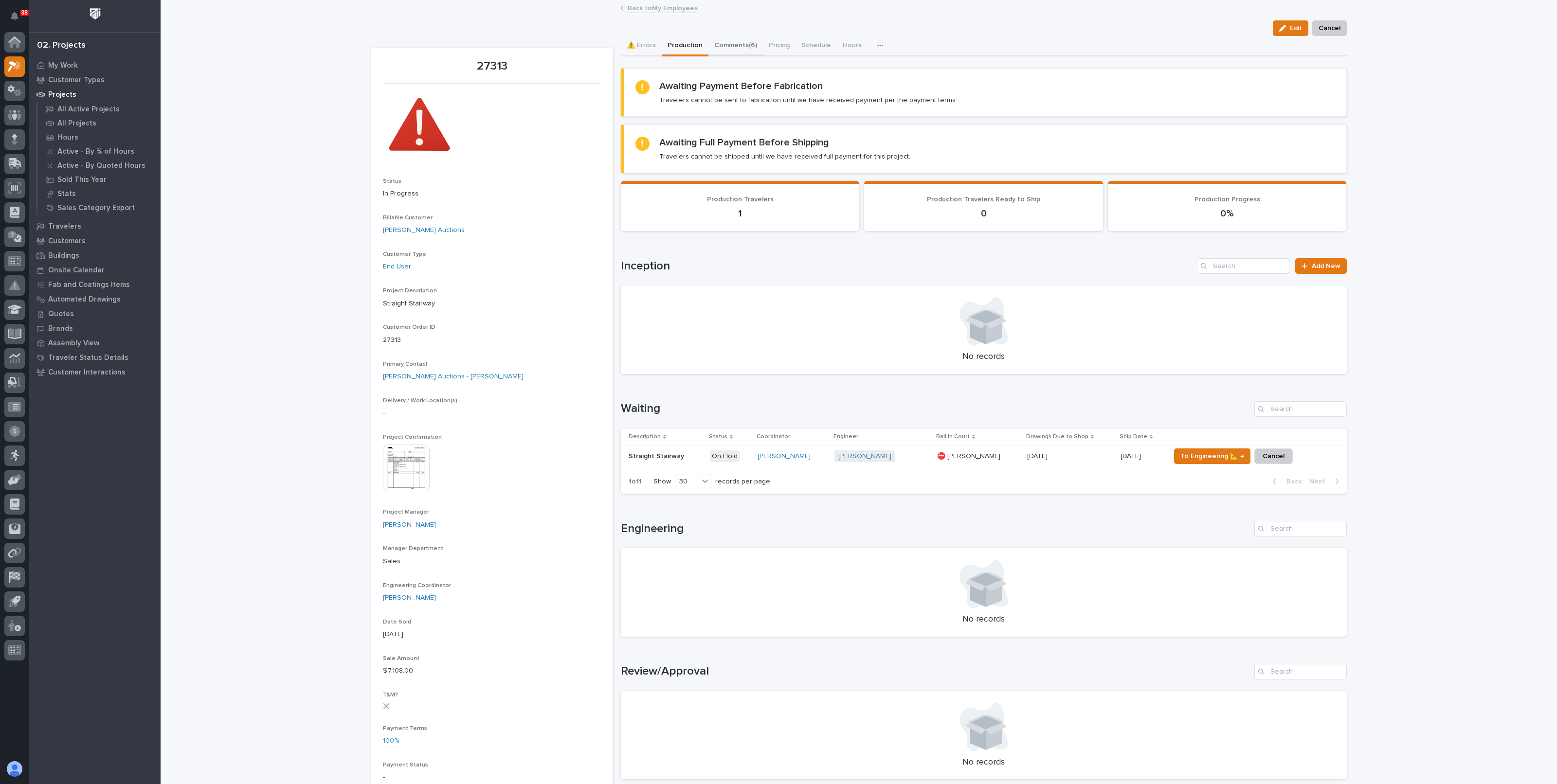
click at [735, 55] on button "Comments (6)" at bounding box center [736, 47] width 55 height 21
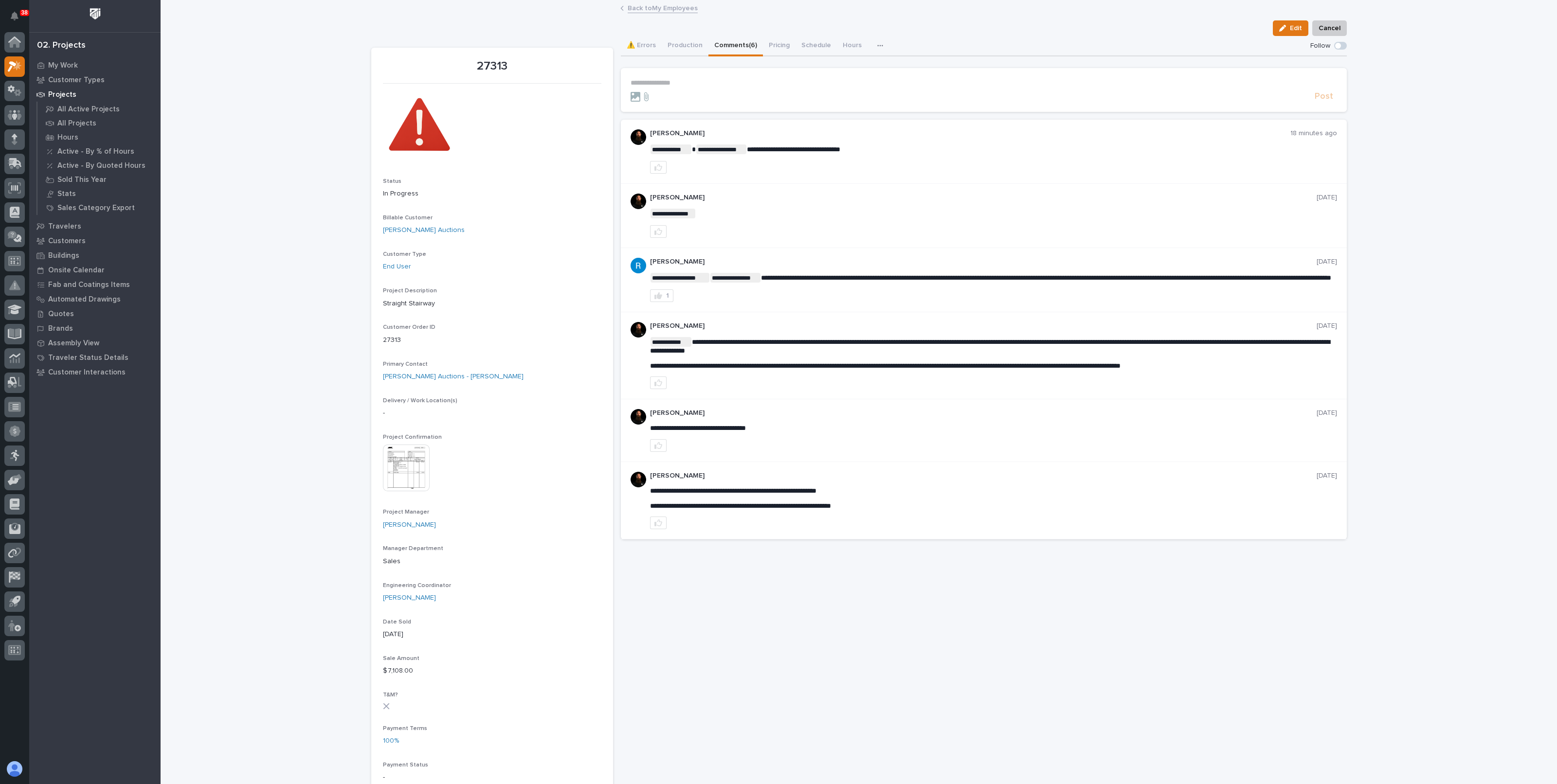
click at [660, 7] on link "Back to My Employees" at bounding box center [662, 7] width 70 height 11
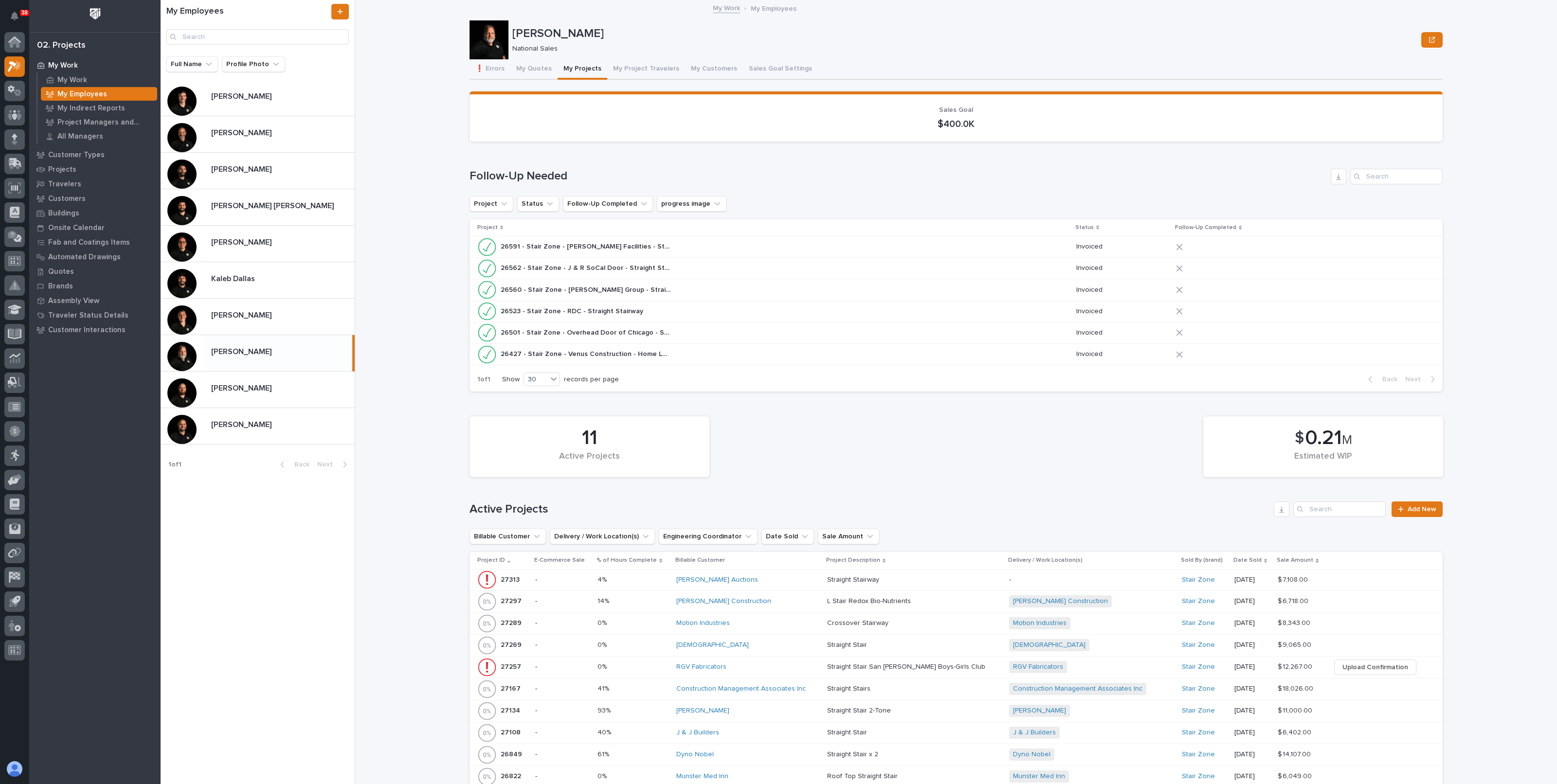
scroll to position [425, 0]
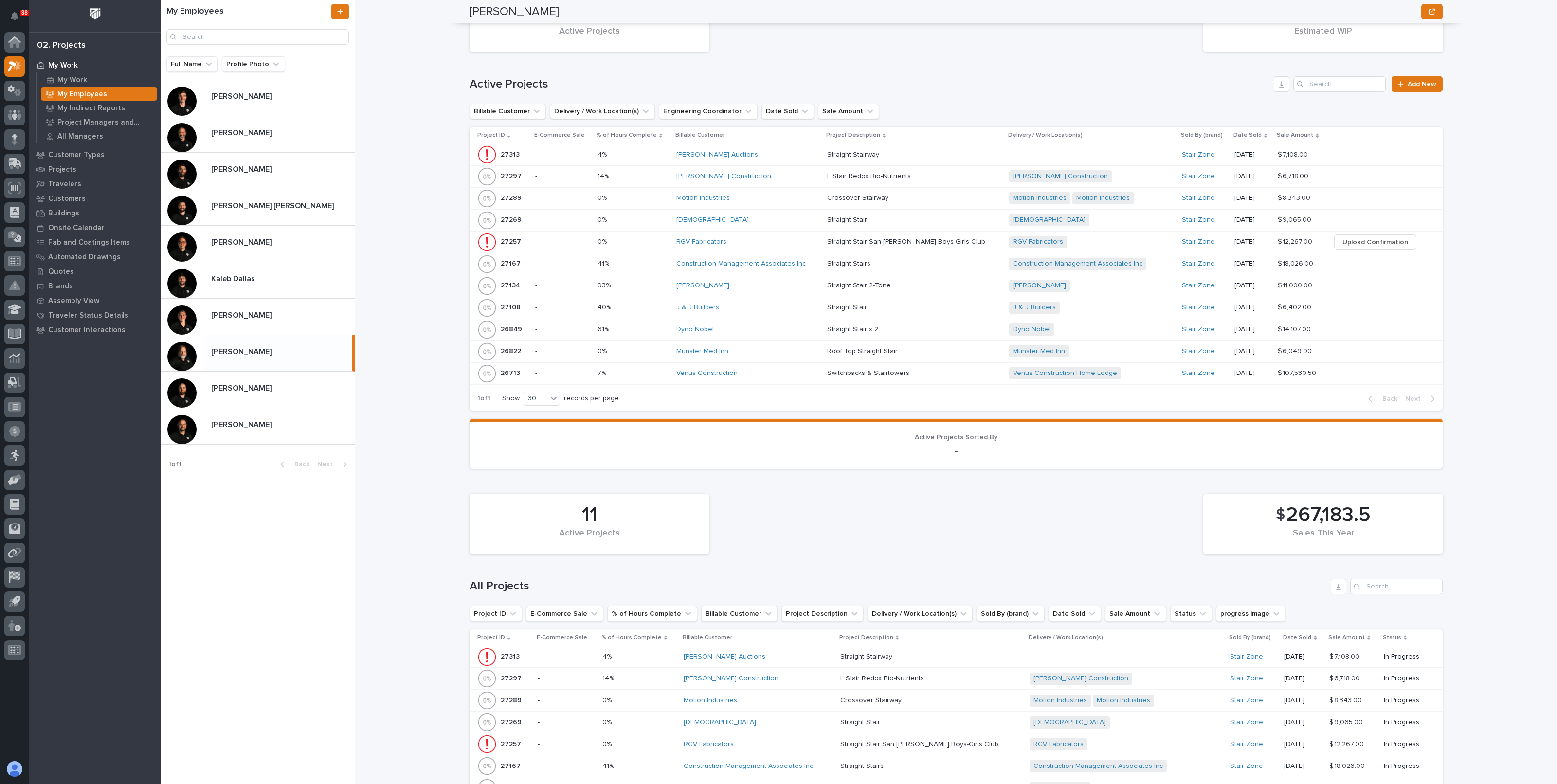
click at [646, 174] on p at bounding box center [633, 177] width 71 height 9
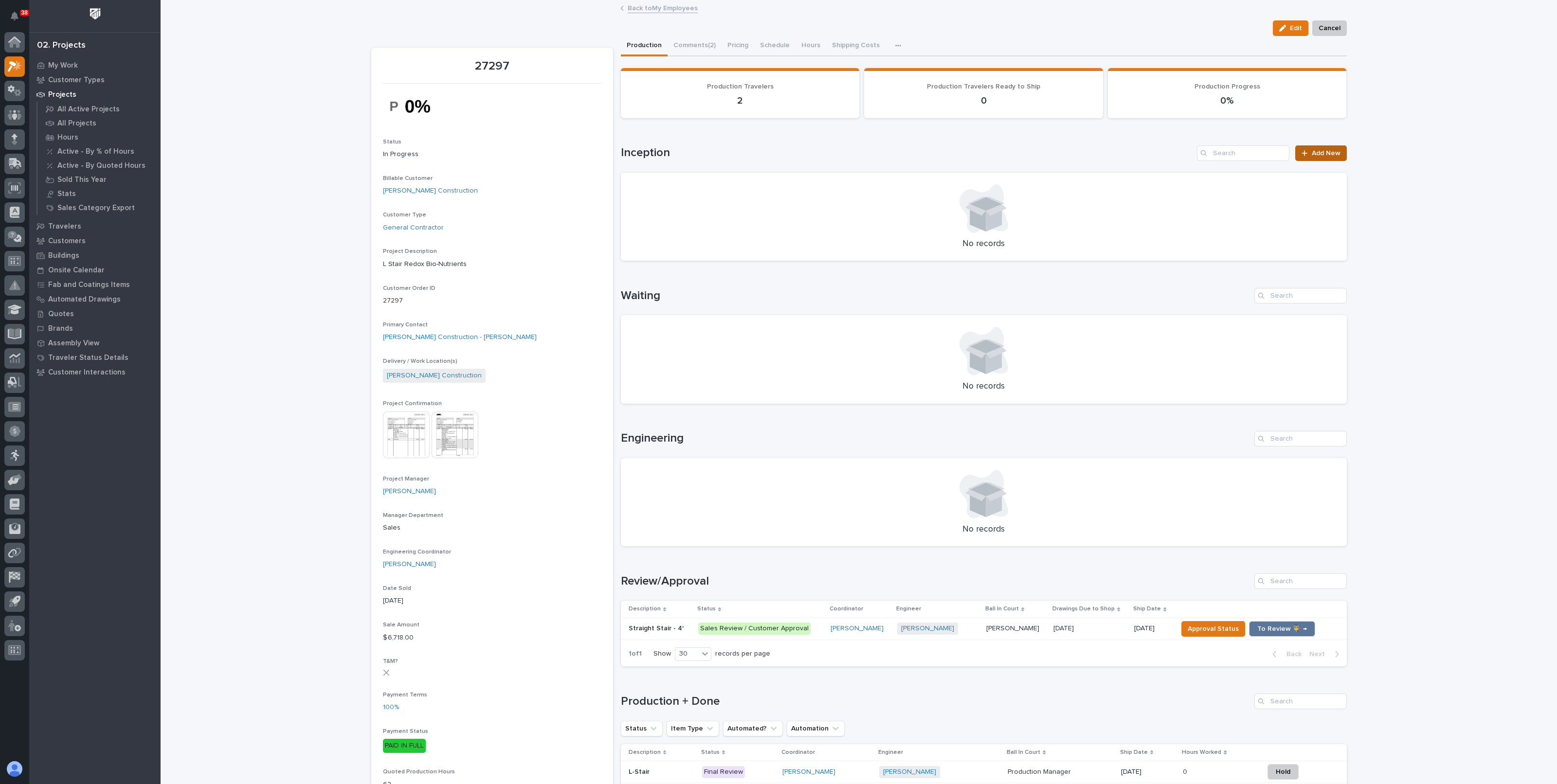
click at [1302, 152] on icon at bounding box center [1304, 153] width 5 height 5
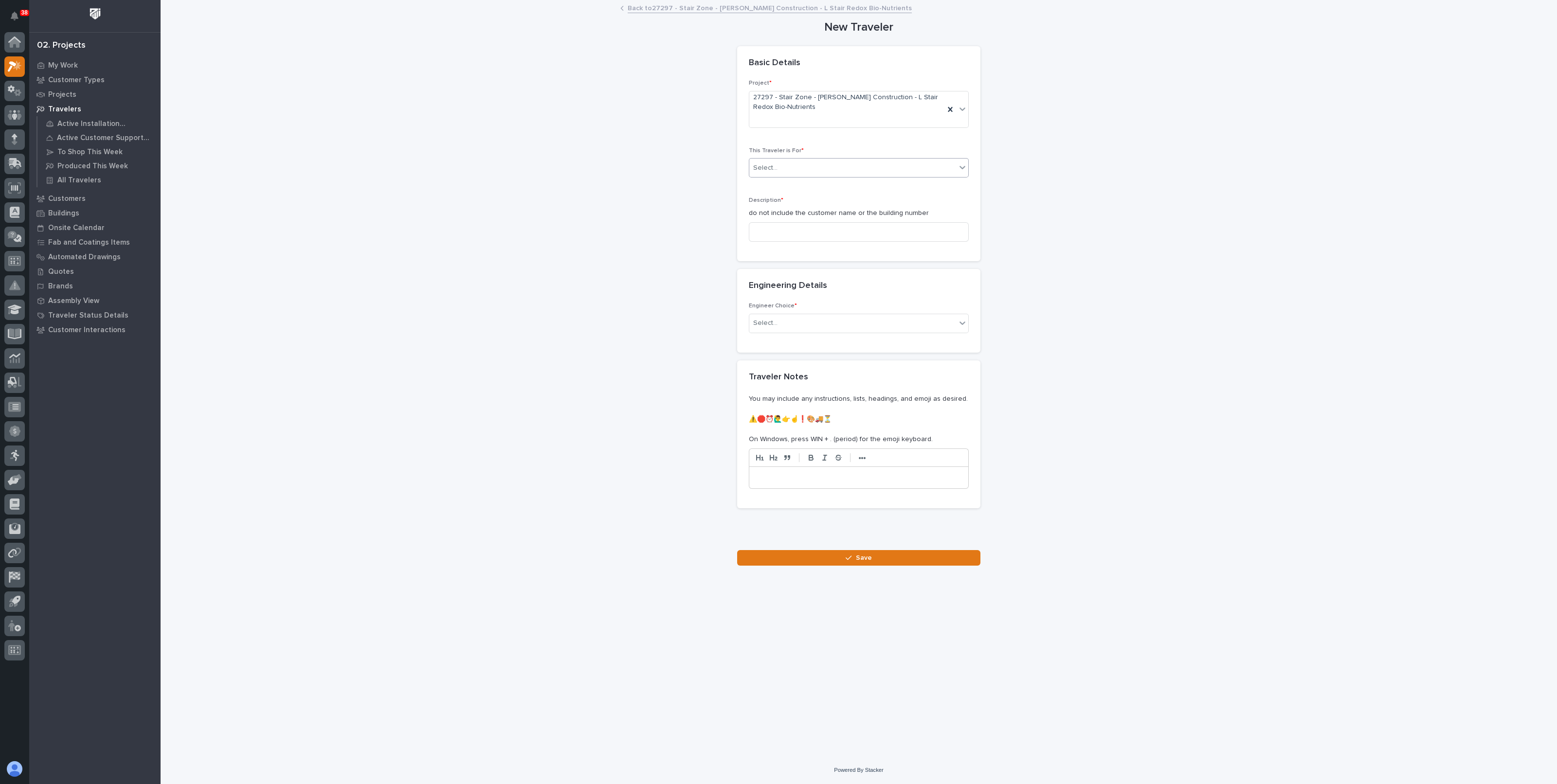
click at [844, 161] on div "Select..." at bounding box center [852, 168] width 207 height 16
click at [787, 189] on span "Production" at bounding box center [771, 185] width 37 height 10
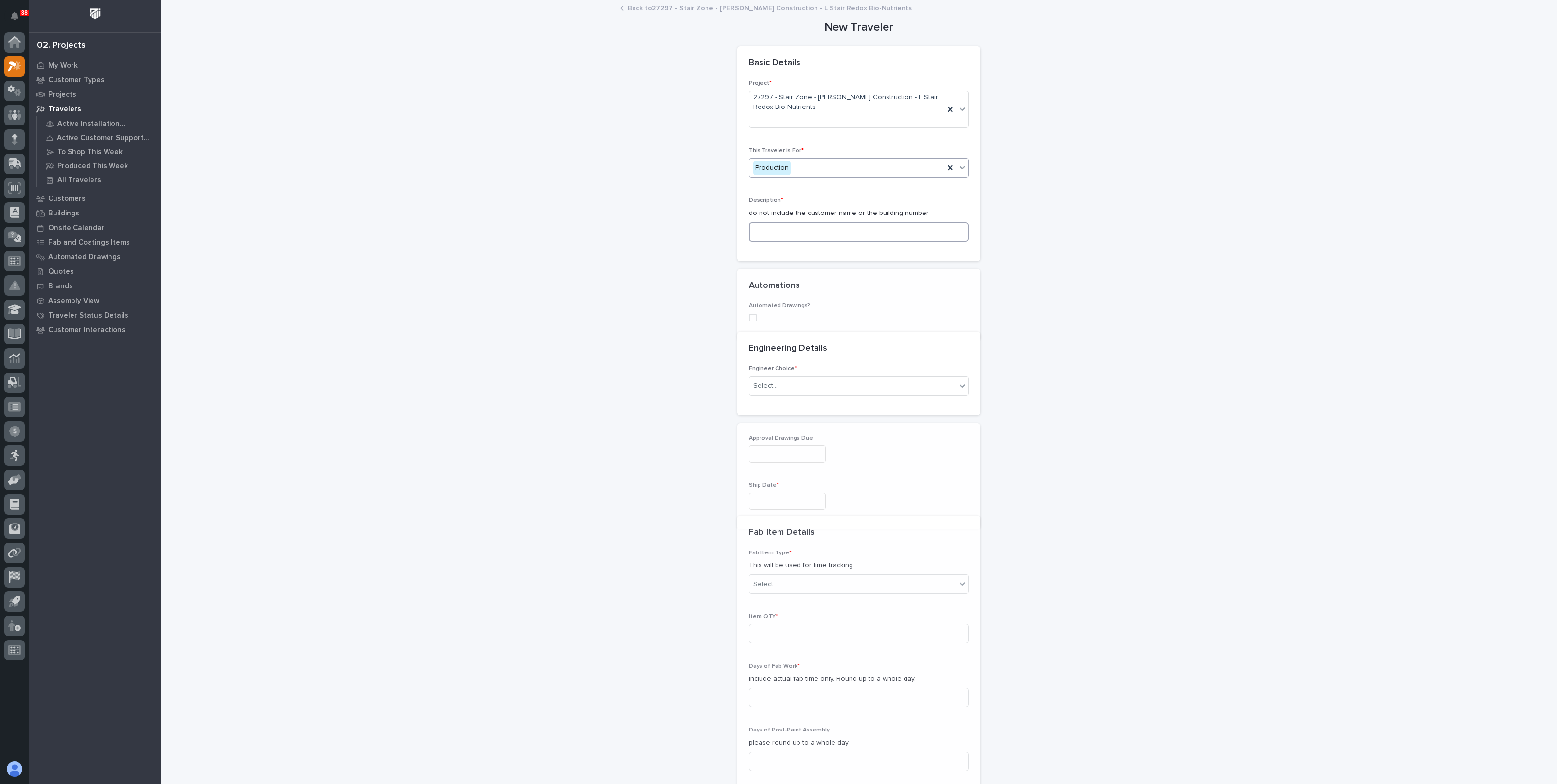
click at [802, 232] on input at bounding box center [859, 232] width 220 height 19
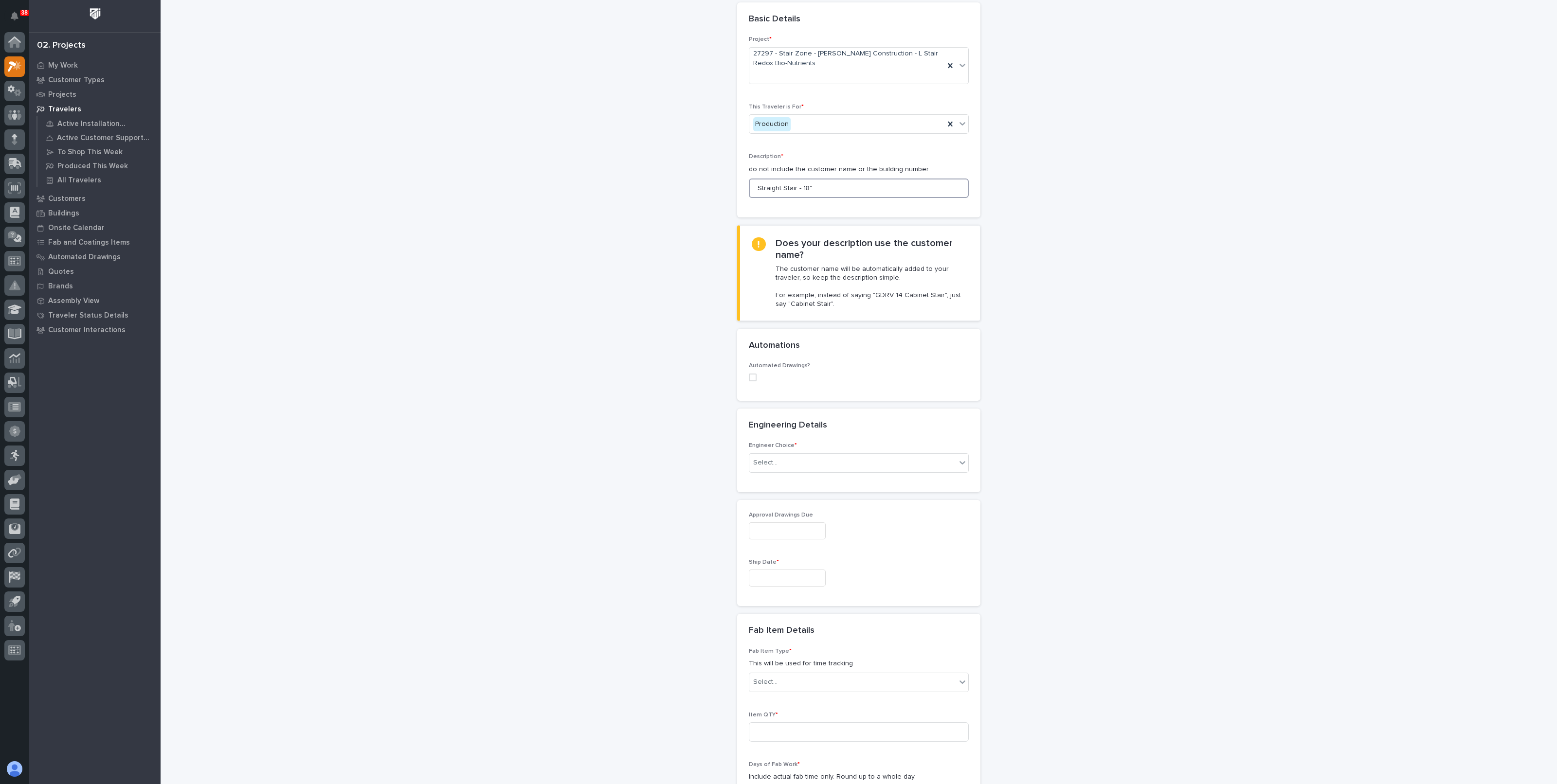
scroll to position [61, 0]
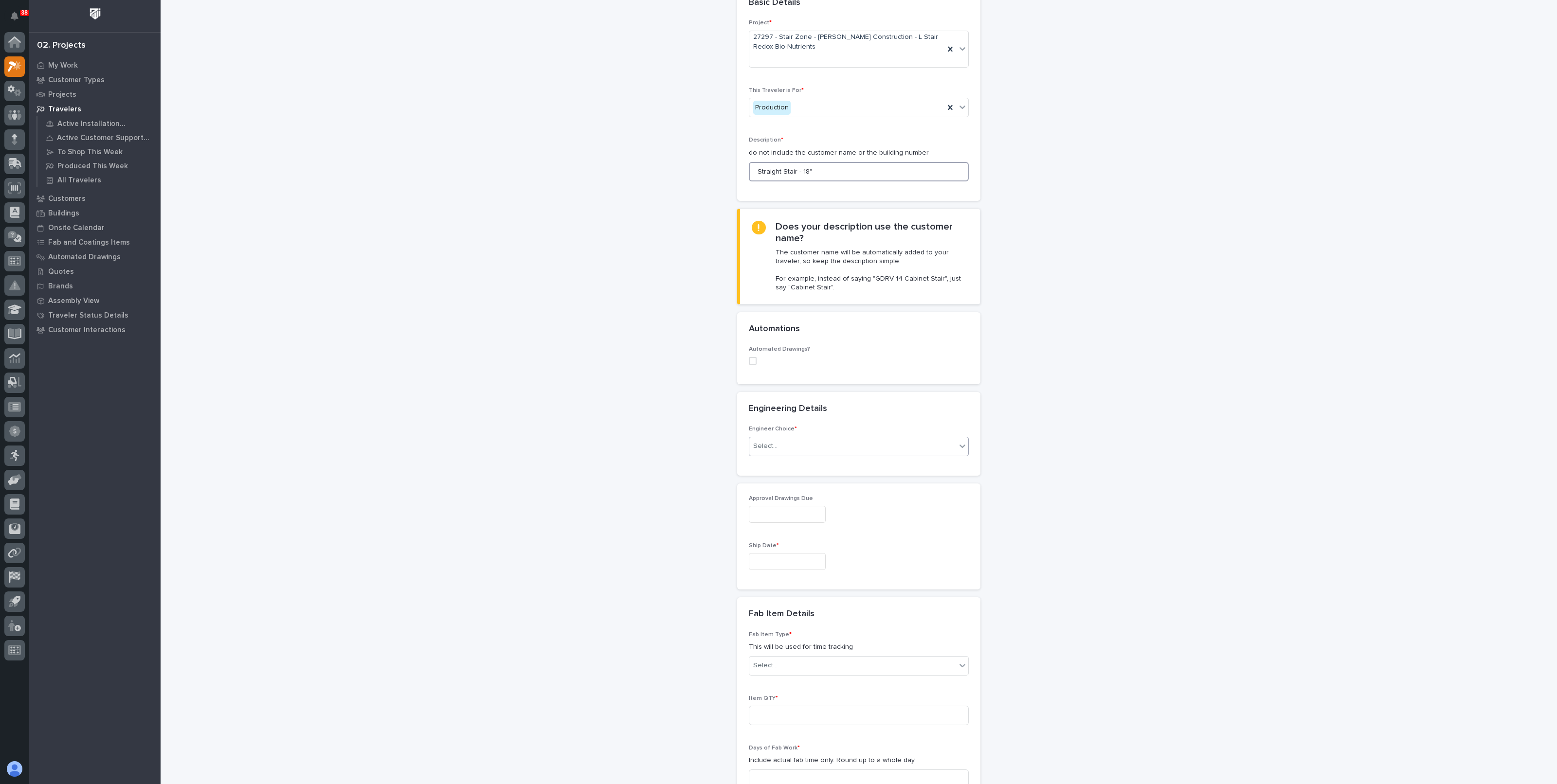
type input "Straight Stair - 18""
click at [781, 444] on div "Select..." at bounding box center [852, 447] width 207 height 16
drag, startPoint x: 797, startPoint y: 470, endPoint x: 792, endPoint y: 484, distance: 14.9
click at [792, 484] on div "I want my coordinator to choose an engineer" at bounding box center [853, 481] width 219 height 17
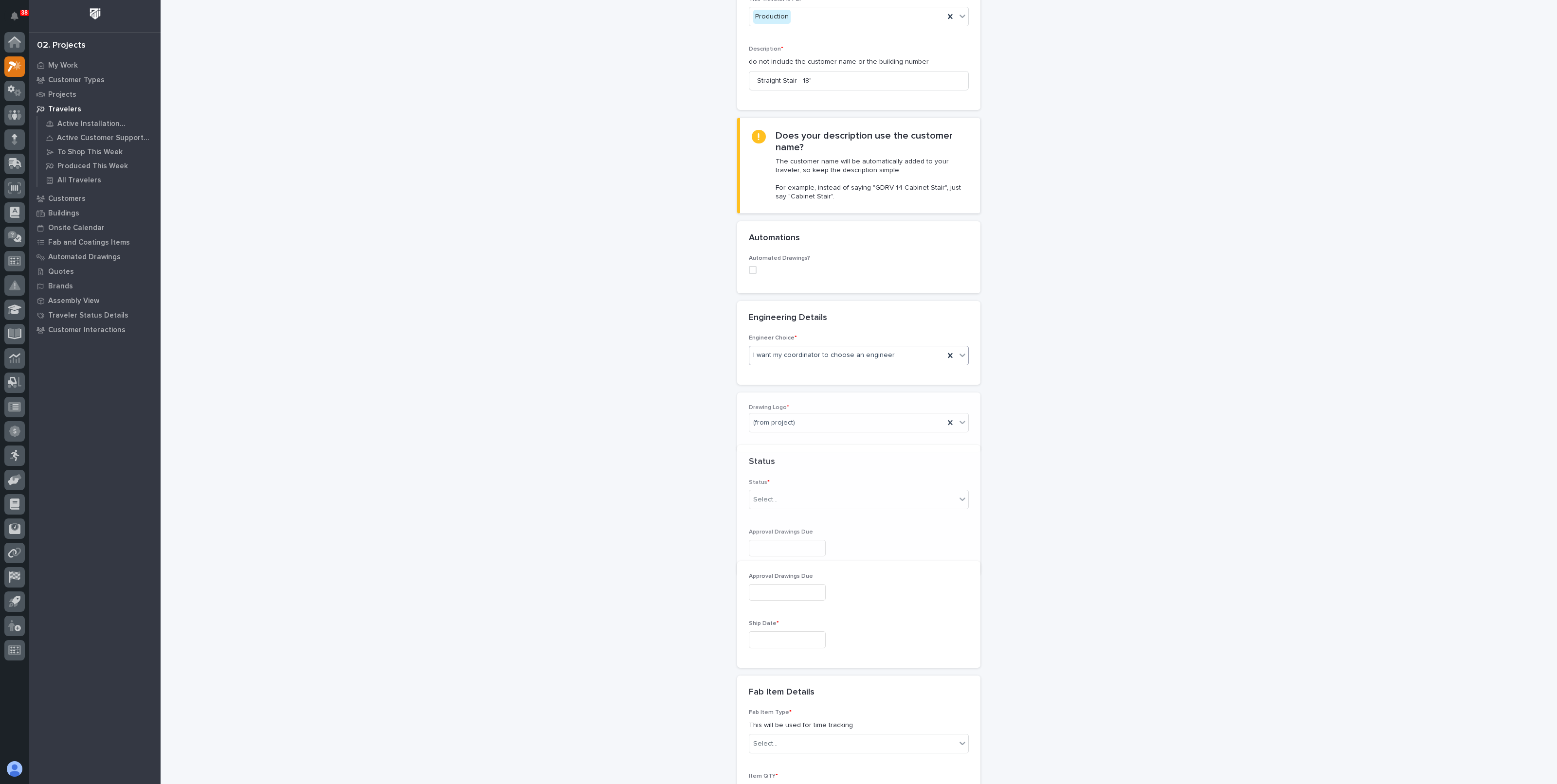
scroll to position [164, 0]
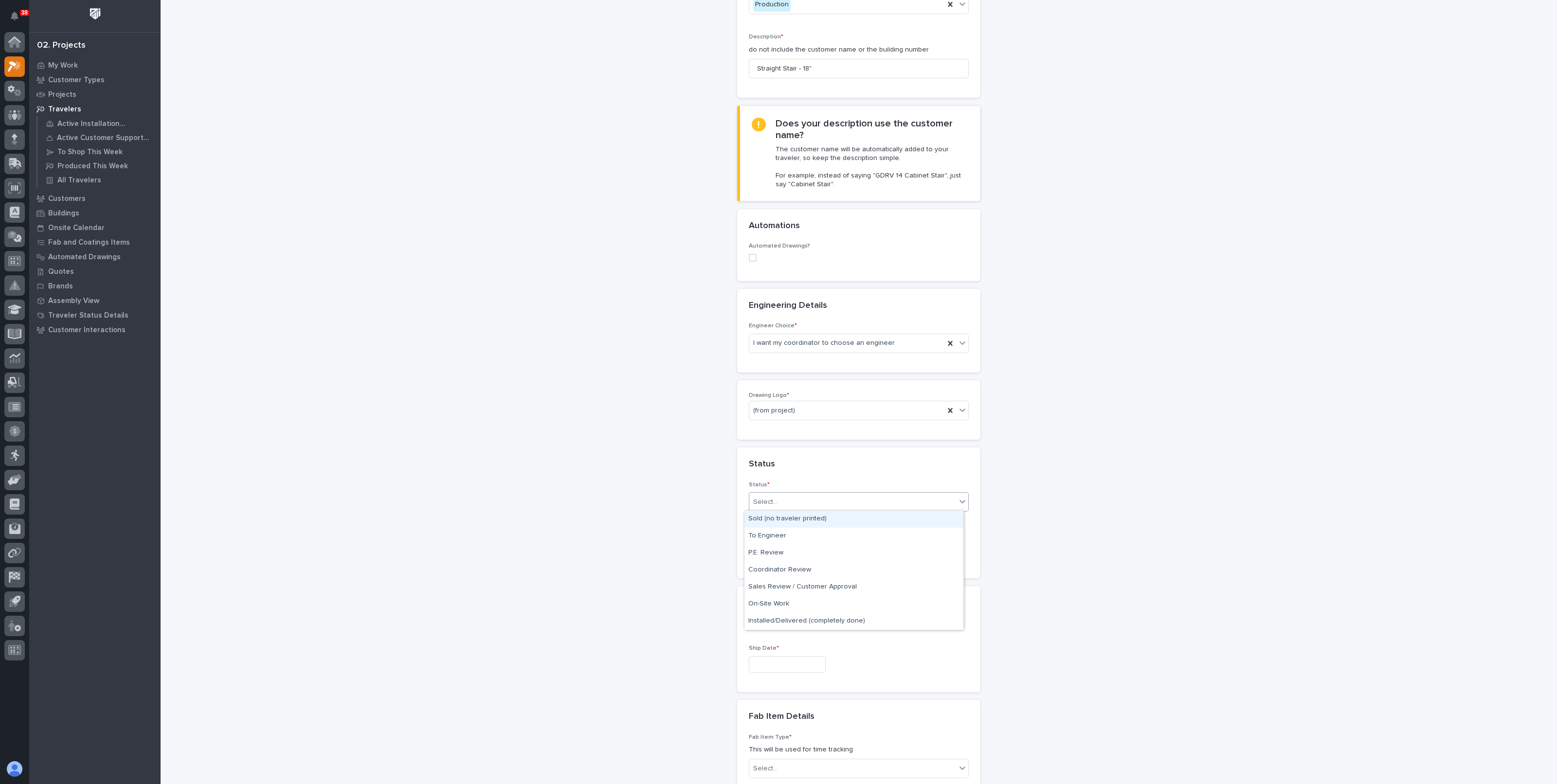
click at [774, 494] on div "Select..." at bounding box center [852, 502] width 207 height 16
click at [791, 538] on div "To Engineer" at bounding box center [853, 537] width 219 height 17
click at [792, 547] on input "text" at bounding box center [787, 550] width 77 height 17
click at [827, 402] on button "Next Month" at bounding box center [827, 398] width 16 height 16
click at [776, 482] on div "19" at bounding box center [776, 485] width 13 height 13
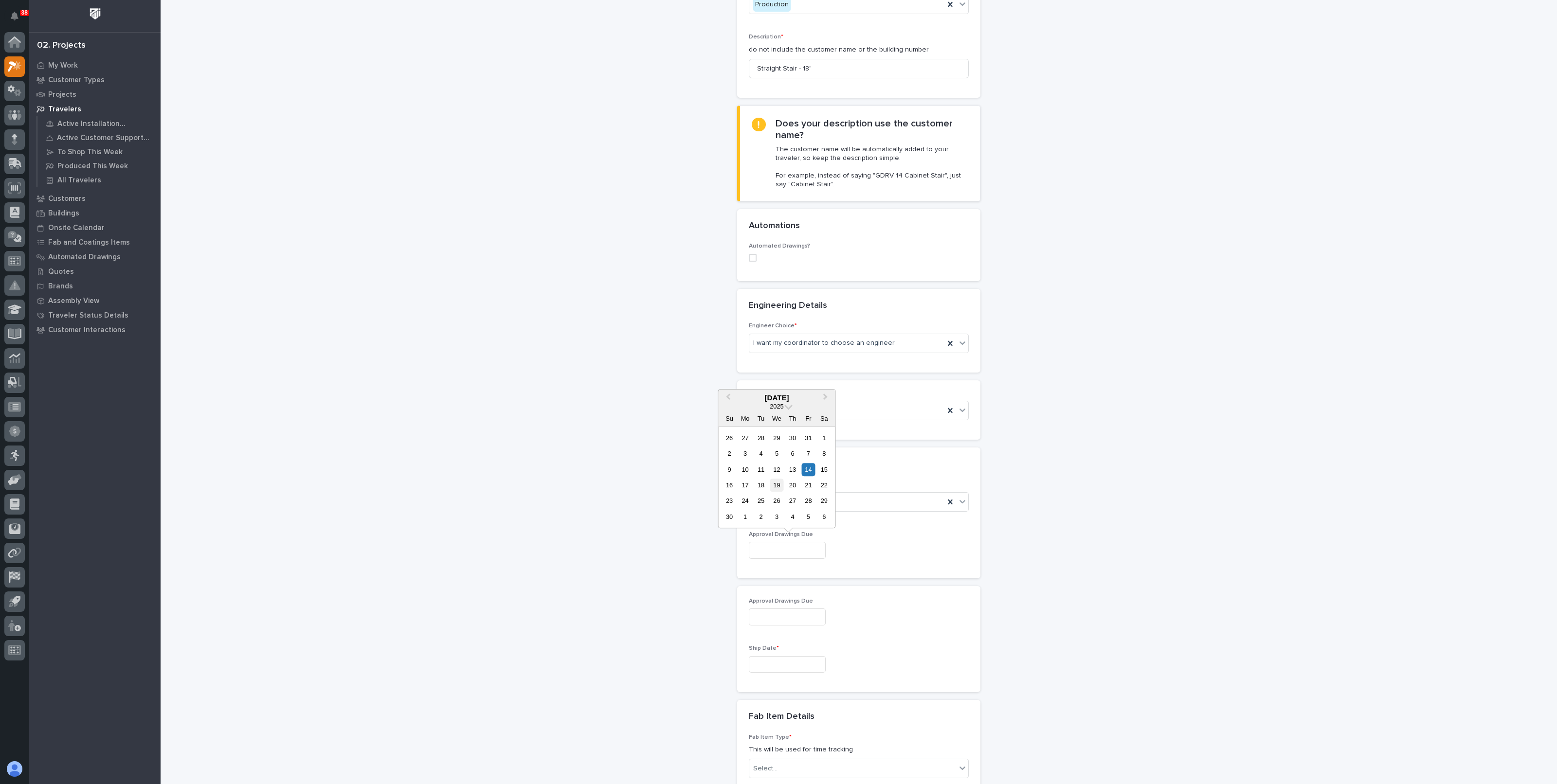
type input "**********"
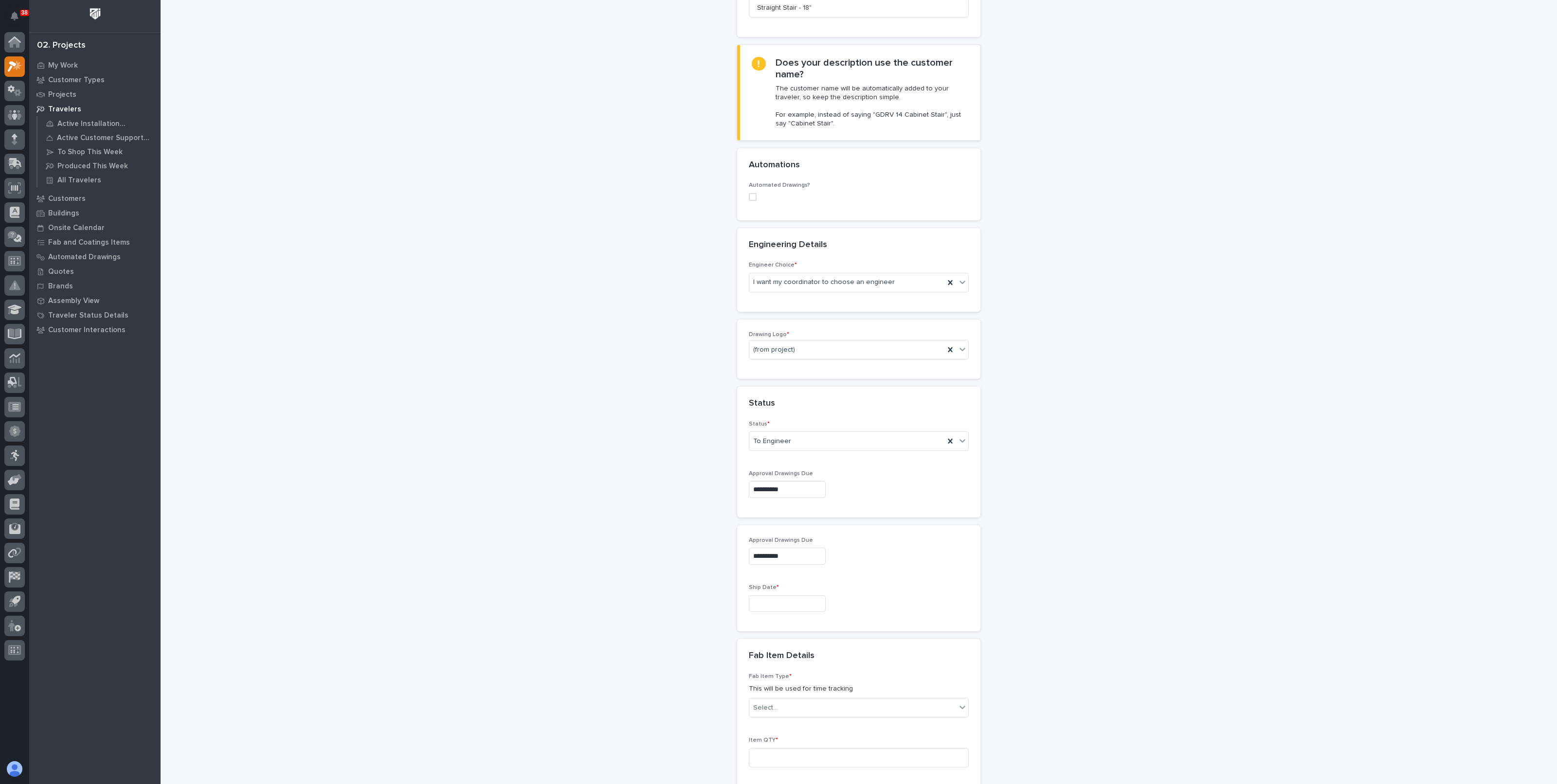
click at [761, 605] on input "text" at bounding box center [787, 604] width 77 height 17
click at [826, 451] on span "Next Month" at bounding box center [826, 450] width 0 height 13
click at [747, 507] on div "8" at bounding box center [744, 506] width 13 height 13
type input "**********"
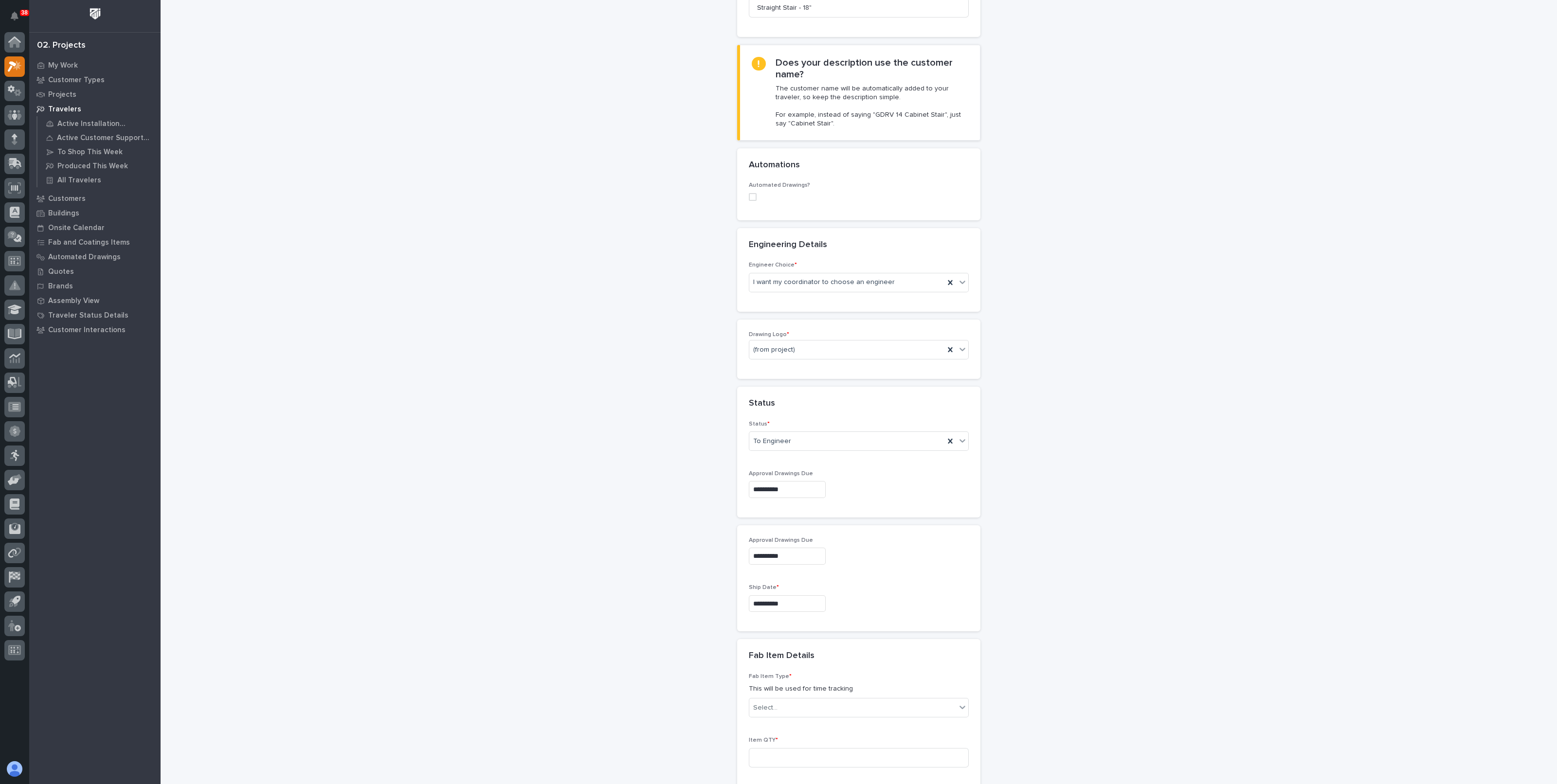
drag, startPoint x: 602, startPoint y: 537, endPoint x: 612, endPoint y: 534, distance: 10.4
click at [602, 537] on div "New Traveler Loading... Saving… Loading... Saving… Basic Details Project * 2729…" at bounding box center [859, 509] width 975 height 1465
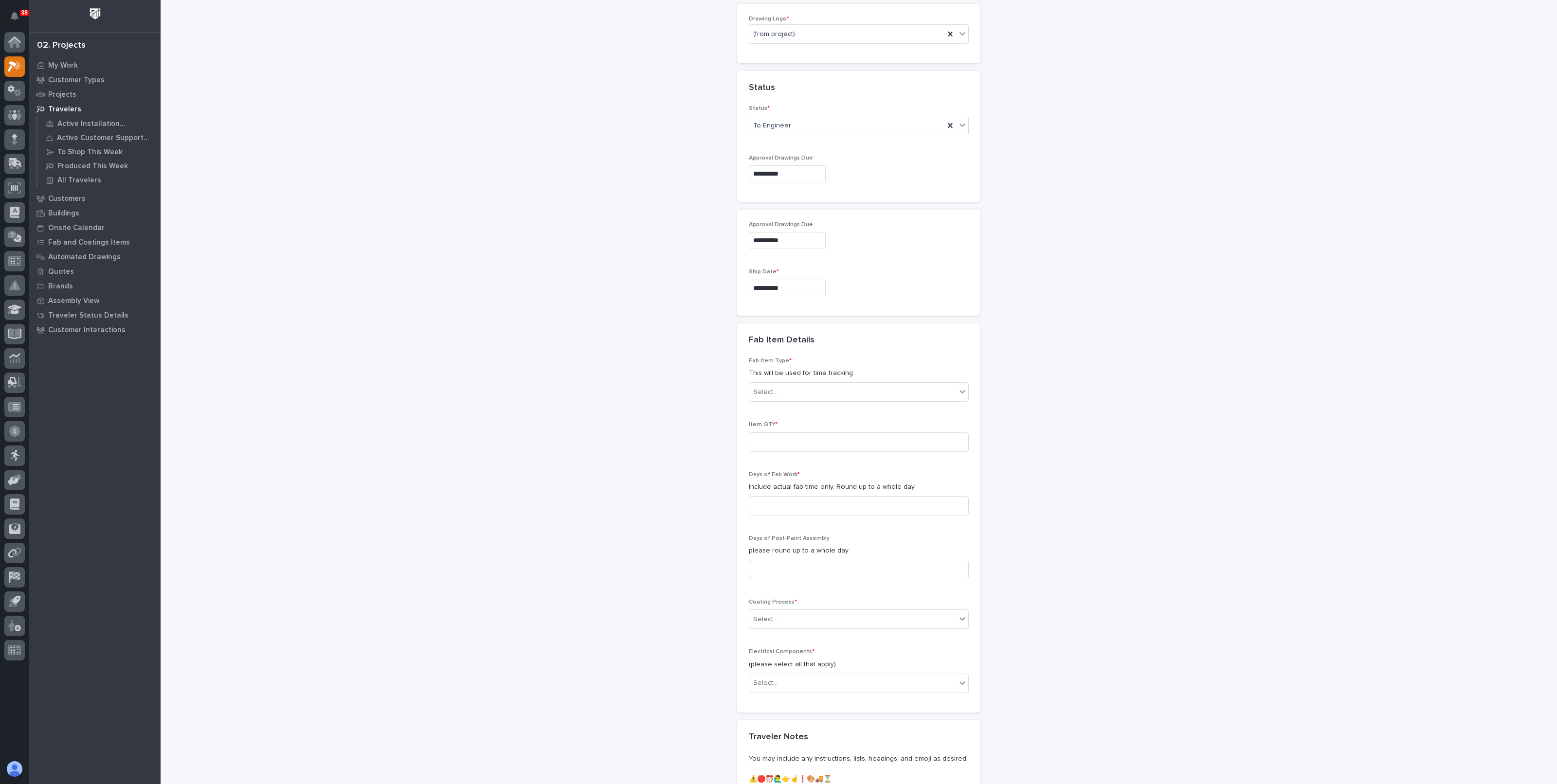
scroll to position [589, 0]
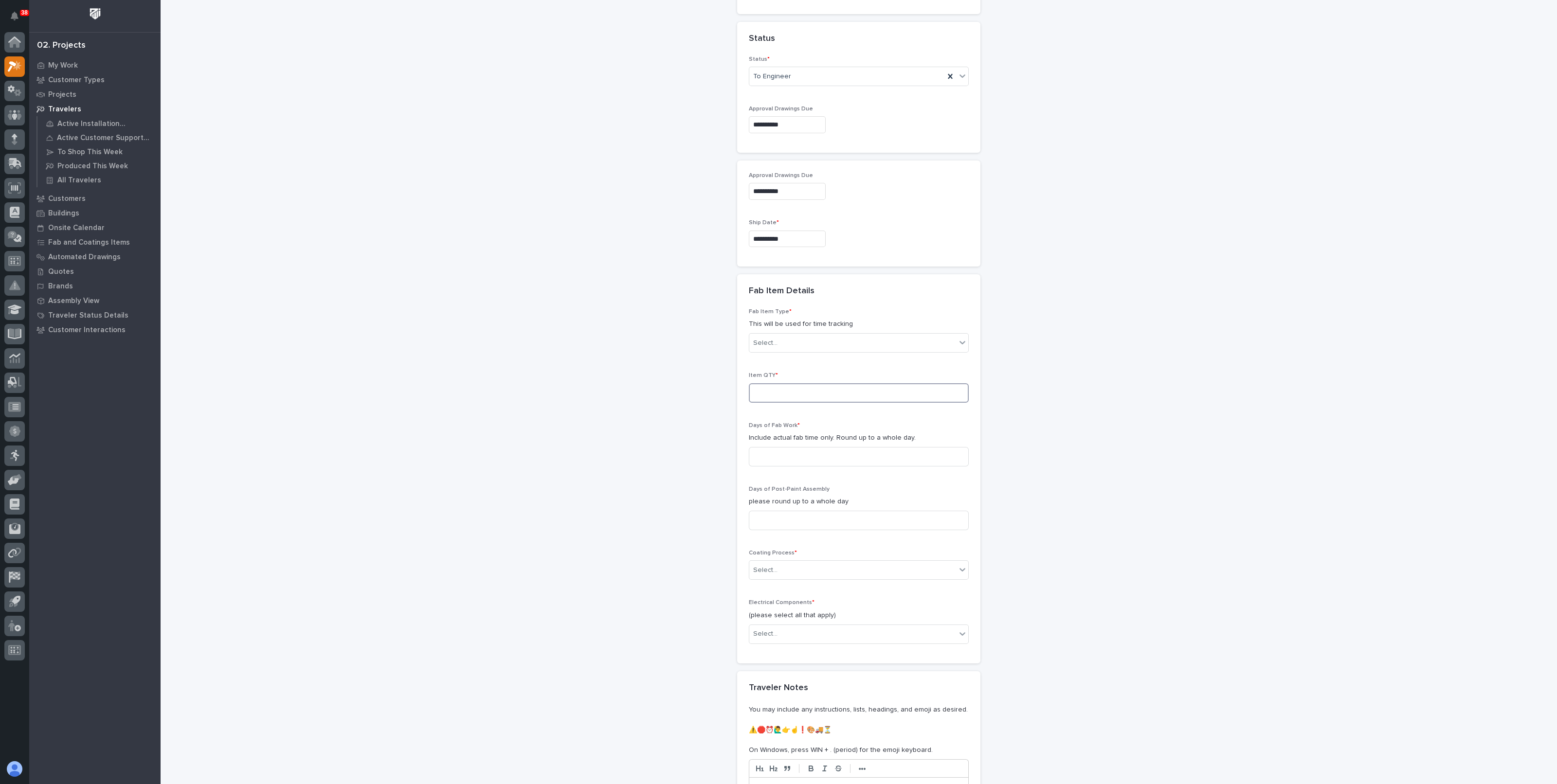
click at [807, 400] on input at bounding box center [859, 393] width 220 height 19
type input "1"
click at [802, 338] on div "Select..." at bounding box center [852, 343] width 207 height 16
type input "*****"
click at [798, 357] on div "Stairway - (straight)" at bounding box center [853, 360] width 219 height 17
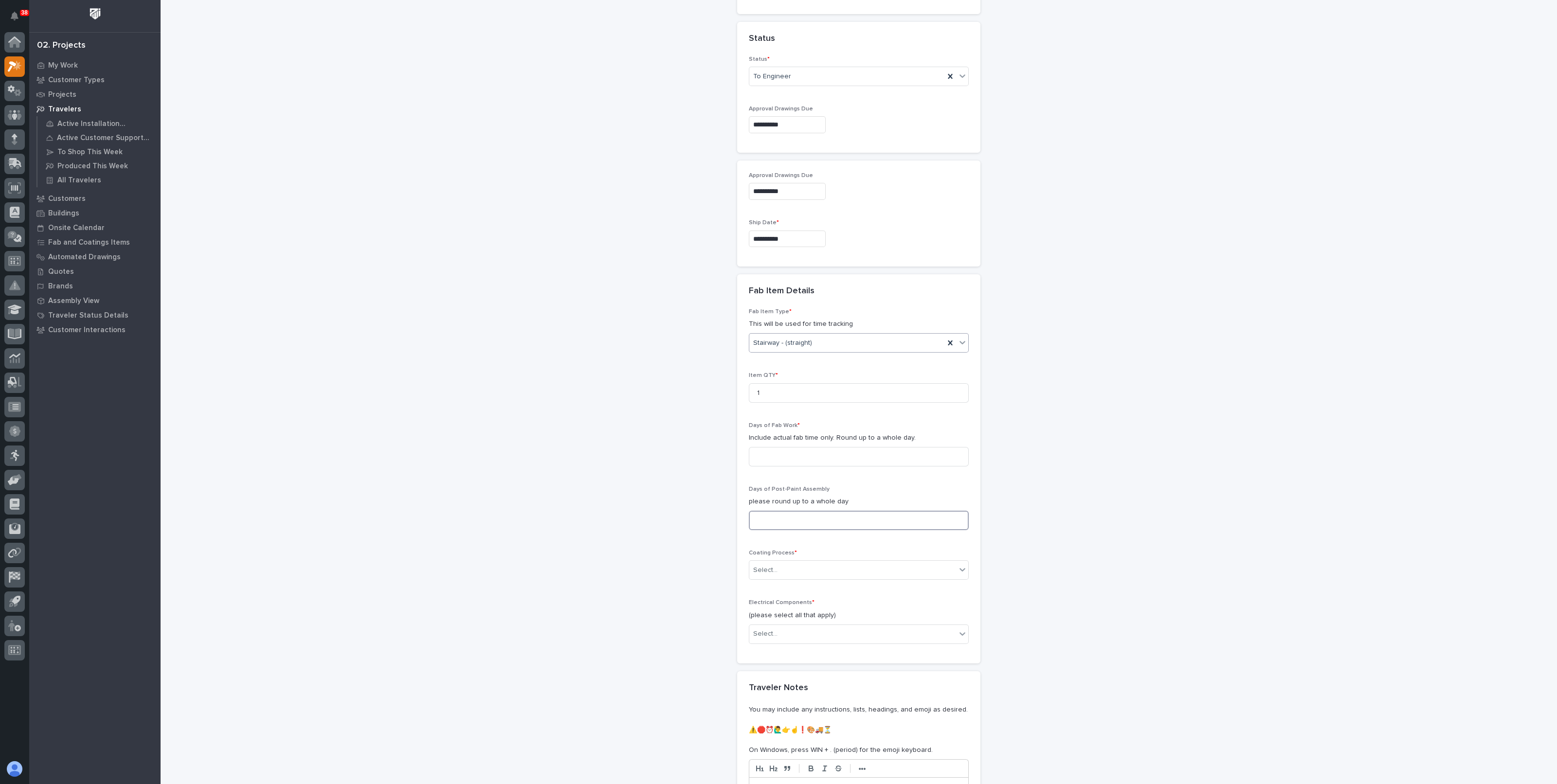
click at [782, 517] on input at bounding box center [859, 520] width 220 height 19
type input "1"
click at [777, 454] on input at bounding box center [859, 457] width 220 height 19
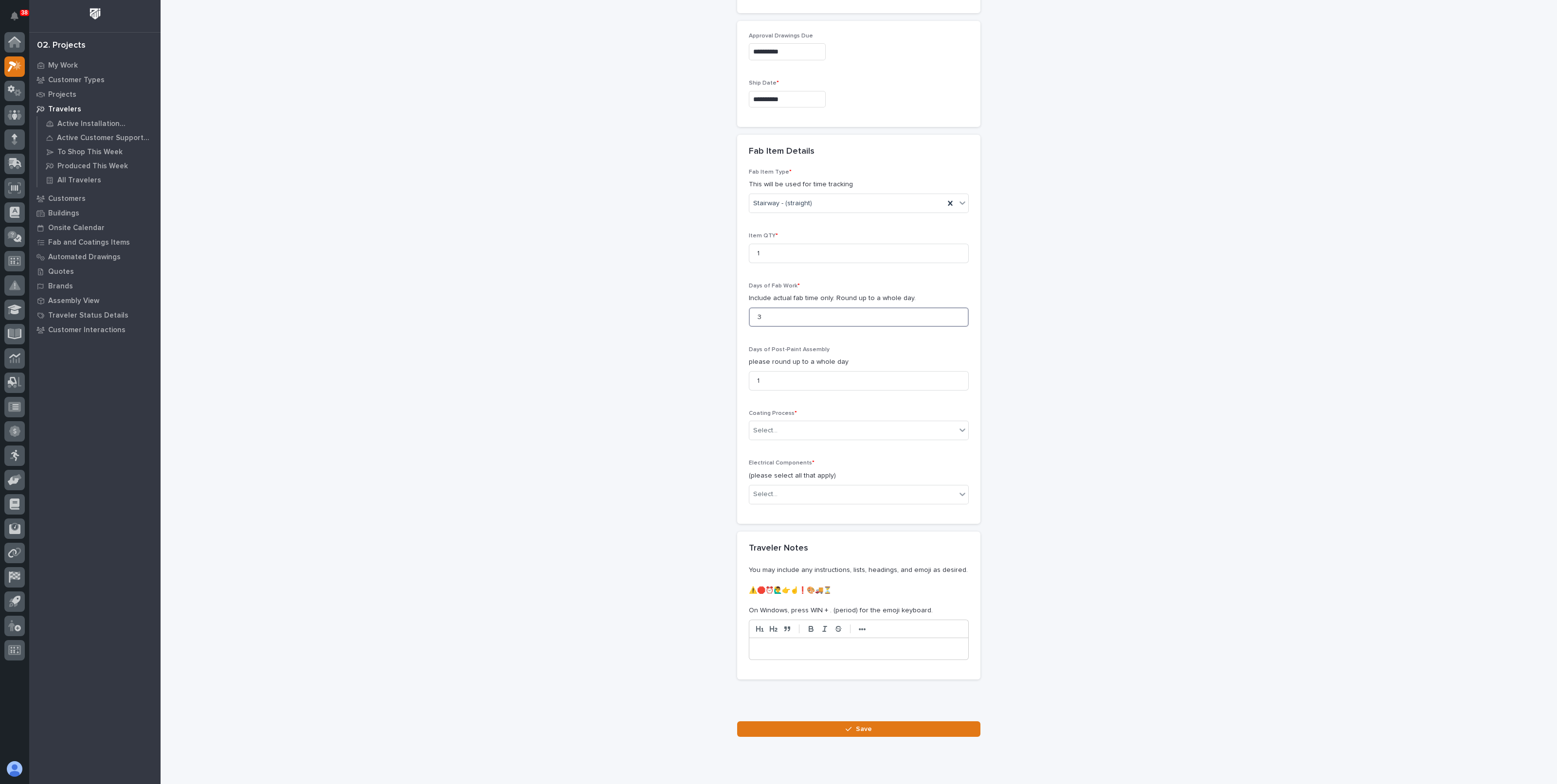
scroll to position [729, 0]
type input "3"
click at [769, 434] on div "Select..." at bounding box center [852, 429] width 207 height 16
click at [772, 471] on div "In-House Paint/Powder" at bounding box center [853, 464] width 219 height 17
click at [779, 491] on input "text" at bounding box center [779, 494] width 1 height 9
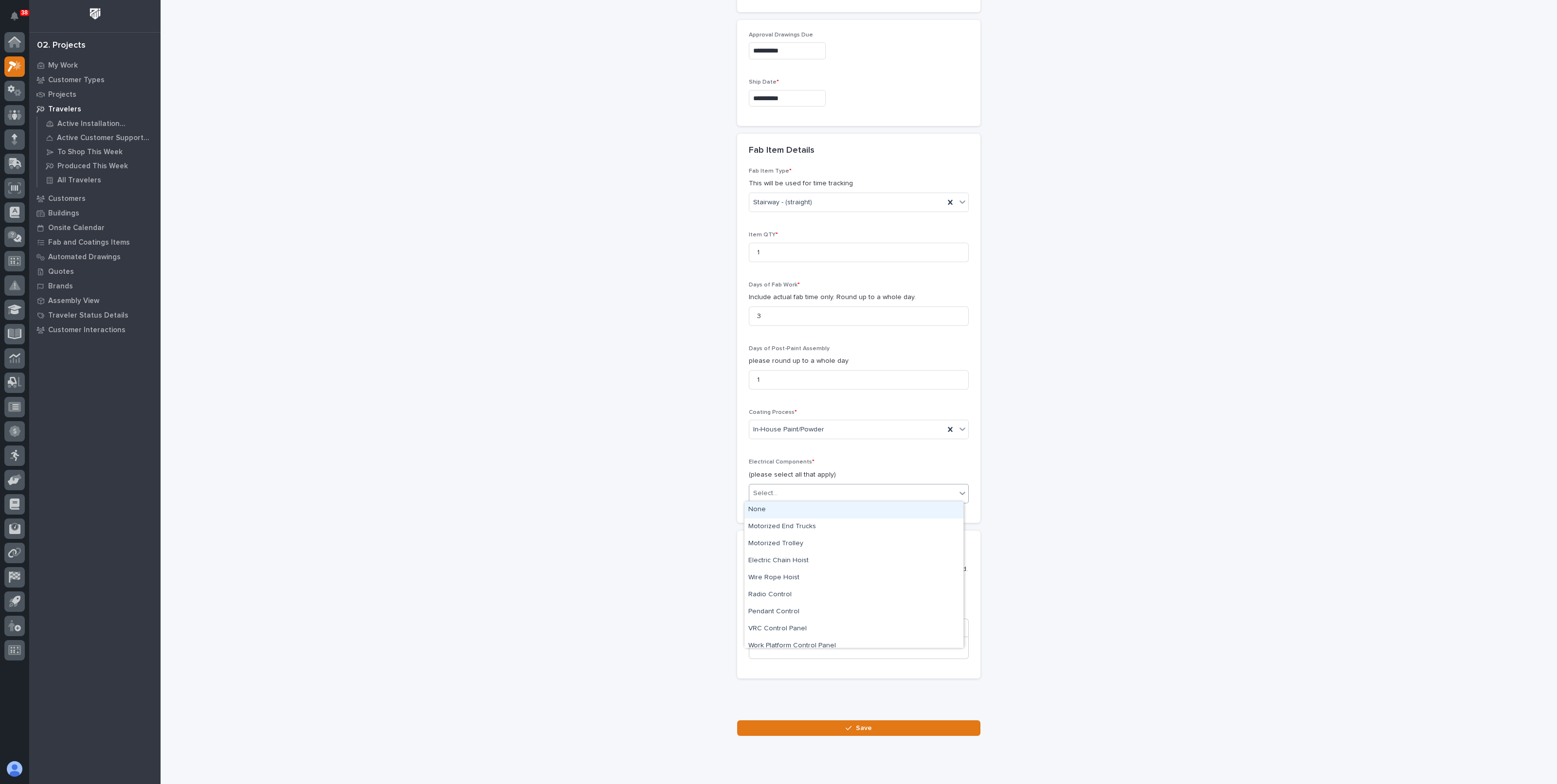
click at [774, 517] on div "None" at bounding box center [853, 511] width 219 height 17
click at [846, 736] on div "Loading... Saving… Loading... Saving… New Traveler Loading... Saving… Loading..…" at bounding box center [859, 16] width 985 height 1489
click at [846, 727] on icon "button" at bounding box center [848, 729] width 6 height 7
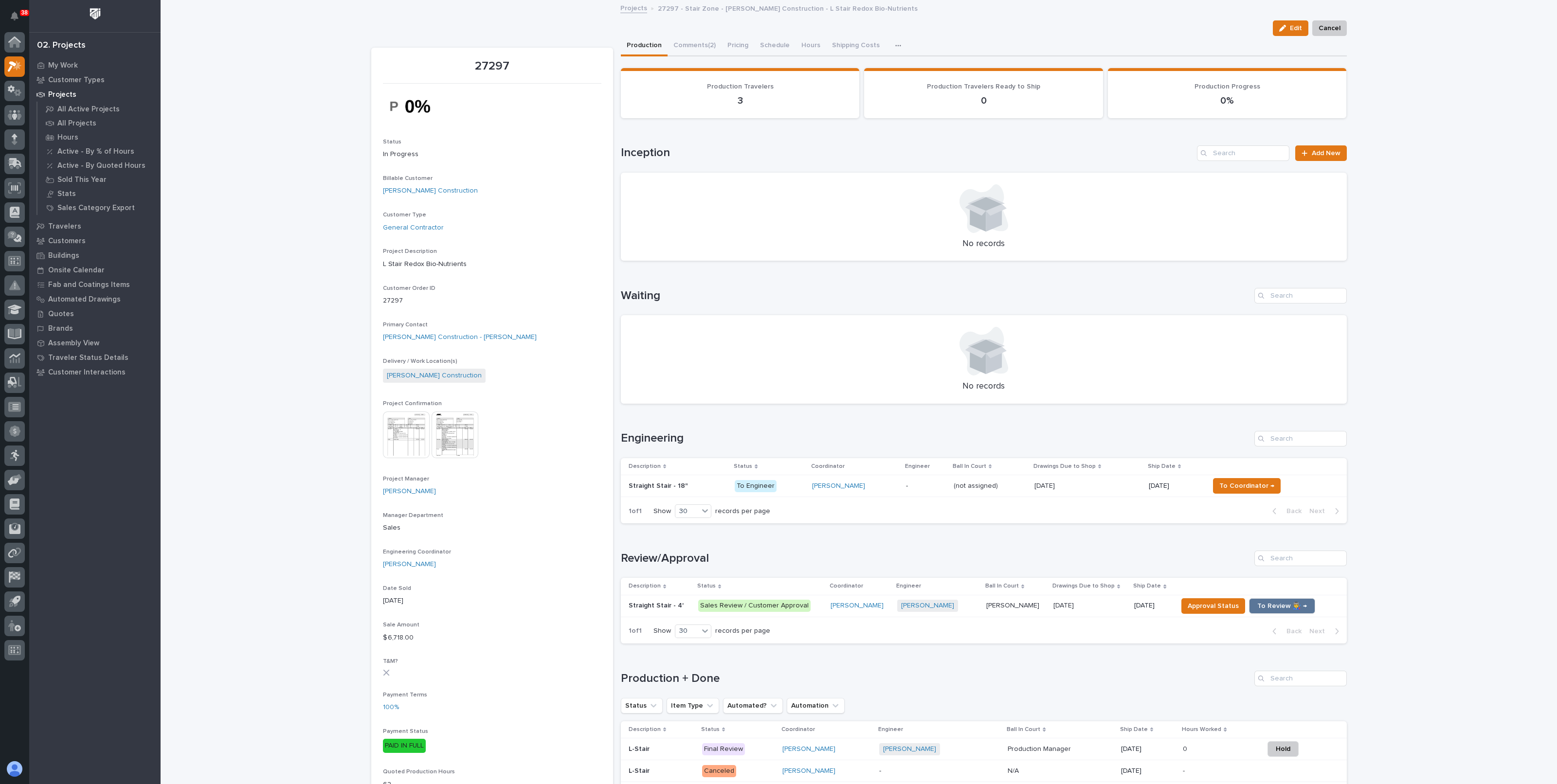
click at [1413, 444] on div "Loading... Saving… Loading... Saving… 27297 Edit Cancel Edit Cancel 27297 Statu…" at bounding box center [859, 703] width 1397 height 1404
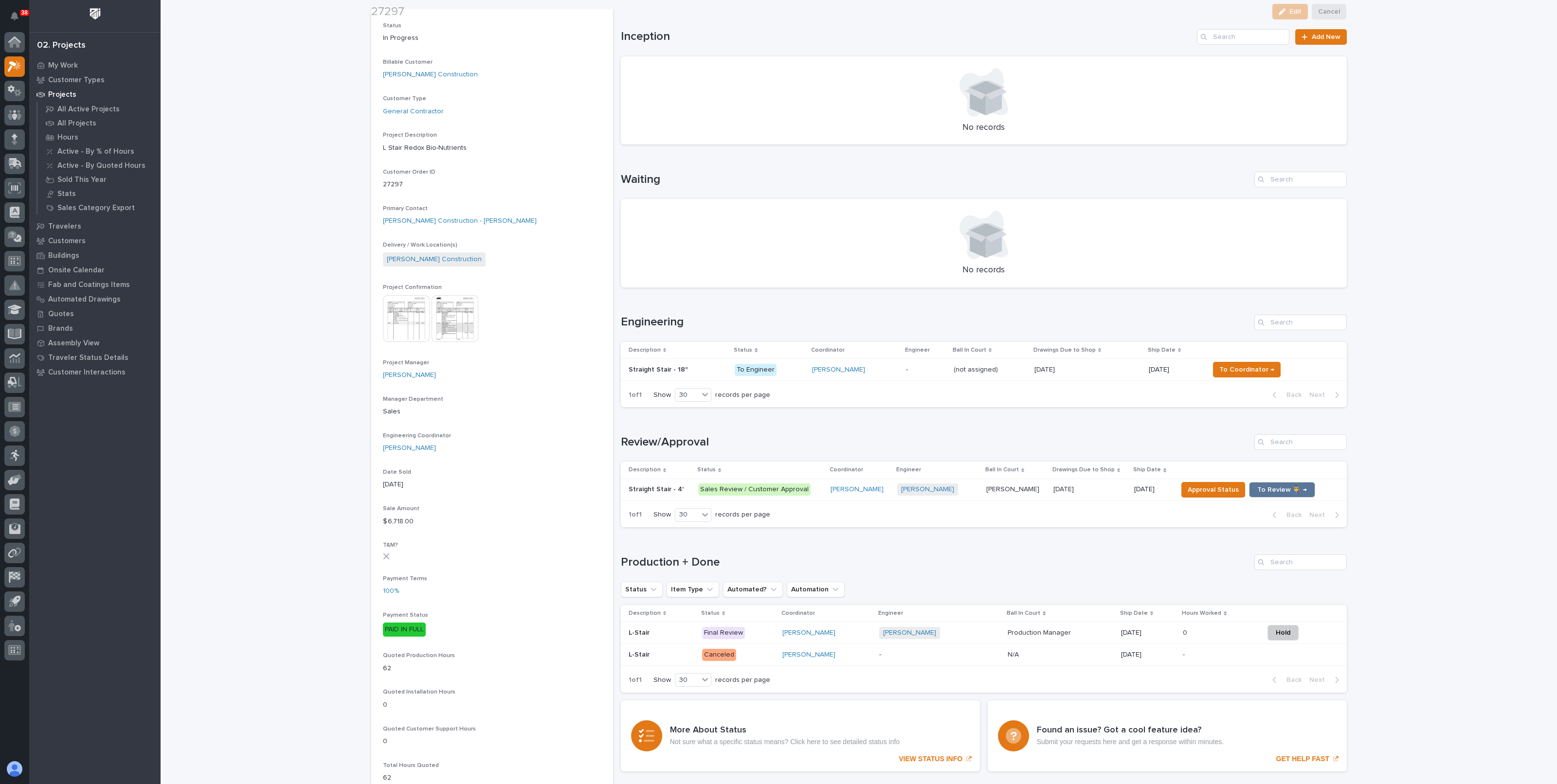
scroll to position [121, 0]
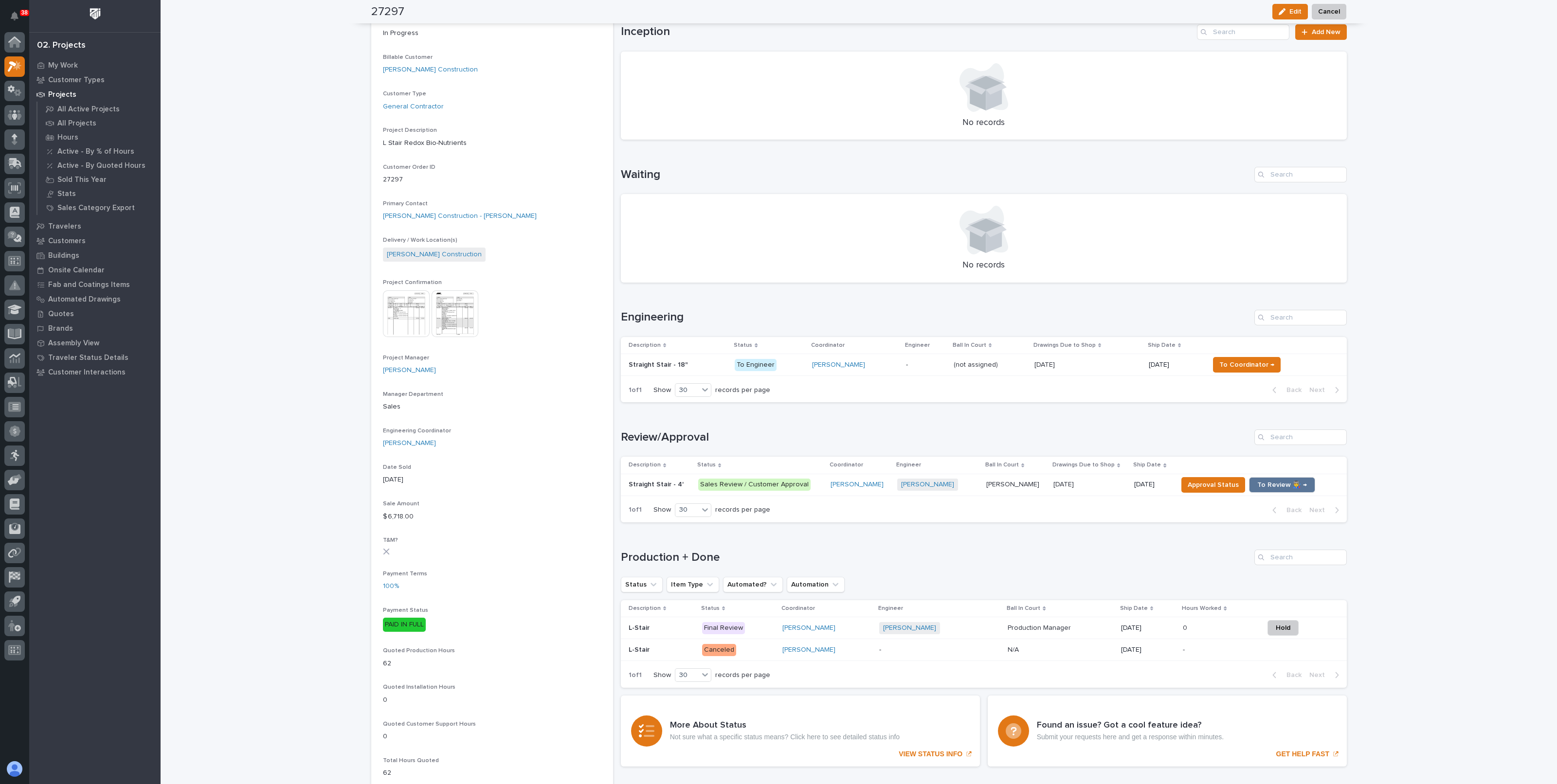
click at [1066, 485] on p "11/19/2025" at bounding box center [1065, 484] width 23 height 10
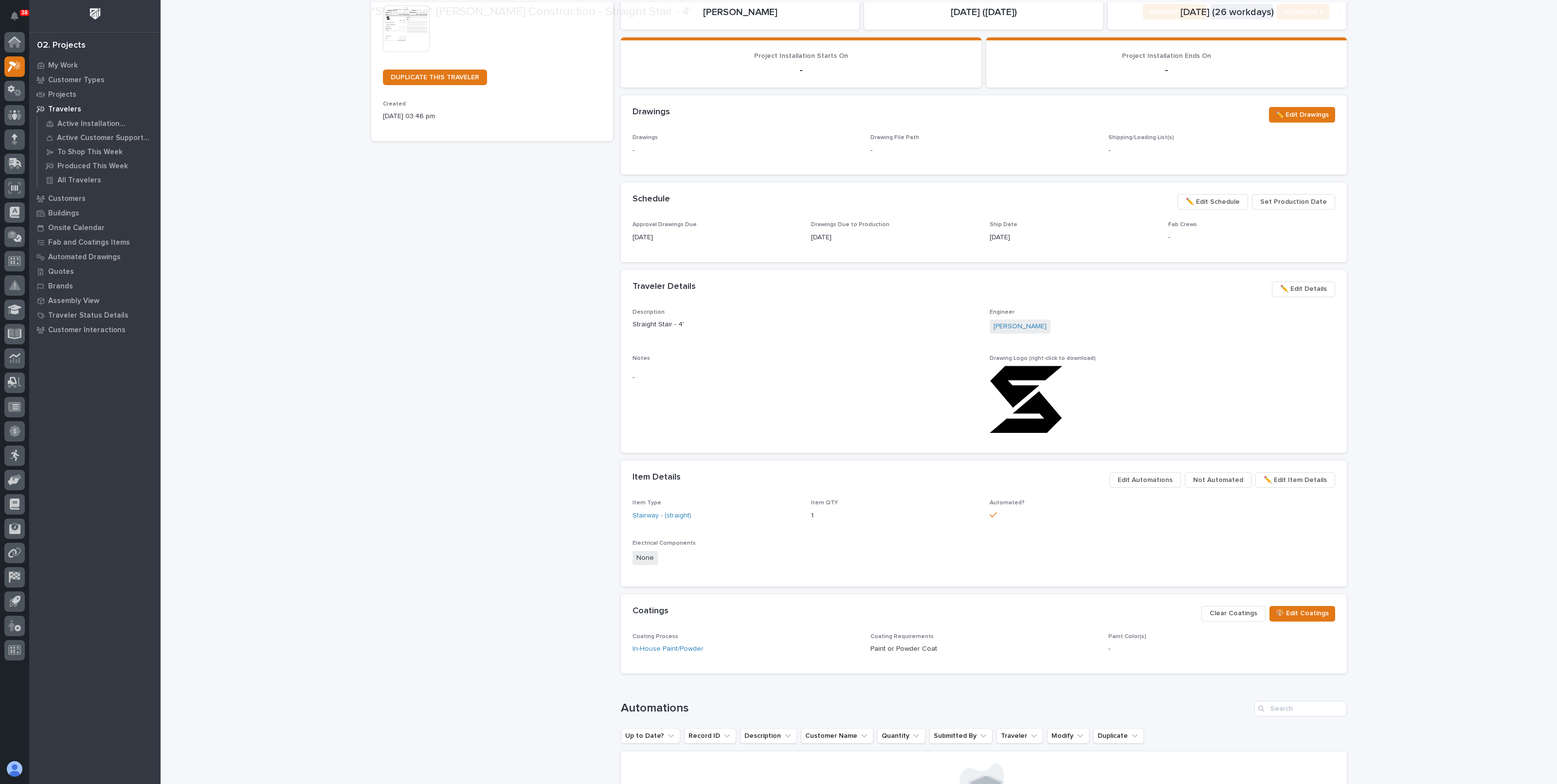
scroll to position [243, 0]
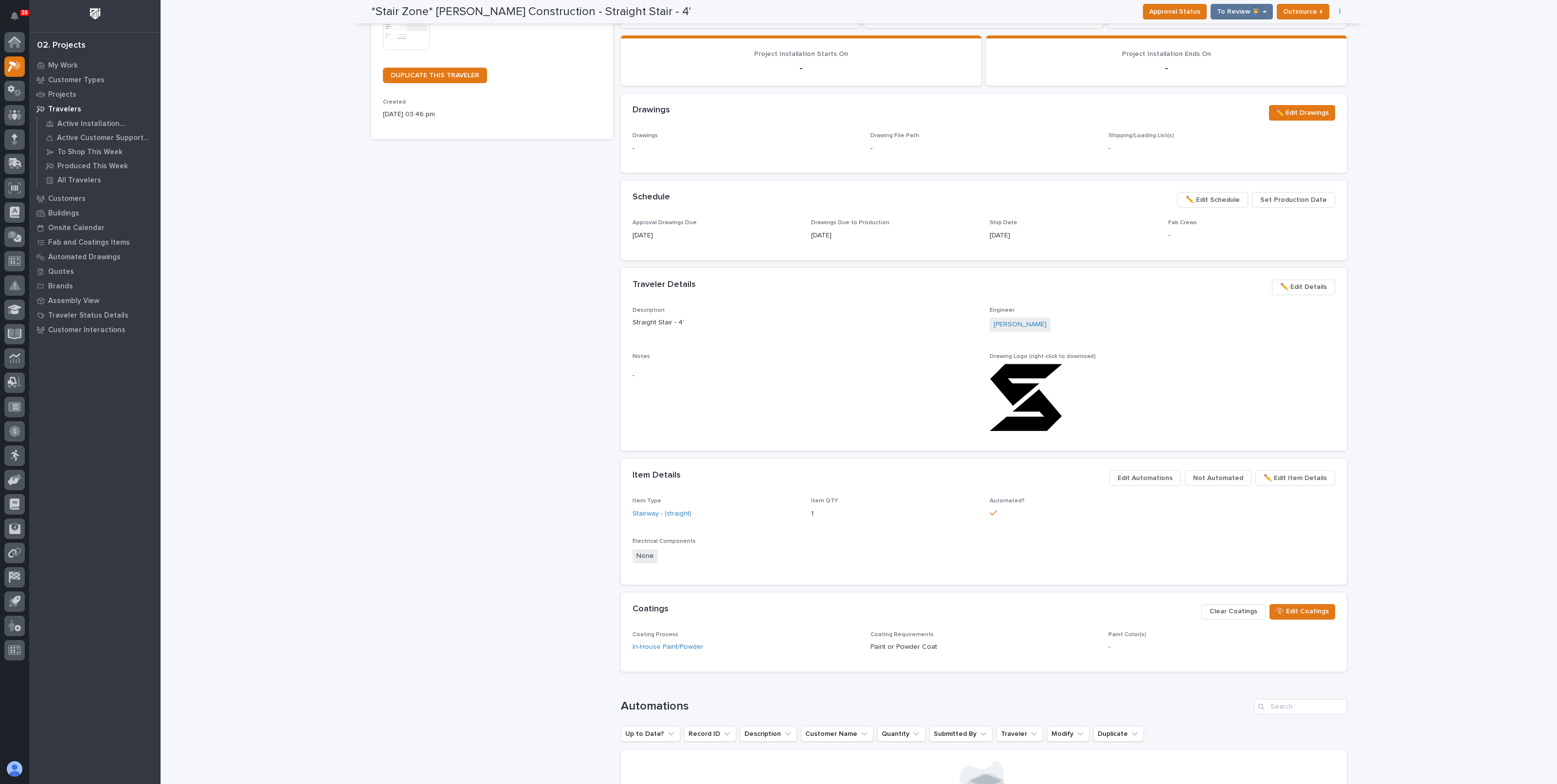
click at [1142, 478] on span "Edit Automations" at bounding box center [1145, 478] width 55 height 11
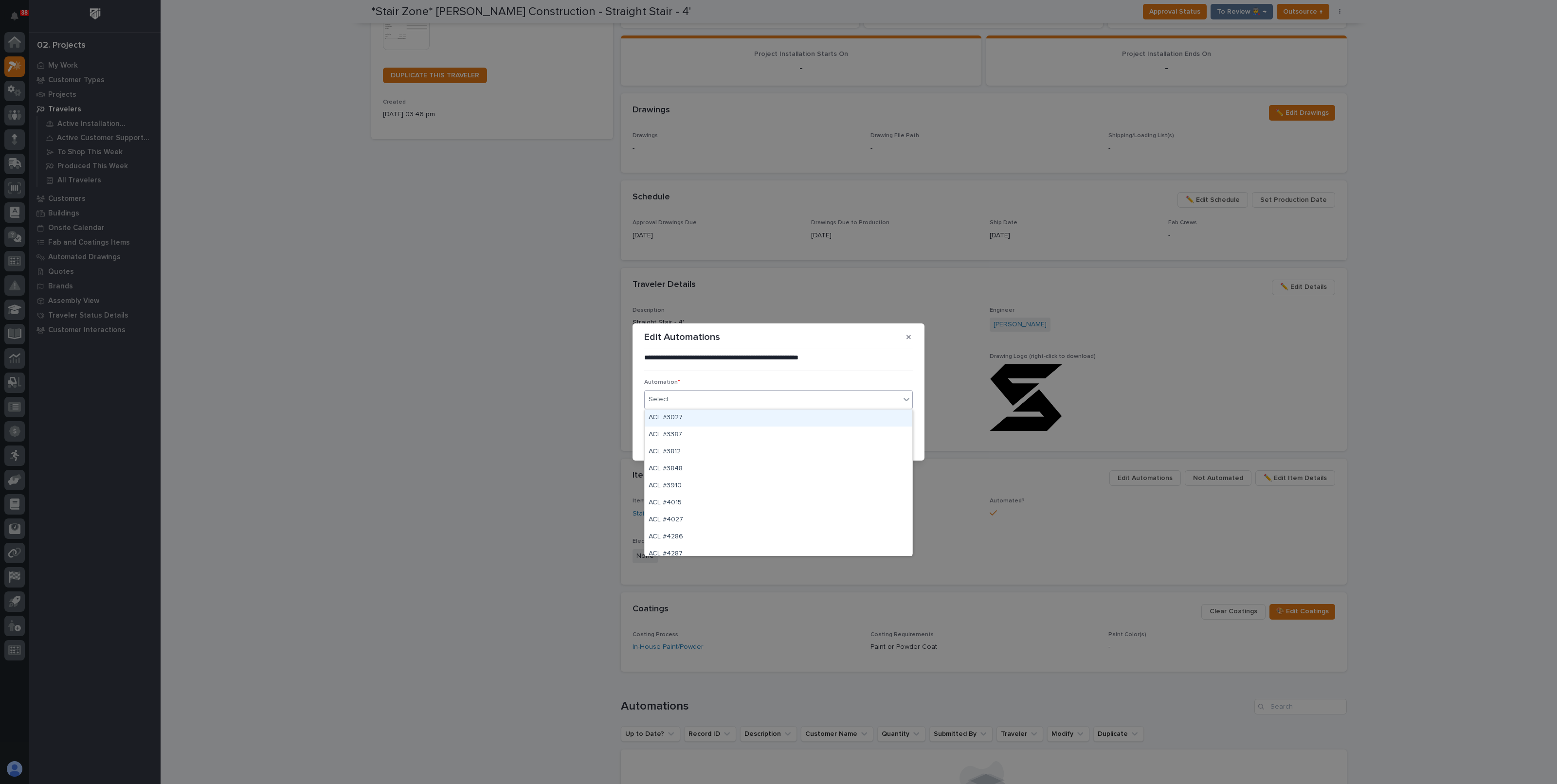
click at [730, 403] on div "Select..." at bounding box center [772, 400] width 255 height 16
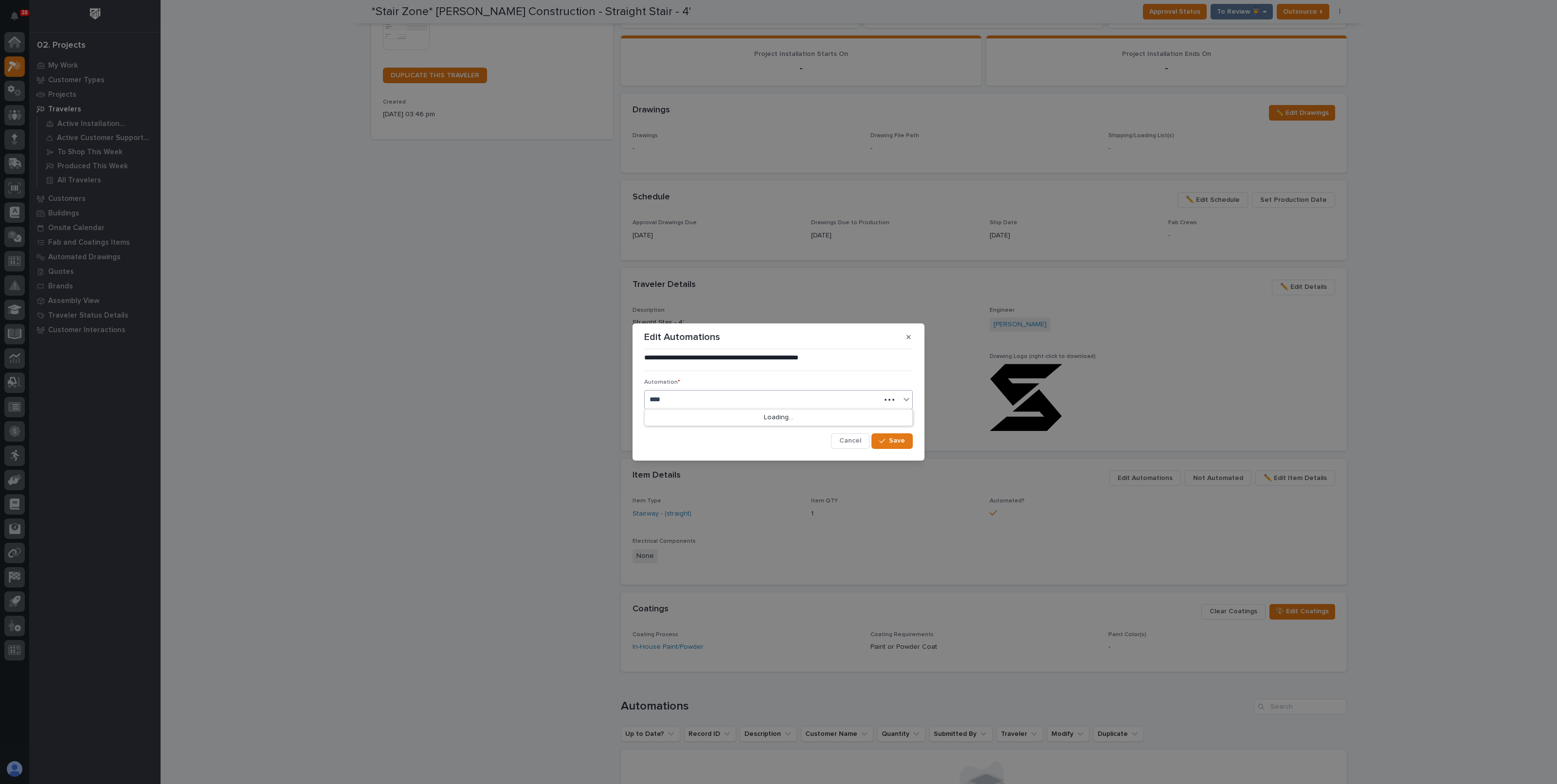
type input "*****"
click at [717, 416] on div "ST #43357" at bounding box center [778, 418] width 267 height 17
click at [902, 441] on span "Save" at bounding box center [897, 440] width 16 height 9
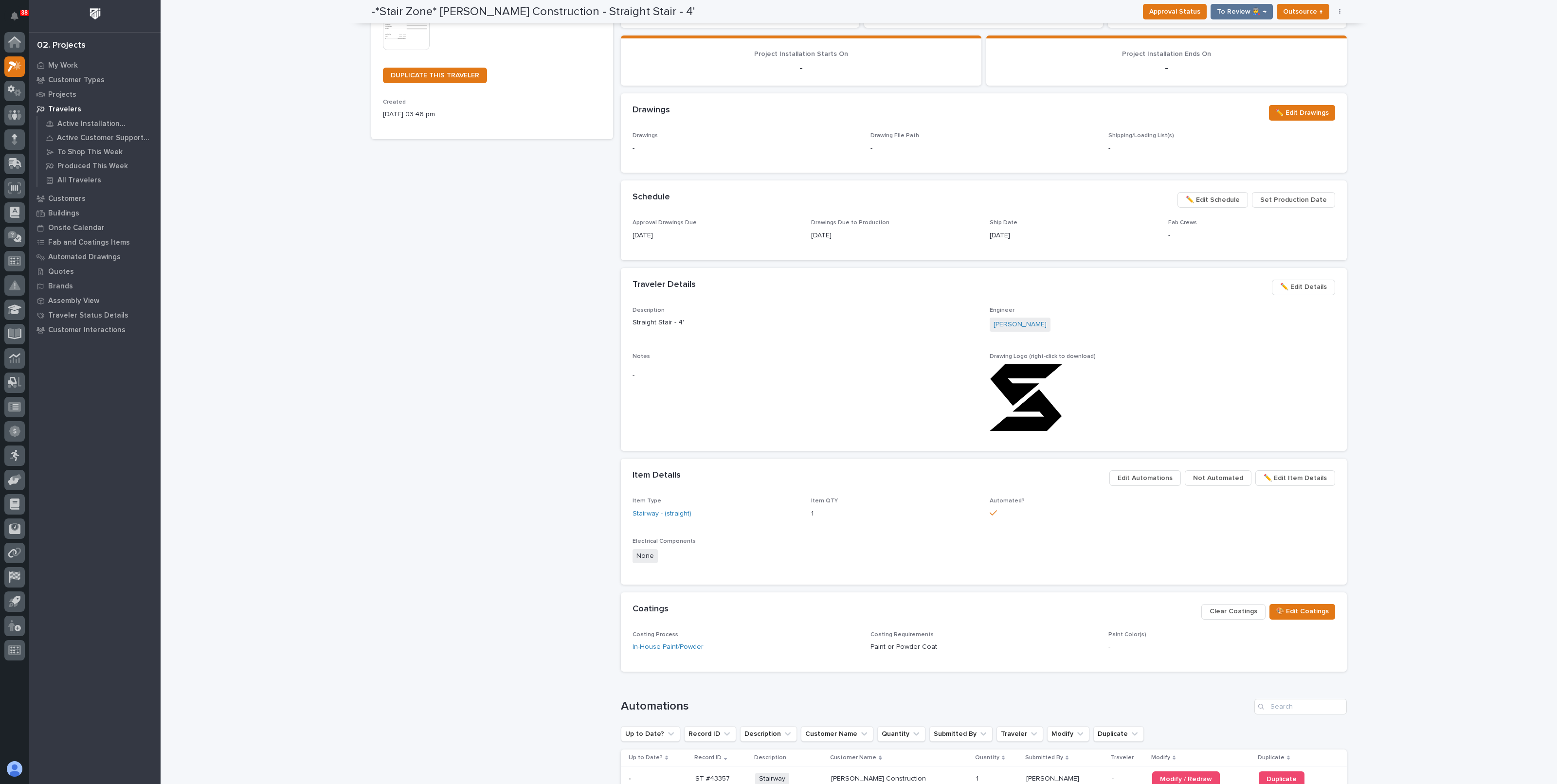
scroll to position [233, 0]
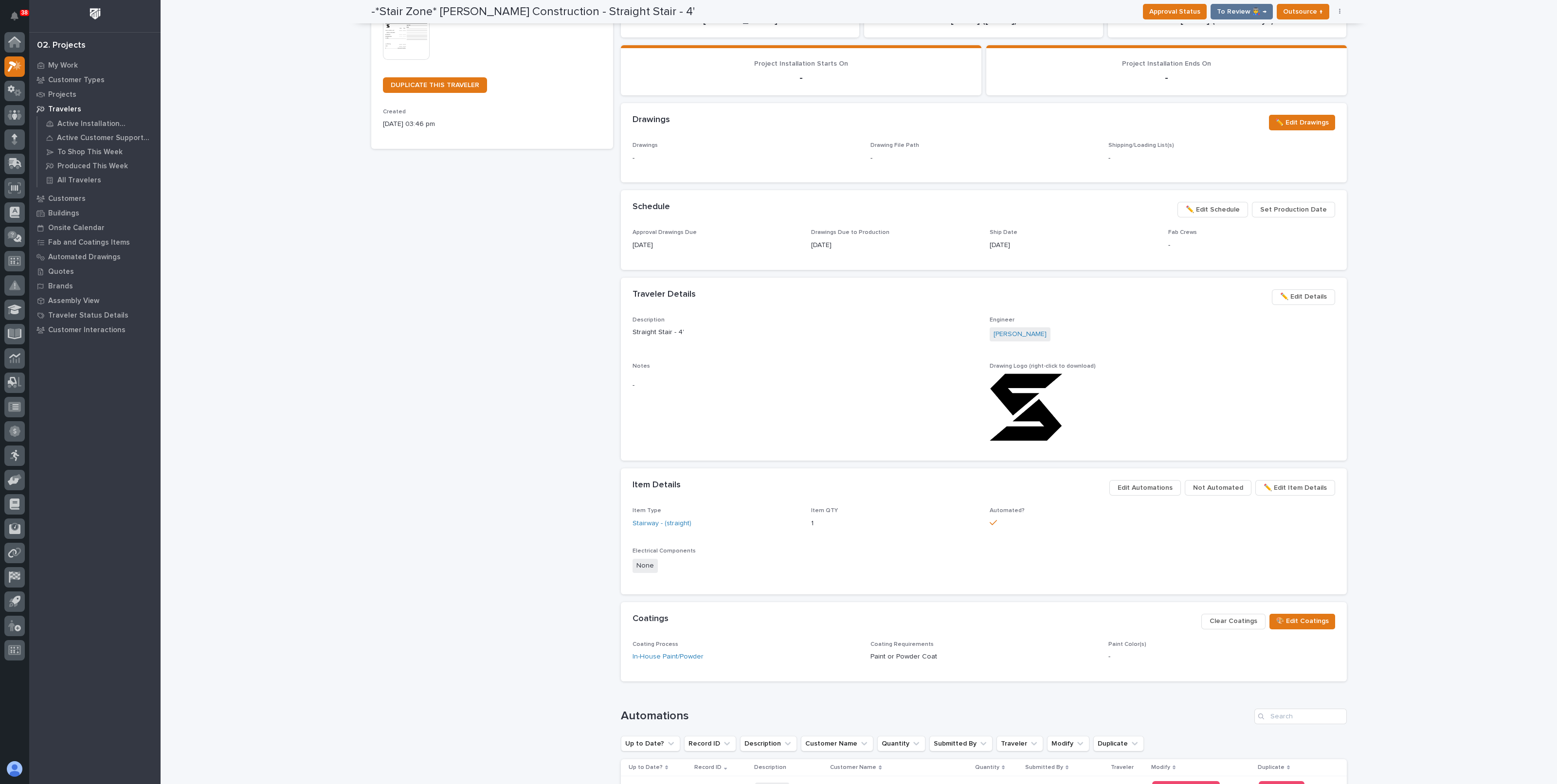
click at [1475, 517] on div "Loading... Saving… Loading... Saving… -*Stair Zone* Gary Jones Construction - S…" at bounding box center [859, 358] width 1397 height 1181
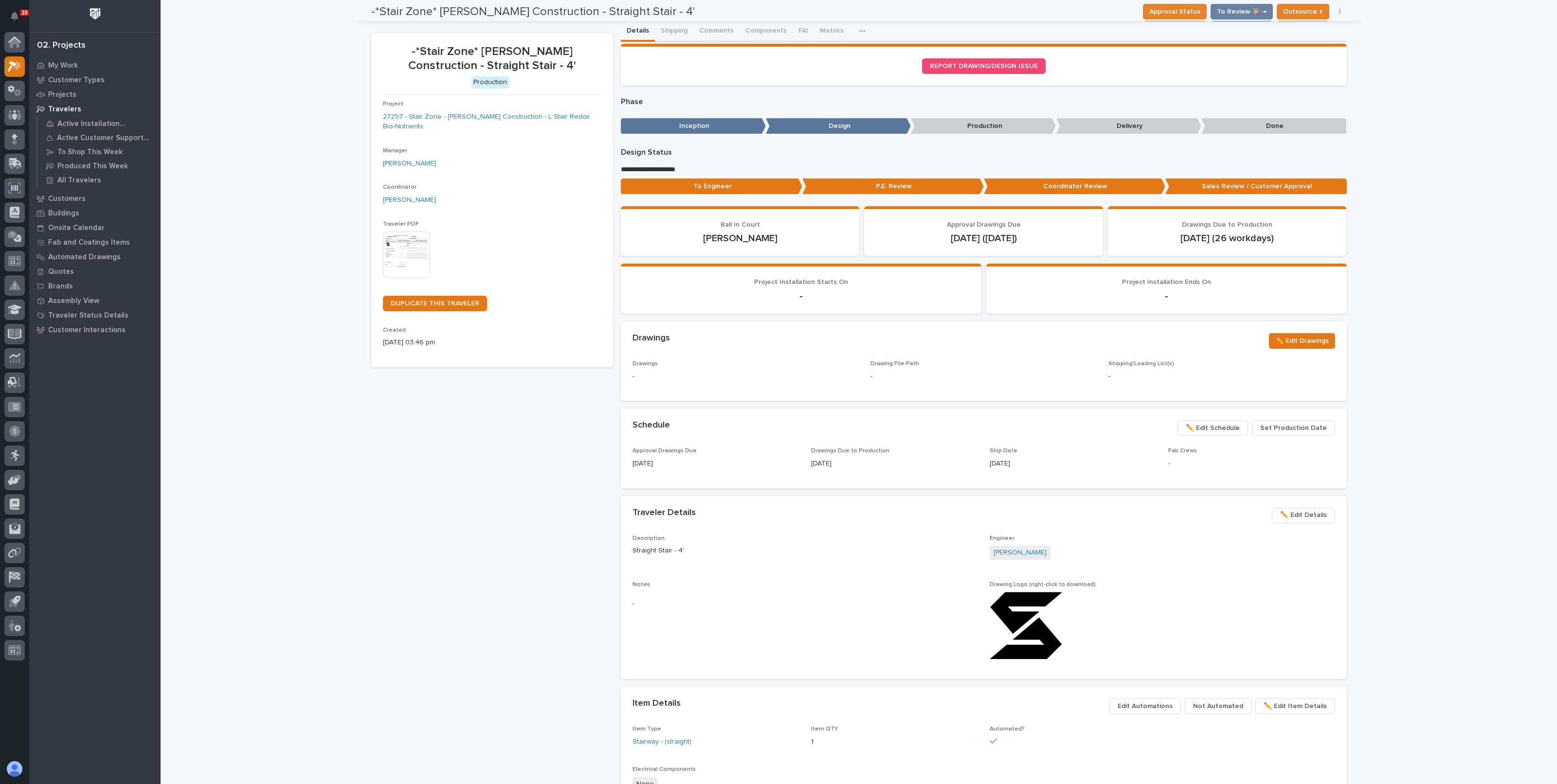
scroll to position [0, 0]
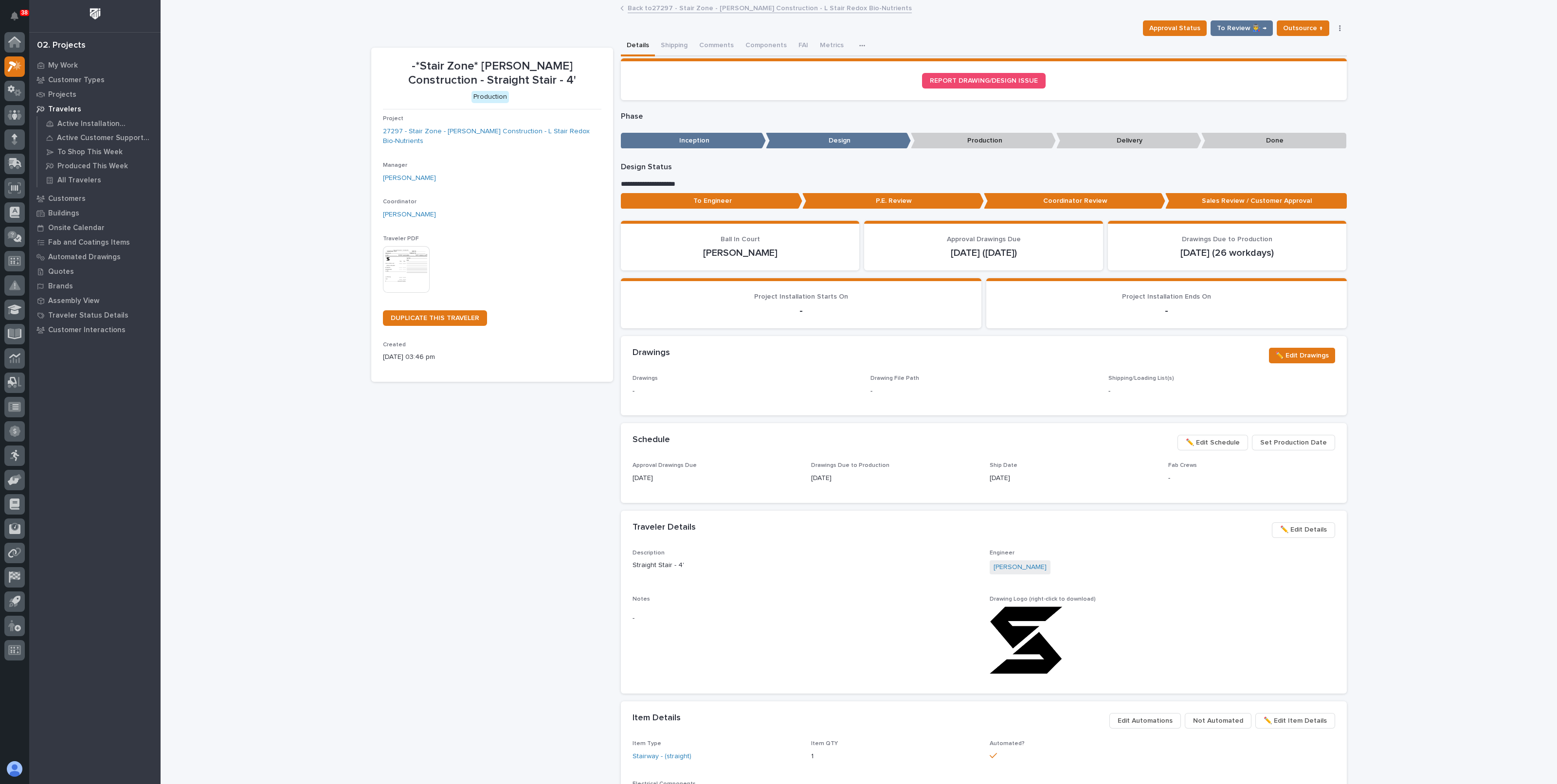
click at [421, 263] on img at bounding box center [406, 269] width 47 height 47
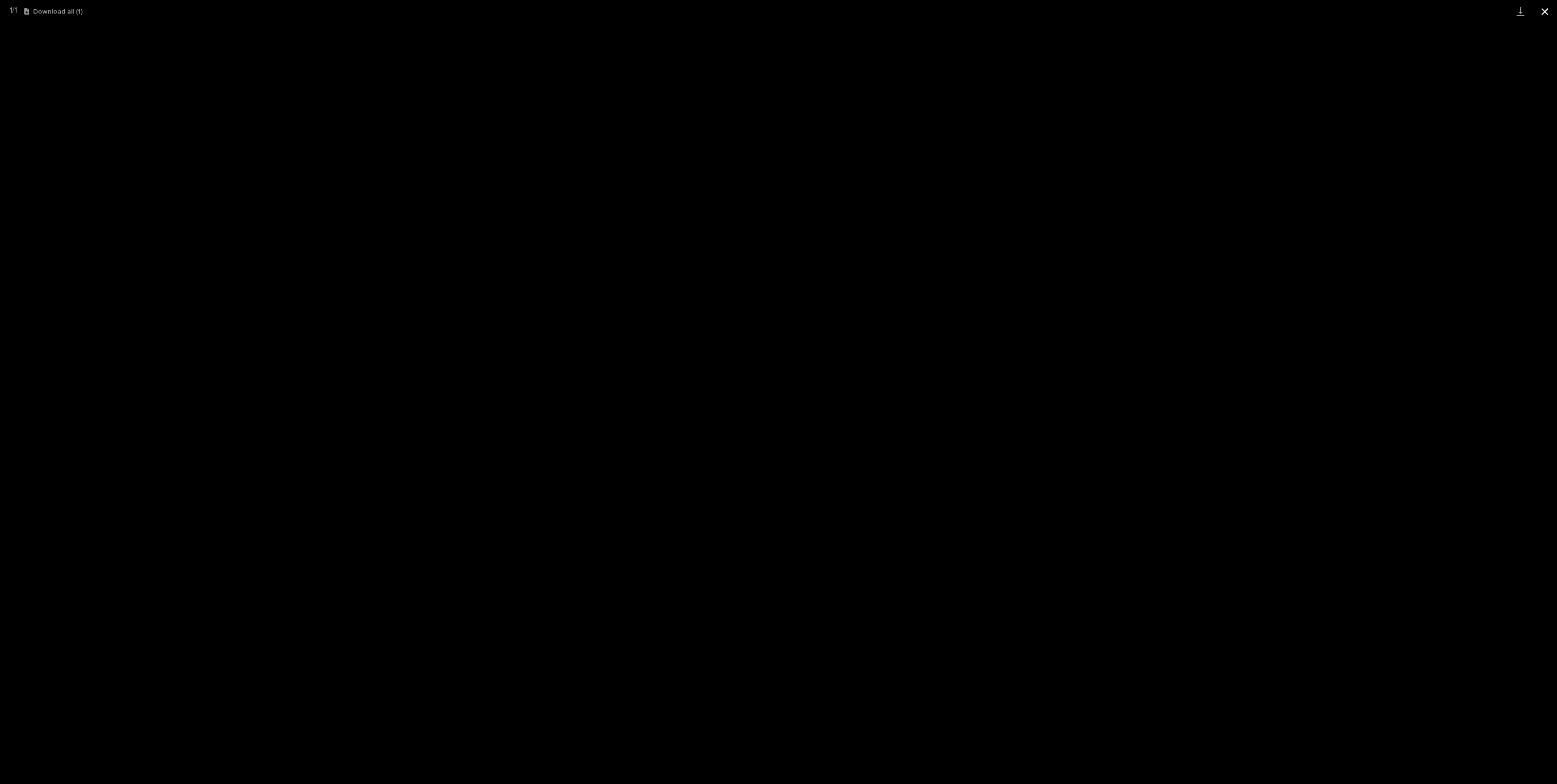
click at [1549, 13] on button "Close gallery" at bounding box center [1545, 11] width 24 height 22
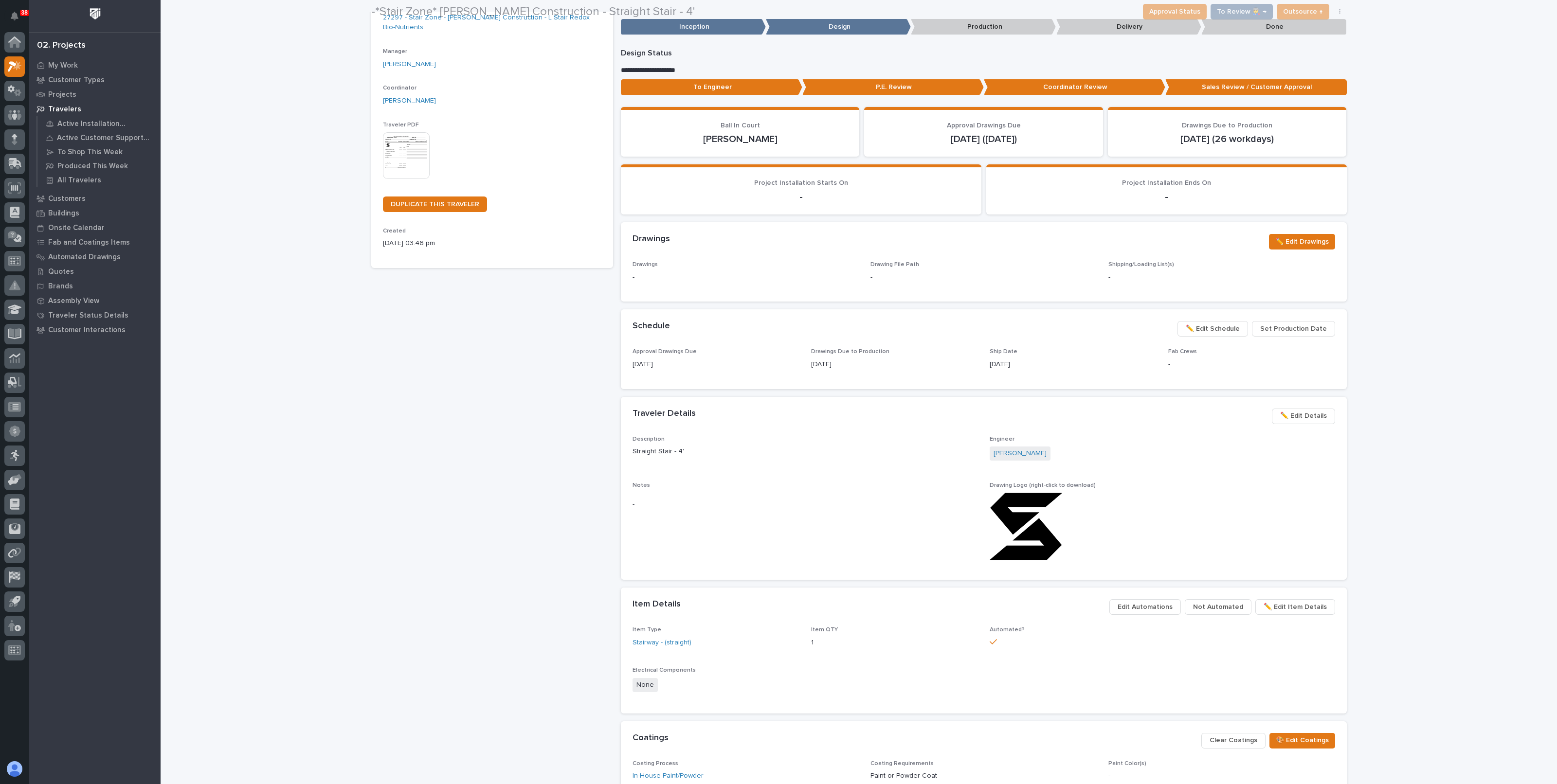
scroll to position [121, 0]
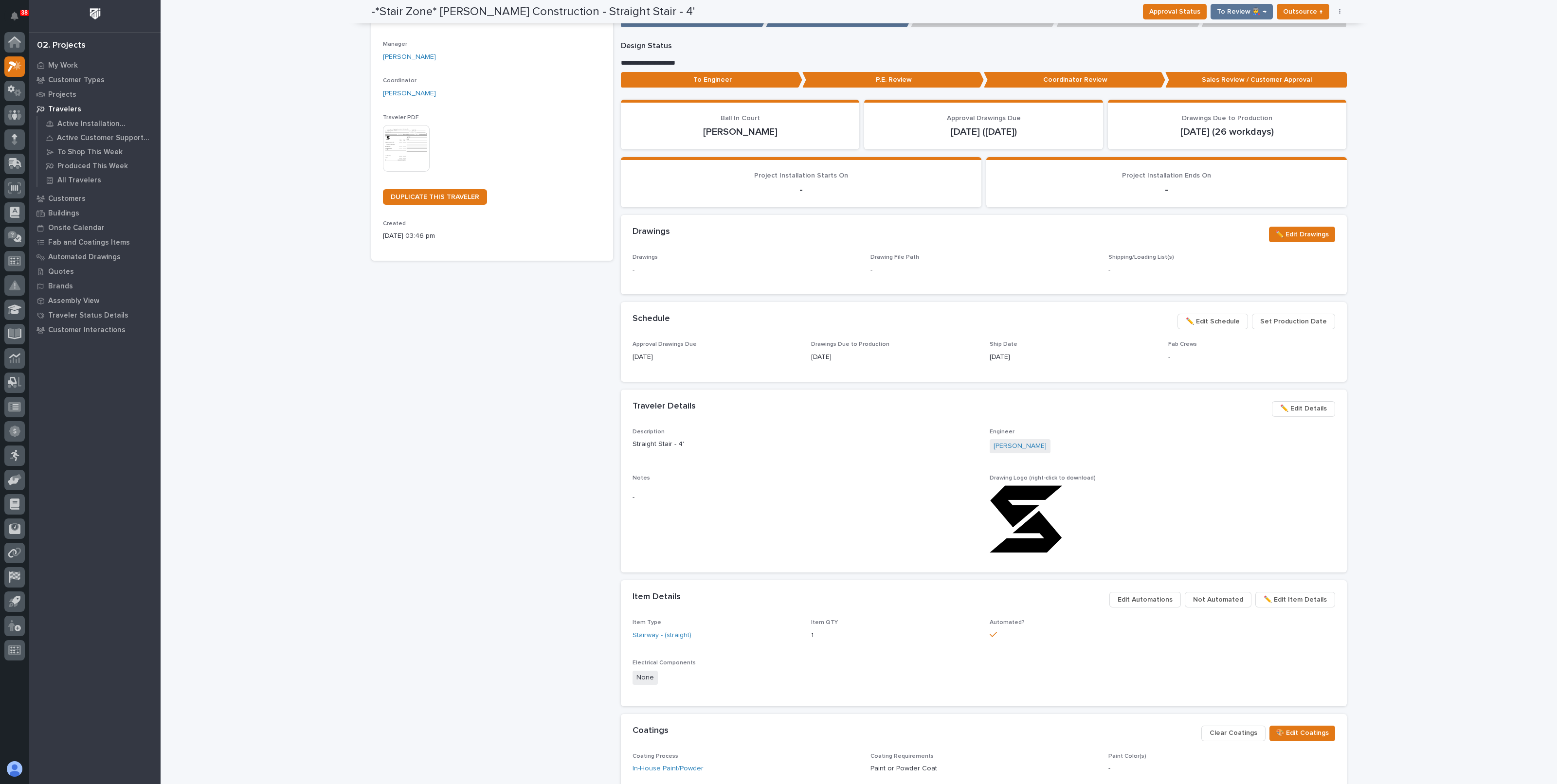
click at [405, 127] on img at bounding box center [406, 148] width 47 height 47
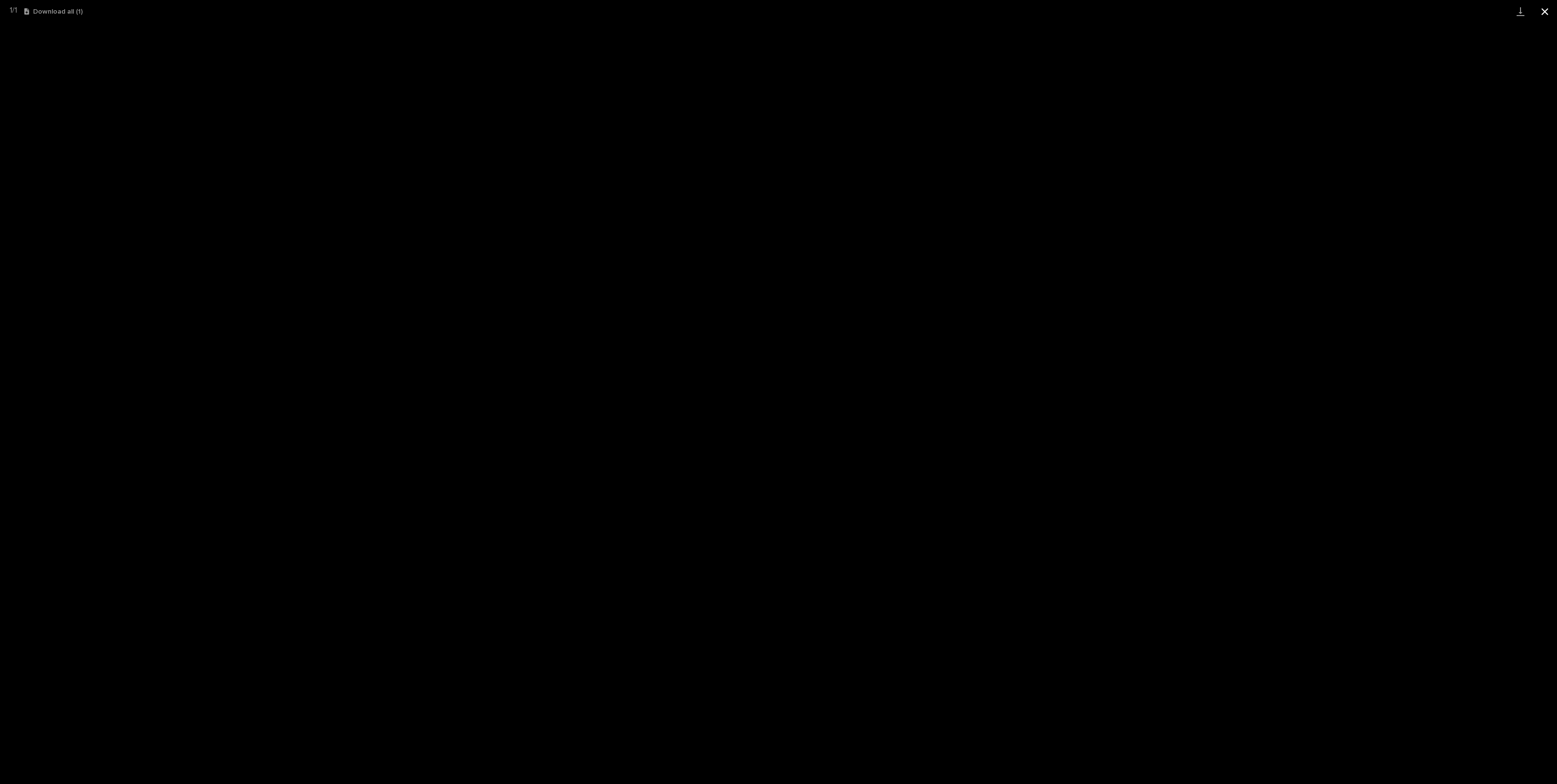
click at [1544, 12] on button "Close gallery" at bounding box center [1545, 11] width 24 height 22
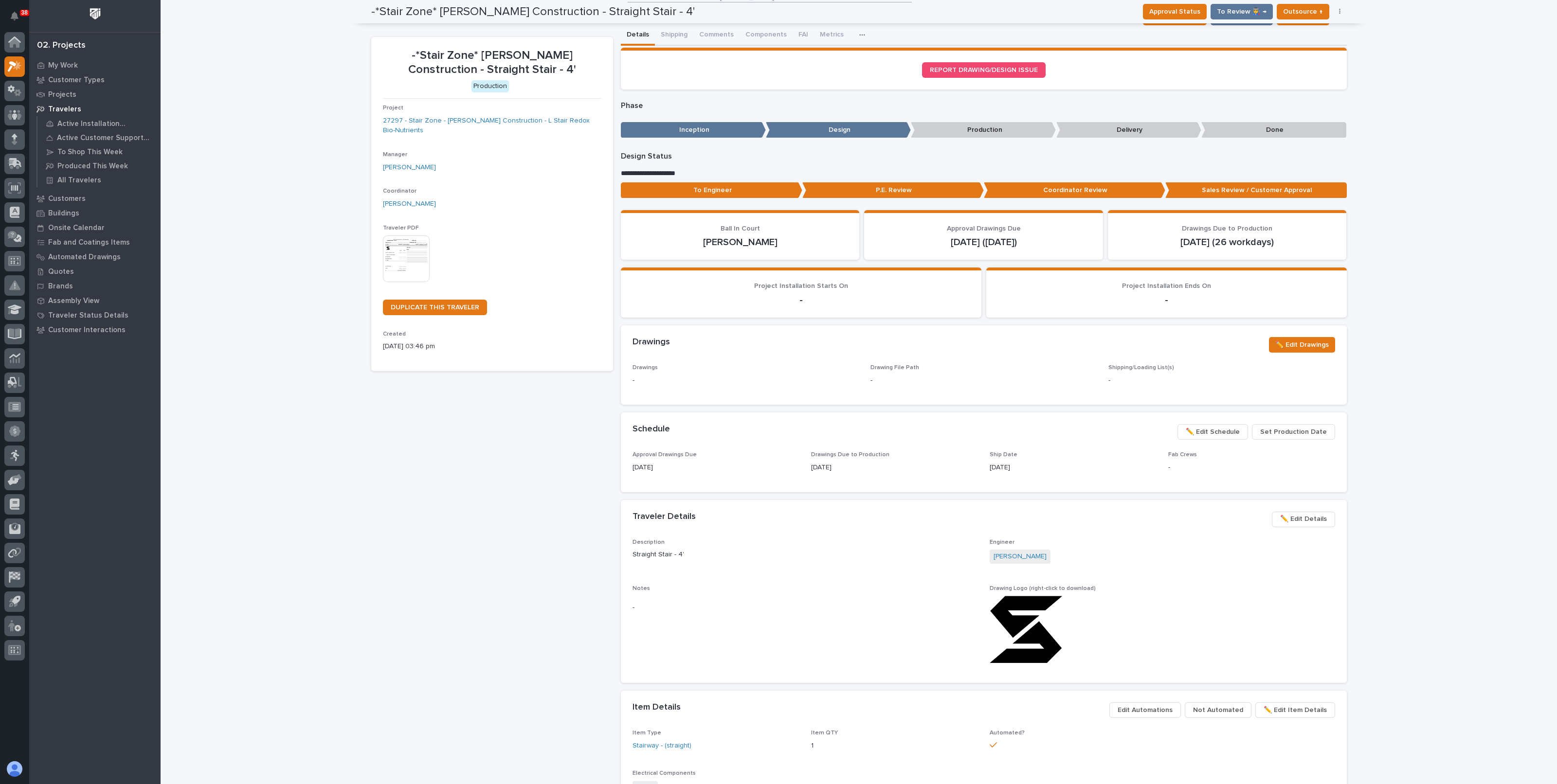
scroll to position [0, 0]
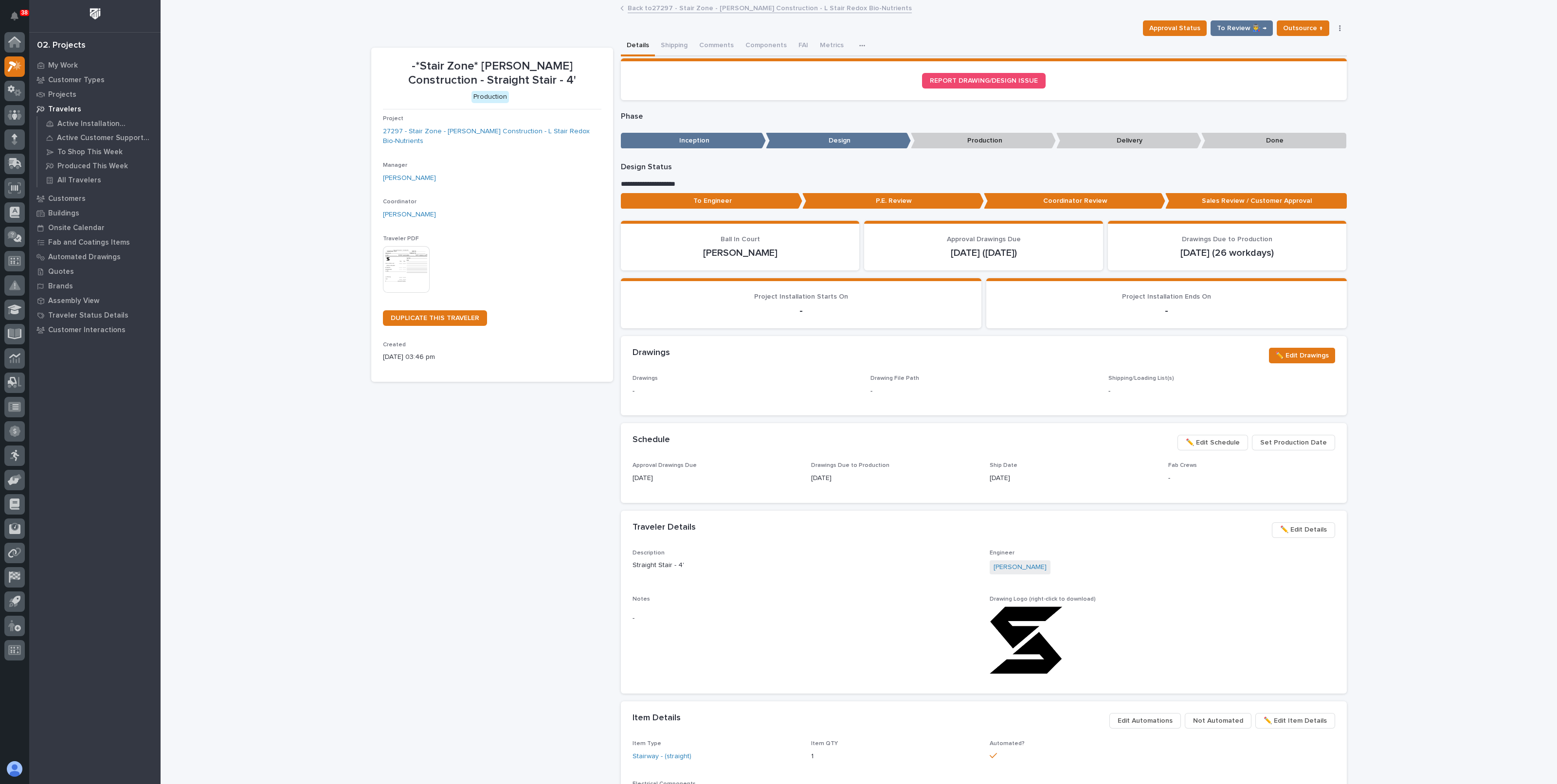
click at [807, 9] on link "Back to 27297 - Stair Zone - Gary Jones Construction - L Stair Redox Bio-Nutrie…" at bounding box center [769, 7] width 284 height 11
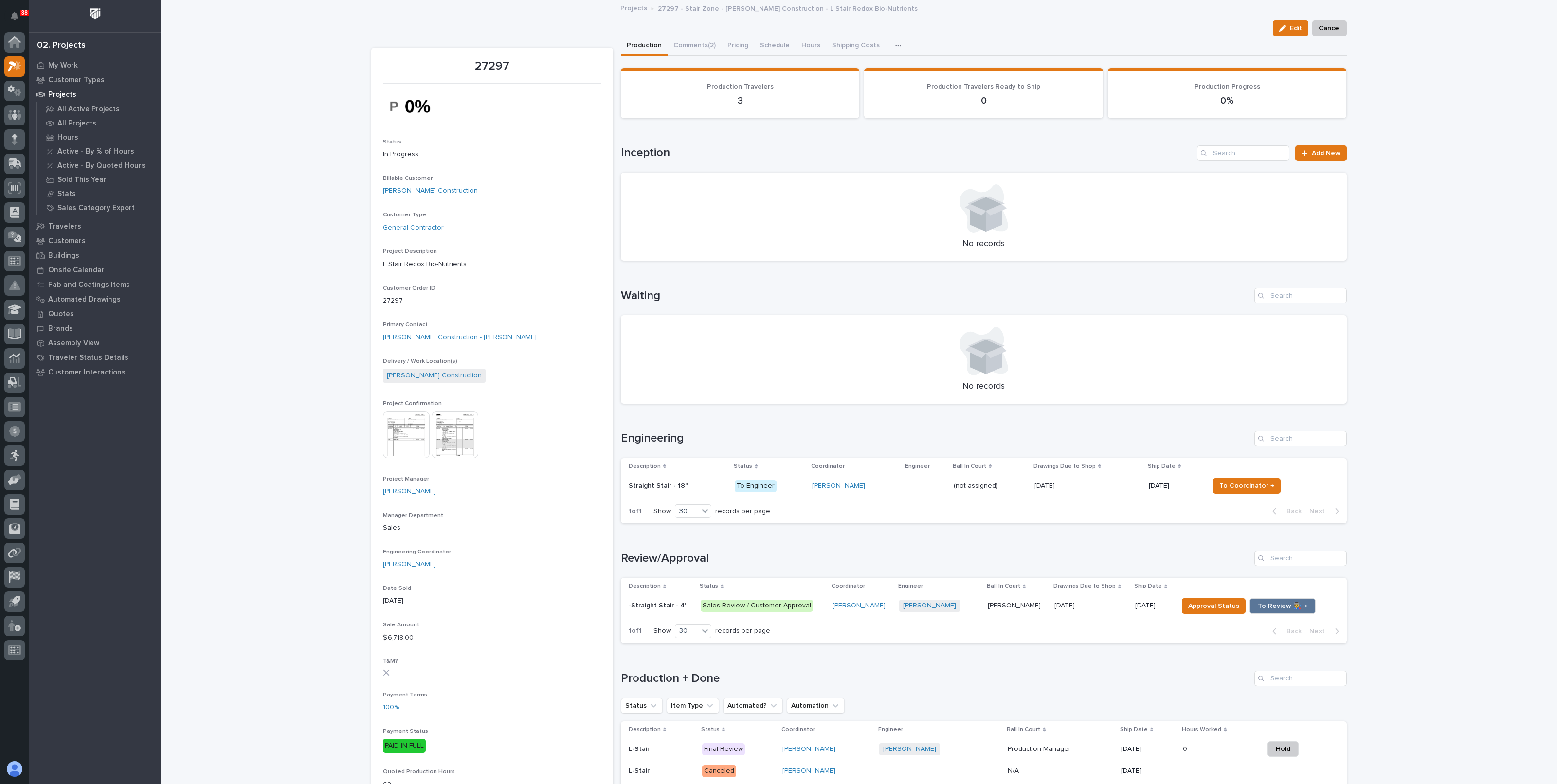
click at [889, 489] on div "[PERSON_NAME]" at bounding box center [855, 486] width 87 height 9
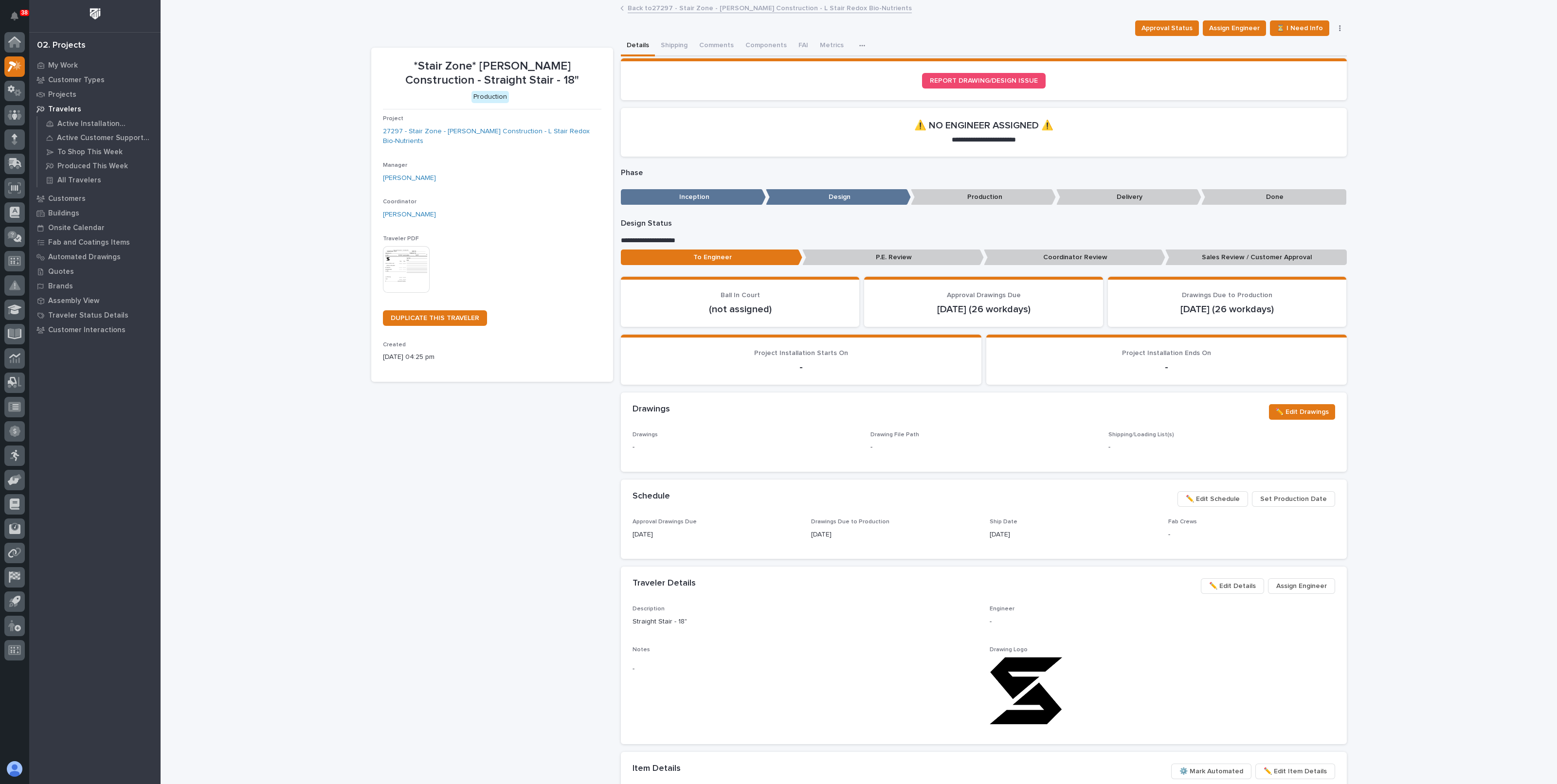
click at [417, 263] on img at bounding box center [406, 269] width 47 height 47
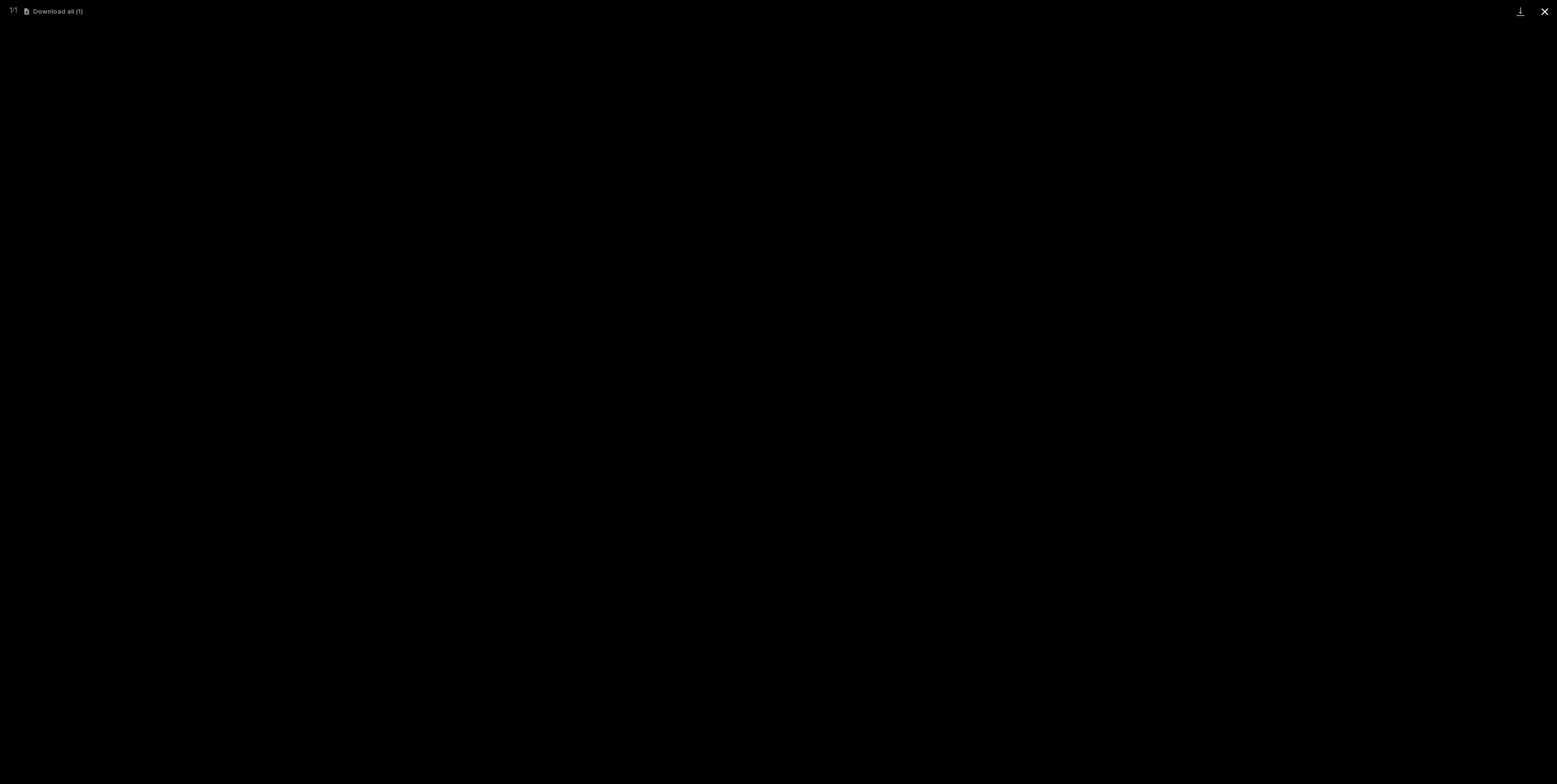
click at [1544, 13] on button "Close gallery" at bounding box center [1545, 11] width 24 height 22
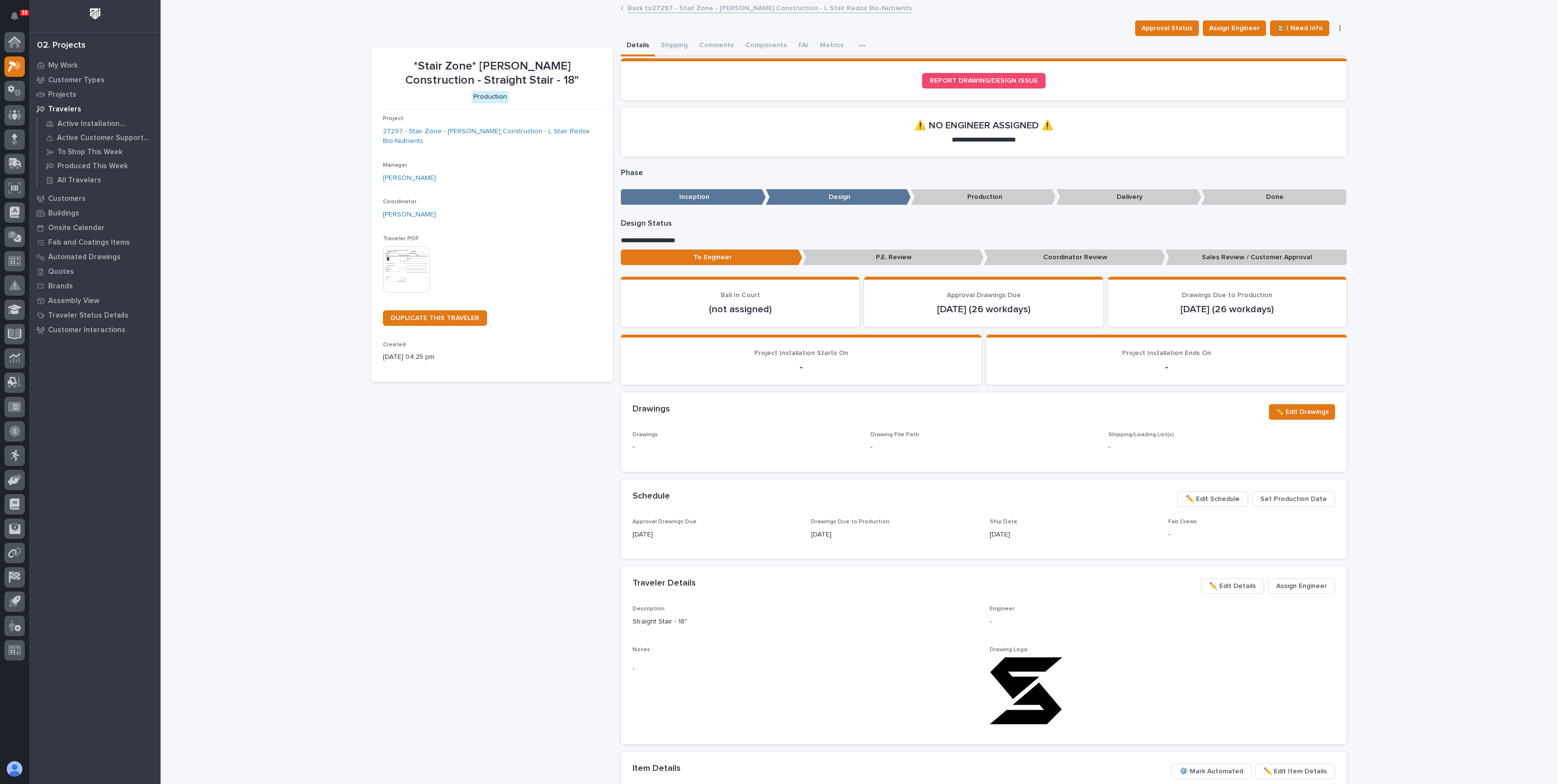
click at [648, 12] on link "Back to 27297 - Stair Zone - Gary Jones Construction - L Stair Redox Bio-Nutrie…" at bounding box center [769, 7] width 284 height 11
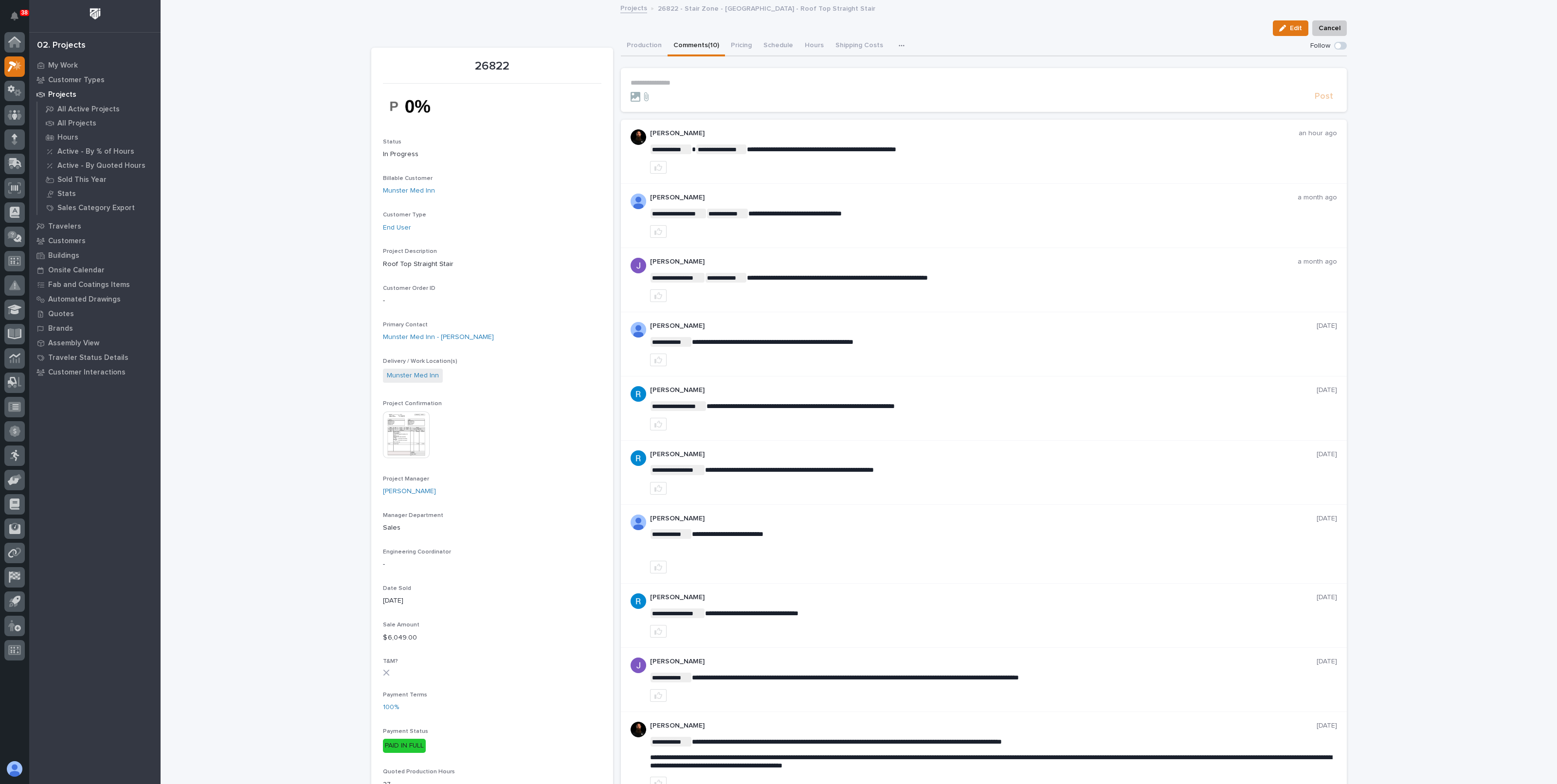
click at [885, 86] on p "**********" at bounding box center [984, 83] width 706 height 9
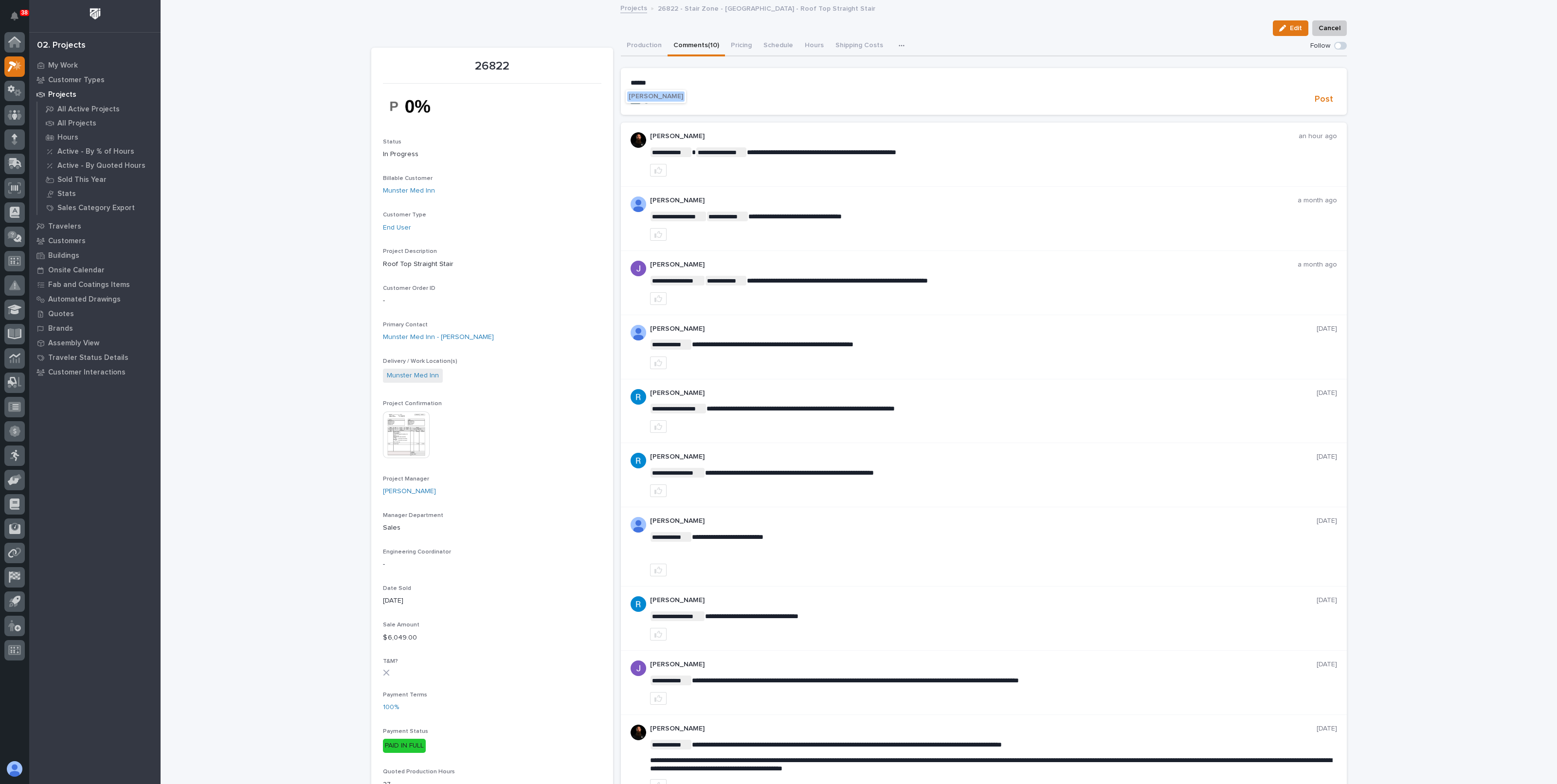
click at [662, 94] on span "[PERSON_NAME]" at bounding box center [655, 96] width 55 height 7
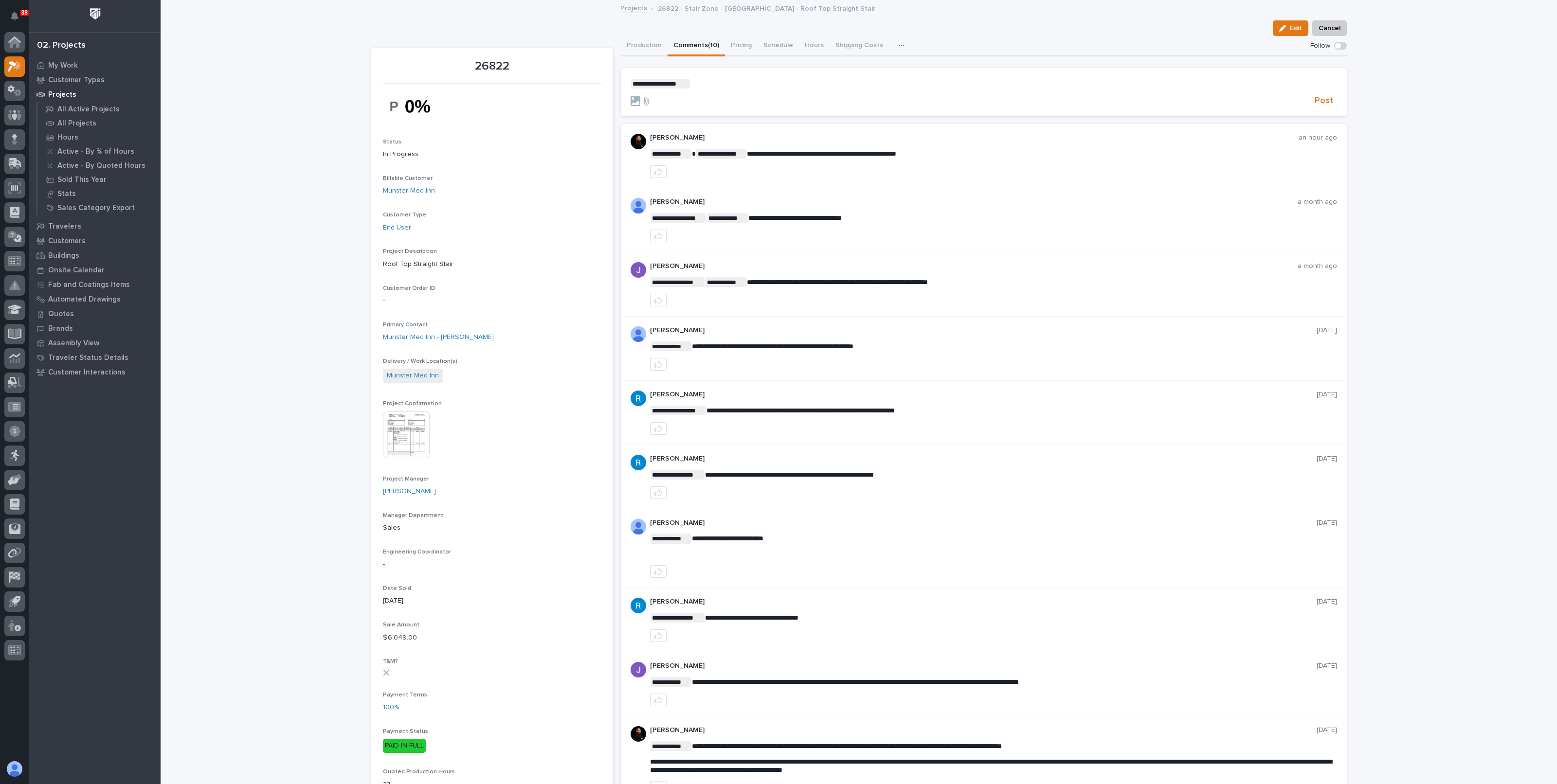
click at [706, 81] on p "**********" at bounding box center [984, 83] width 706 height 10
click at [1322, 100] on span "Post" at bounding box center [1323, 100] width 18 height 11
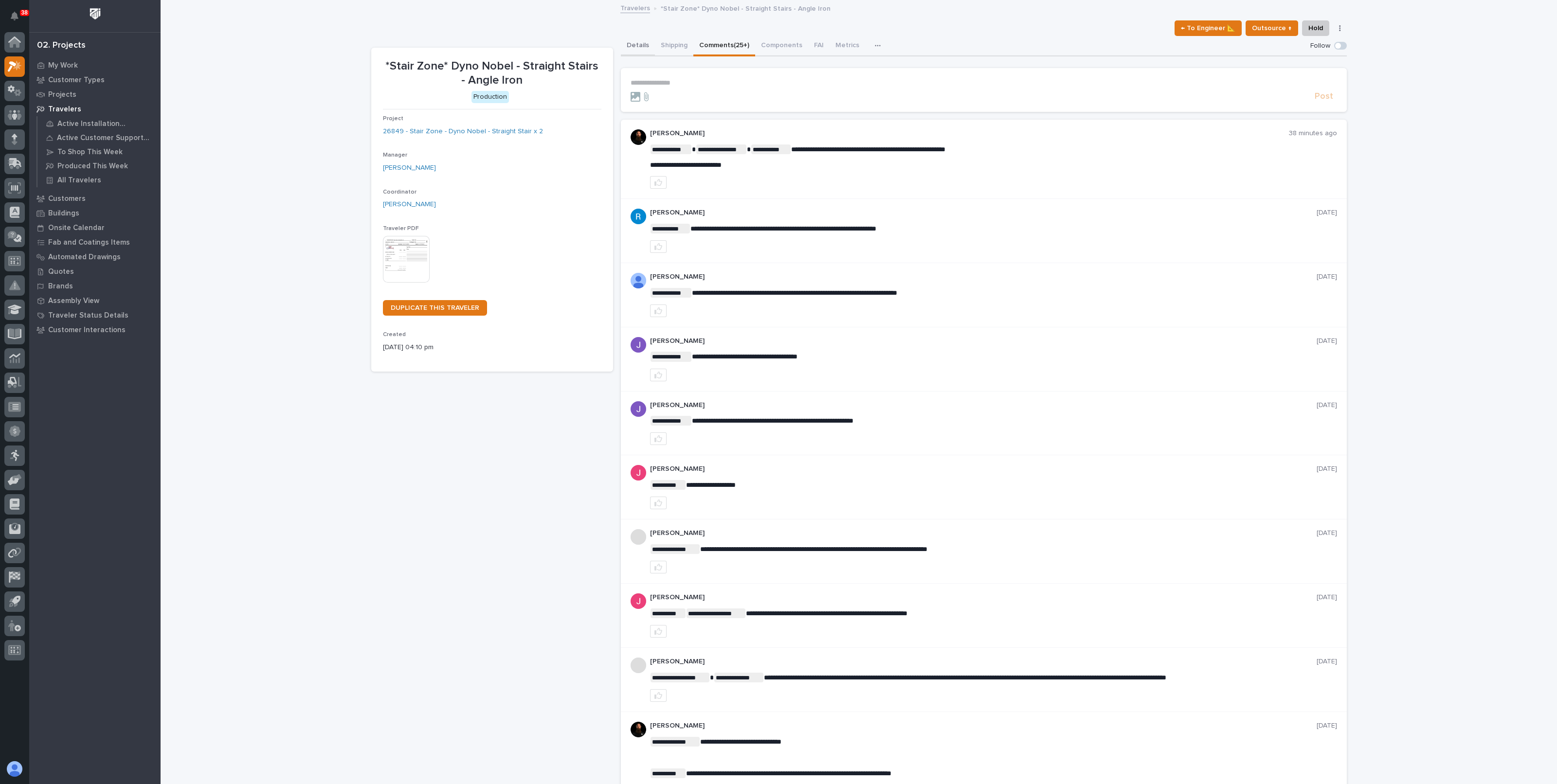
click at [639, 49] on button "Details" at bounding box center [637, 47] width 34 height 21
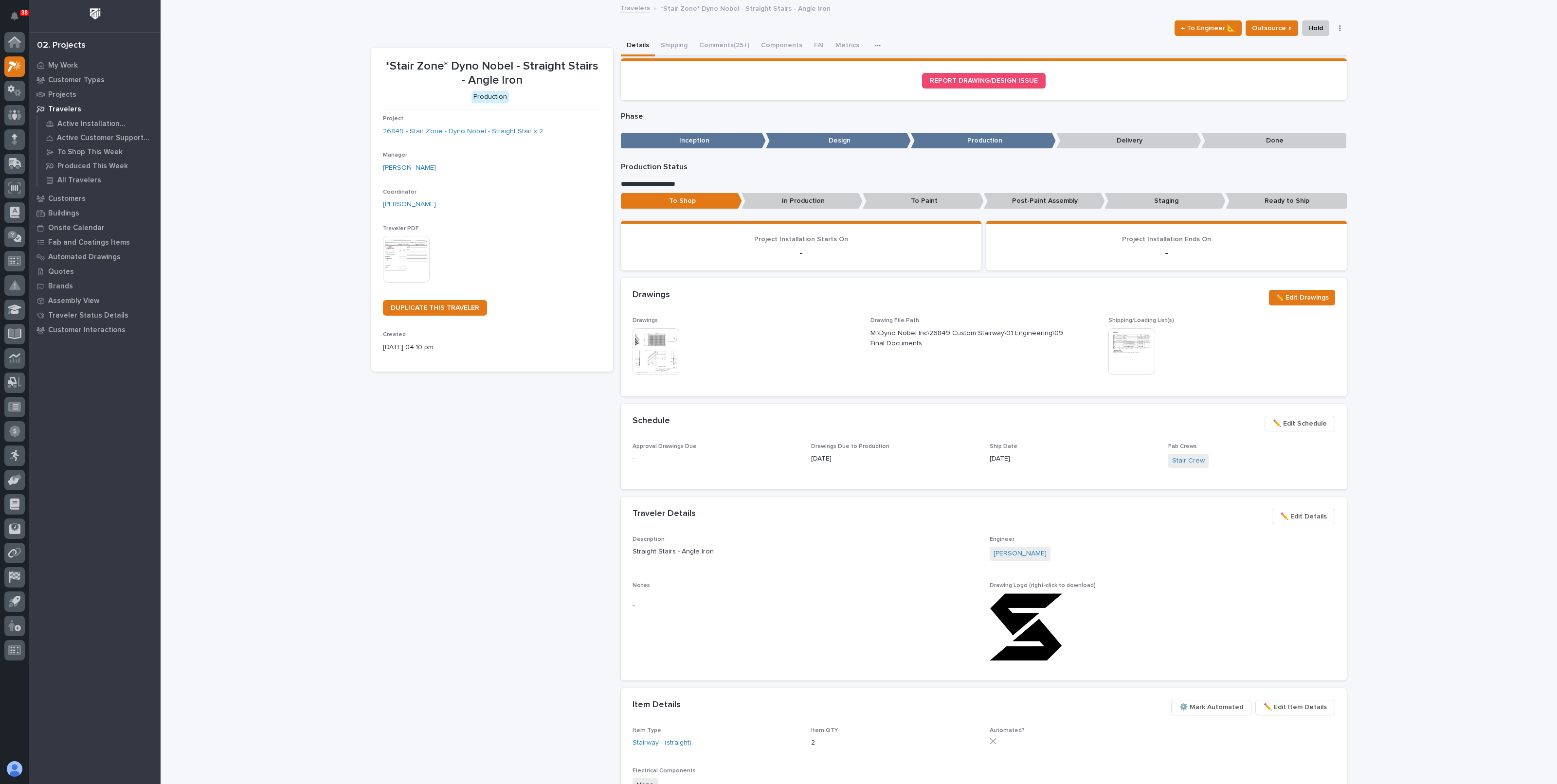
click at [433, 125] on div "Project 26849 - Stair Zone - Dyno Nobel - Straight Stair x 2" at bounding box center [492, 129] width 218 height 29
click at [433, 128] on link "26849 - Stair Zone - Dyno Nobel - Straight Stair x 2" at bounding box center [462, 132] width 160 height 10
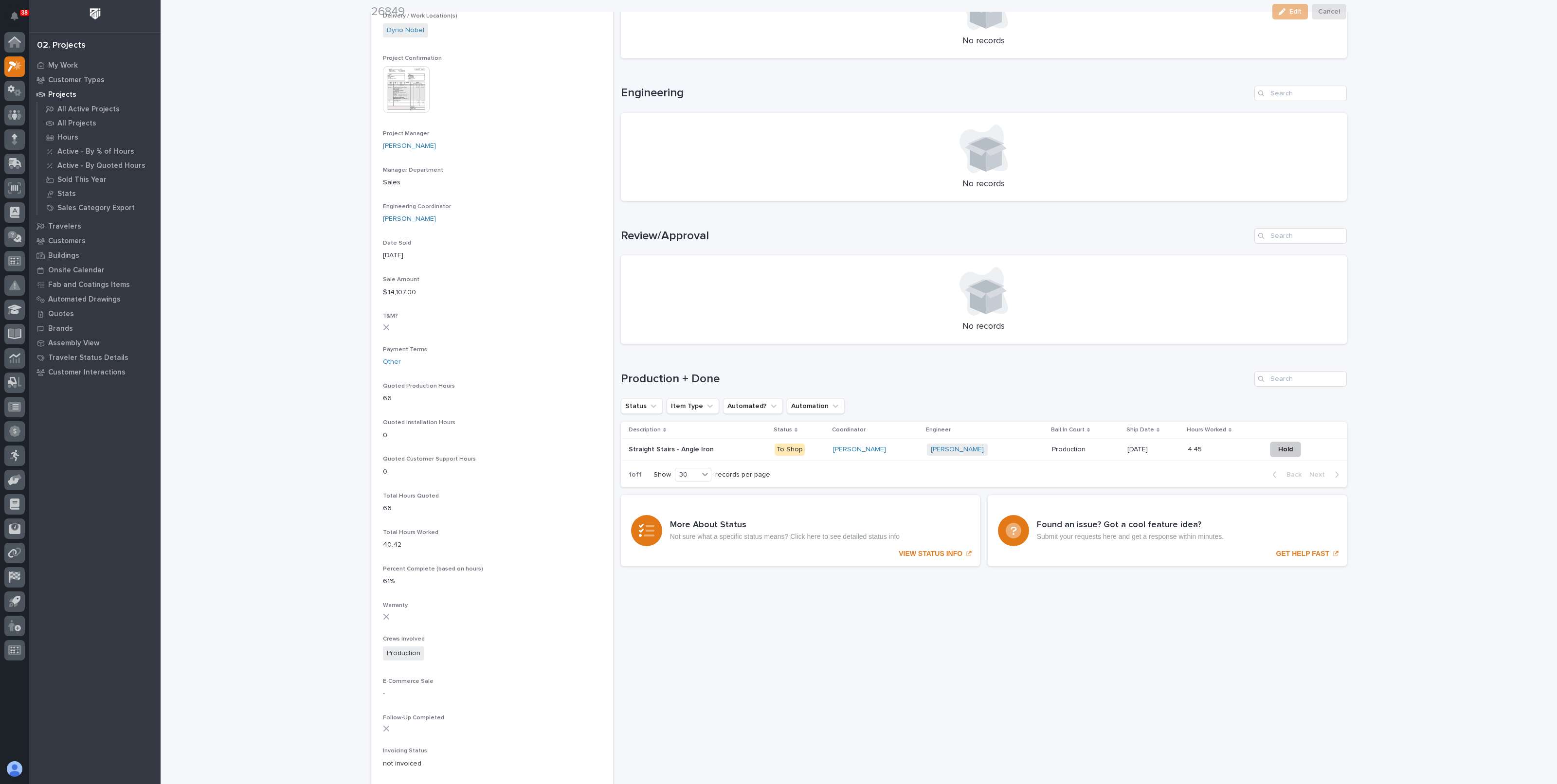
scroll to position [425, 0]
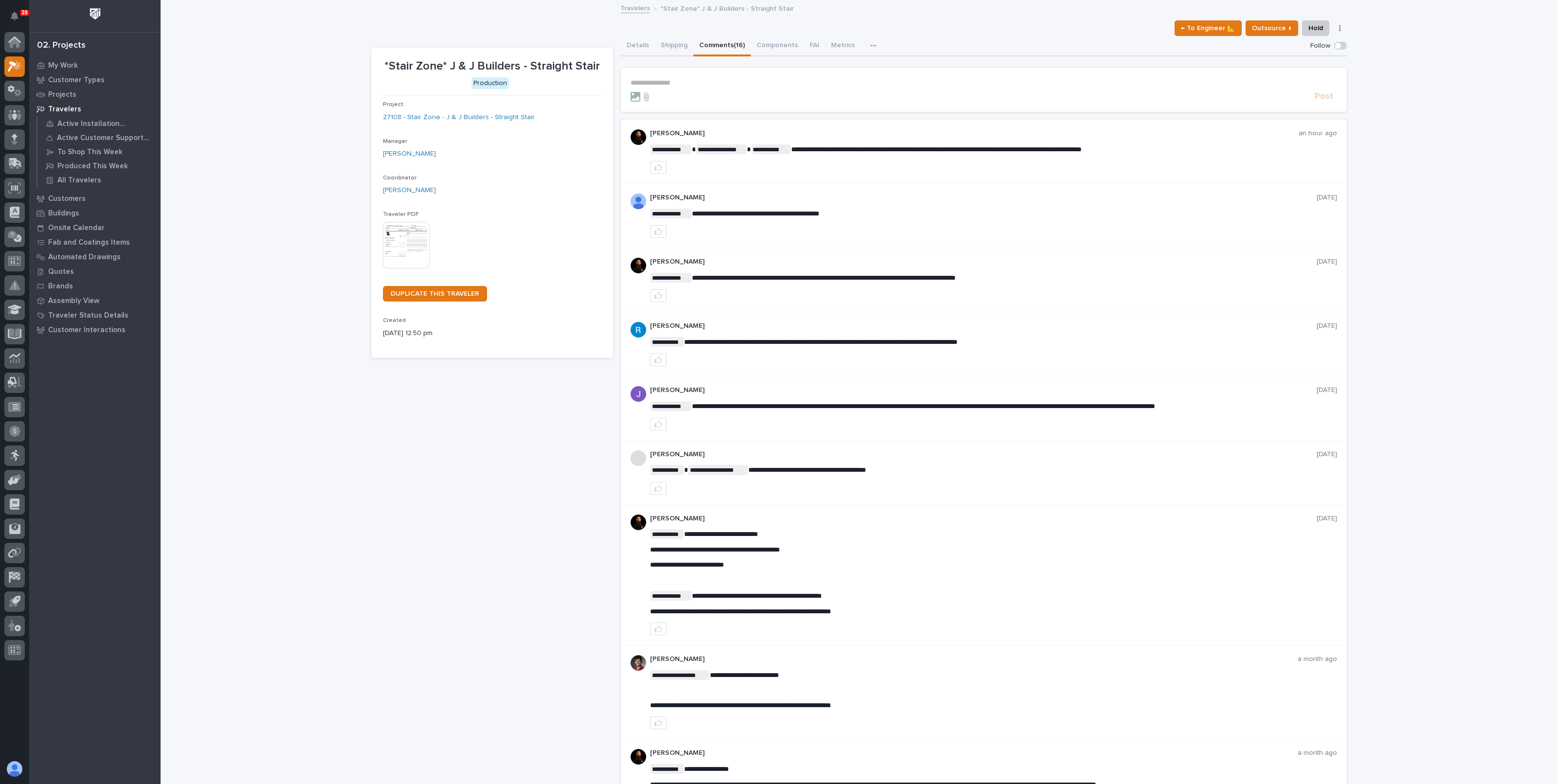
click at [729, 79] on p "**********" at bounding box center [984, 83] width 706 height 9
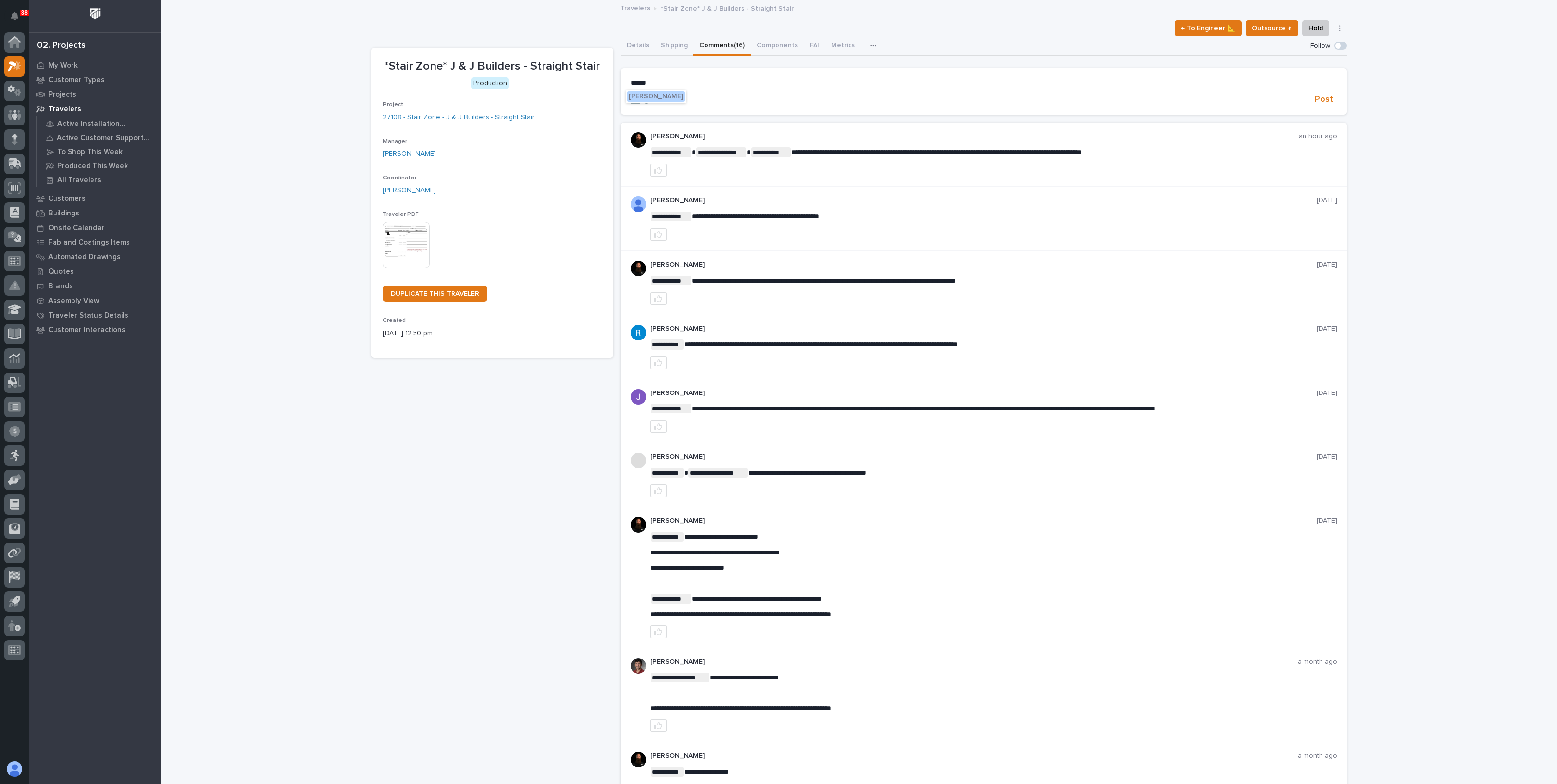
click at [667, 99] on span "[PERSON_NAME]" at bounding box center [655, 96] width 55 height 7
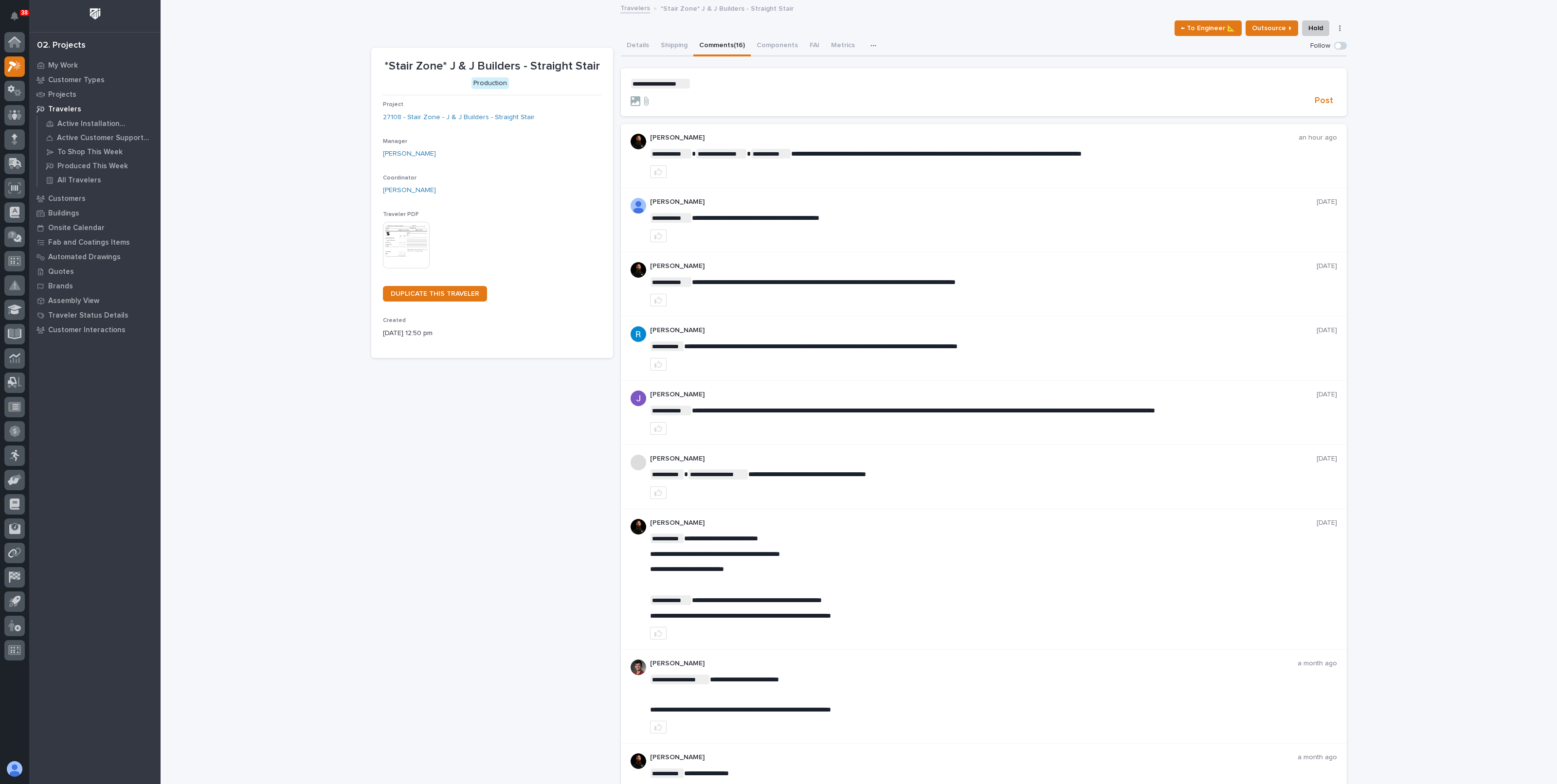
click at [698, 81] on p "**********" at bounding box center [984, 83] width 706 height 10
click at [1319, 100] on span "Post" at bounding box center [1323, 100] width 18 height 11
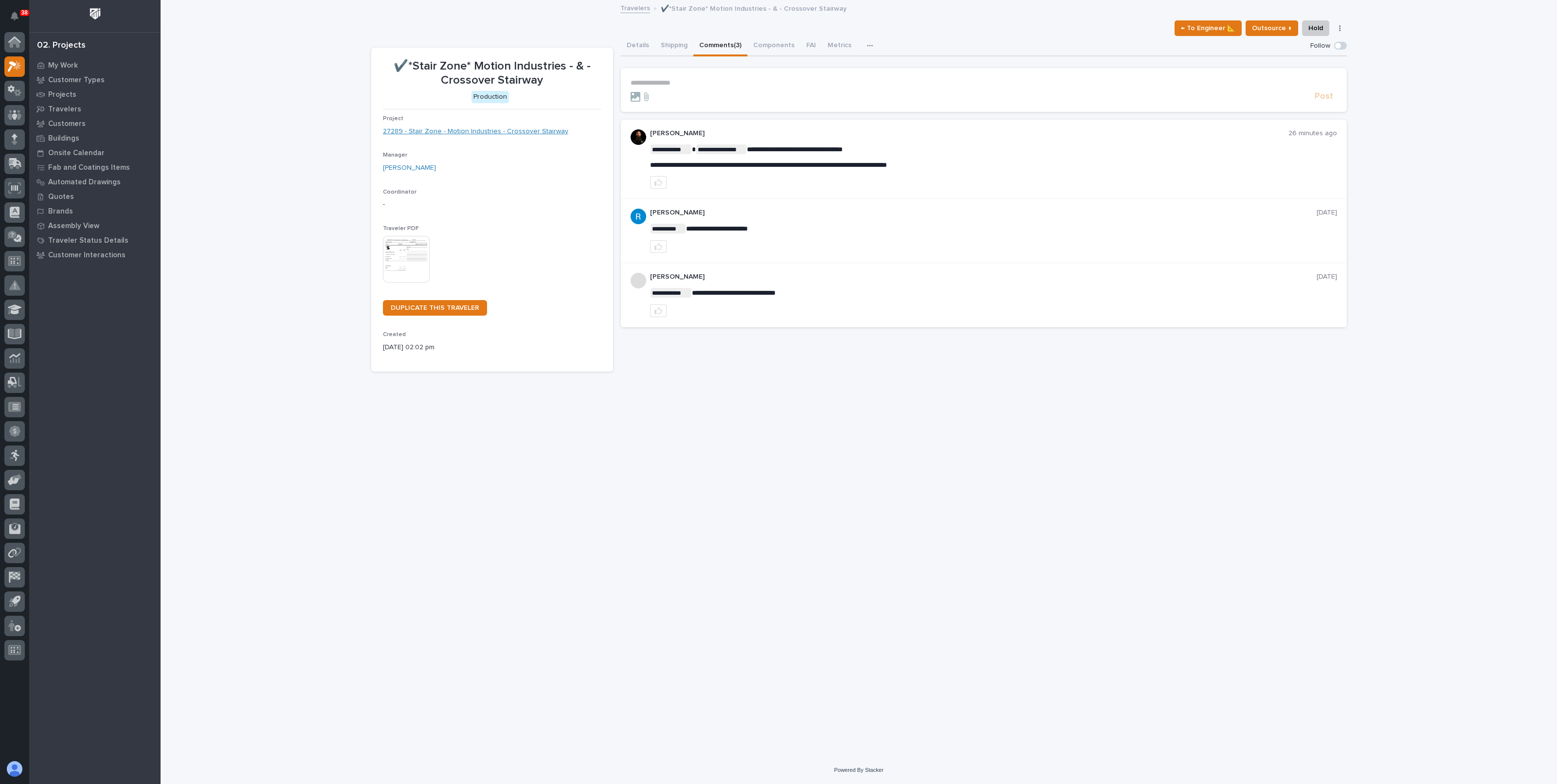
click at [511, 130] on link "27289 - Stair Zone - Motion Industries - Crossover Stairway" at bounding box center [475, 132] width 185 height 10
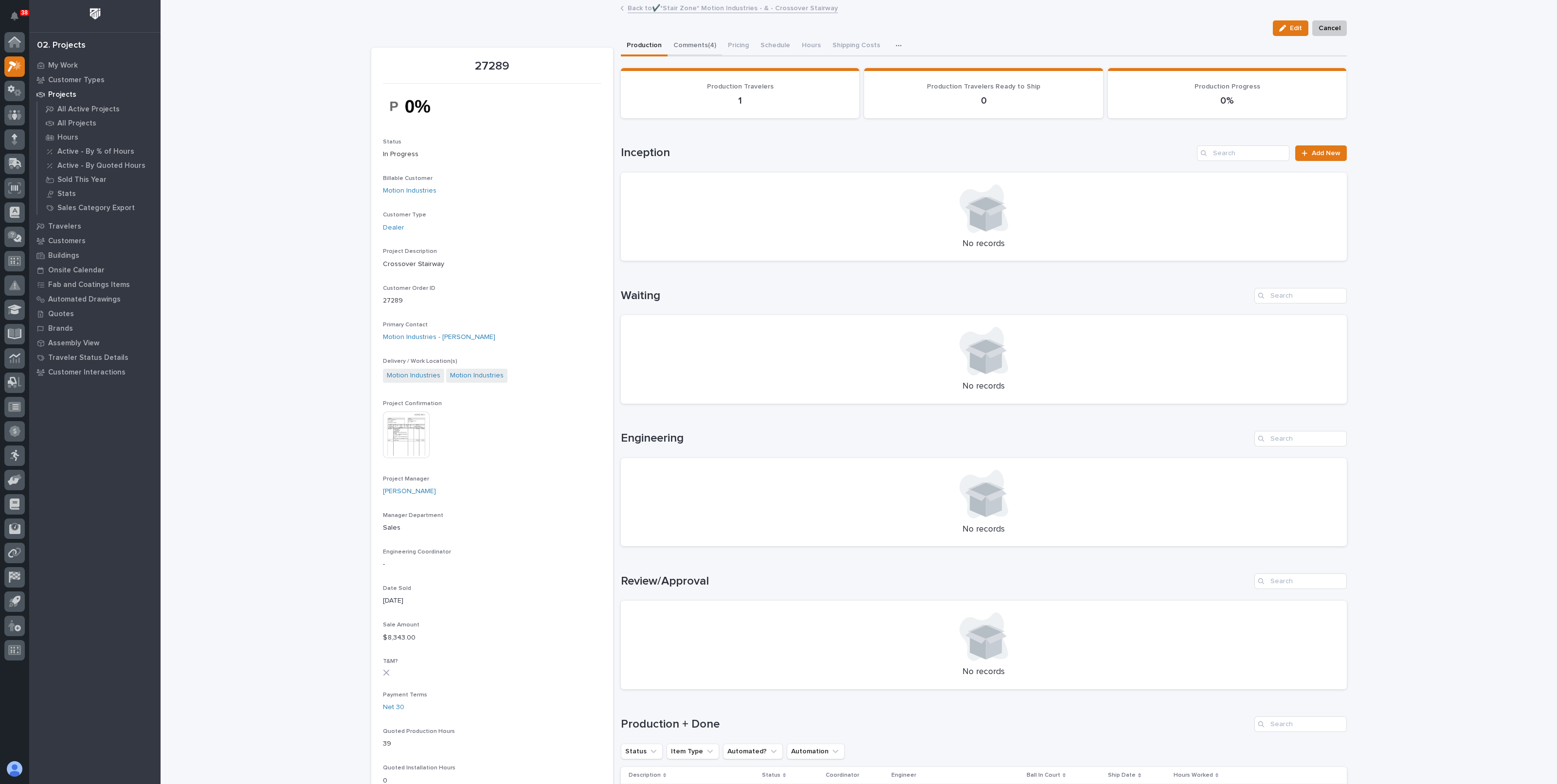
click at [691, 48] on button "Comments (4)" at bounding box center [694, 47] width 55 height 21
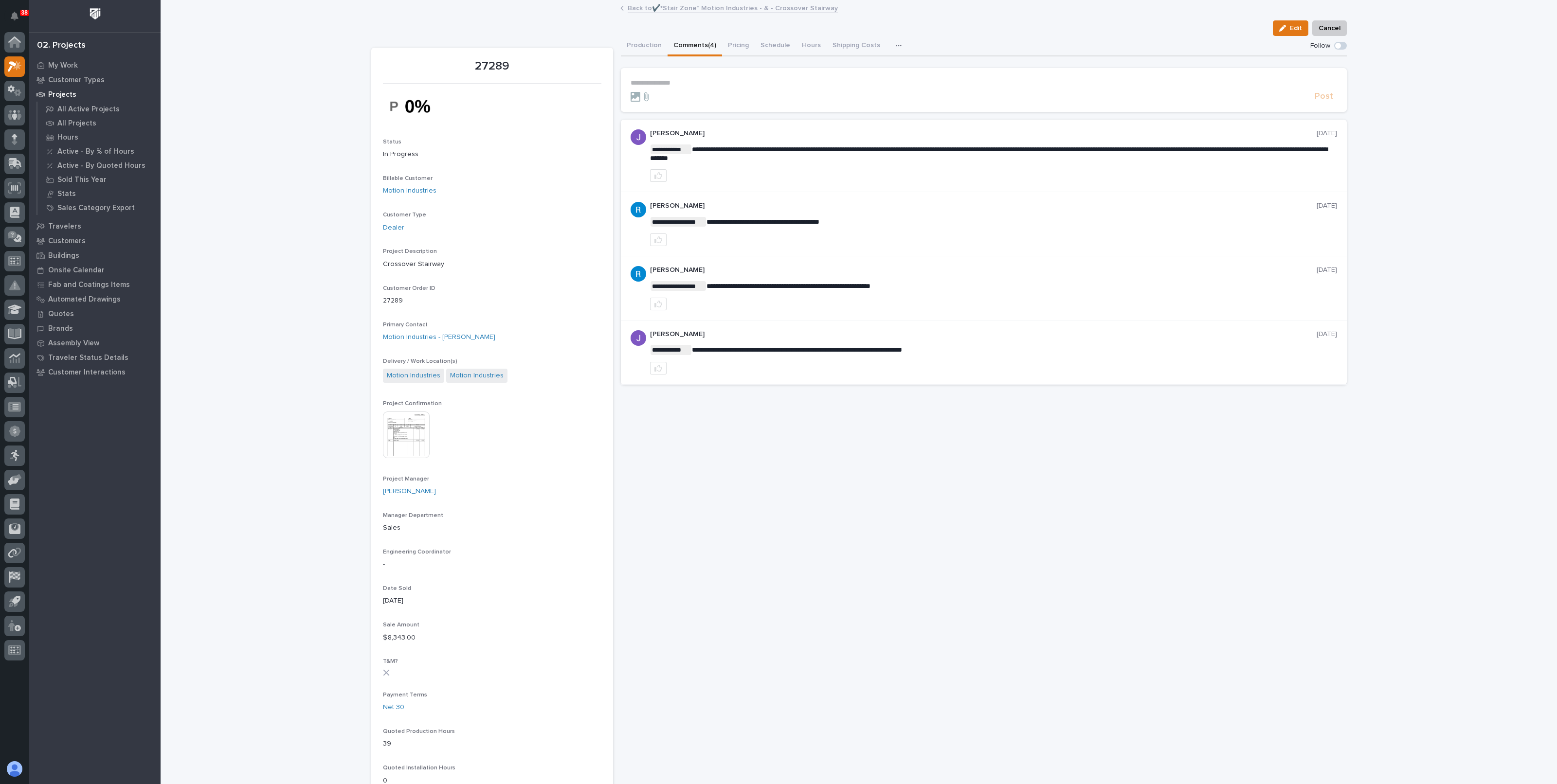
click at [642, 7] on link "Back to ✔️*Stair Zone* Motion Industries - & - Crossover Stairway" at bounding box center [732, 7] width 210 height 11
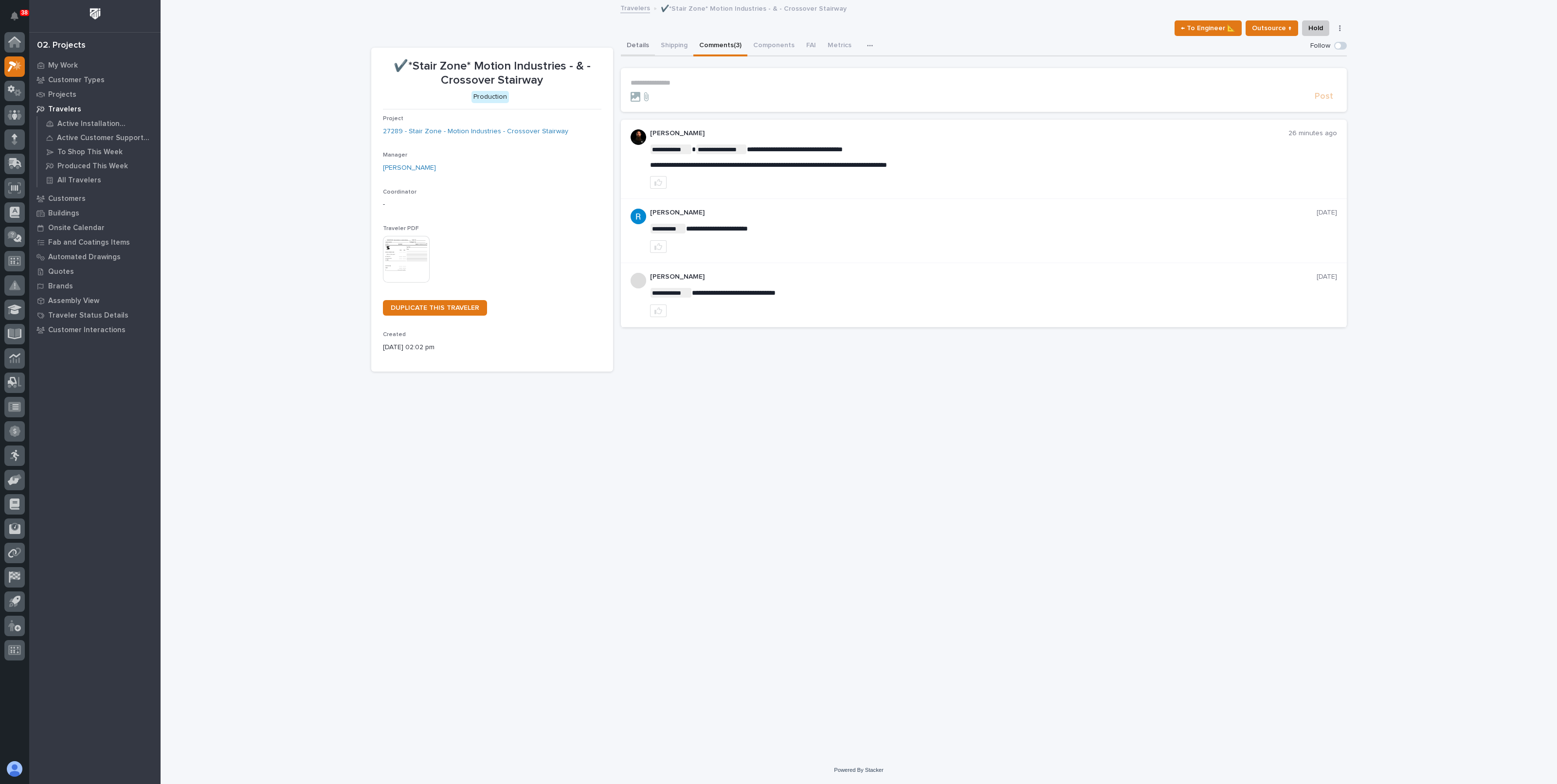
click at [642, 45] on button "Details" at bounding box center [637, 47] width 34 height 21
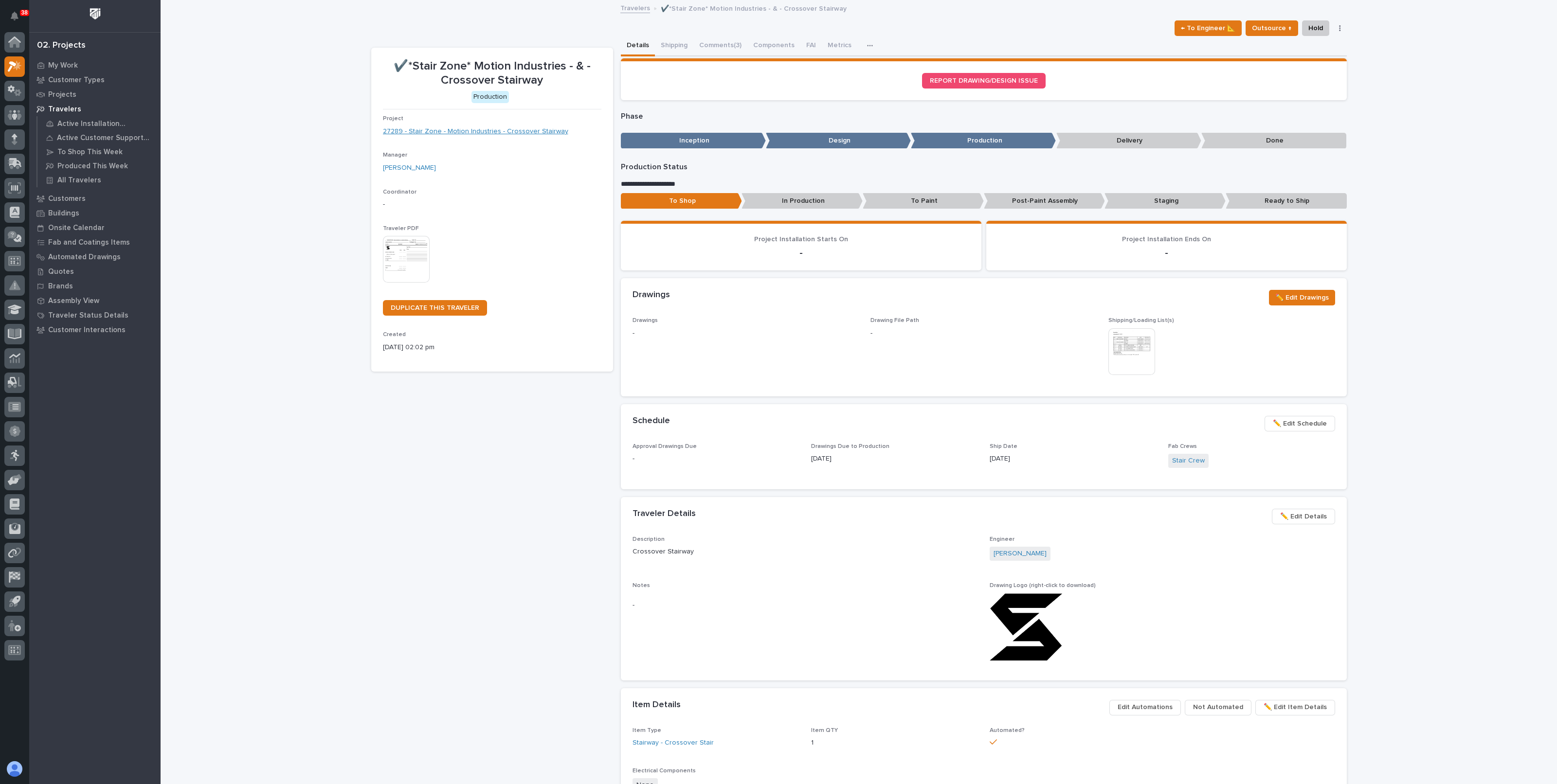
click at [492, 126] on link "27289 - Stair Zone - Motion Industries - Crossover Stairway" at bounding box center [475, 132] width 185 height 10
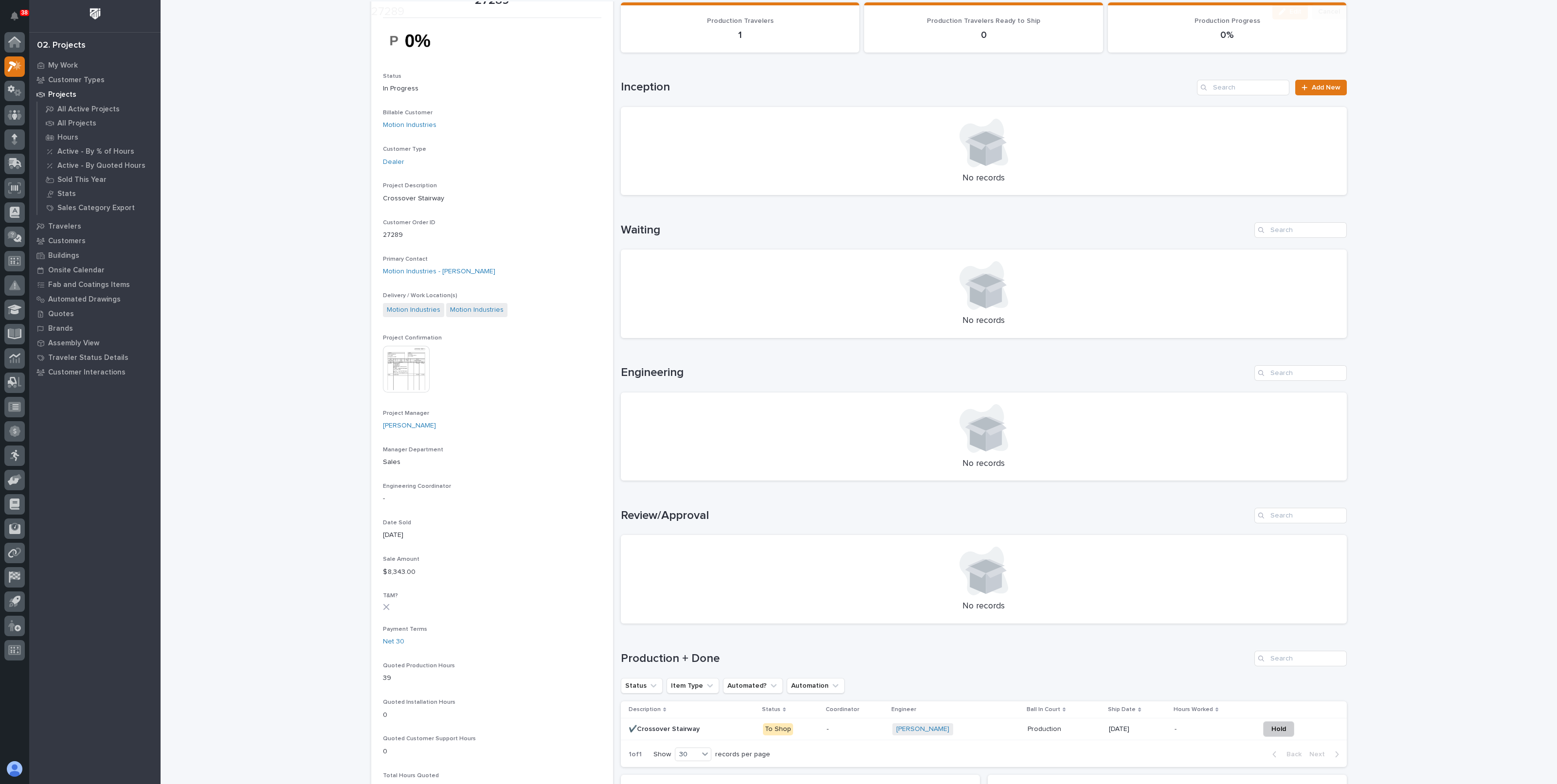
scroll to position [183, 0]
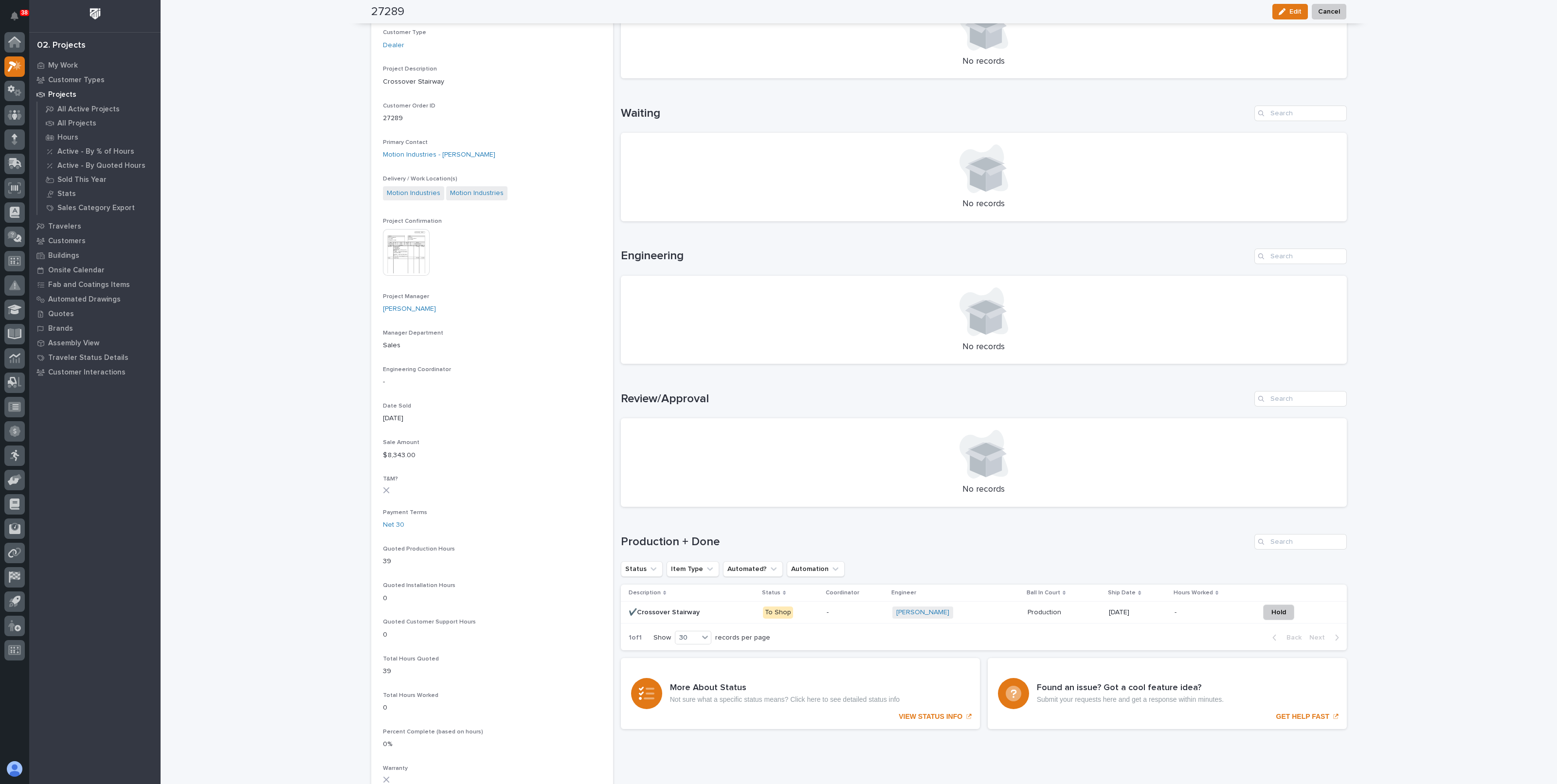
click at [840, 613] on p "-" at bounding box center [855, 613] width 58 height 9
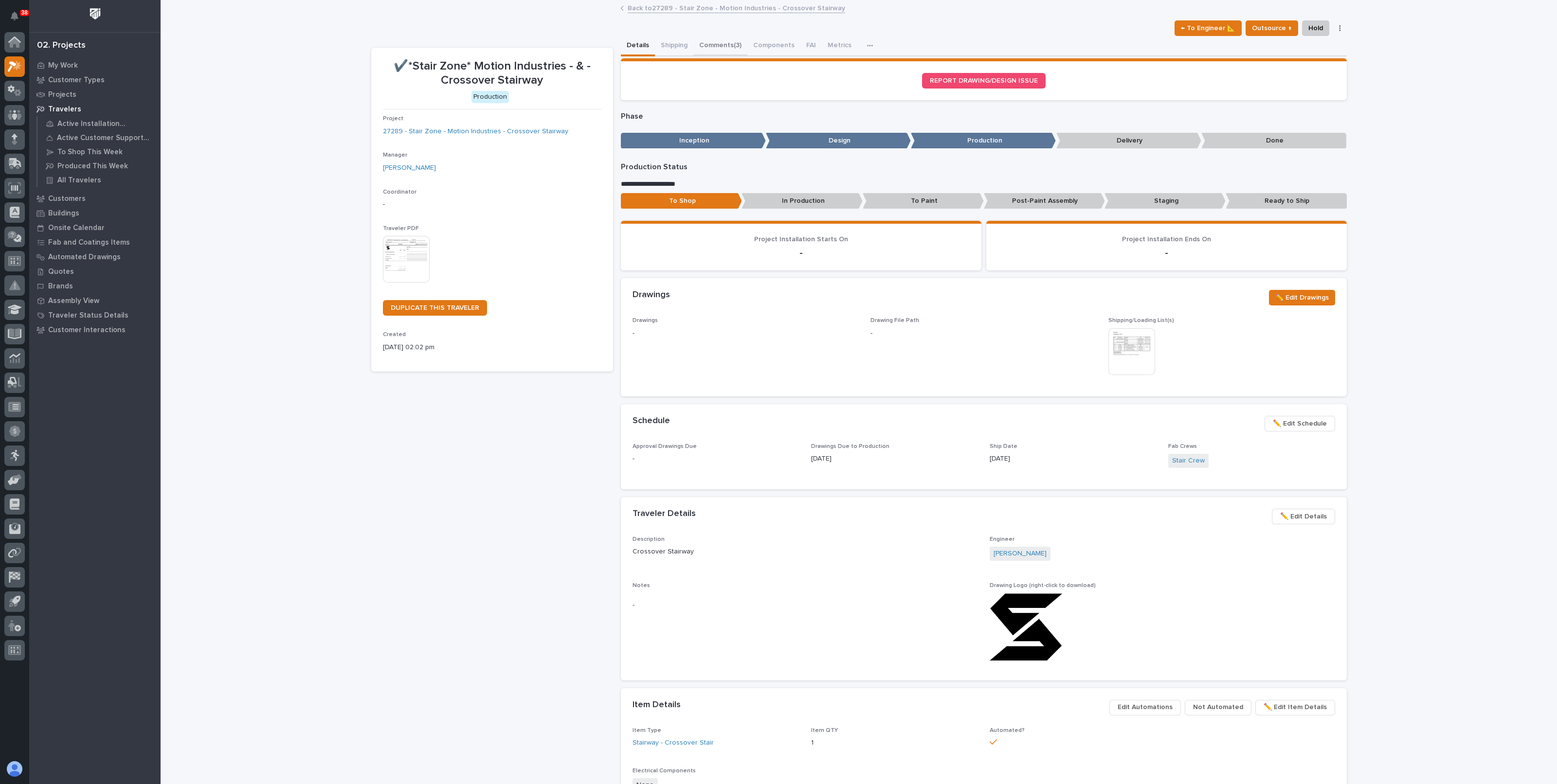
click at [718, 42] on button "Comments (3)" at bounding box center [720, 47] width 54 height 21
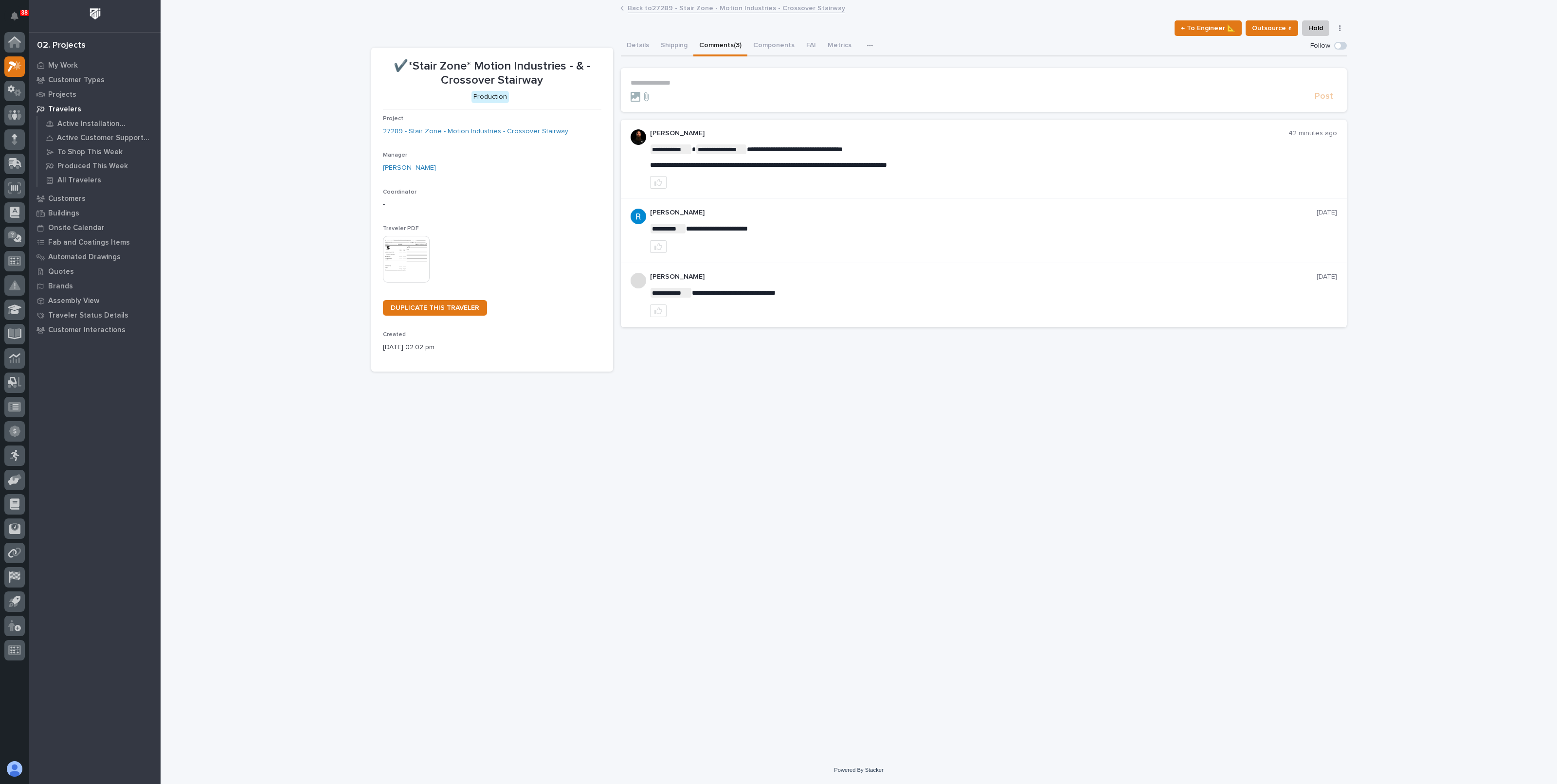
click at [691, 81] on p "**********" at bounding box center [984, 83] width 706 height 9
click at [675, 6] on link "Back to 27289 - Stair Zone - Motion Industries - Crossover Stairway" at bounding box center [736, 7] width 217 height 11
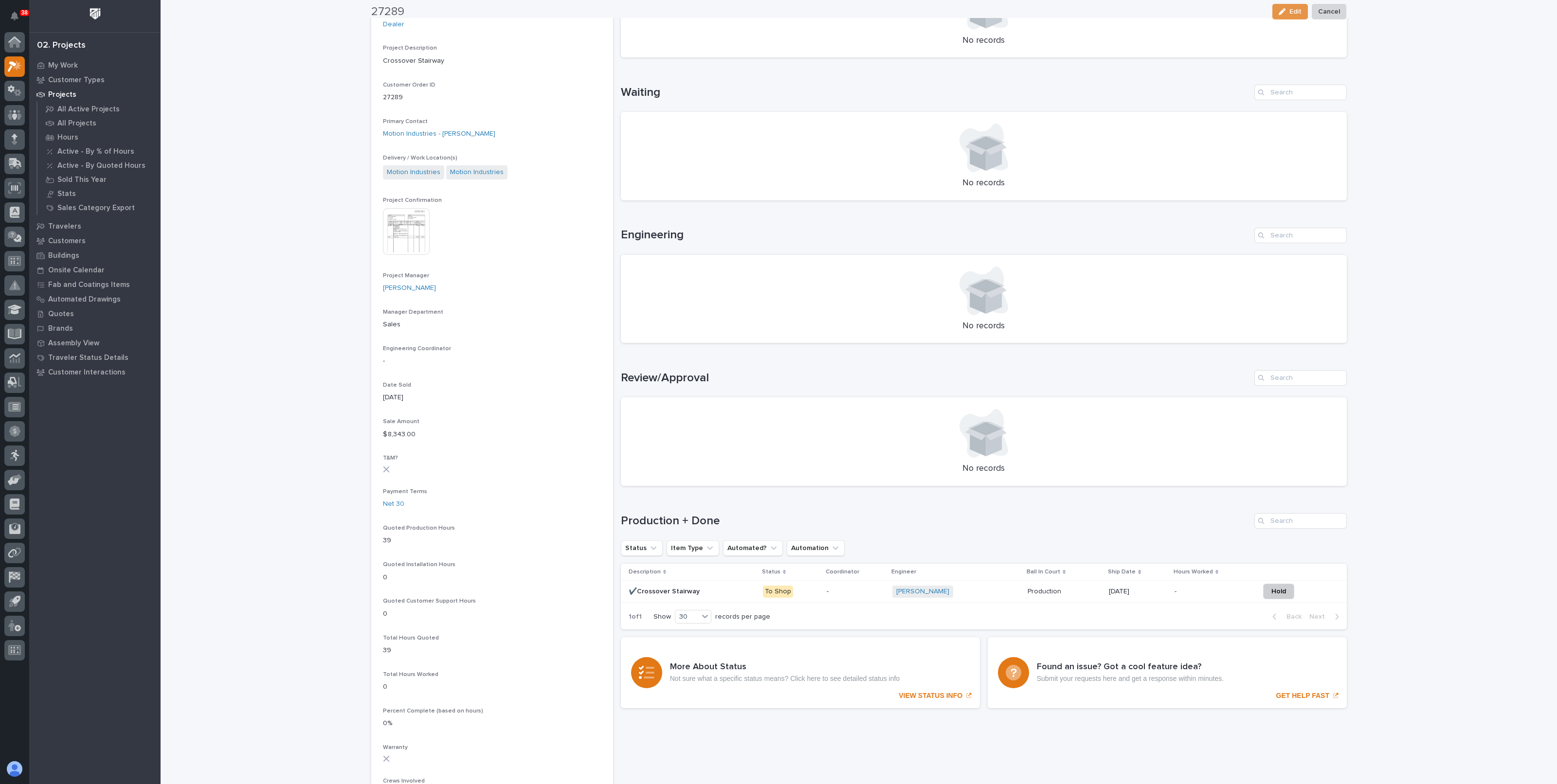
scroll to position [243, 0]
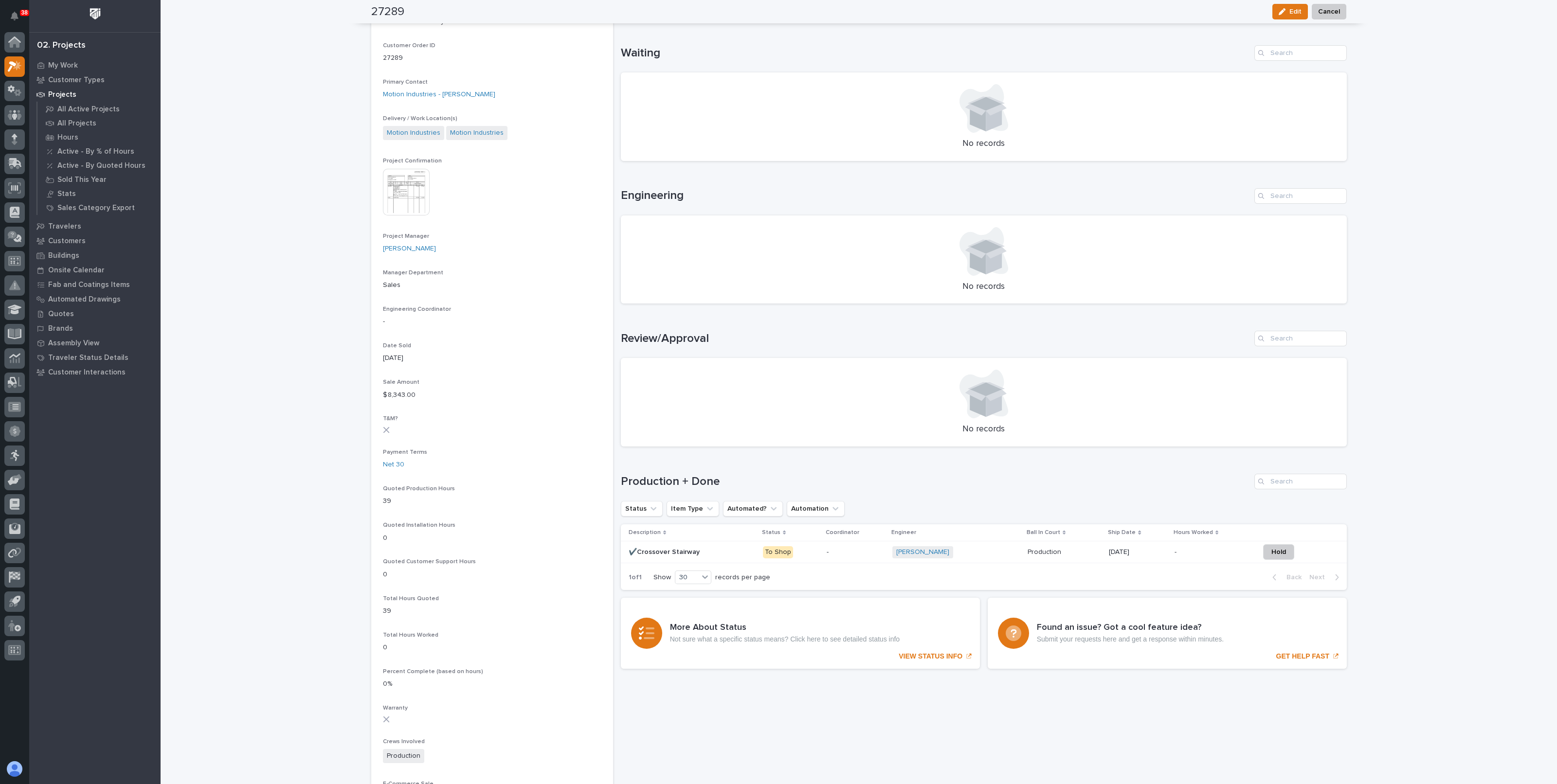
click at [852, 550] on p "-" at bounding box center [855, 553] width 58 height 9
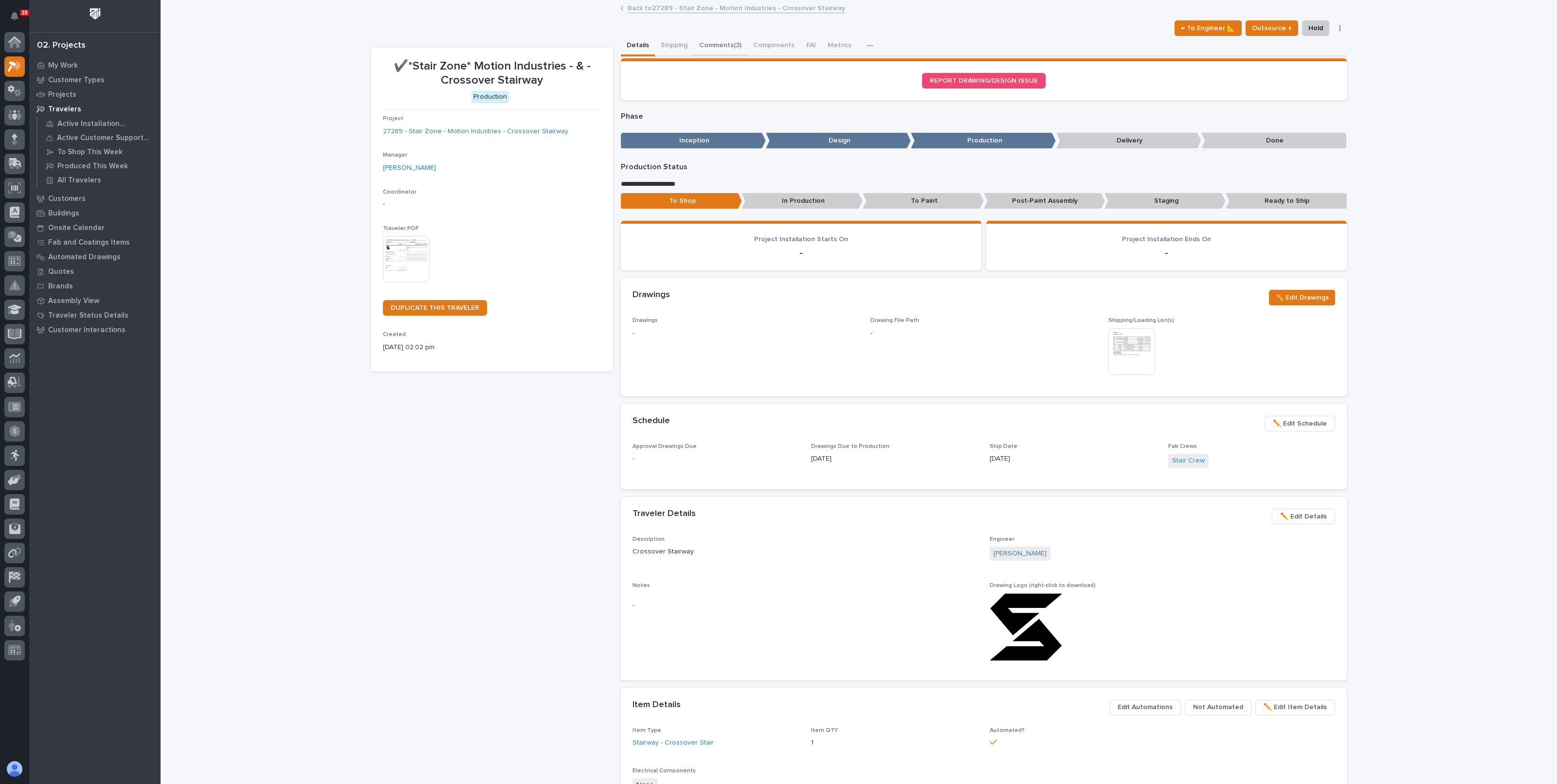
click at [712, 47] on button "Comments (3)" at bounding box center [720, 47] width 54 height 21
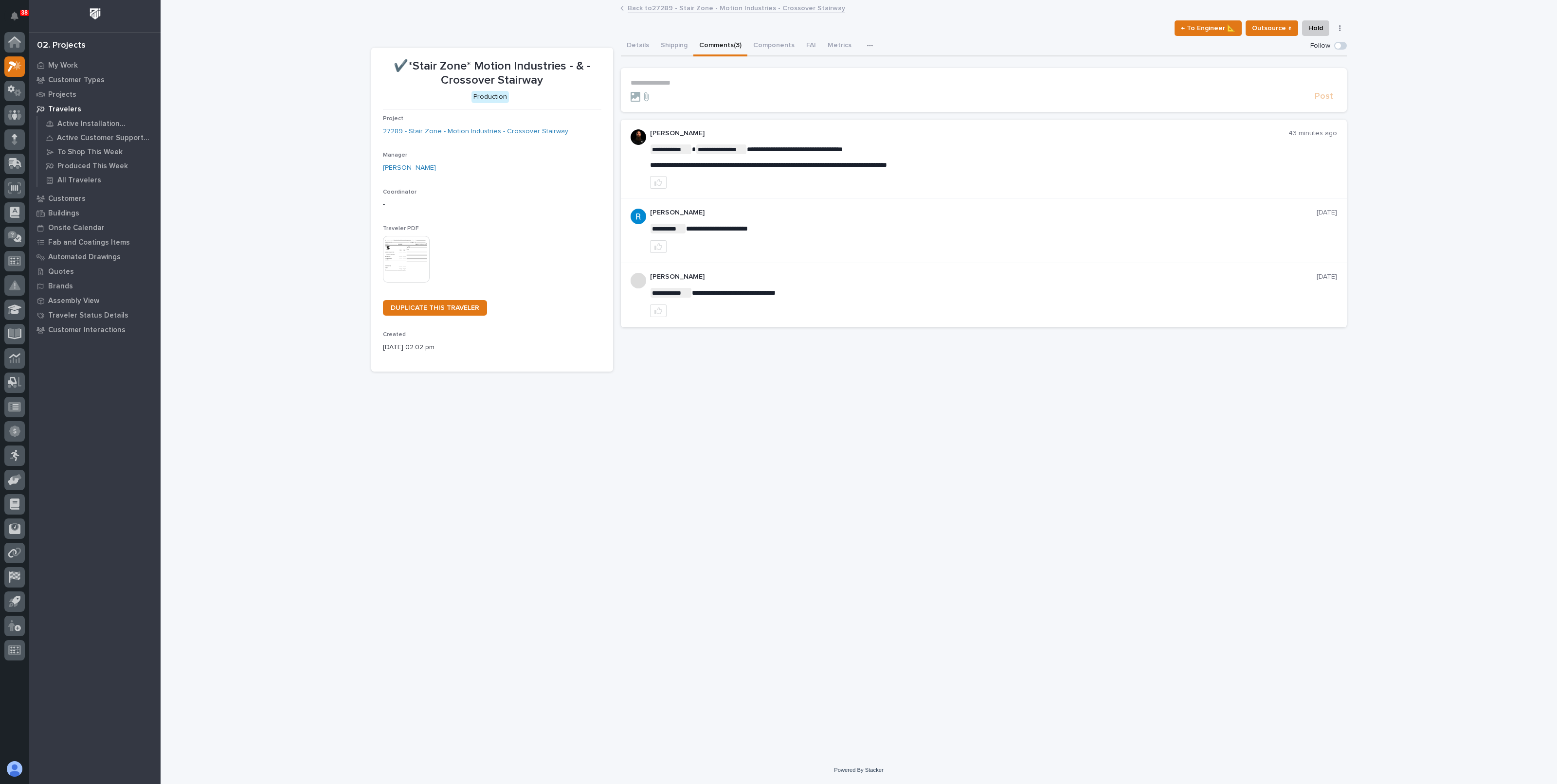
click at [723, 80] on p "**********" at bounding box center [984, 83] width 706 height 9
click at [690, 93] on button "[PERSON_NAME]" at bounding box center [660, 96] width 57 height 10
click at [696, 87] on p "**********" at bounding box center [984, 83] width 706 height 10
drag, startPoint x: 1296, startPoint y: 96, endPoint x: 1315, endPoint y: 99, distance: 19.2
click at [1298, 96] on div at bounding box center [971, 100] width 680 height 10
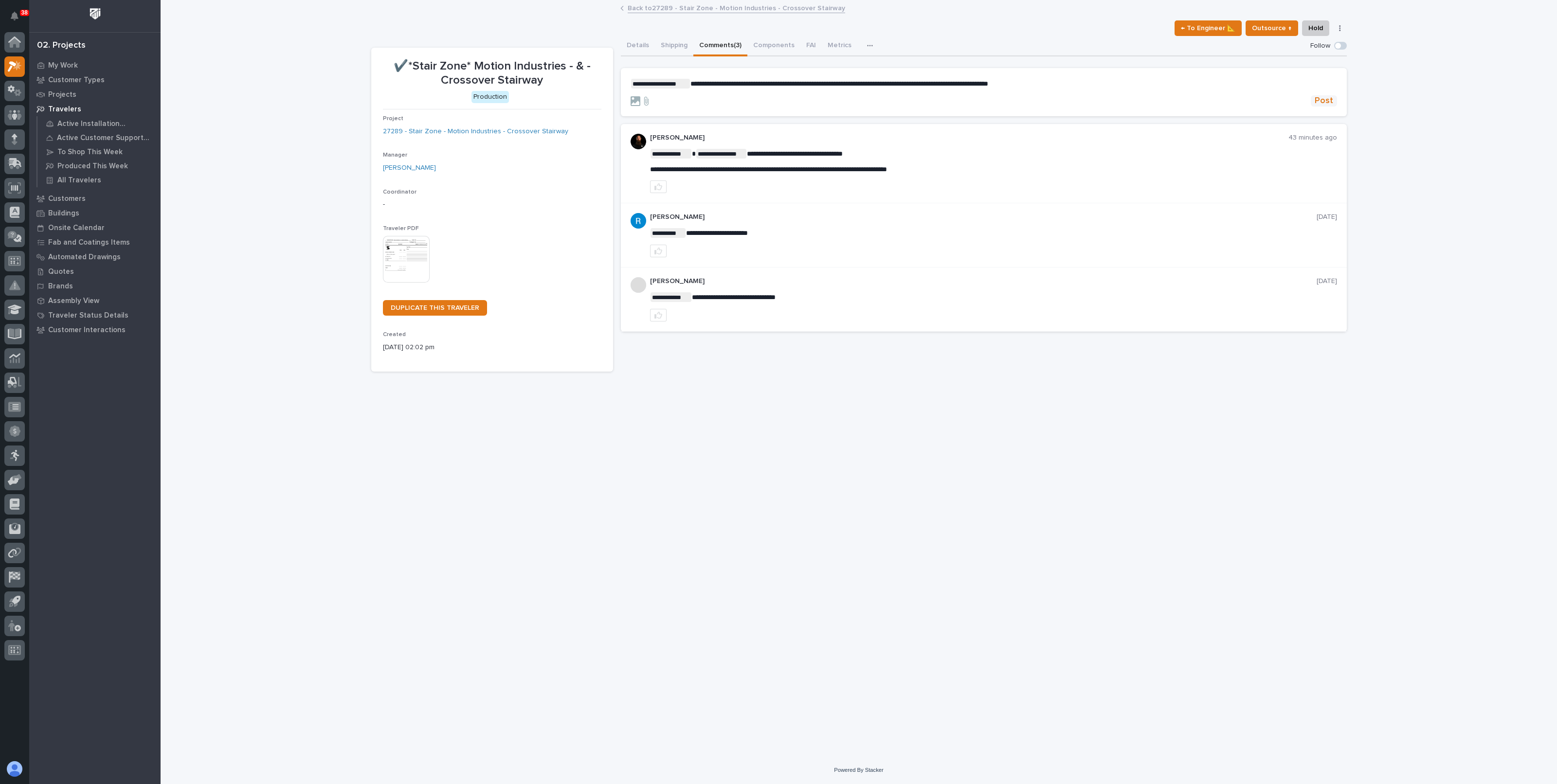
click at [1316, 99] on span "Post" at bounding box center [1323, 100] width 18 height 11
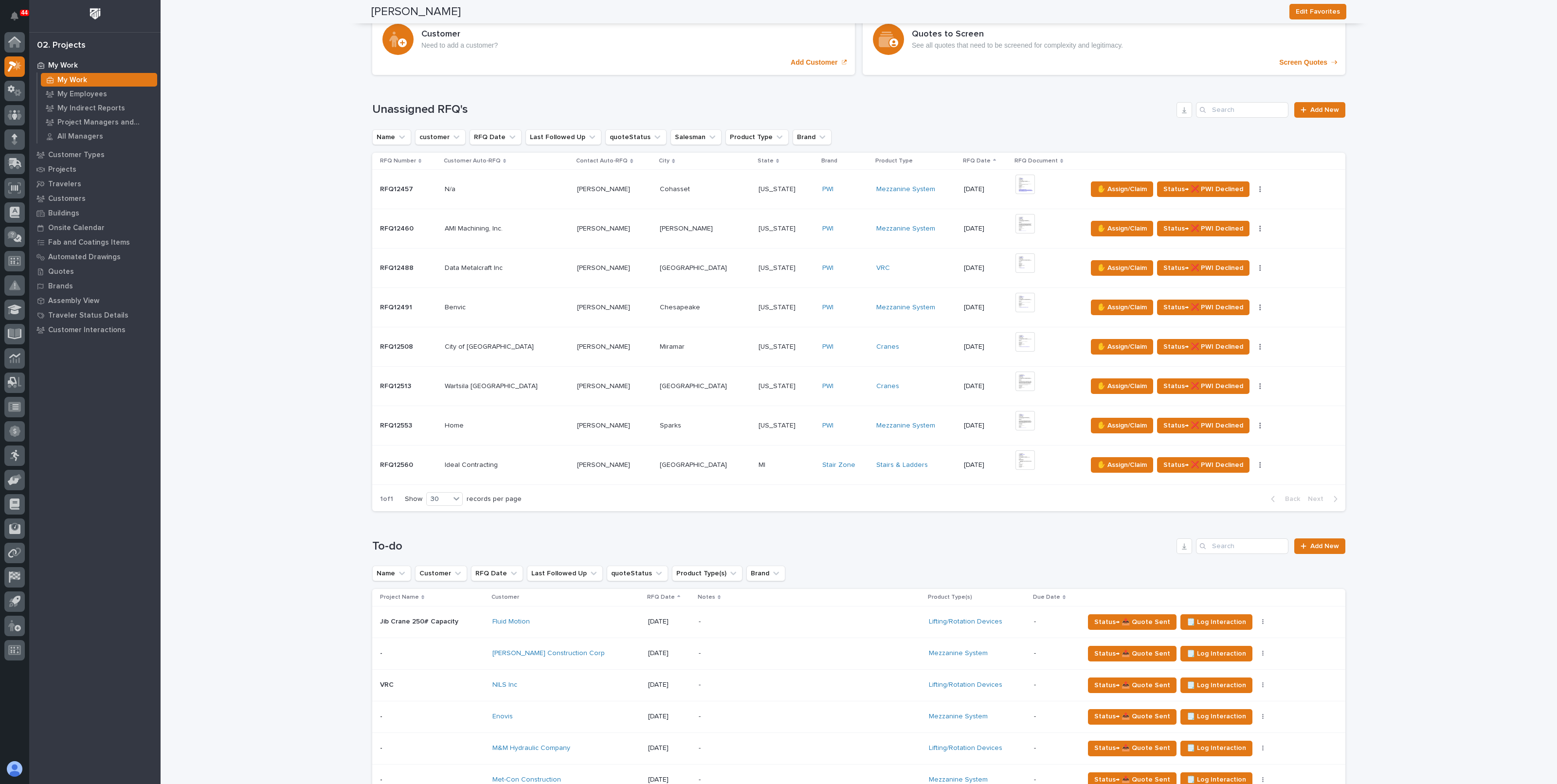
scroll to position [183, 0]
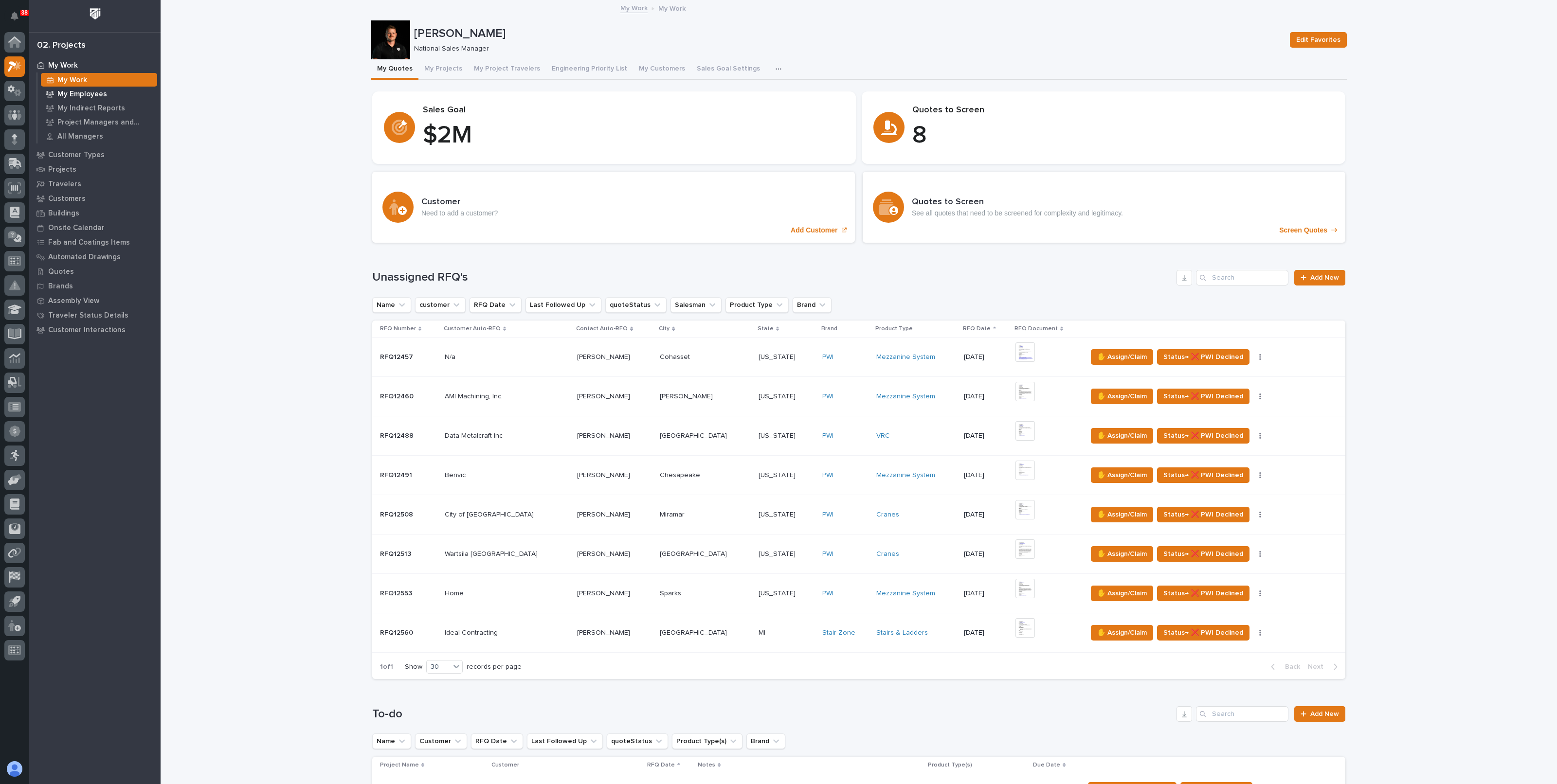
click at [73, 85] on div "My Work" at bounding box center [99, 80] width 116 height 14
click at [73, 94] on p "My Employees" at bounding box center [81, 94] width 49 height 9
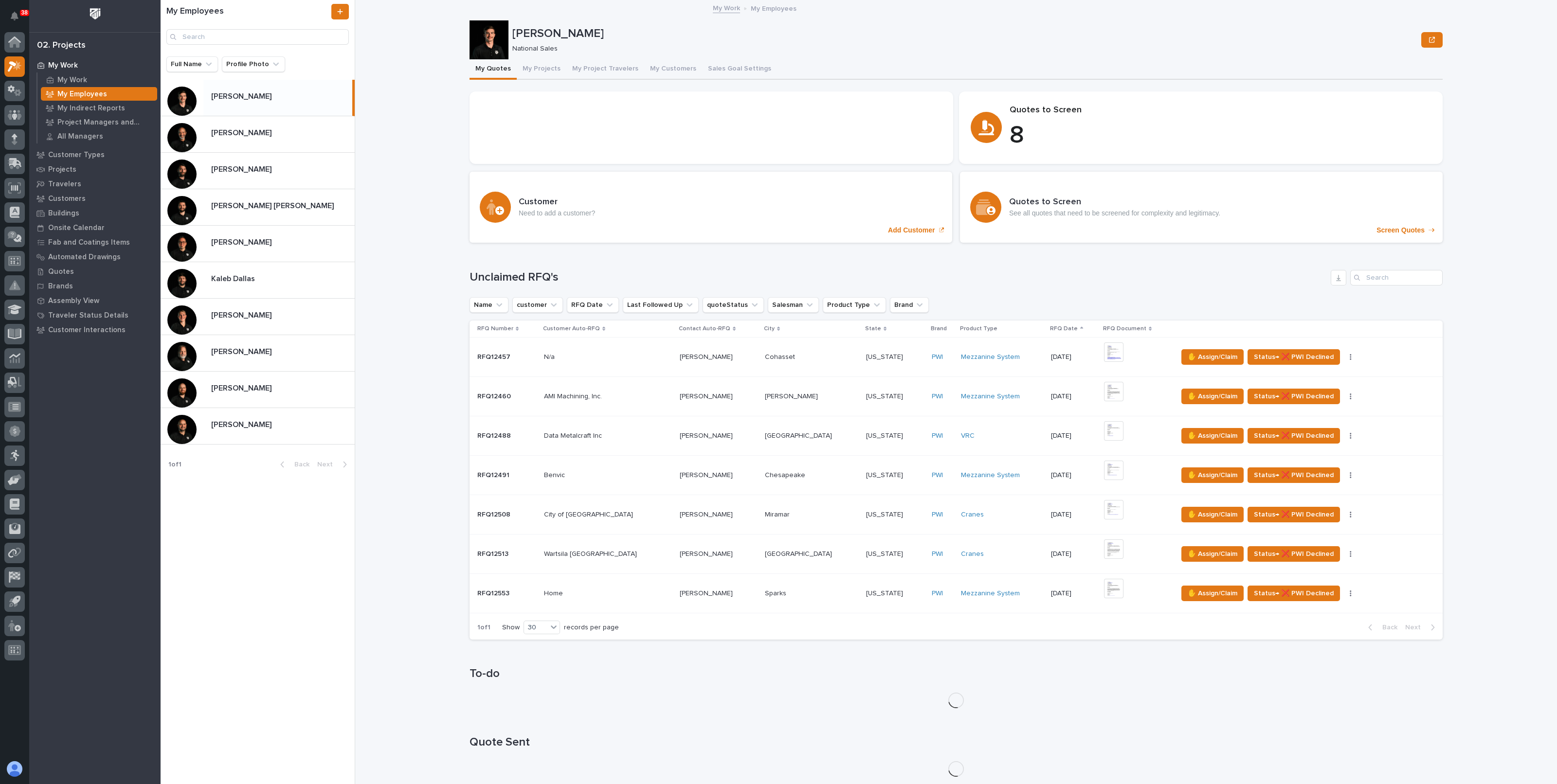
click at [248, 357] on div "Roark Jones Roark Jones" at bounding box center [279, 353] width 151 height 19
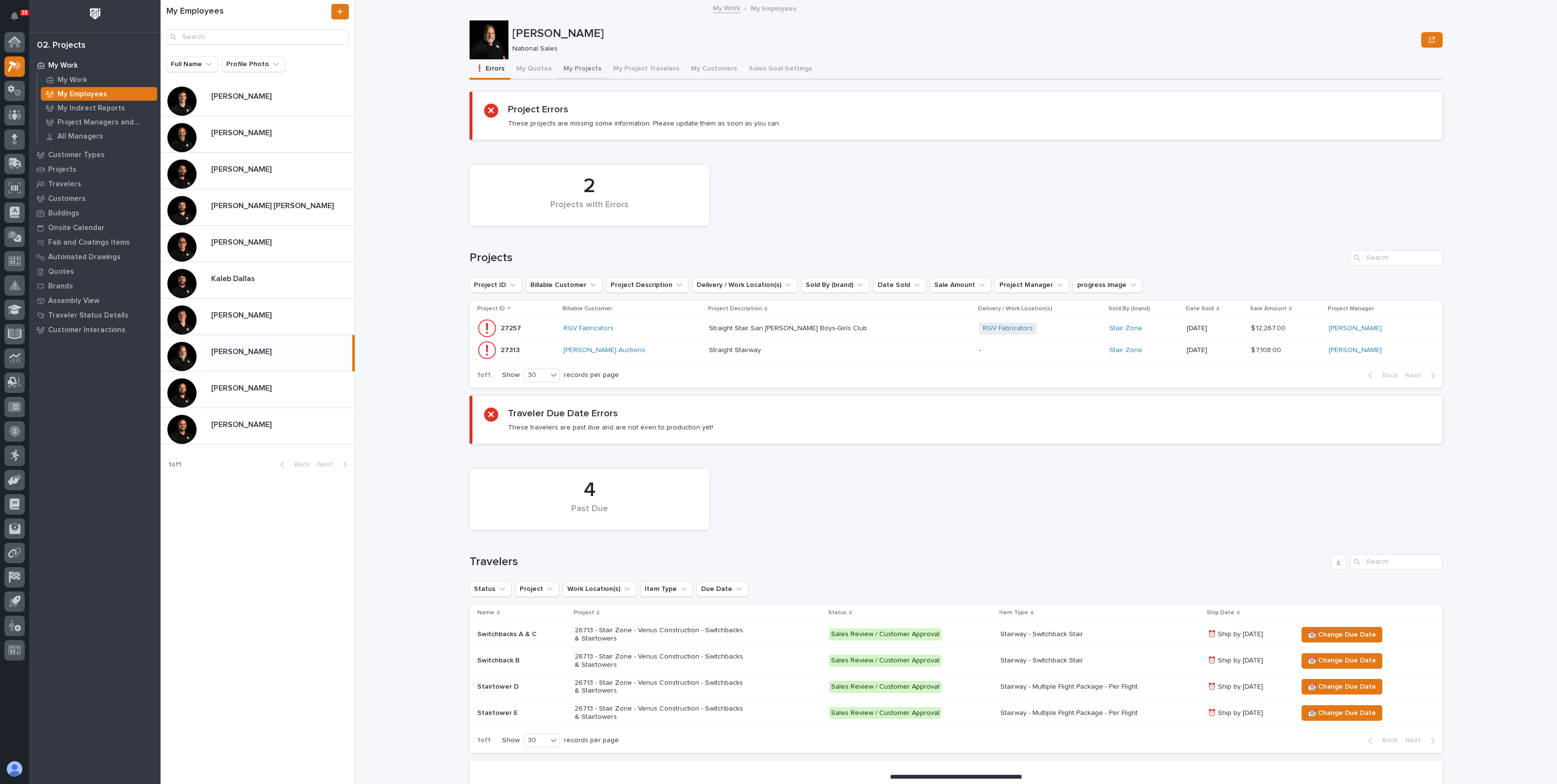
click at [557, 69] on button "My Projects" at bounding box center [582, 70] width 49 height 21
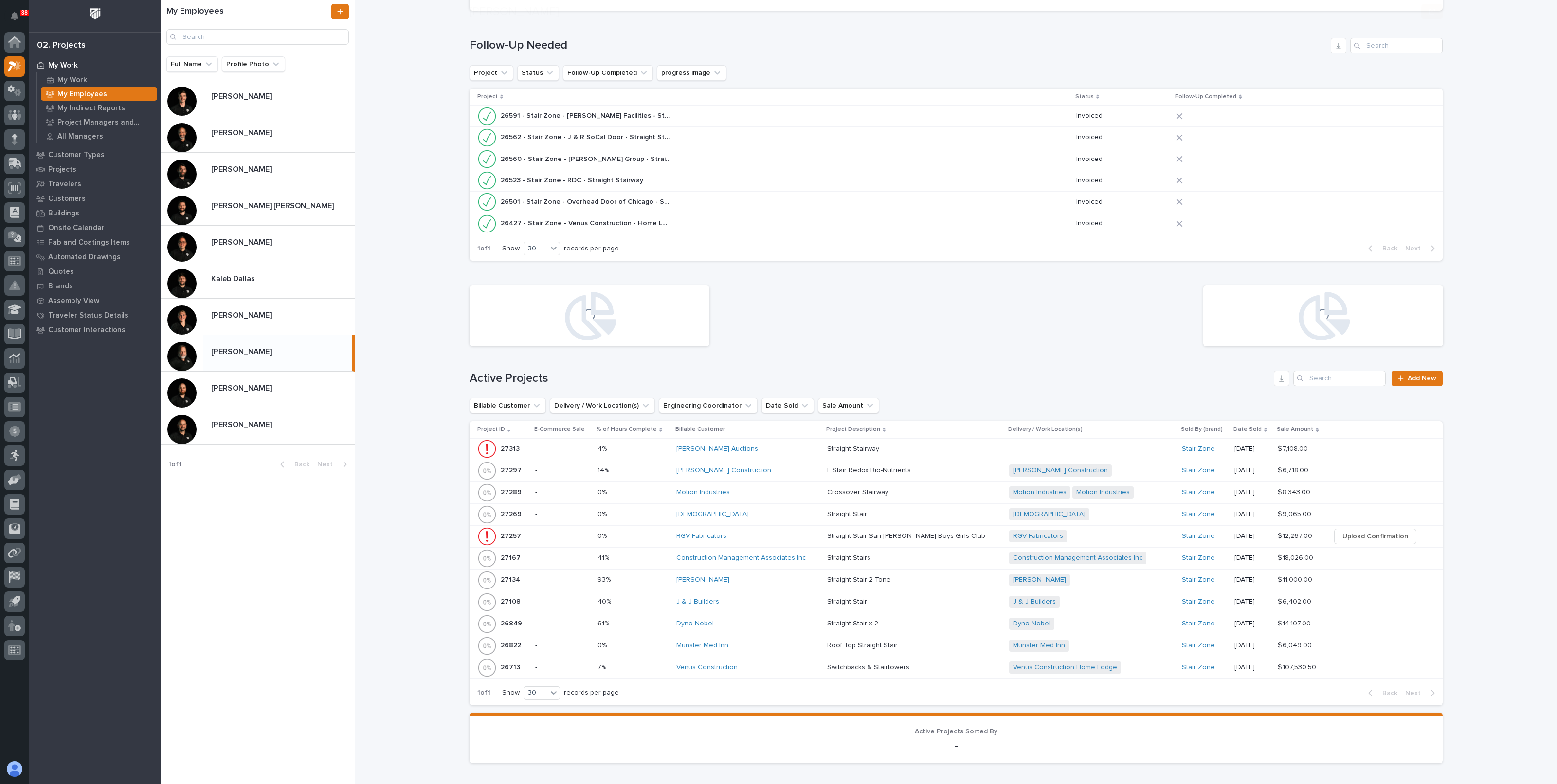
scroll to position [365, 0]
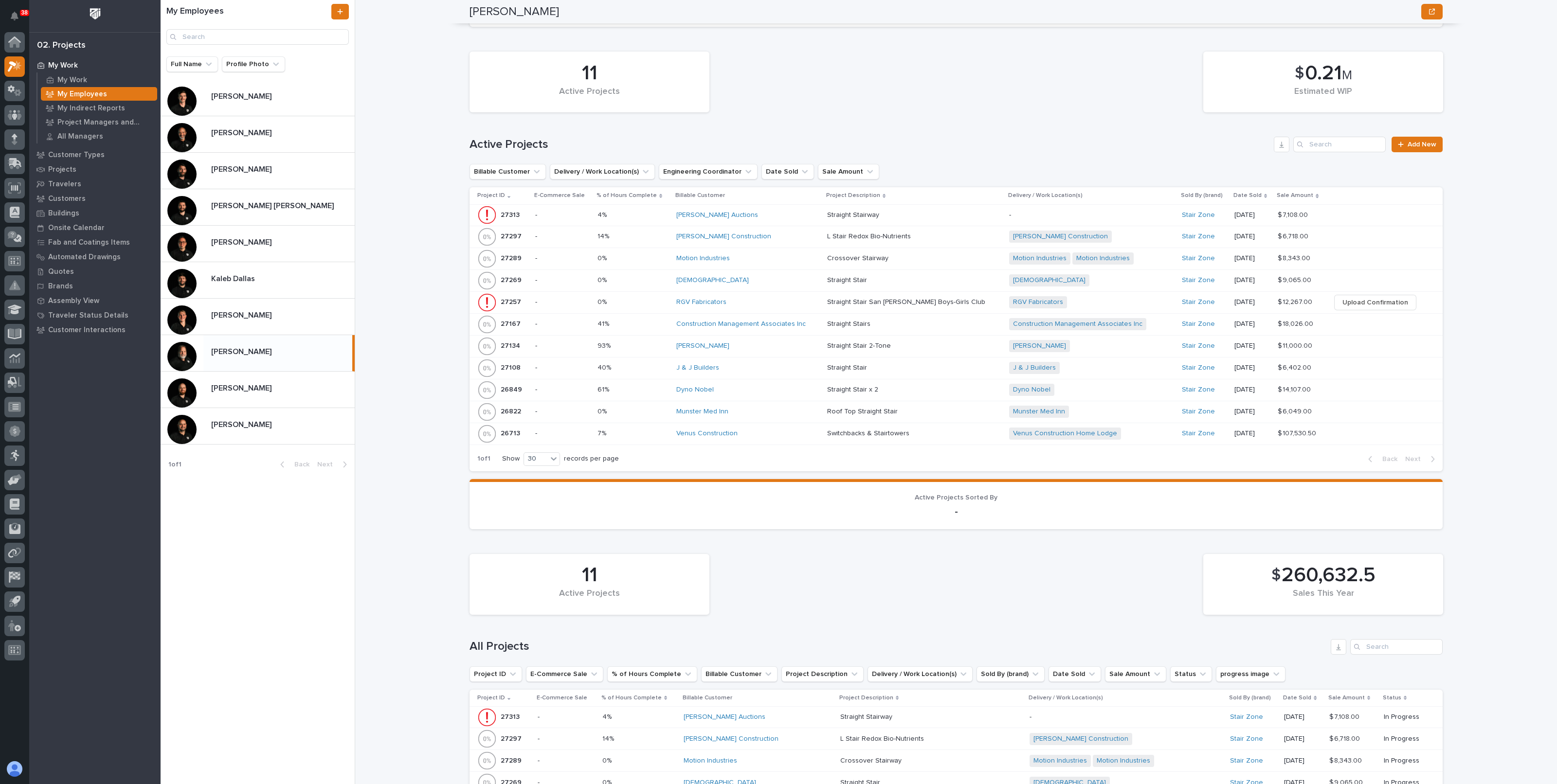
click at [654, 236] on p at bounding box center [633, 237] width 71 height 9
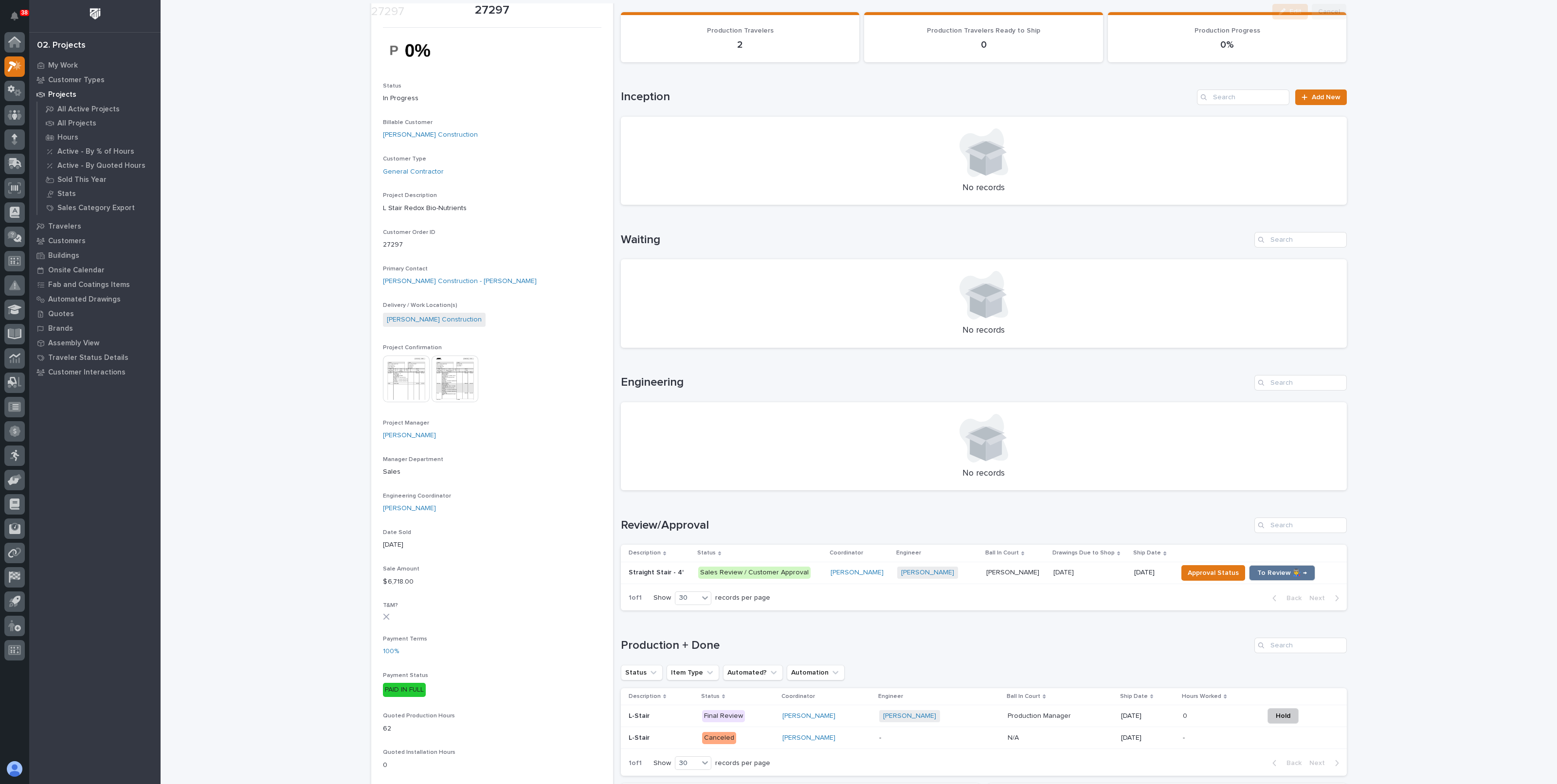
scroll to position [304, 0]
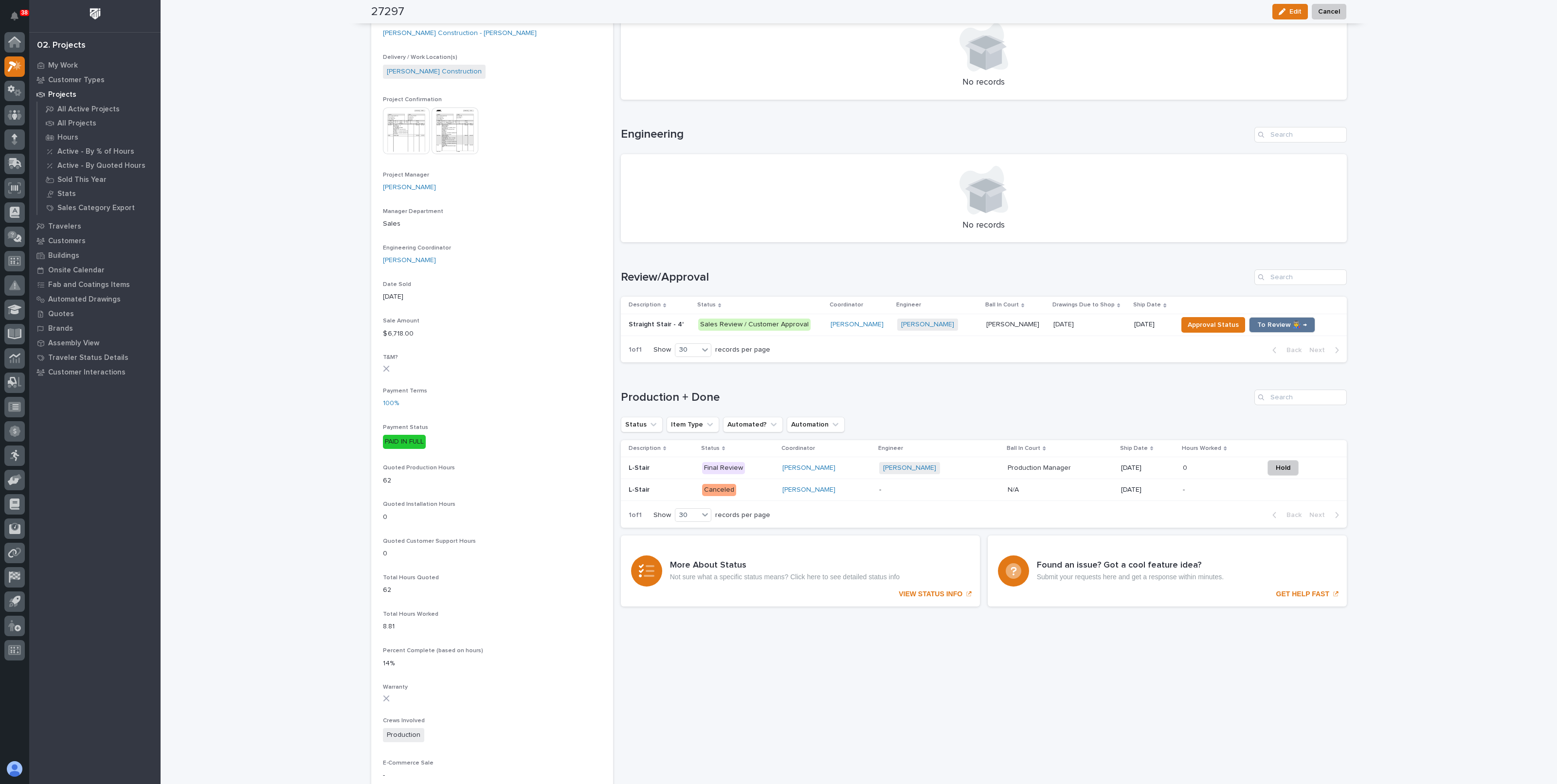
click at [450, 130] on img at bounding box center [455, 131] width 47 height 47
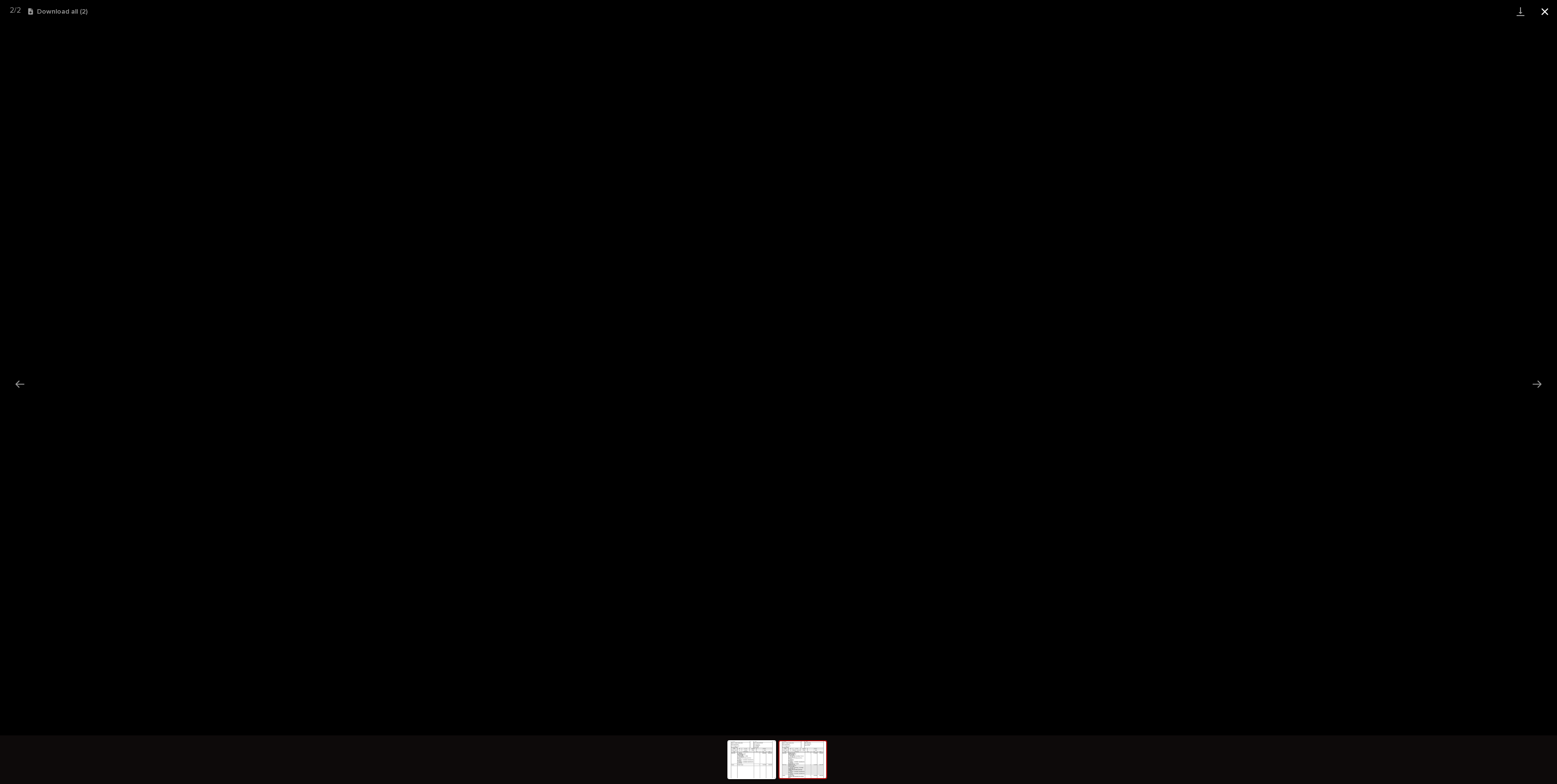
click at [1545, 16] on button "Close gallery" at bounding box center [1545, 11] width 24 height 22
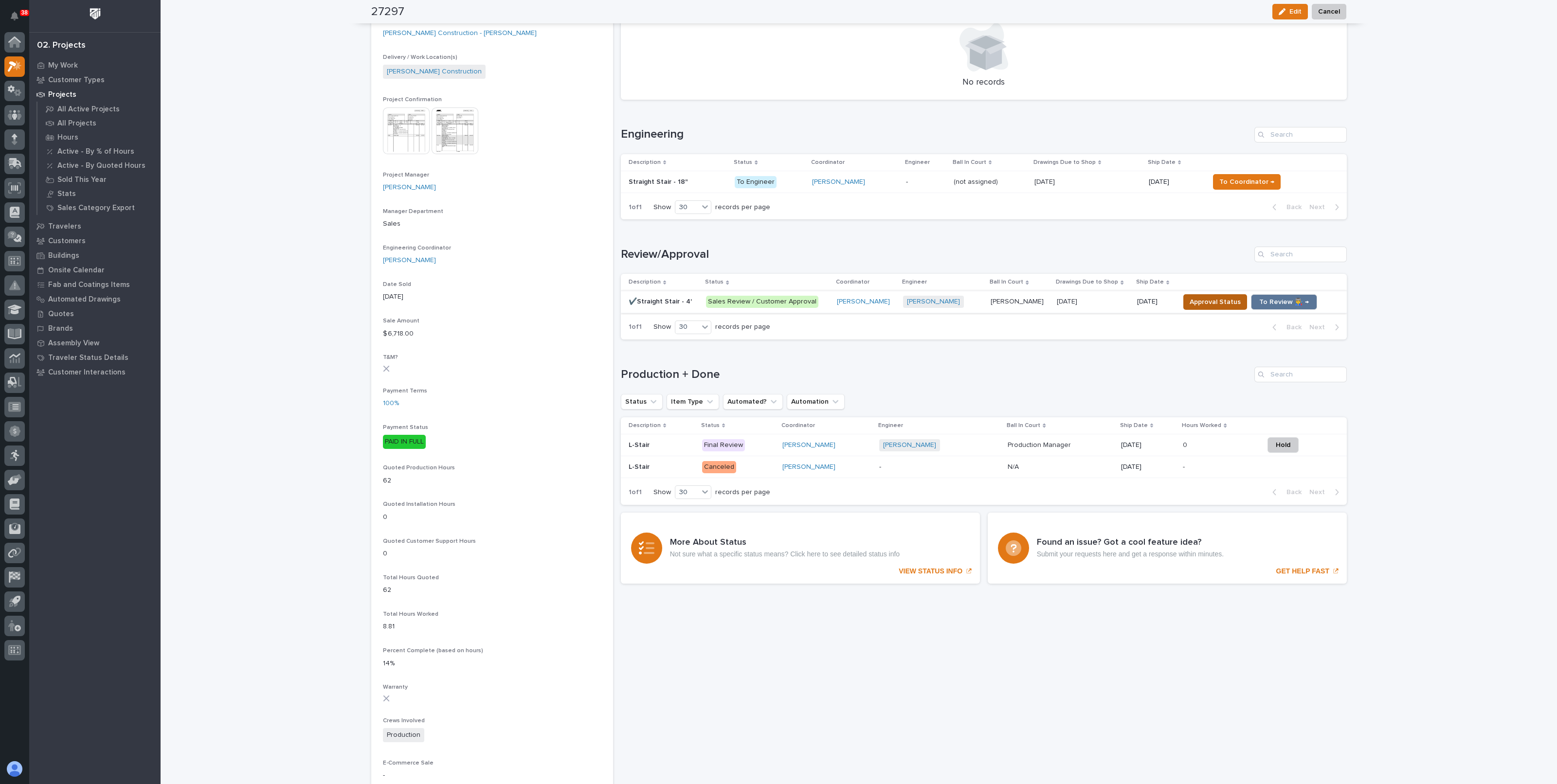
click at [1214, 305] on span "Approval Status" at bounding box center [1215, 301] width 51 height 11
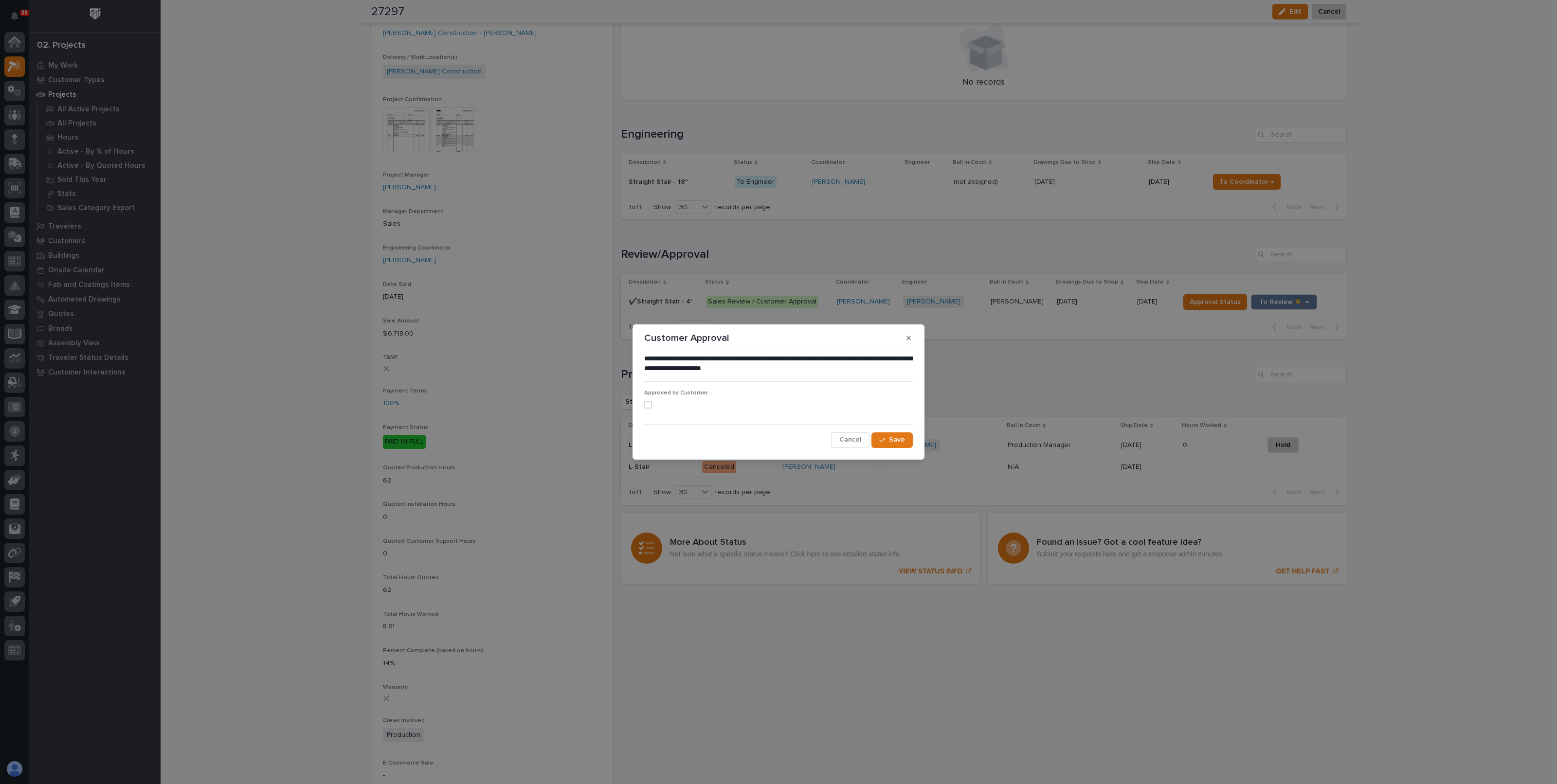
click at [651, 405] on span at bounding box center [647, 404] width 8 height 8
click at [908, 440] on button "Save" at bounding box center [892, 440] width 42 height 16
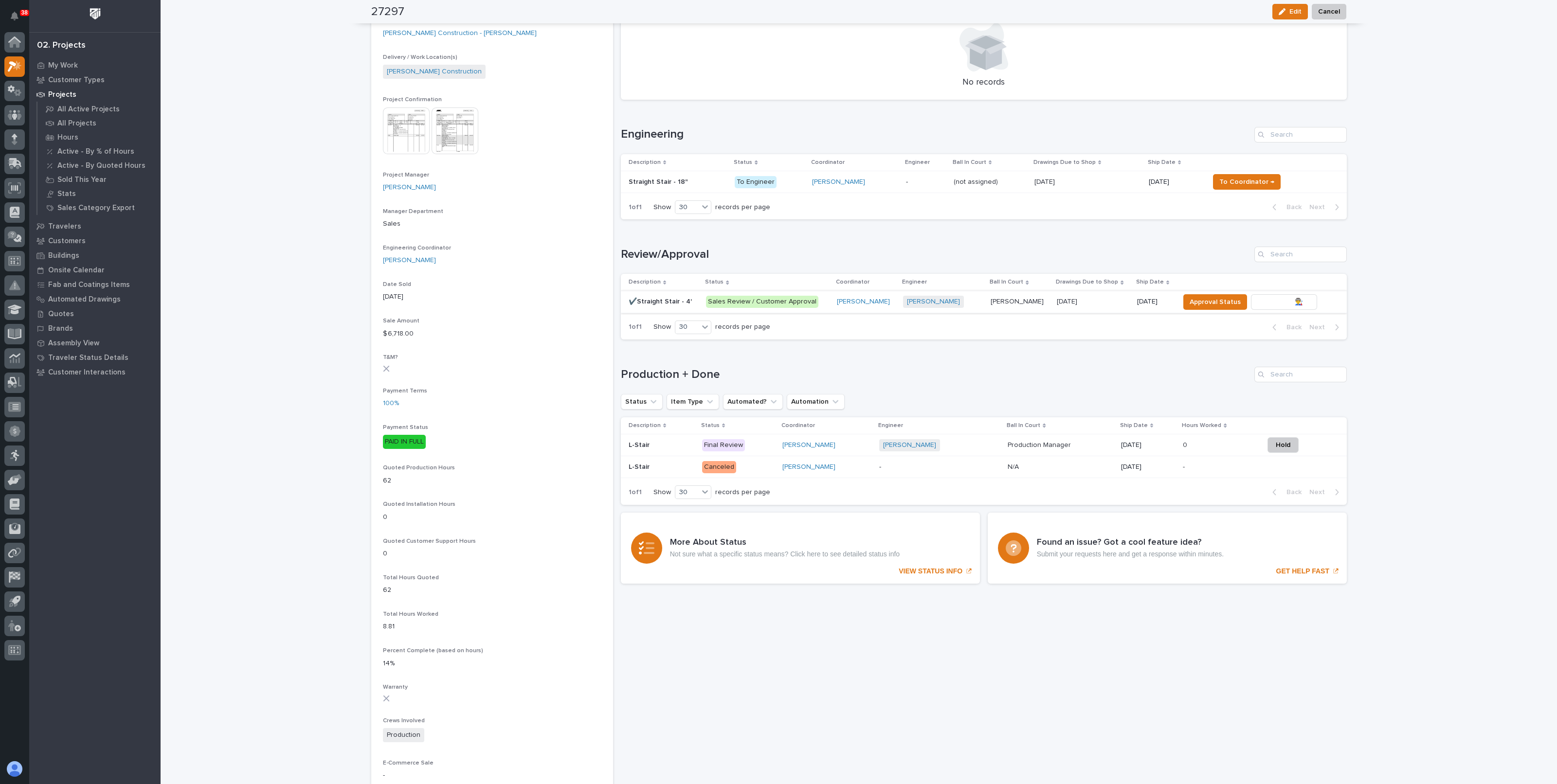
click at [1261, 300] on span "To Review 👨‍🏭 →" at bounding box center [1284, 301] width 49 height 11
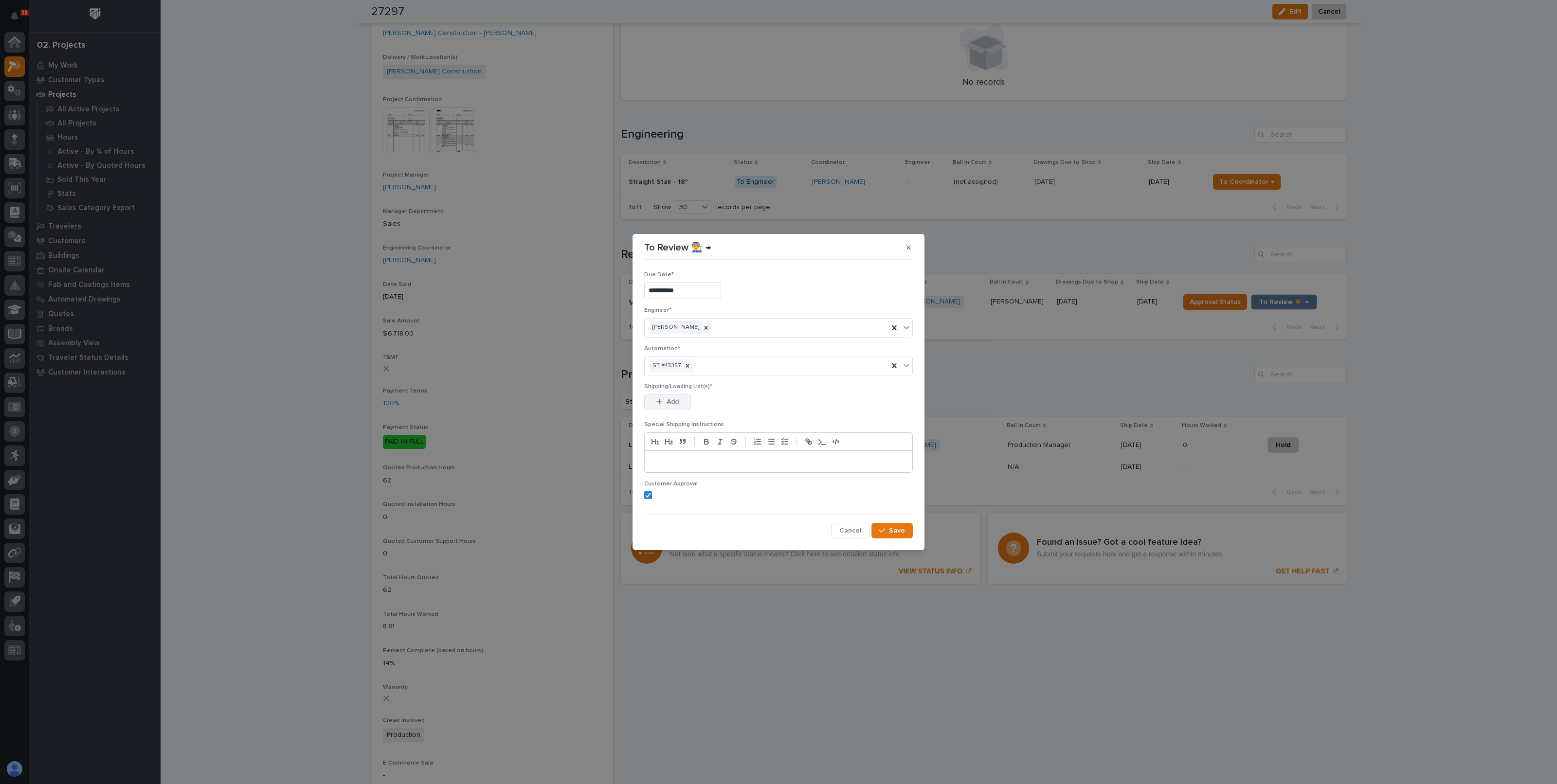
click at [666, 408] on button "Add" at bounding box center [667, 402] width 47 height 16
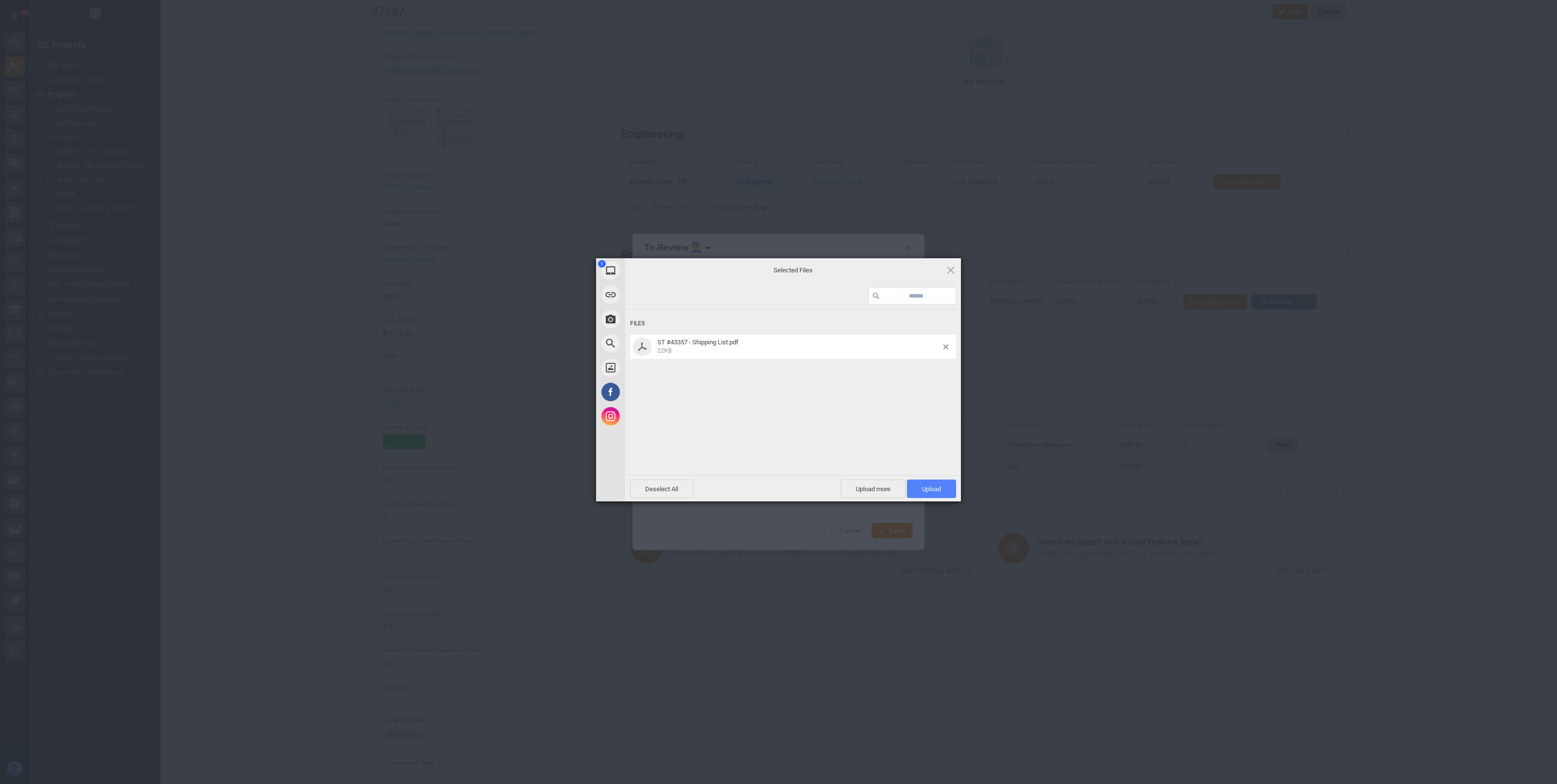
click at [945, 485] on span "Upload 1" at bounding box center [931, 488] width 49 height 18
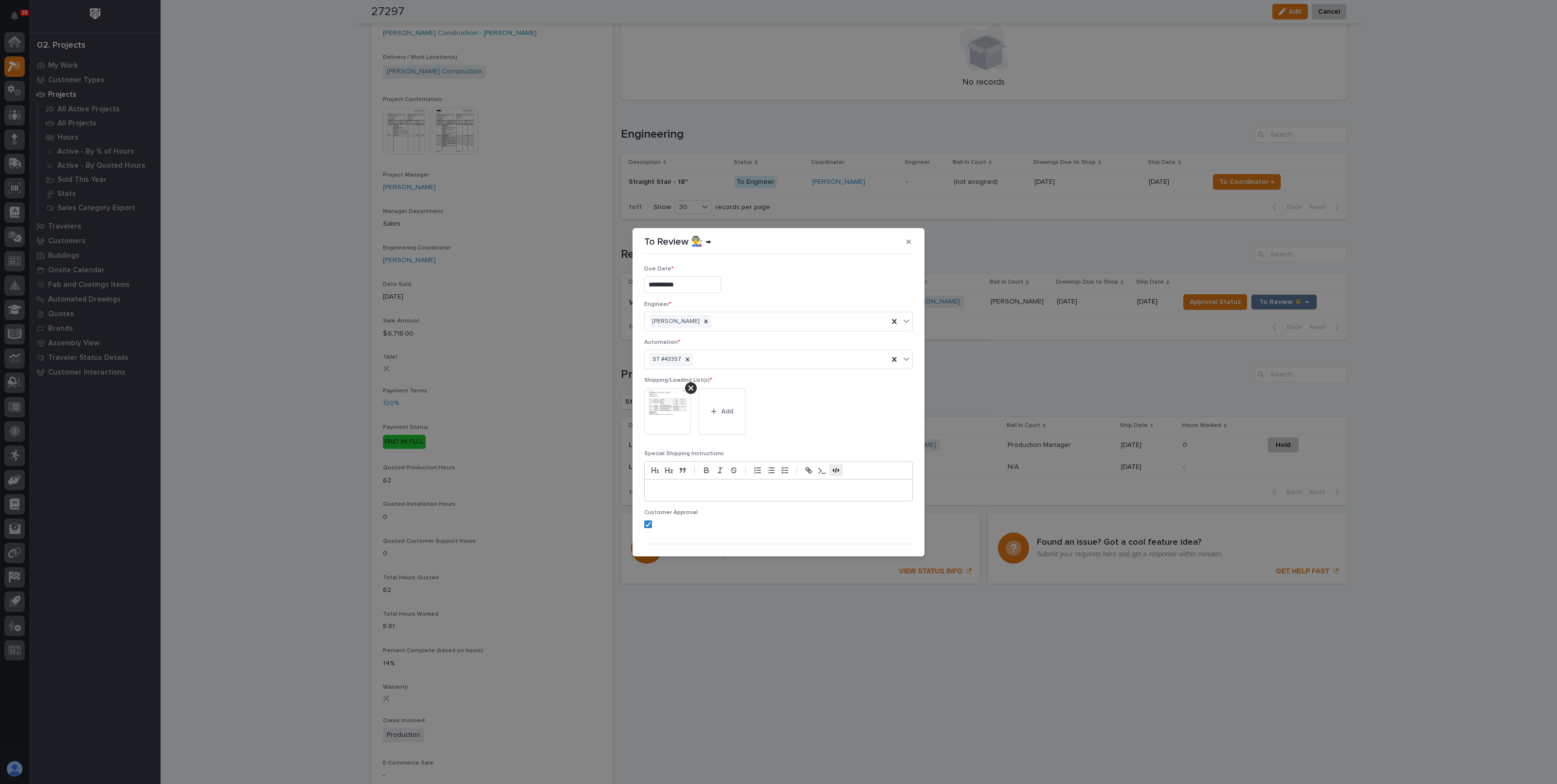
scroll to position [19, 0]
click at [879, 538] on icon "button" at bounding box center [882, 541] width 6 height 7
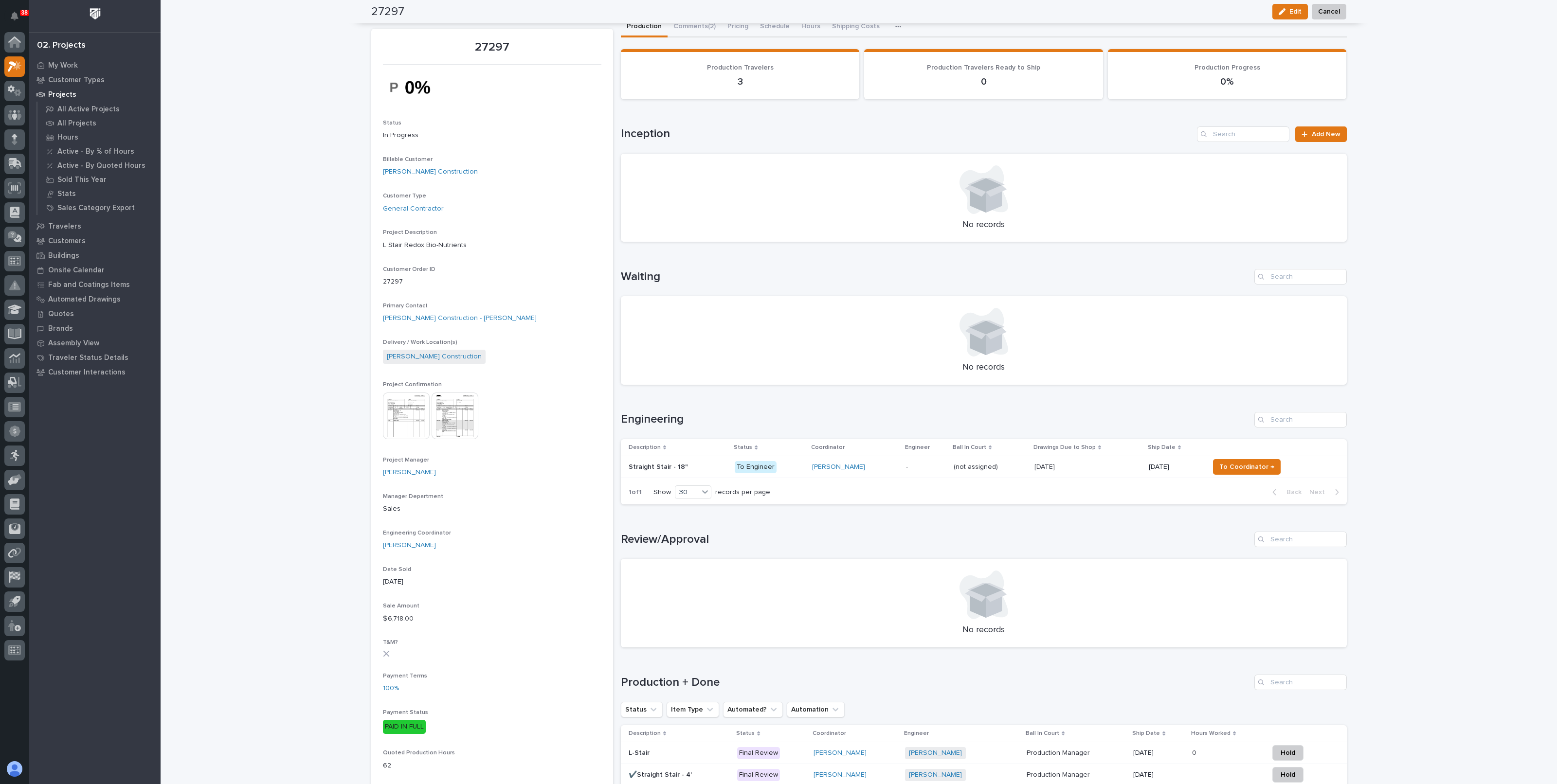
scroll to position [0, 0]
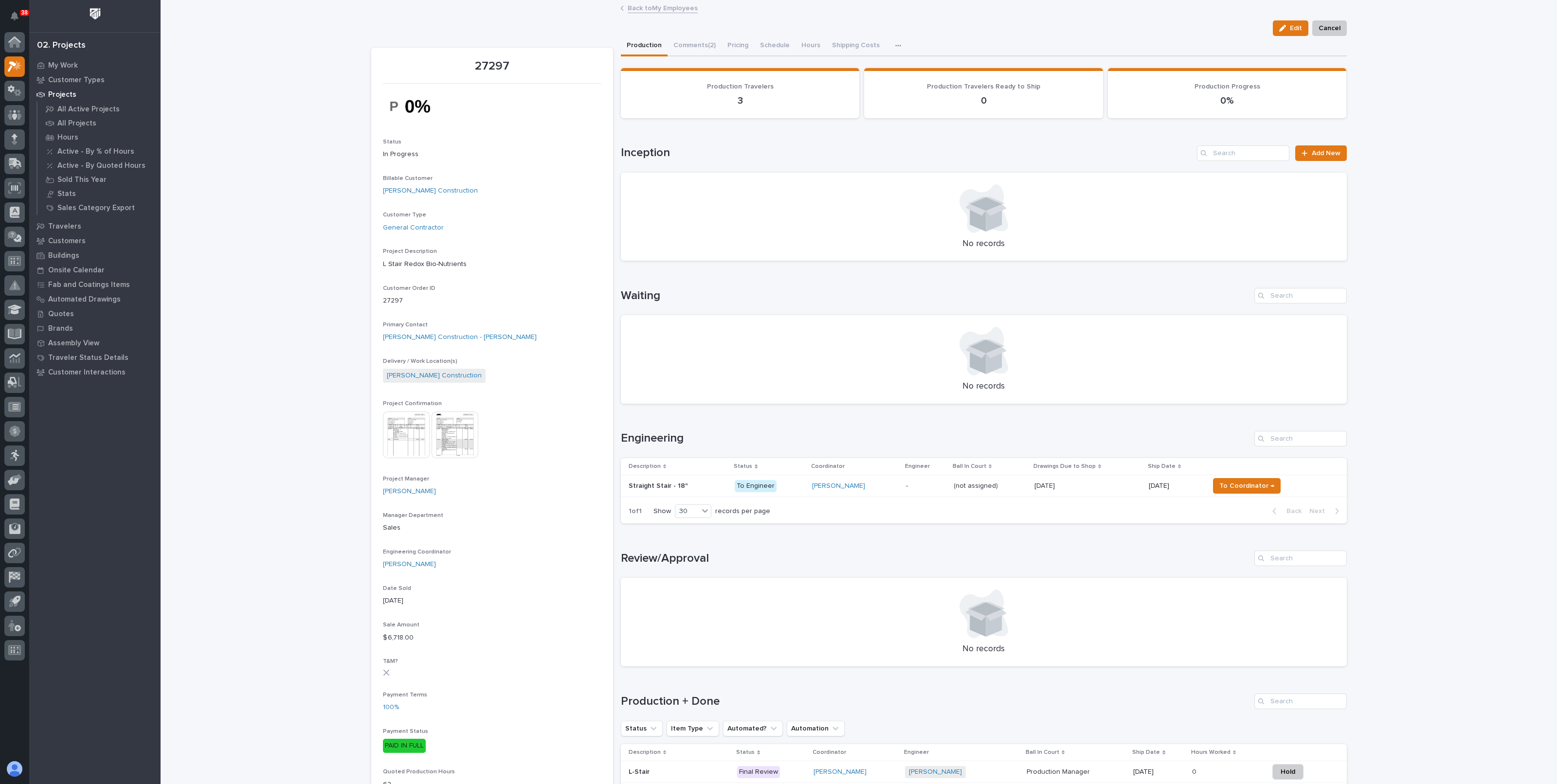
click at [666, 3] on link "Back to My Employees" at bounding box center [662, 7] width 70 height 11
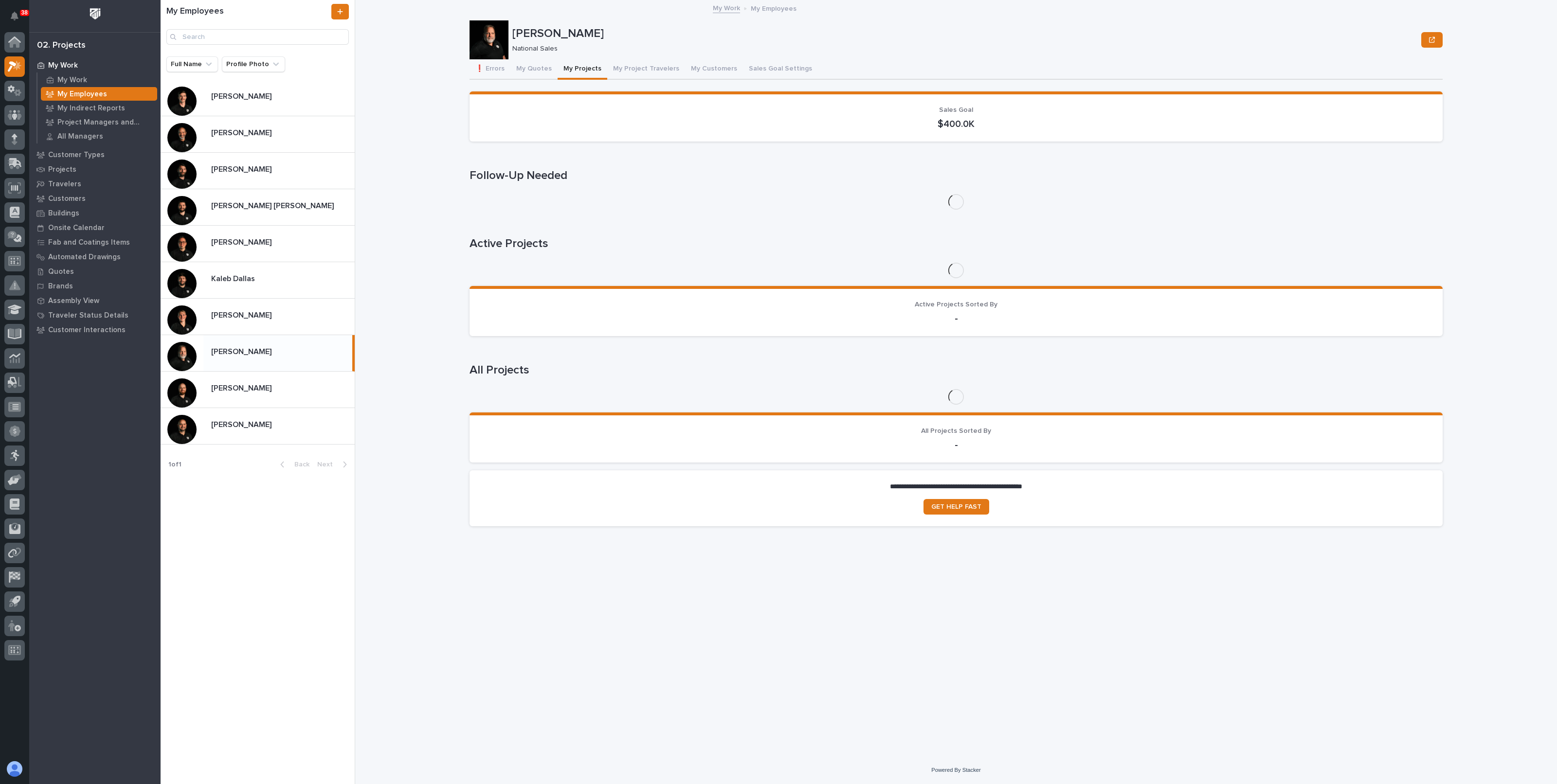
click at [66, 64] on p "My Work" at bounding box center [63, 66] width 29 height 9
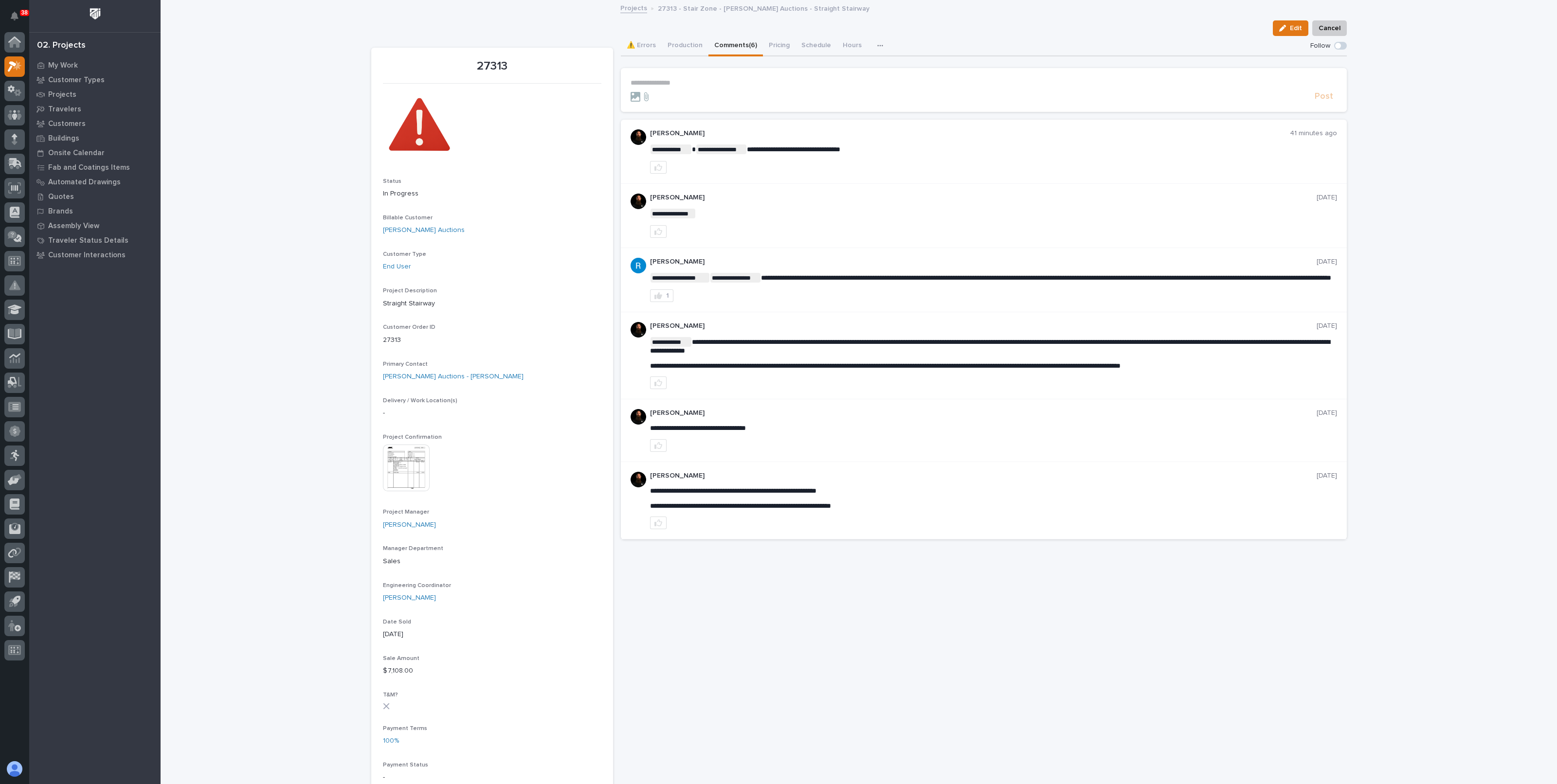
click at [721, 87] on p "**********" at bounding box center [984, 83] width 706 height 9
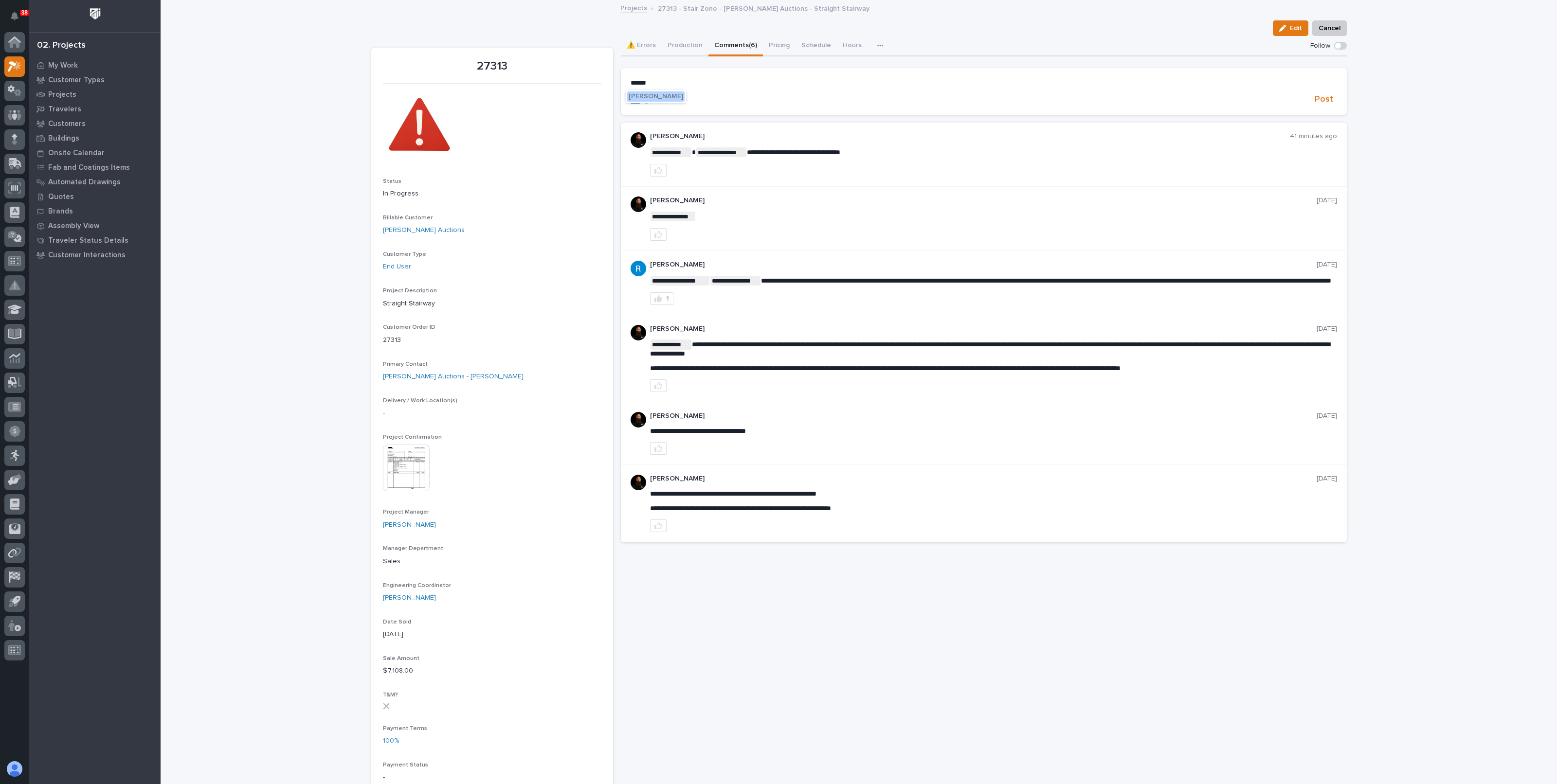
click at [676, 94] on span "[PERSON_NAME]" at bounding box center [655, 96] width 55 height 7
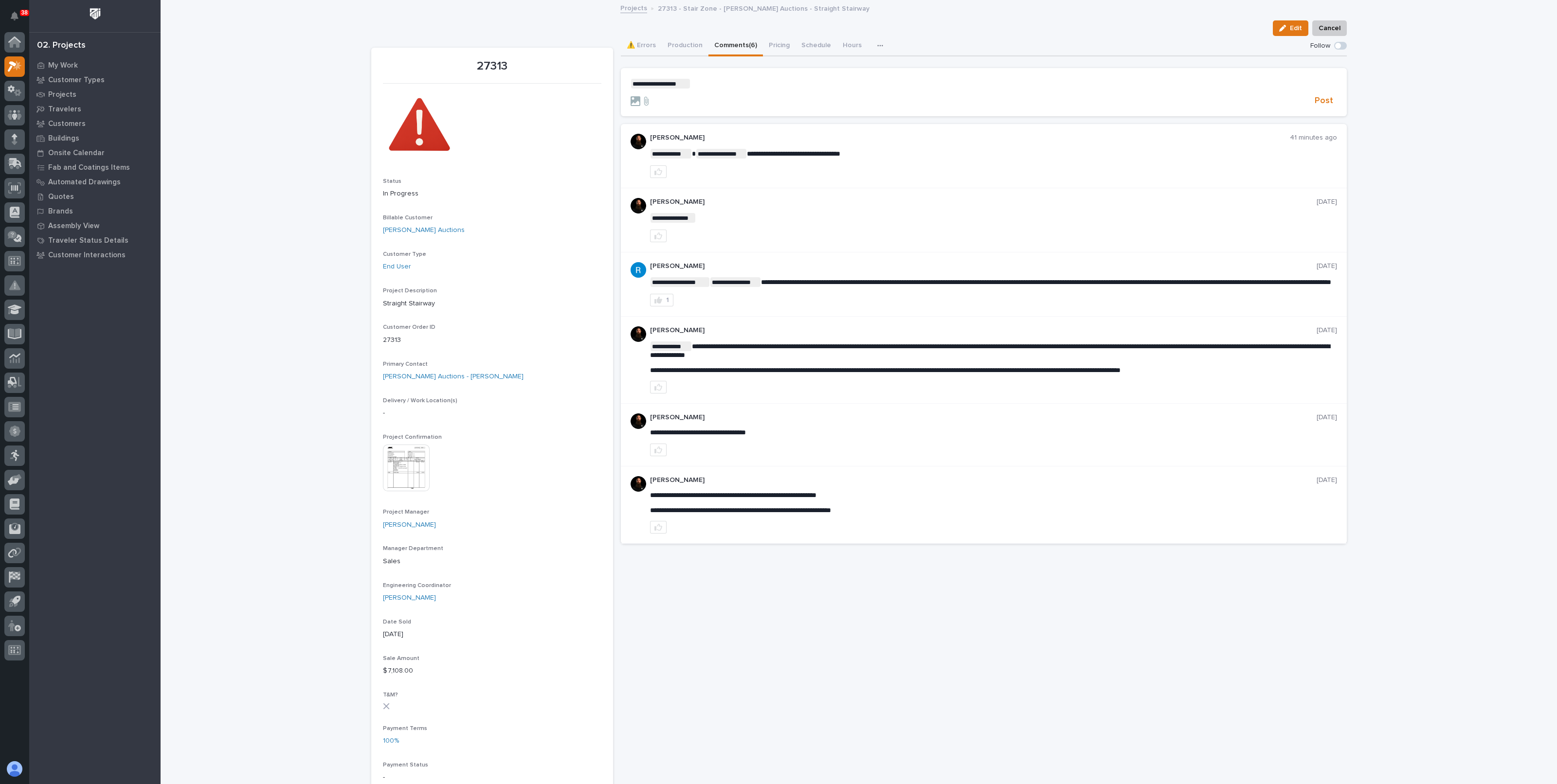
click at [720, 82] on p "**********" at bounding box center [984, 83] width 706 height 10
click at [1311, 95] on button "Post" at bounding box center [1324, 100] width 26 height 11
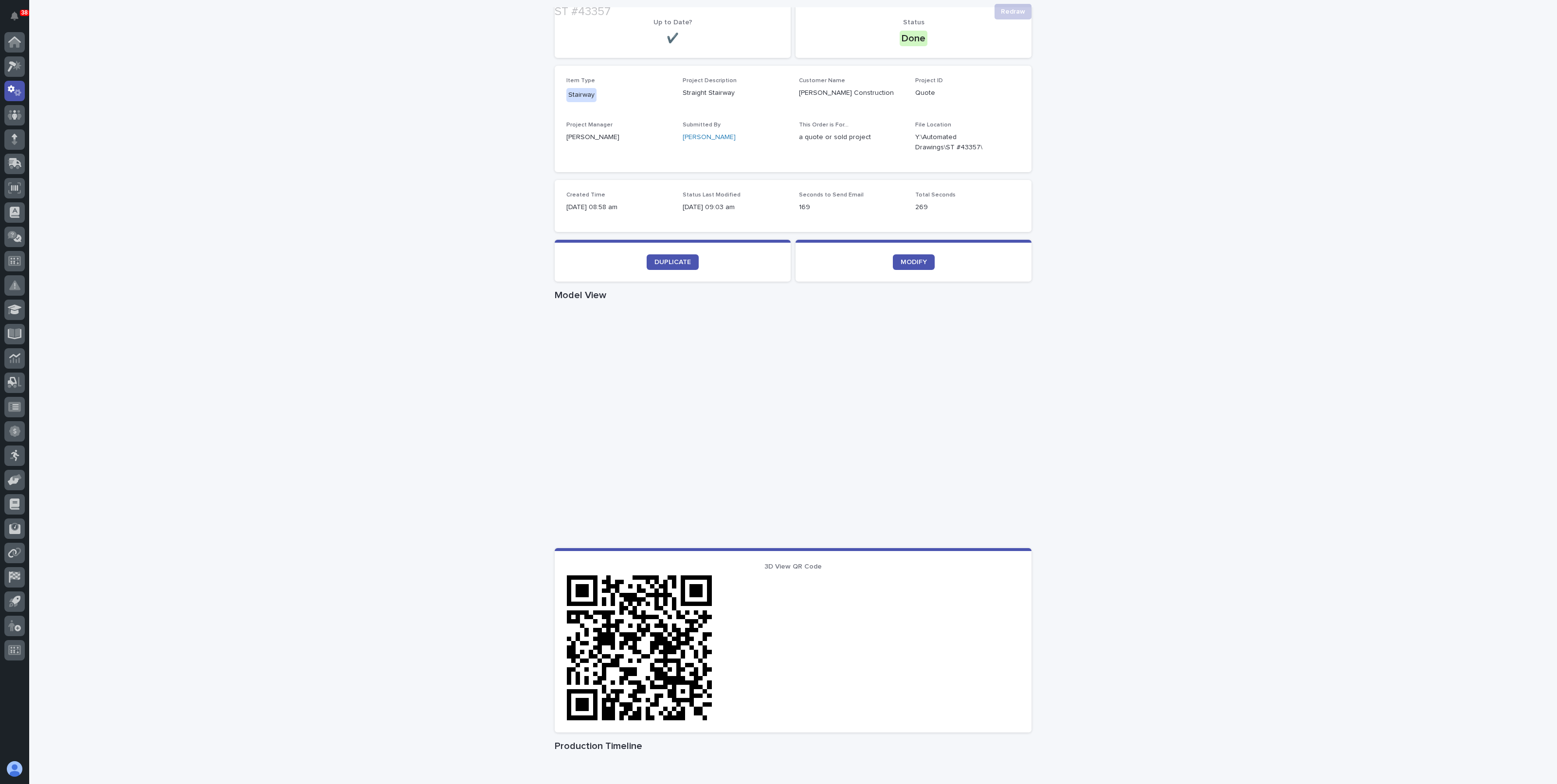
scroll to position [61, 0]
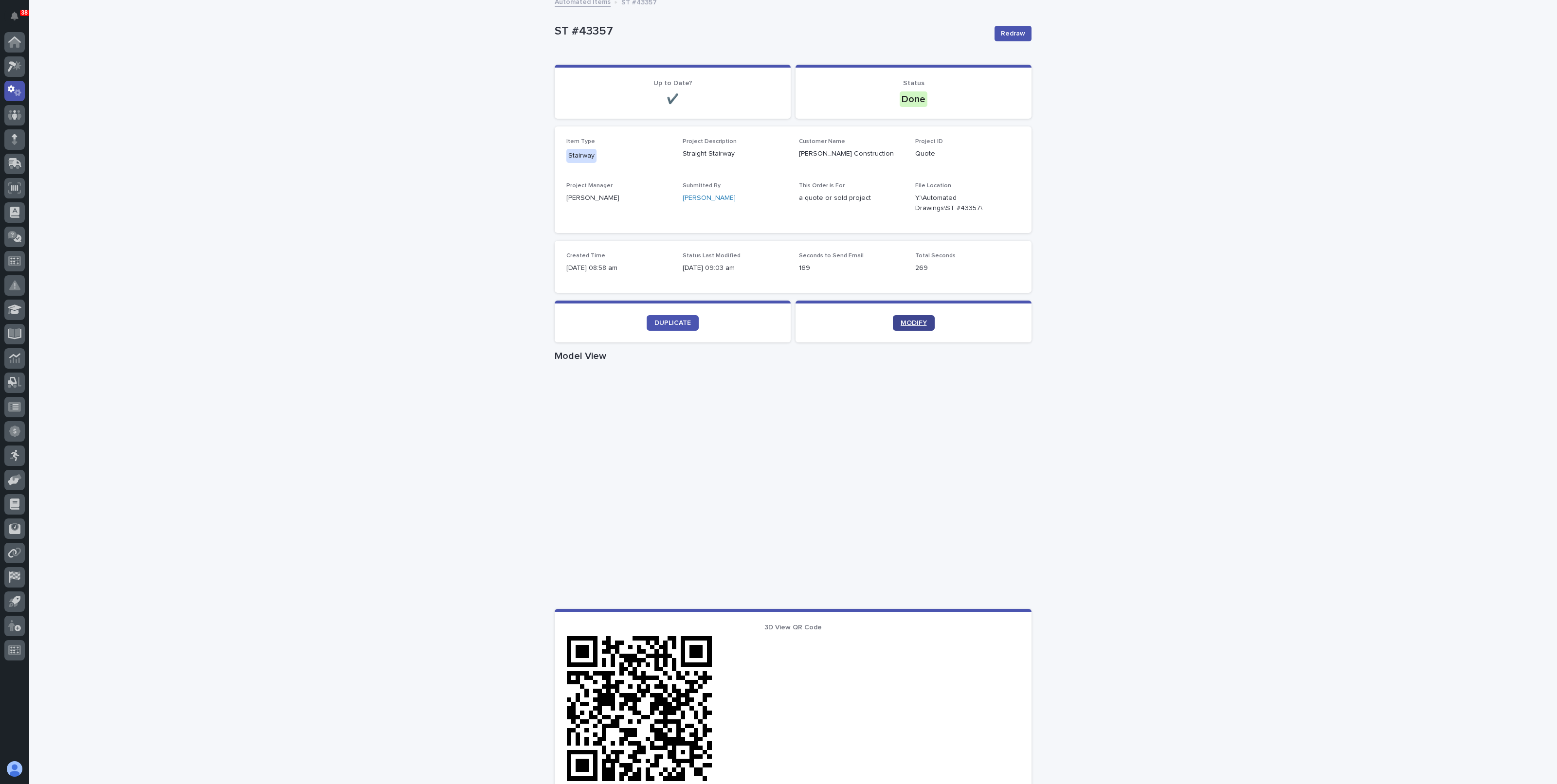
click at [913, 319] on span "MODIFY" at bounding box center [914, 323] width 26 height 7
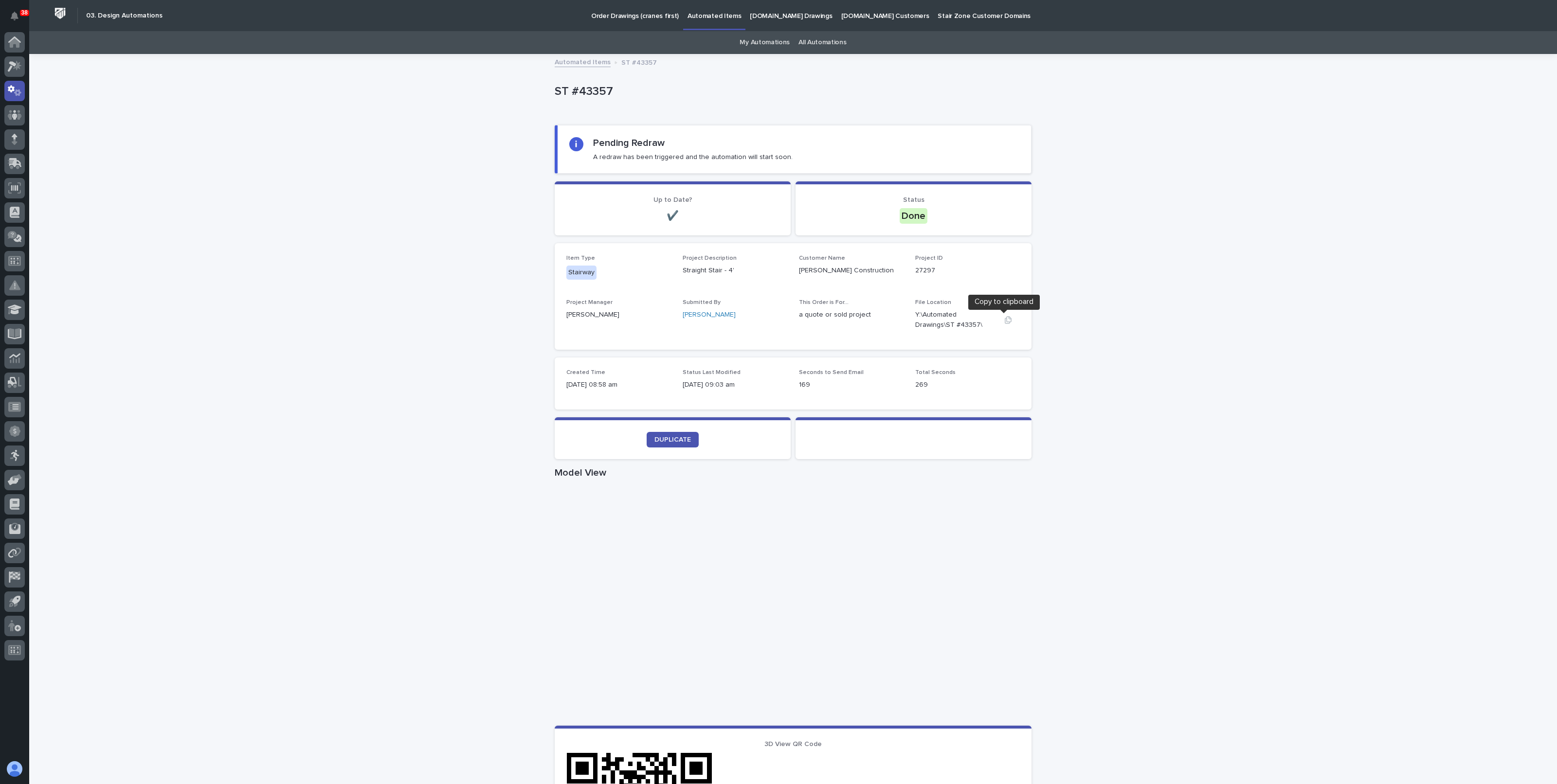
click at [1004, 320] on icon "button" at bounding box center [1007, 319] width 8 height 8
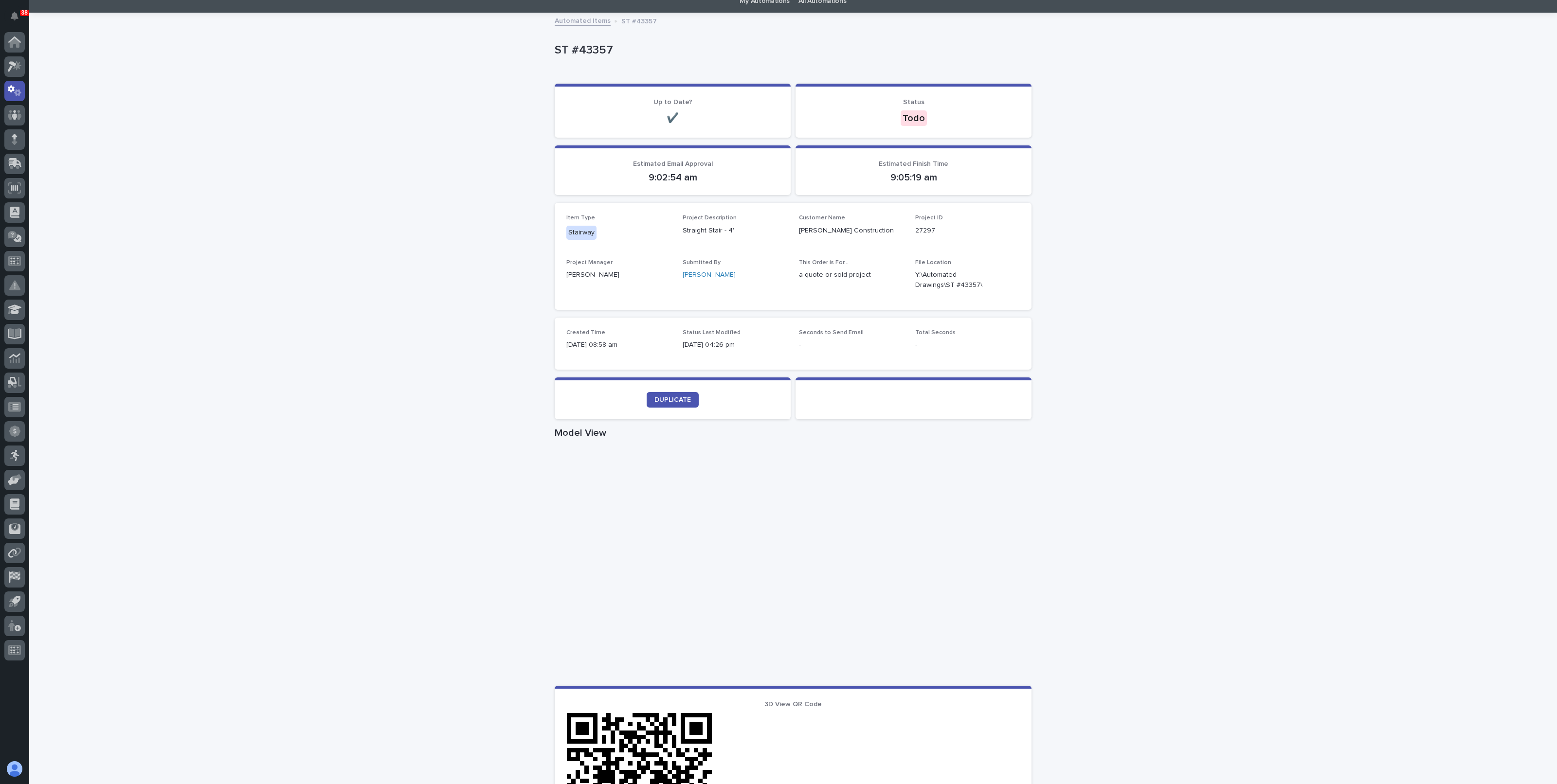
scroll to position [61, 0]
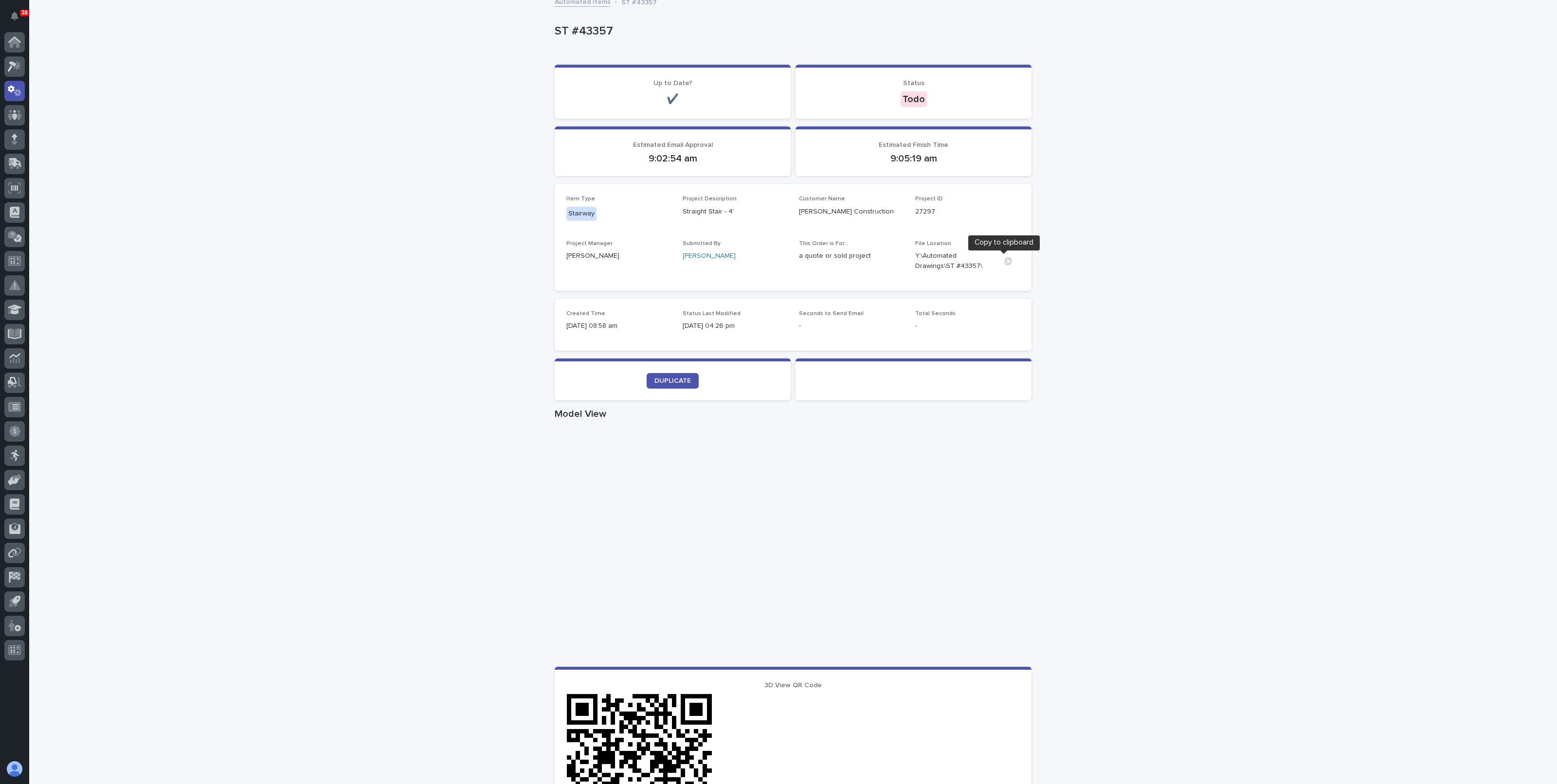
click at [1004, 260] on icon "button" at bounding box center [1007, 260] width 8 height 8
click at [1277, 154] on div "Loading... Saving… Loading... Saving… ST #43357 ST #43357 Sorry, there was an e…" at bounding box center [793, 451] width 1528 height 913
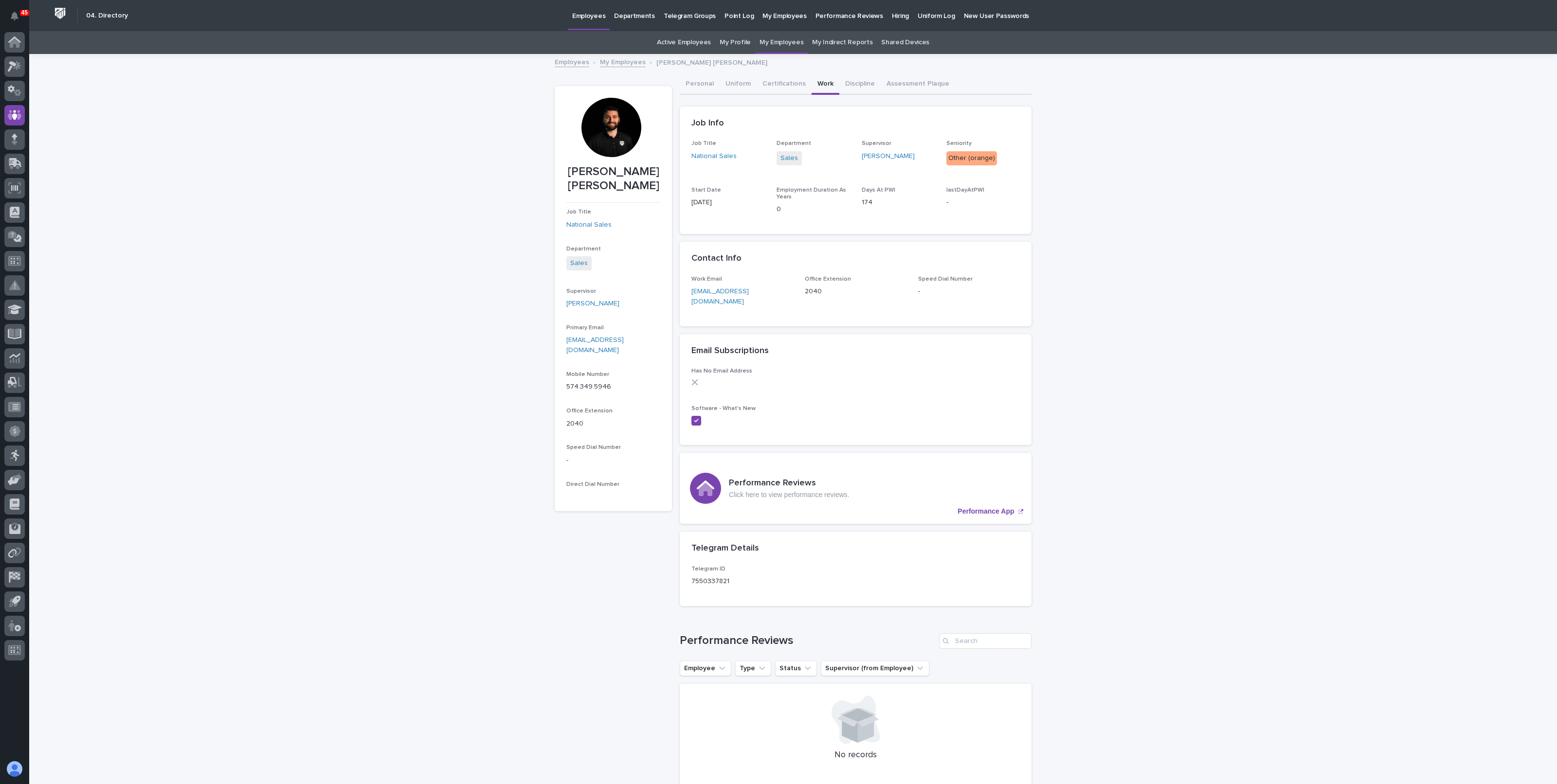
click at [328, 101] on div "Loading... Saving… Loading... Saving… [PERSON_NAME] [PERSON_NAME] [PERSON_NAME]…" at bounding box center [793, 686] width 1528 height 1262
click at [17, 139] on div at bounding box center [15, 140] width 21 height 21
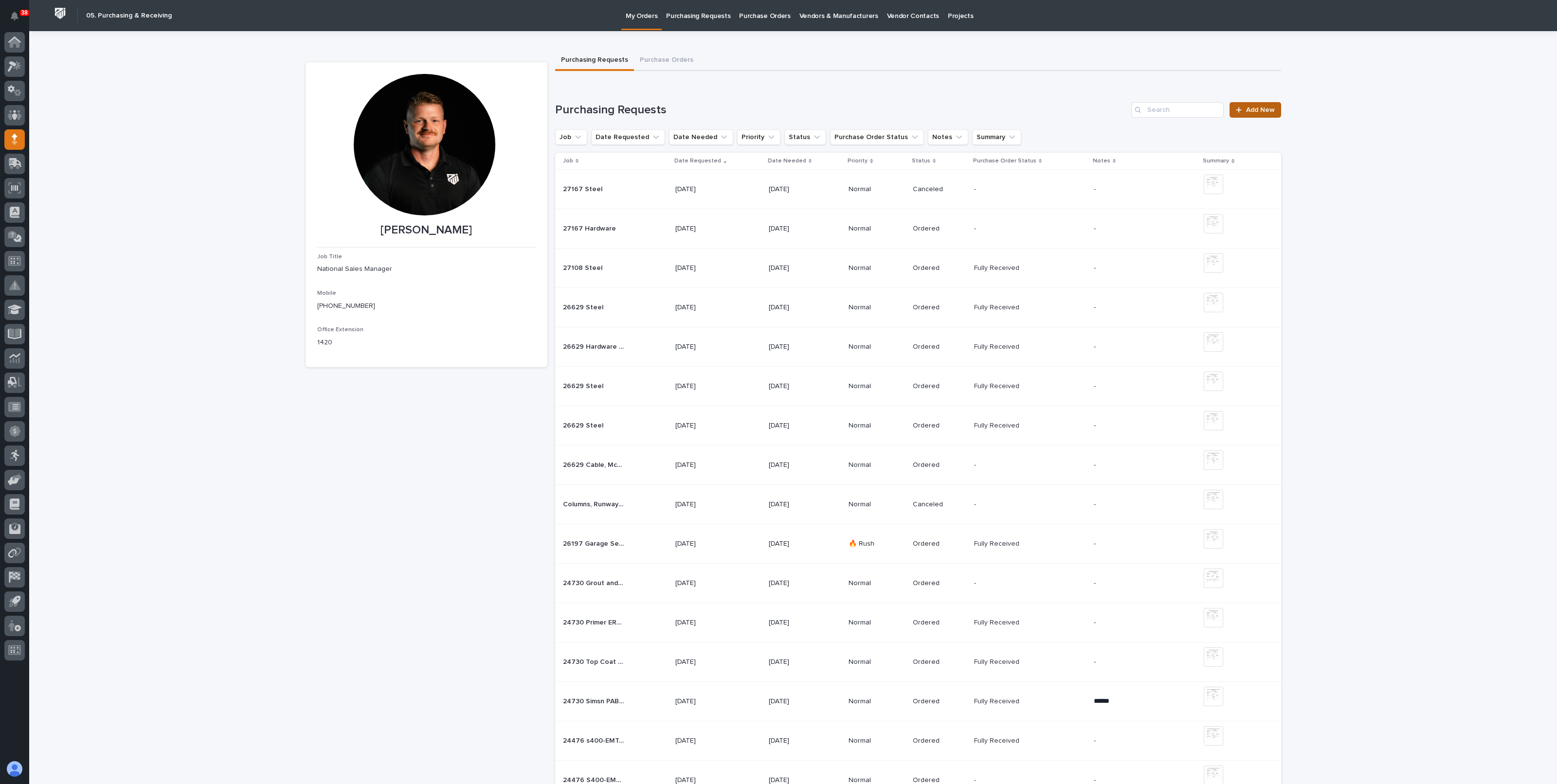
click at [1257, 111] on span "Add New" at bounding box center [1260, 110] width 29 height 7
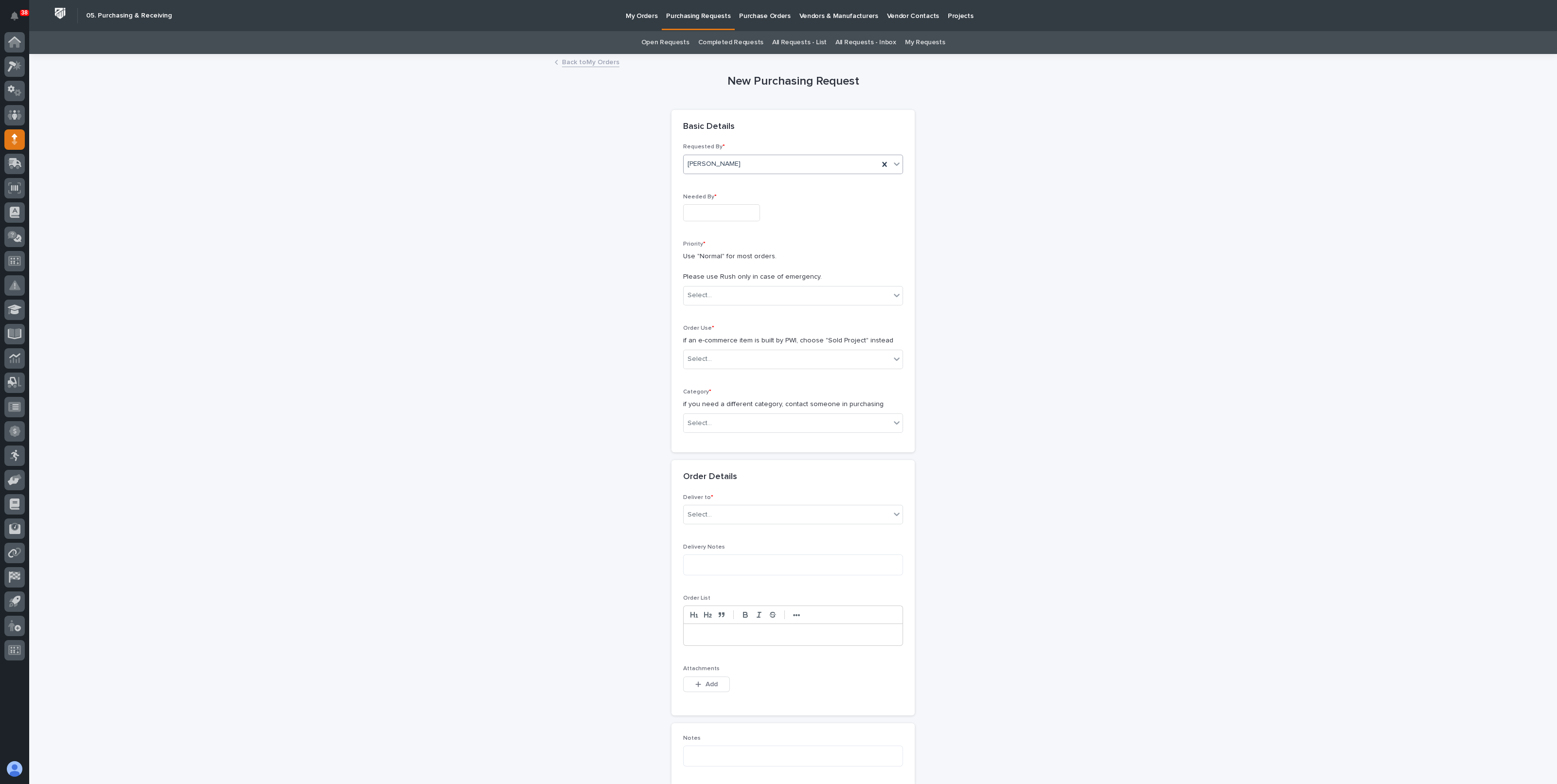
click at [782, 161] on div "[PERSON_NAME]" at bounding box center [781, 164] width 195 height 16
type input "*****"
click at [750, 185] on div "[PERSON_NAME]" at bounding box center [788, 183] width 219 height 17
click at [724, 213] on input "text" at bounding box center [721, 213] width 77 height 17
click at [679, 161] on div "27" at bounding box center [679, 164] width 13 height 13
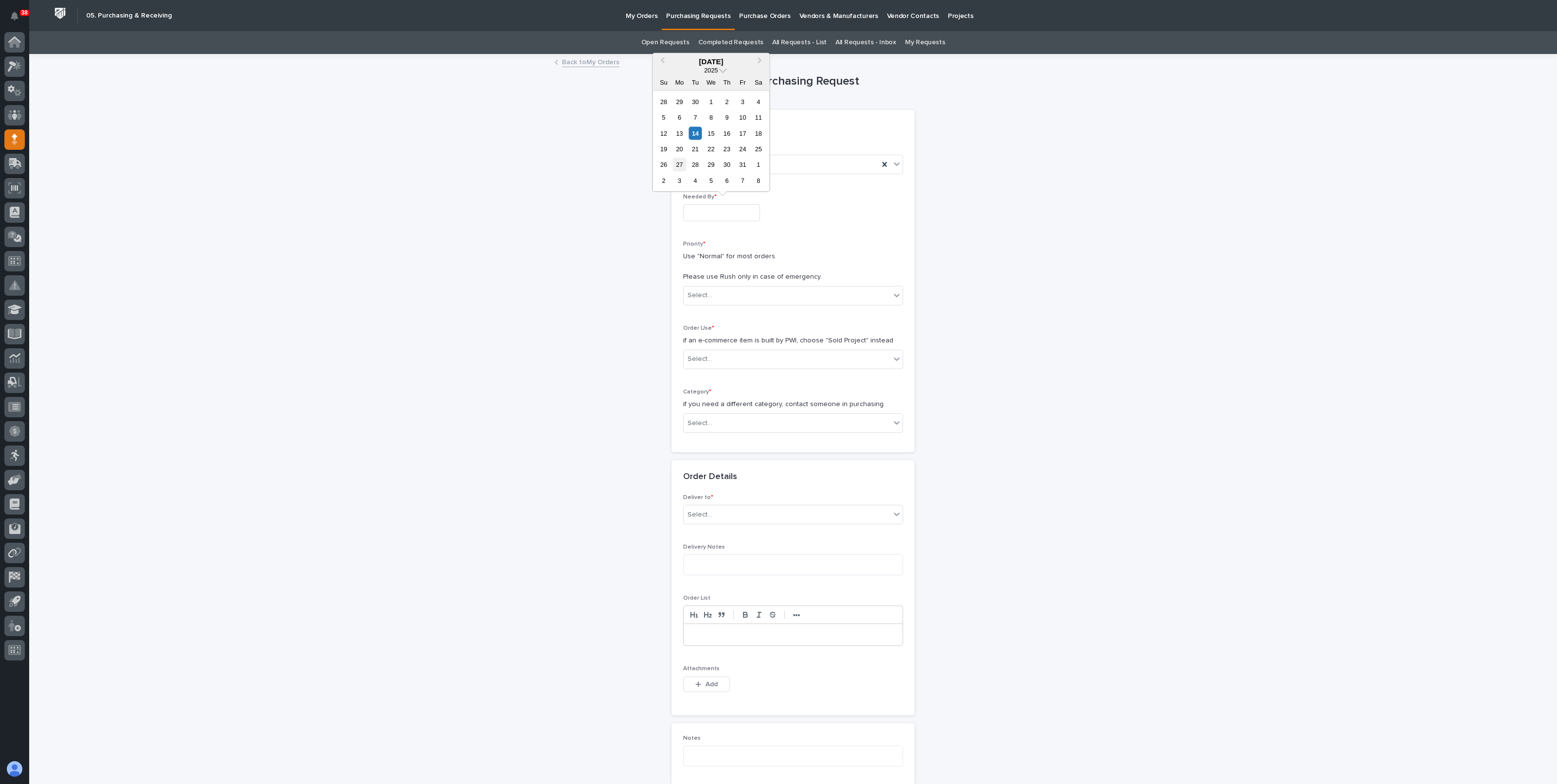
type input "**********"
click at [706, 292] on div "Select..." at bounding box center [787, 295] width 207 height 16
click at [703, 347] on div "Normal" at bounding box center [788, 348] width 219 height 17
click at [705, 355] on div "Select..." at bounding box center [699, 359] width 24 height 10
click at [717, 383] on div "Sold Project" at bounding box center [788, 377] width 219 height 17
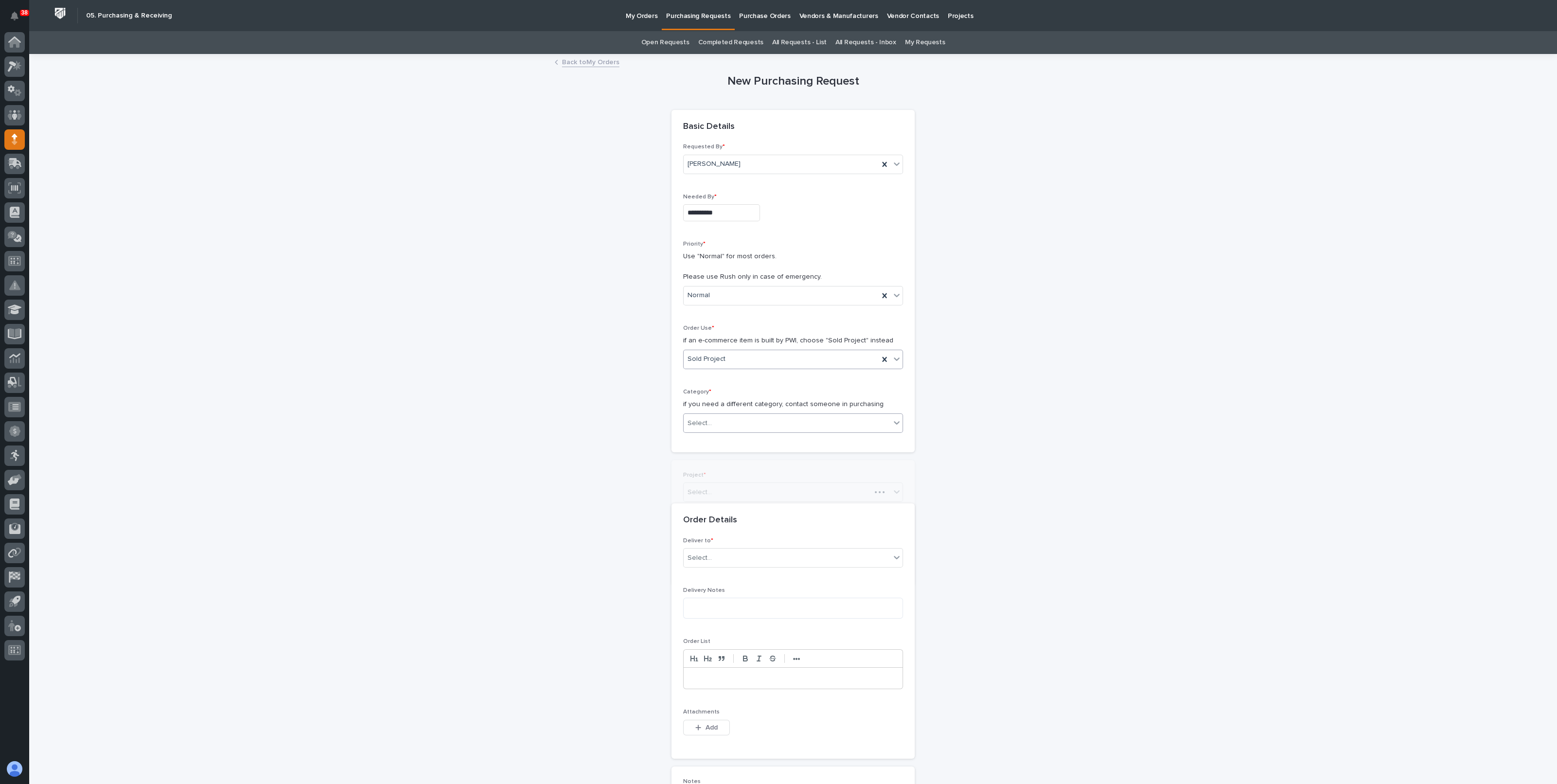
click at [713, 421] on div "Select..." at bounding box center [787, 423] width 207 height 16
click at [698, 556] on div "Steel" at bounding box center [788, 561] width 219 height 17
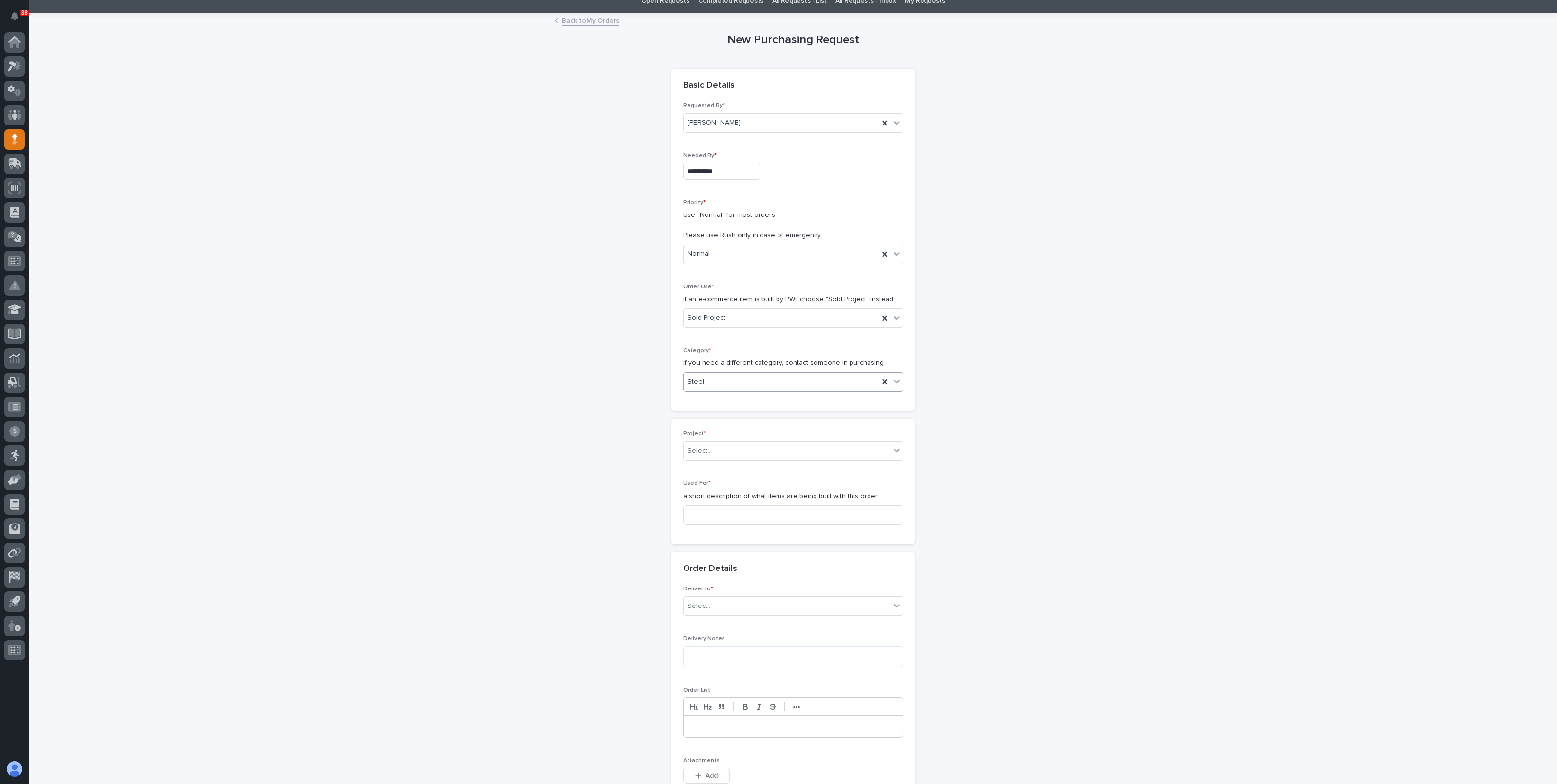
scroll to position [61, 0]
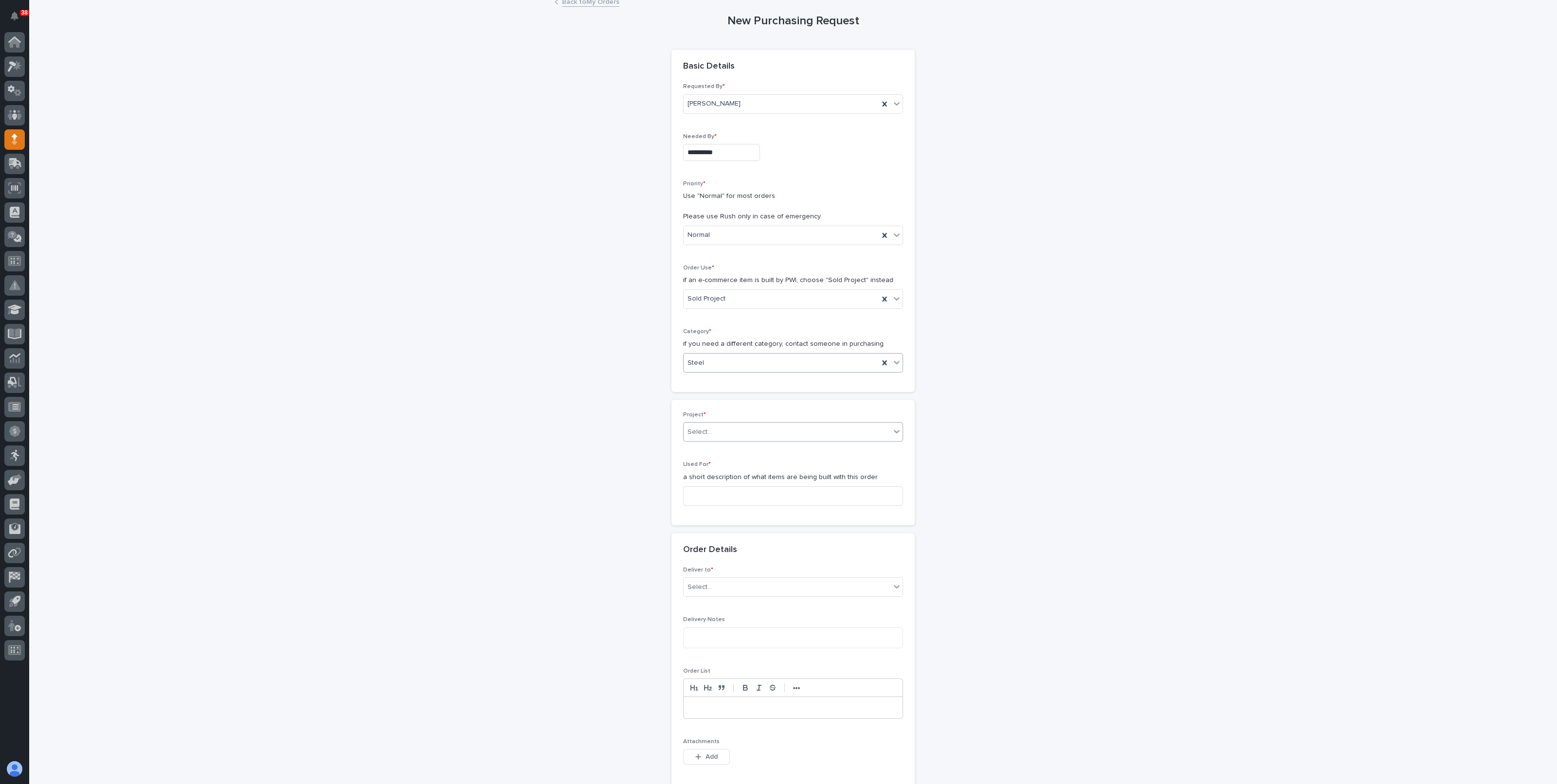
click at [725, 434] on div "Select..." at bounding box center [787, 432] width 207 height 16
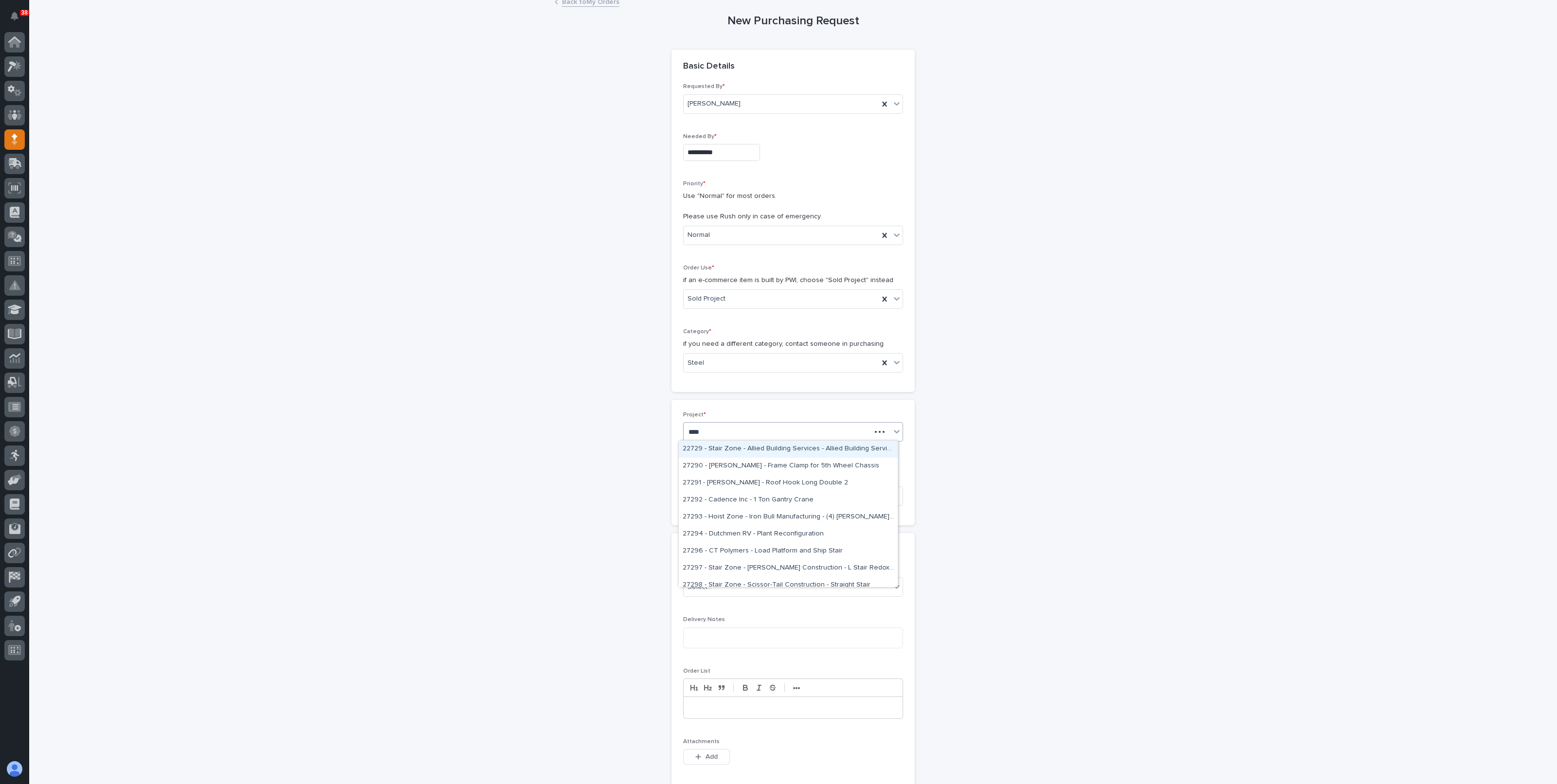
type input "*****"
click at [803, 448] on div "27297 - Stair Zone - [PERSON_NAME] Construction - L Stair Redox Bio-Nutrients" at bounding box center [788, 449] width 219 height 17
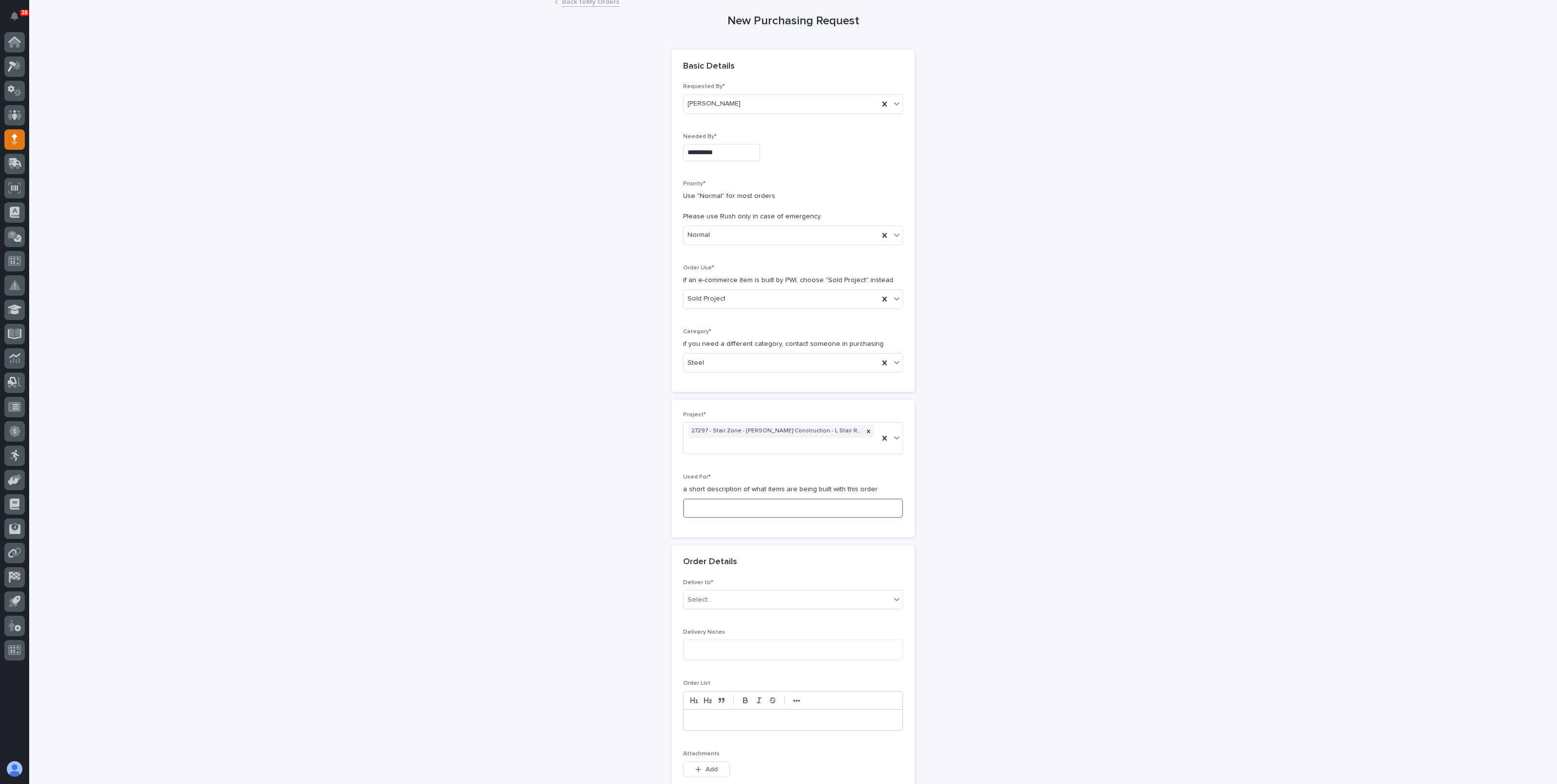
click at [701, 511] on input at bounding box center [793, 508] width 220 height 19
type input "Stair - 4'"
click at [724, 594] on div "Select..." at bounding box center [787, 600] width 207 height 16
click at [715, 609] on div "PWI" at bounding box center [788, 617] width 219 height 17
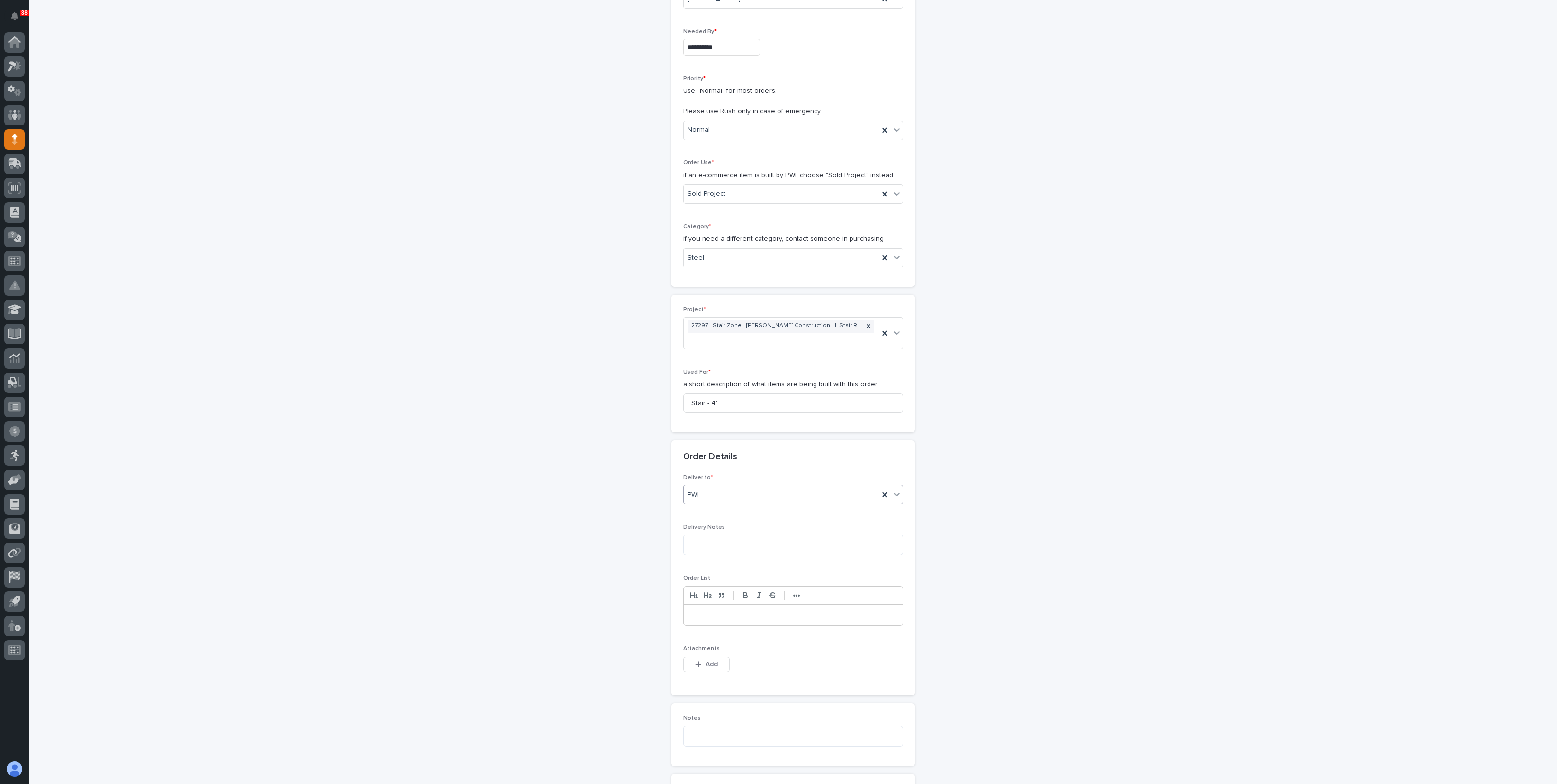
scroll to position [183, 0]
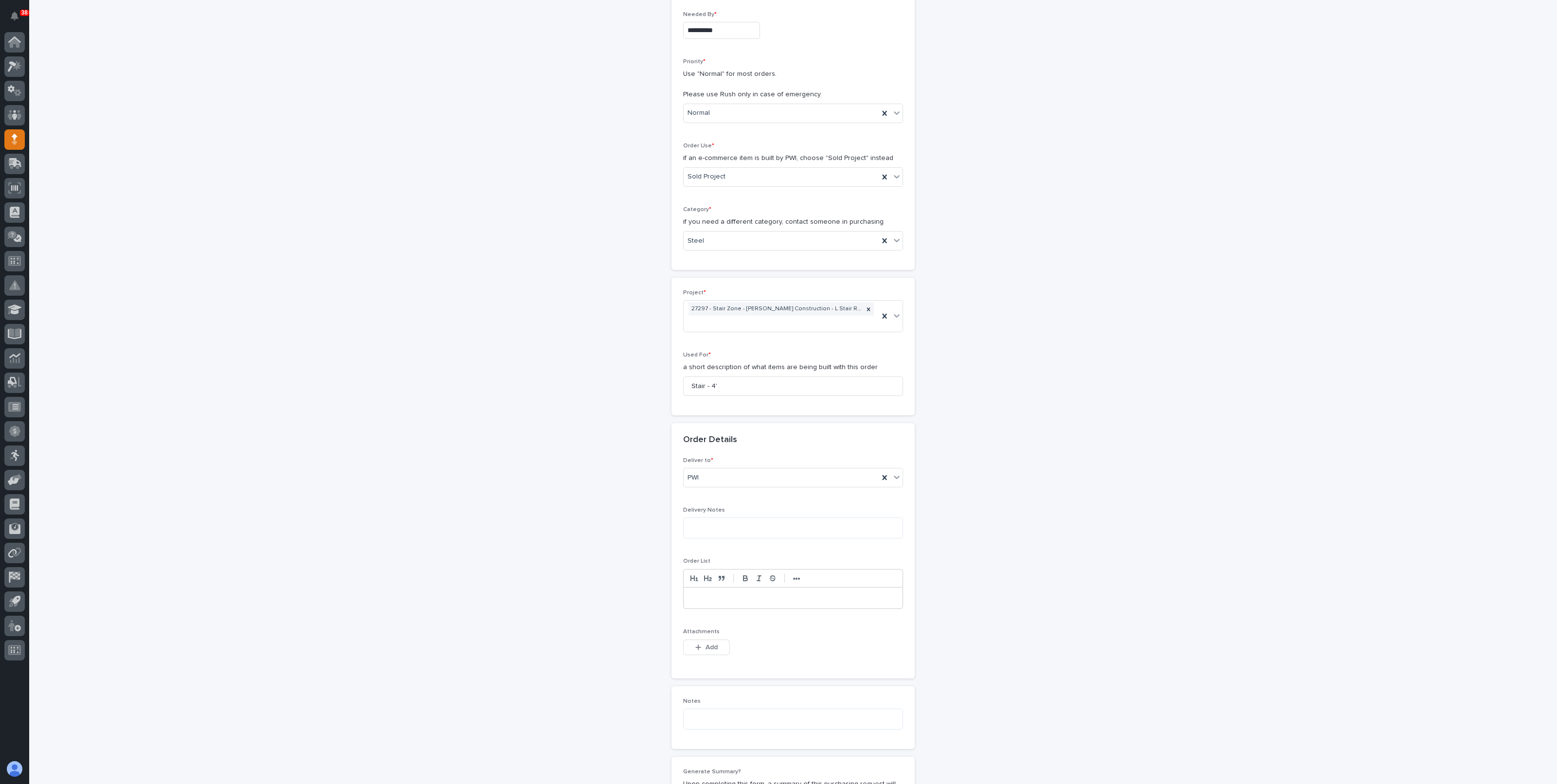
click at [713, 594] on p at bounding box center [793, 598] width 204 height 10
click at [701, 651] on button "Add" at bounding box center [706, 647] width 47 height 16
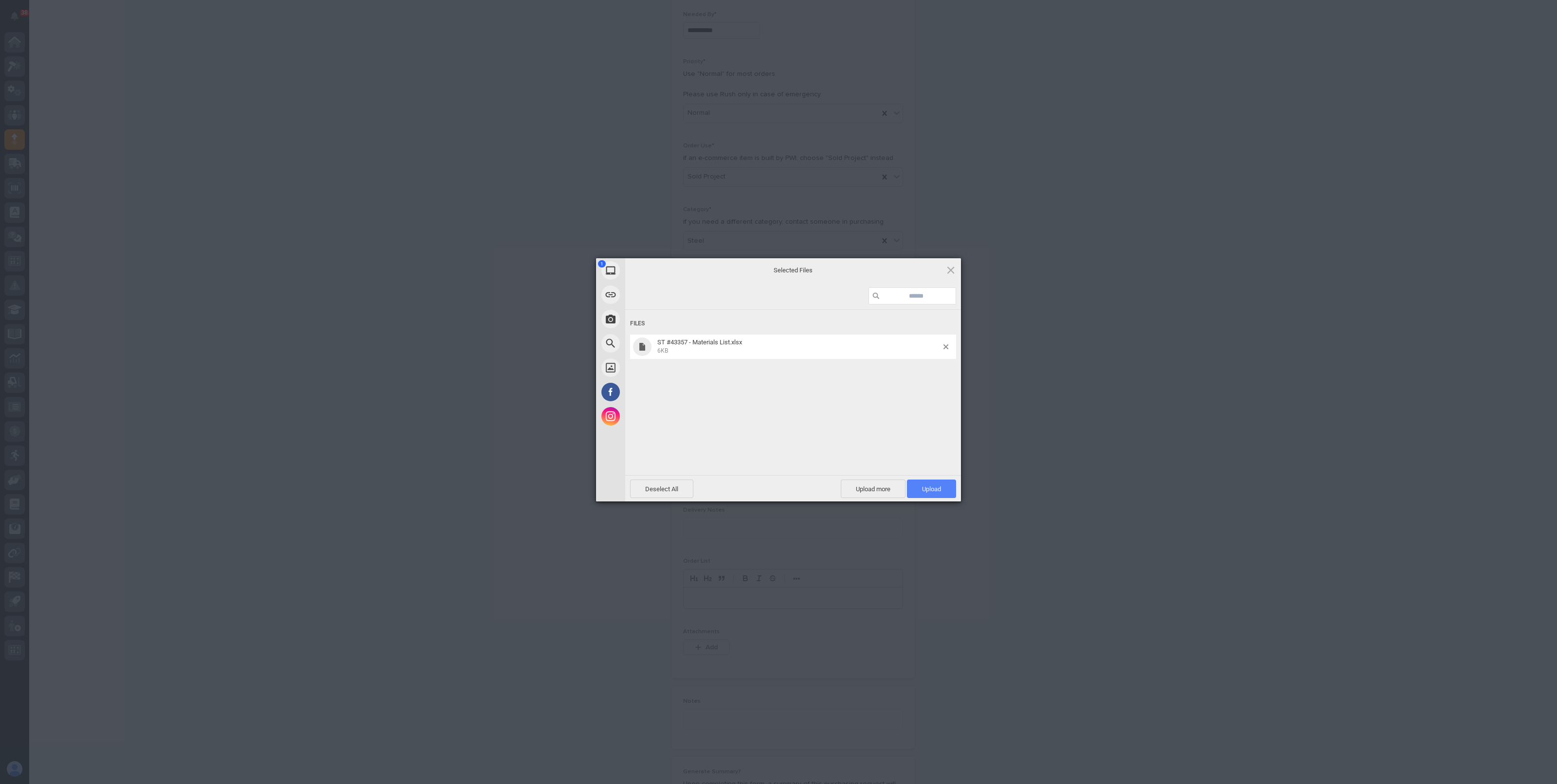
click at [920, 490] on span "Upload 1" at bounding box center [931, 488] width 49 height 18
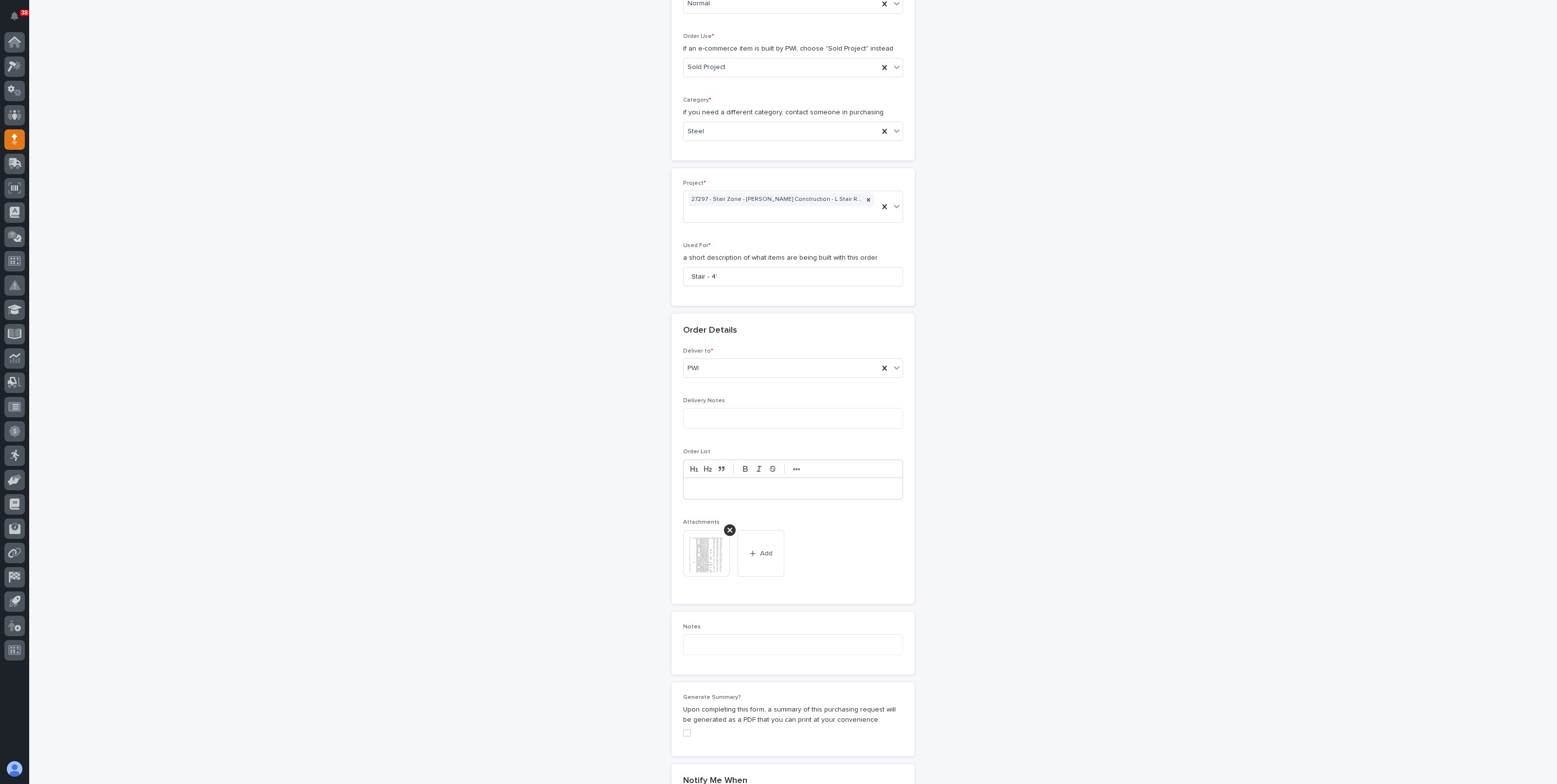
scroll to position [443, 0]
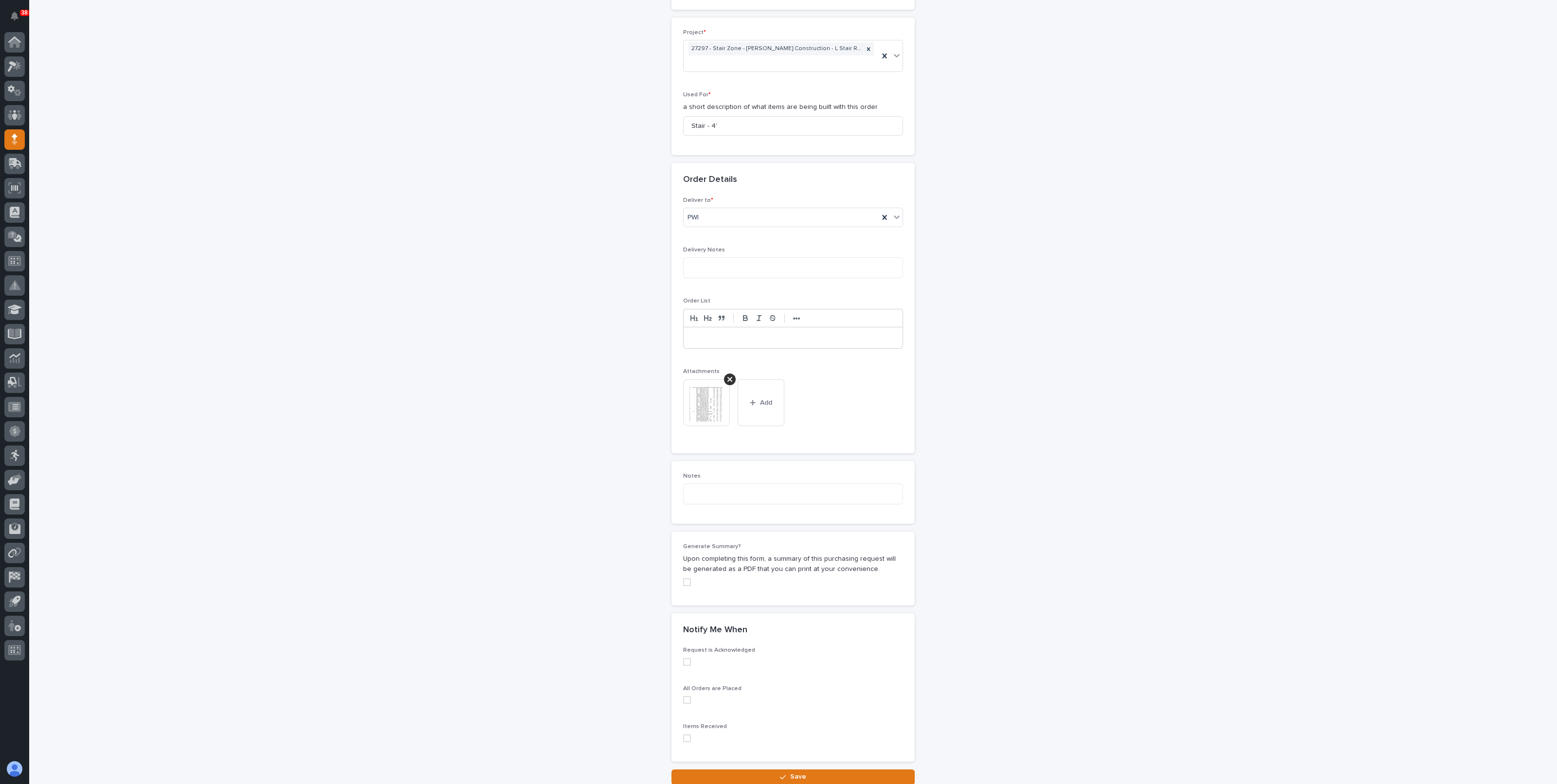
click at [683, 653] on div "Request is Acknowledged" at bounding box center [793, 660] width 220 height 26
click at [683, 659] on span at bounding box center [686, 662] width 8 height 8
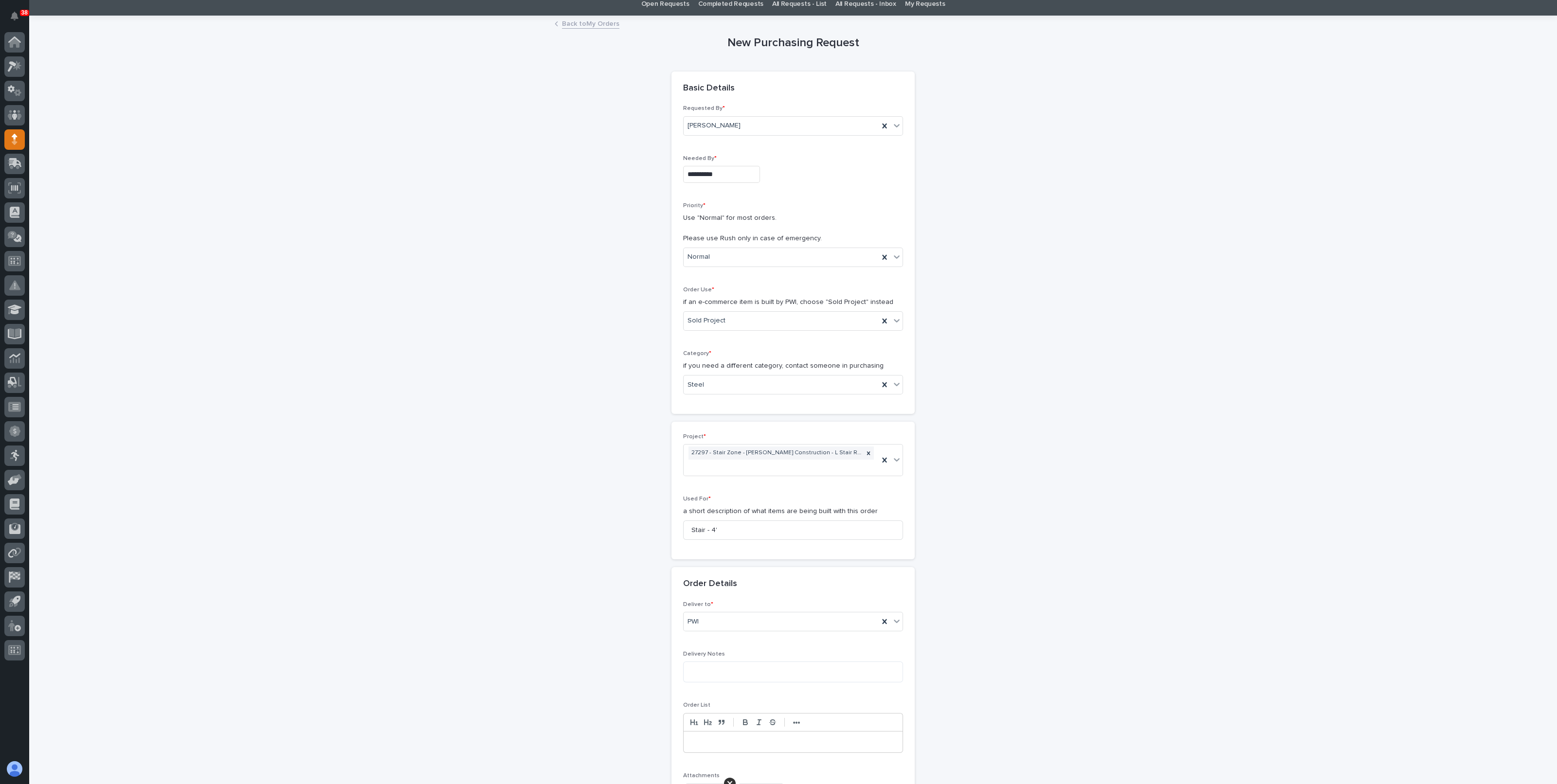
scroll to position [0, 0]
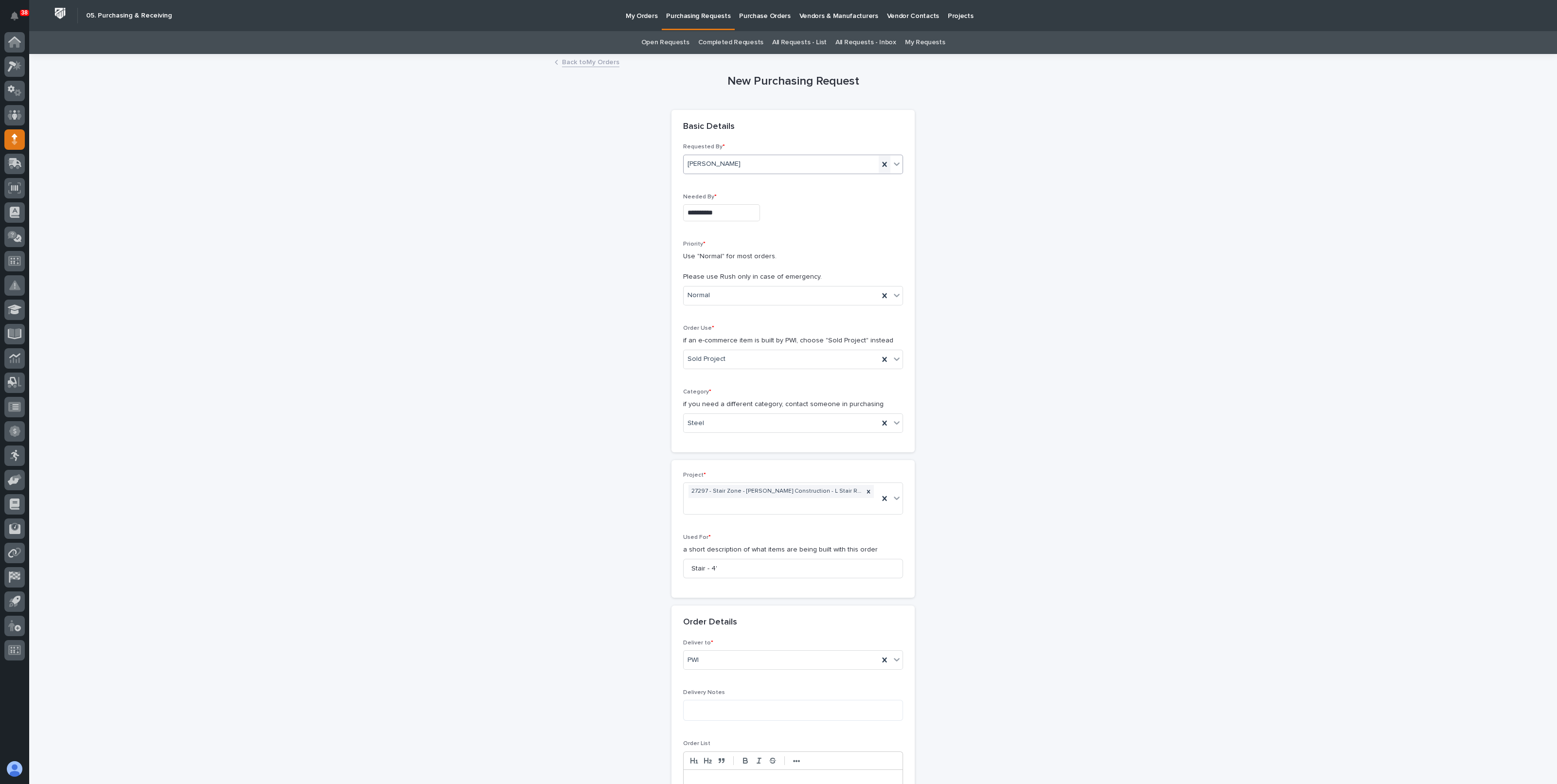
click at [882, 162] on icon at bounding box center [884, 164] width 4 height 5
click at [800, 163] on div "Select..." at bounding box center [787, 164] width 207 height 16
type input "*****"
click at [795, 177] on div "[PERSON_NAME]" at bounding box center [788, 183] width 219 height 17
click at [967, 207] on div "**********" at bounding box center [793, 641] width 975 height 1173
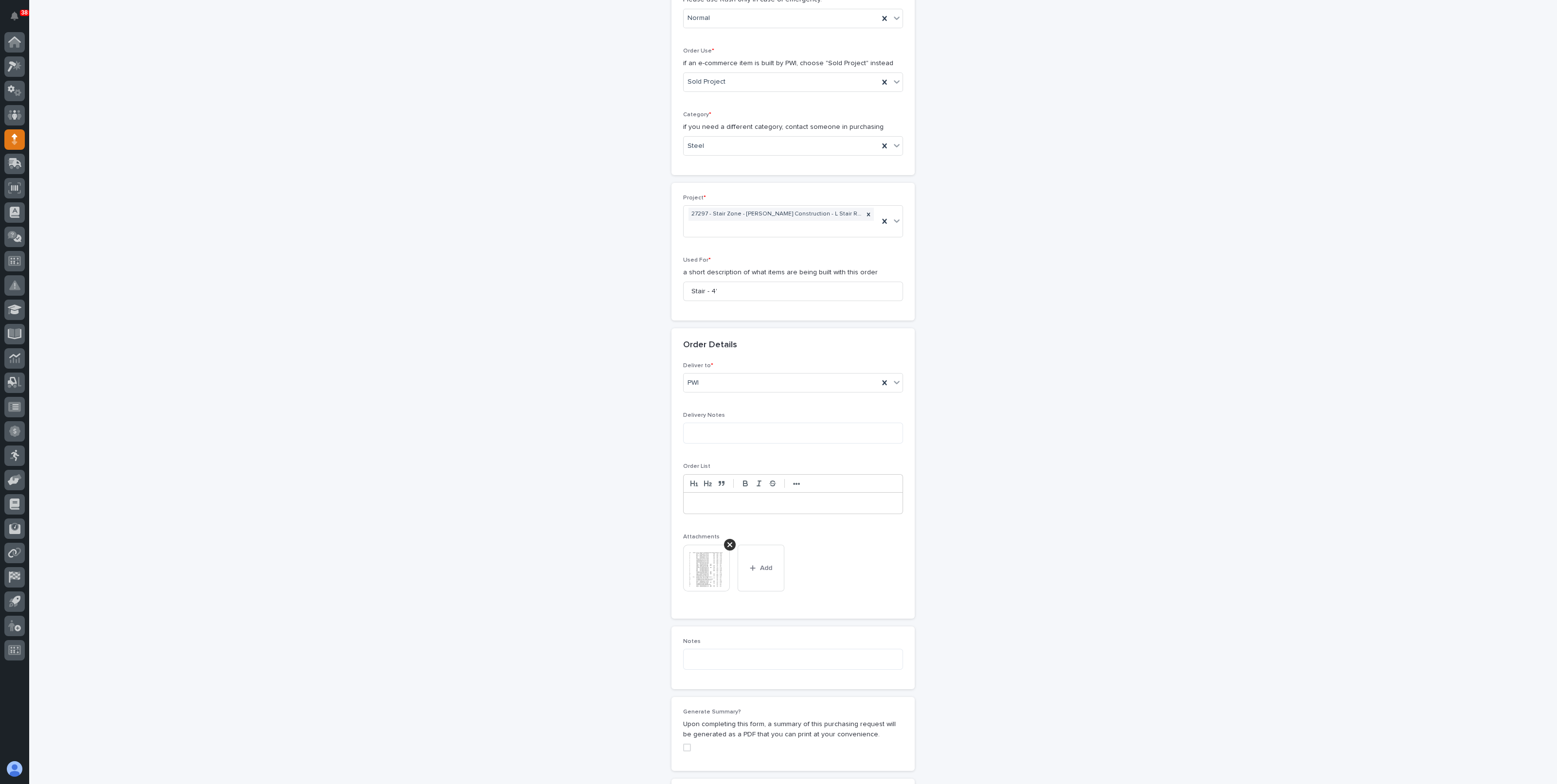
scroll to position [518, 0]
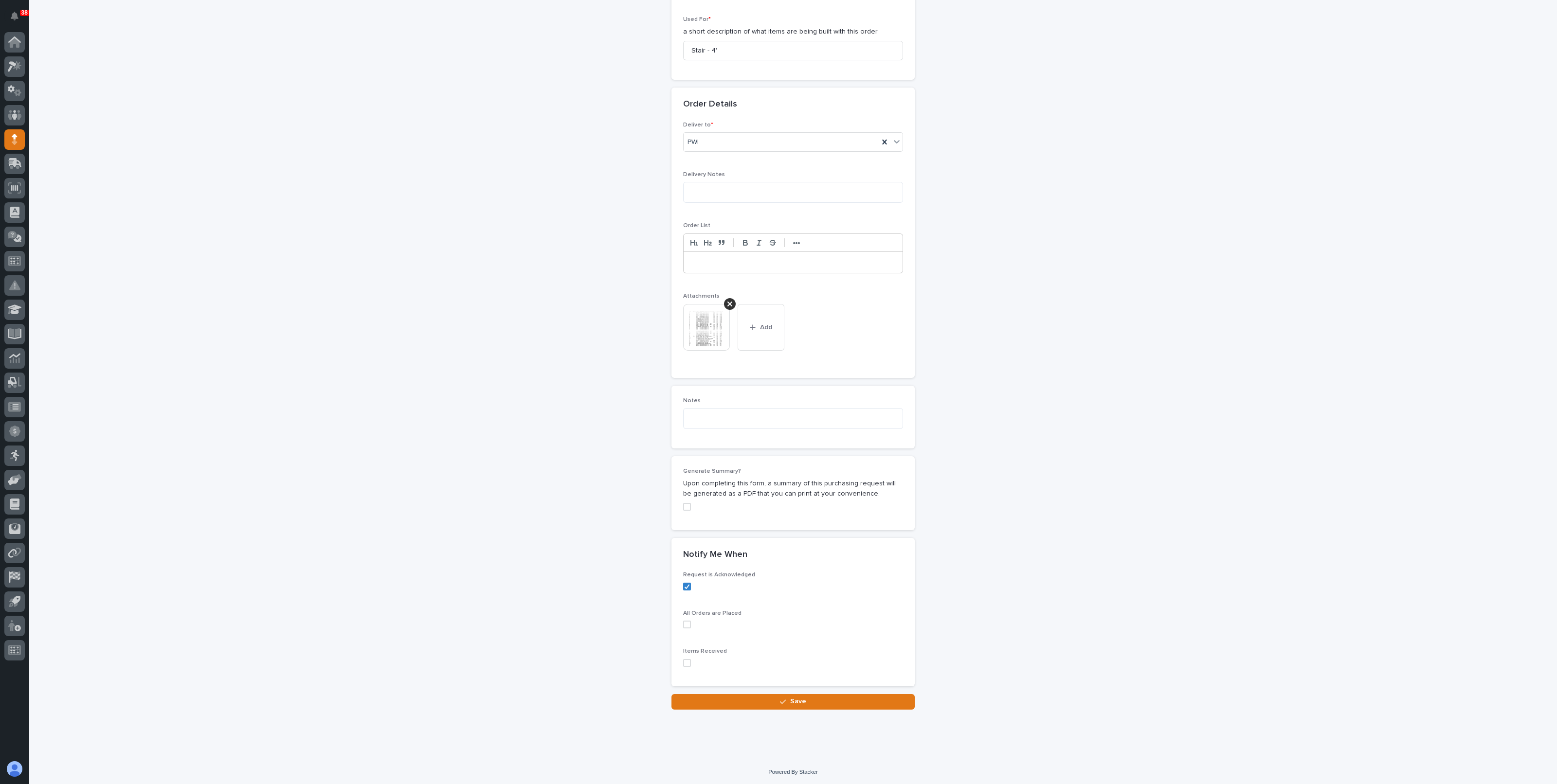
click at [804, 697] on button "Save" at bounding box center [793, 702] width 243 height 16
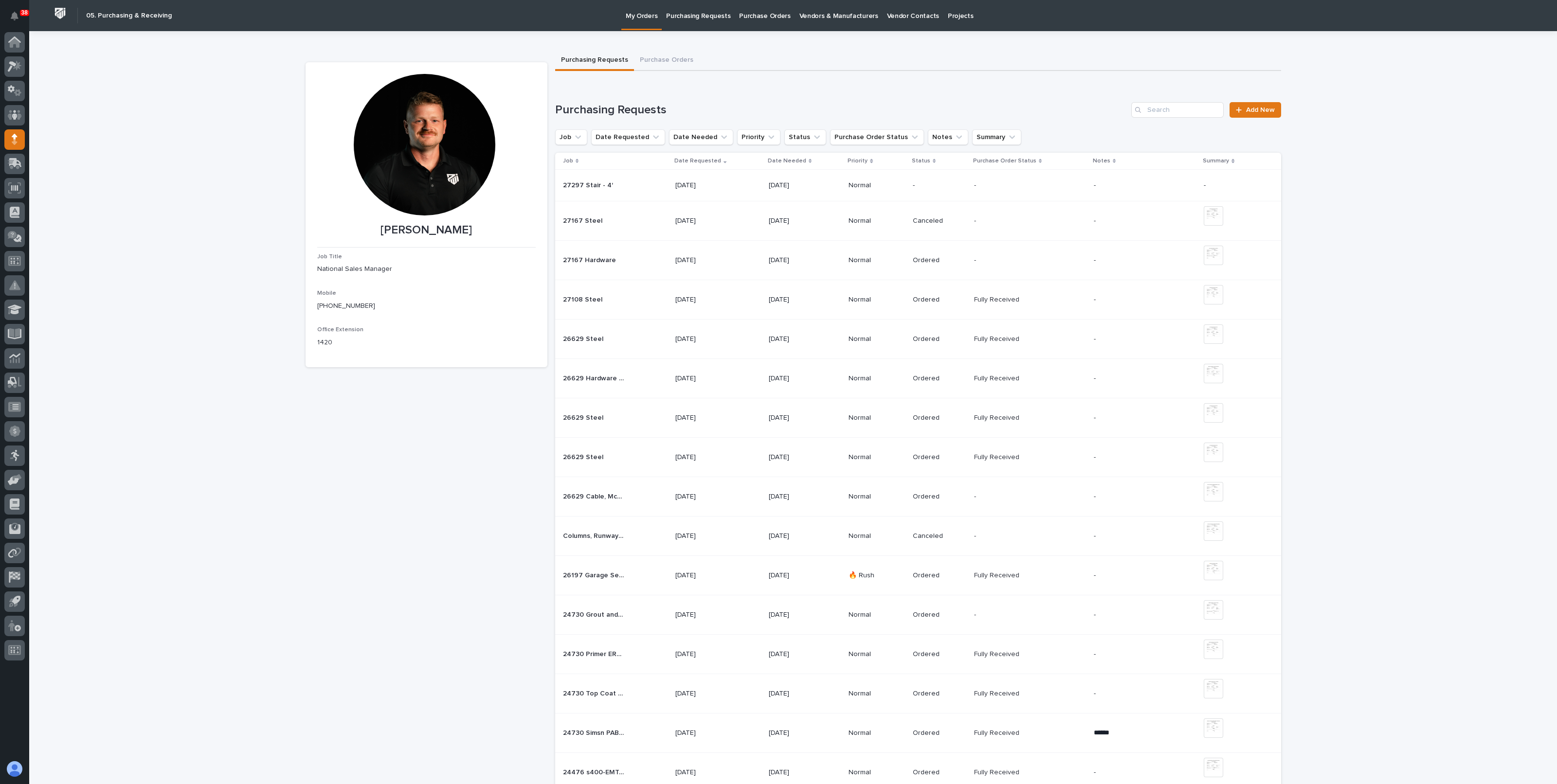
click at [797, 184] on p "[DATE]" at bounding box center [799, 186] width 61 height 9
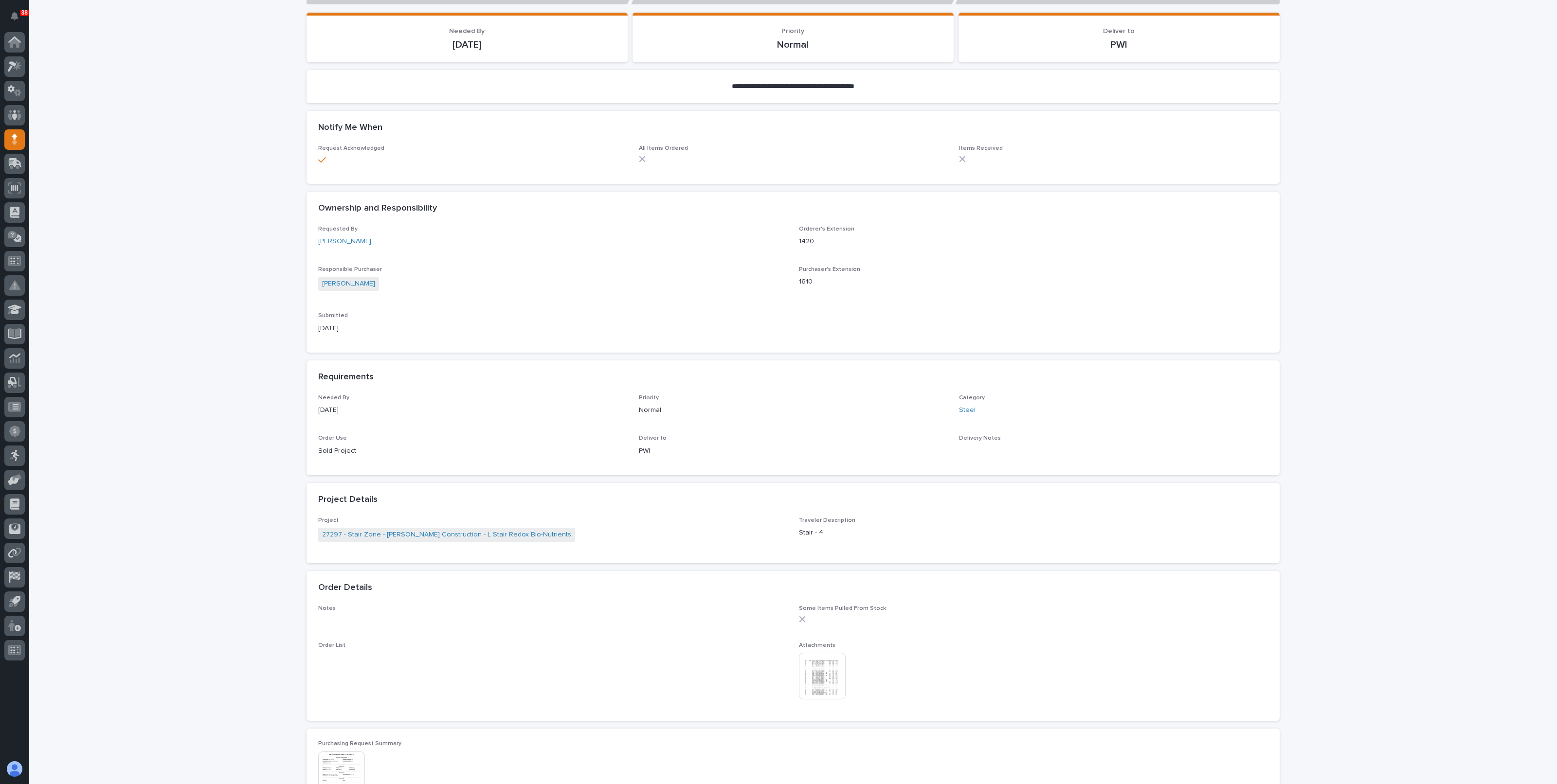
scroll to position [416, 0]
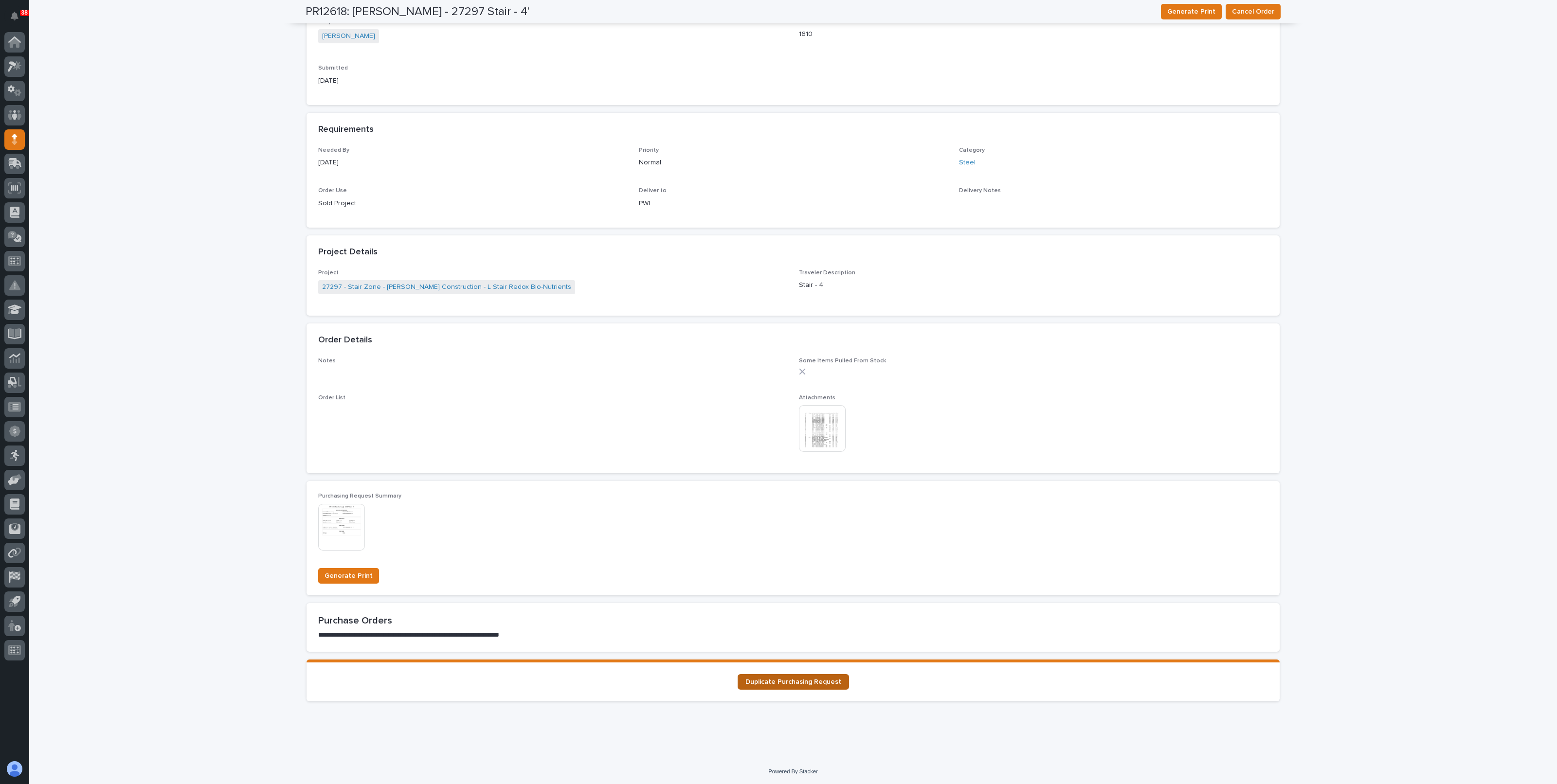
click at [792, 681] on span "Duplicate Purchasing Request" at bounding box center [793, 682] width 96 height 7
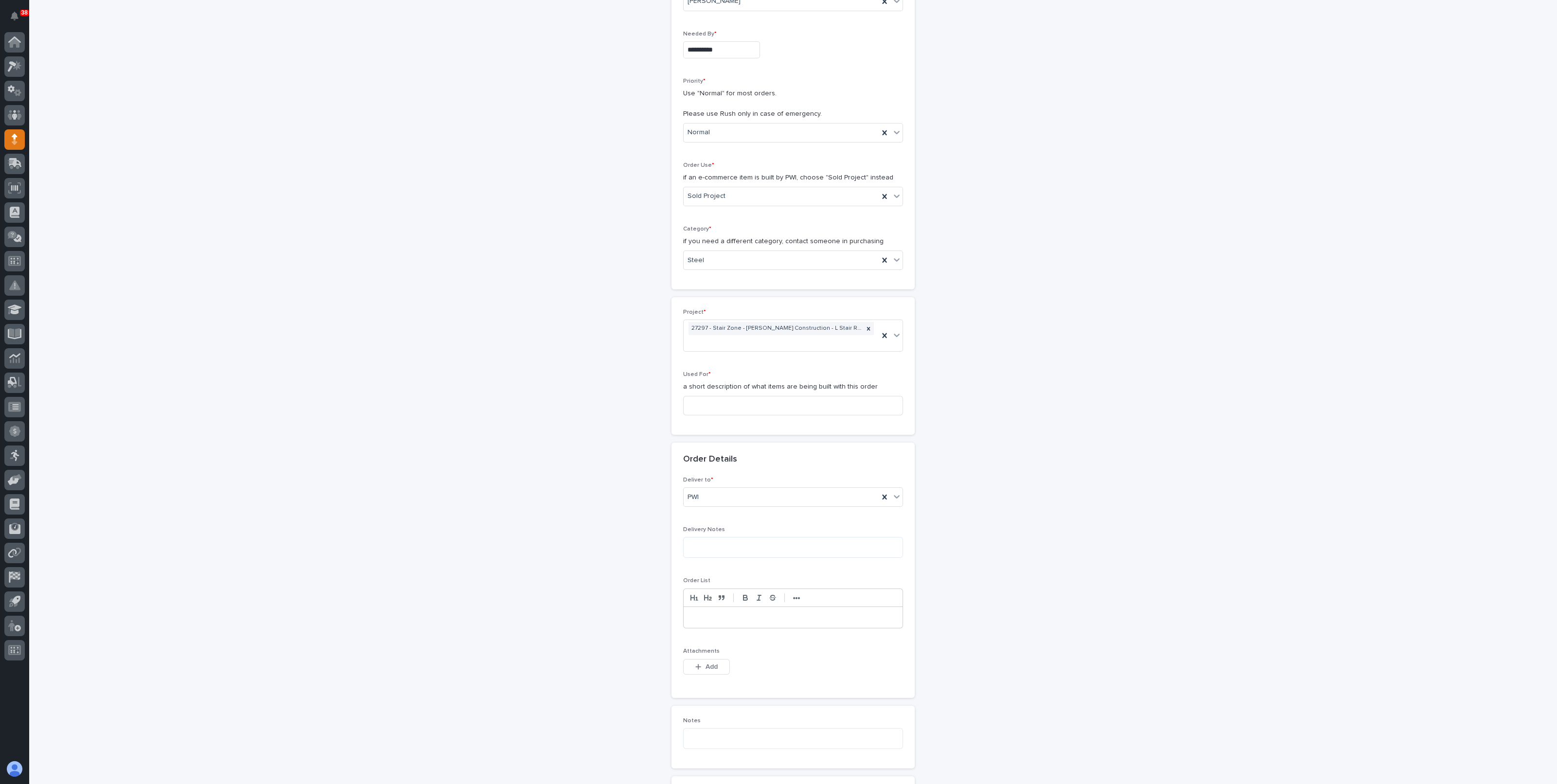
scroll to position [183, 0]
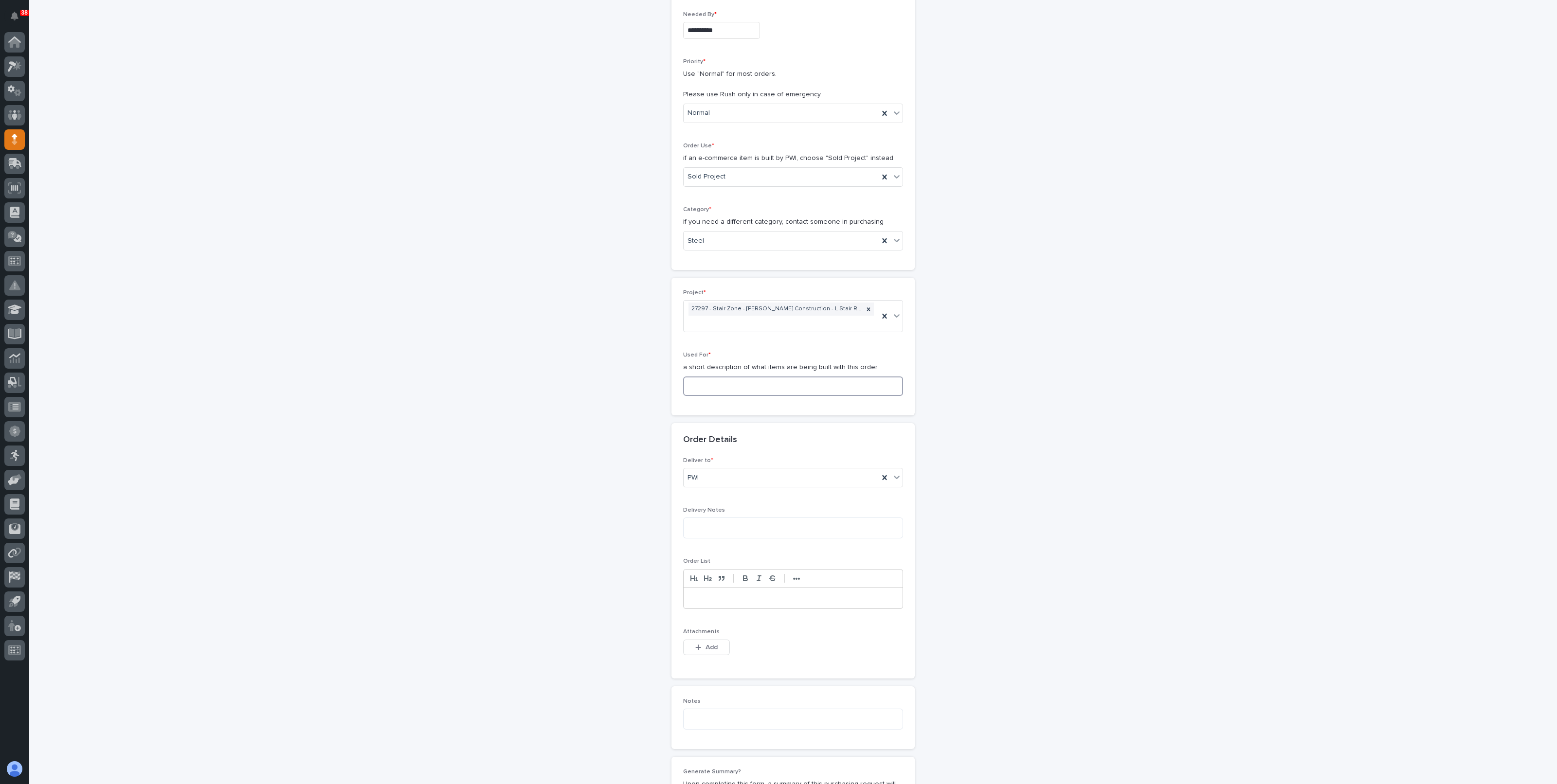
click at [737, 379] on input at bounding box center [793, 386] width 220 height 19
drag, startPoint x: 1110, startPoint y: 358, endPoint x: 1100, endPoint y: 357, distance: 10.0
click at [1110, 358] on div "**********" at bounding box center [793, 441] width 975 height 1138
click at [881, 241] on icon at bounding box center [884, 241] width 10 height 10
click at [796, 241] on div "Select..." at bounding box center [787, 241] width 207 height 16
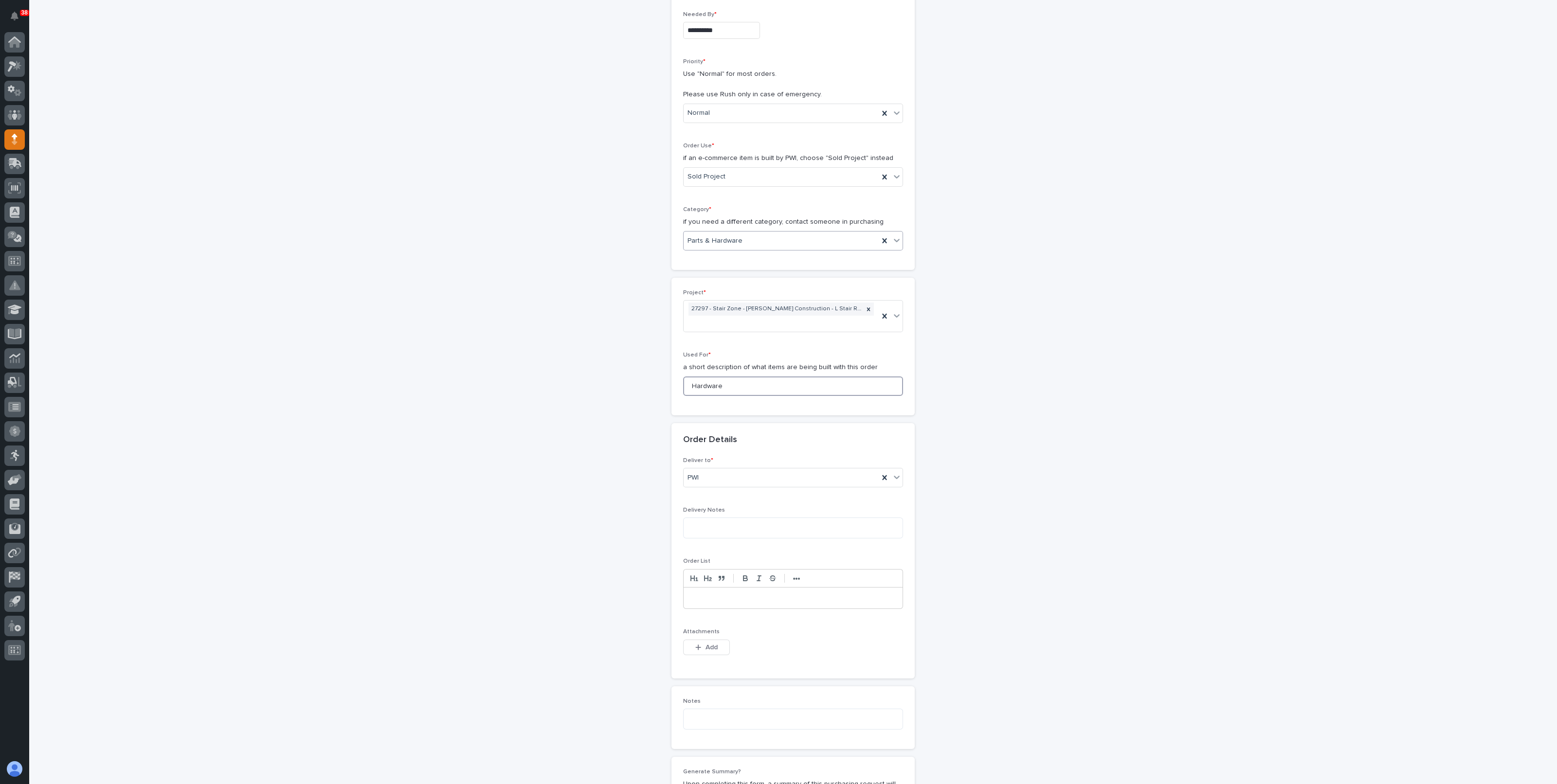
click at [730, 382] on input "Hardware" at bounding box center [793, 386] width 220 height 19
type input "Hardware - Stair - 4'"
click at [1145, 492] on div "**********" at bounding box center [793, 441] width 975 height 1138
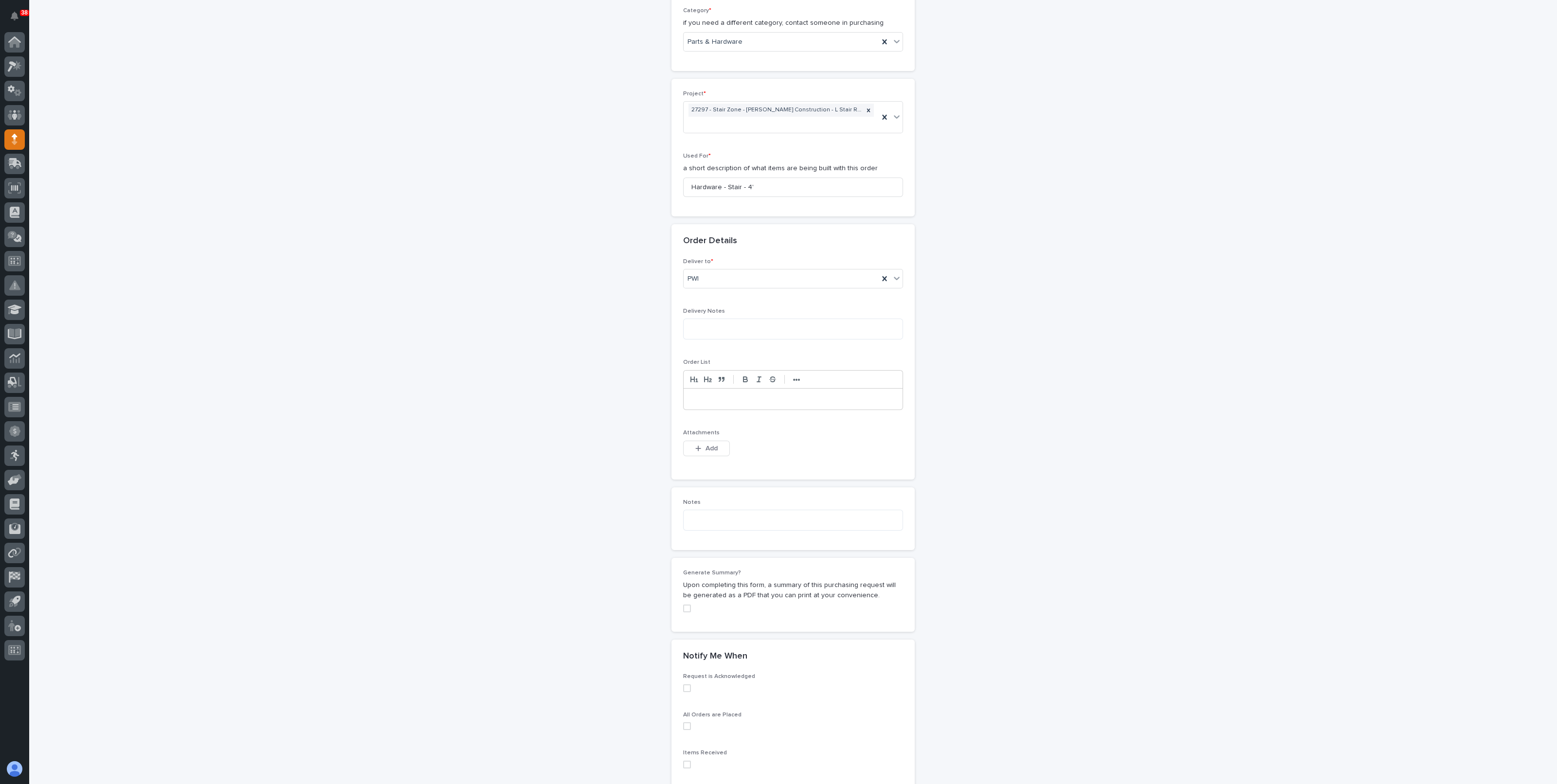
scroll to position [483, 0]
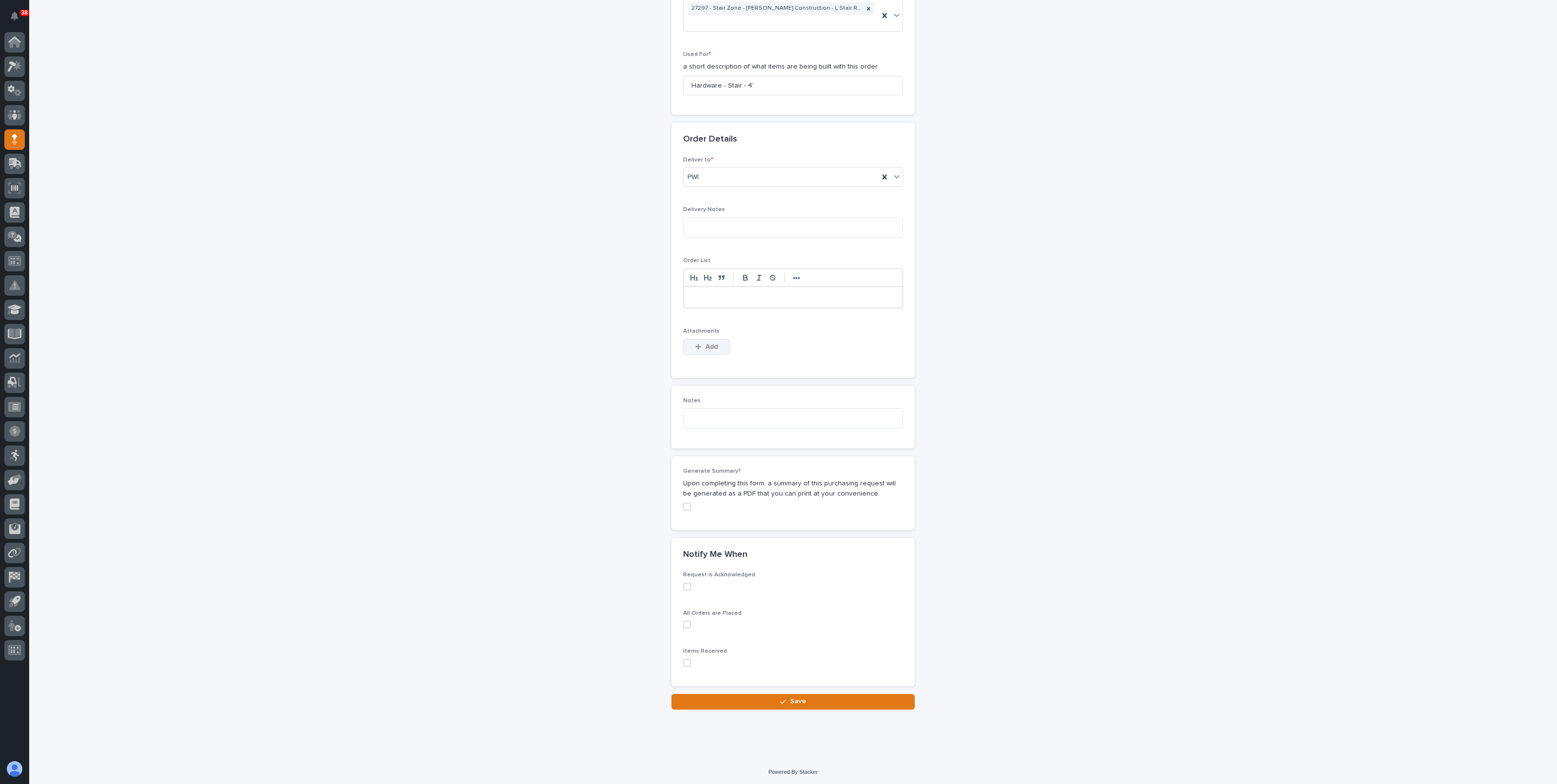
click at [705, 343] on span "Add" at bounding box center [711, 347] width 12 height 9
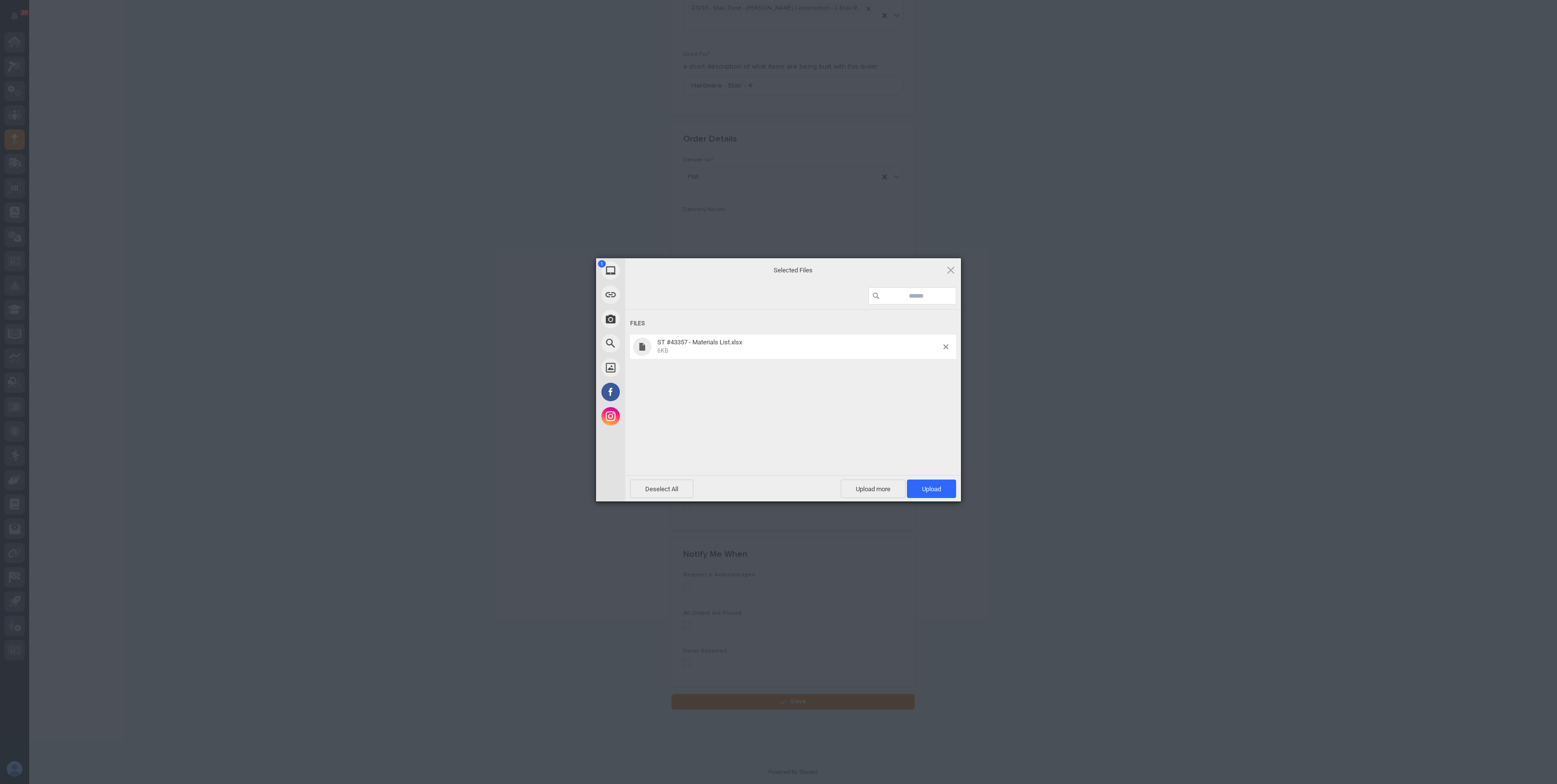
click at [921, 498] on div "Deselect All Upload more Upload 1" at bounding box center [793, 488] width 336 height 26
click at [923, 489] on span "Upload 1" at bounding box center [931, 489] width 19 height 7
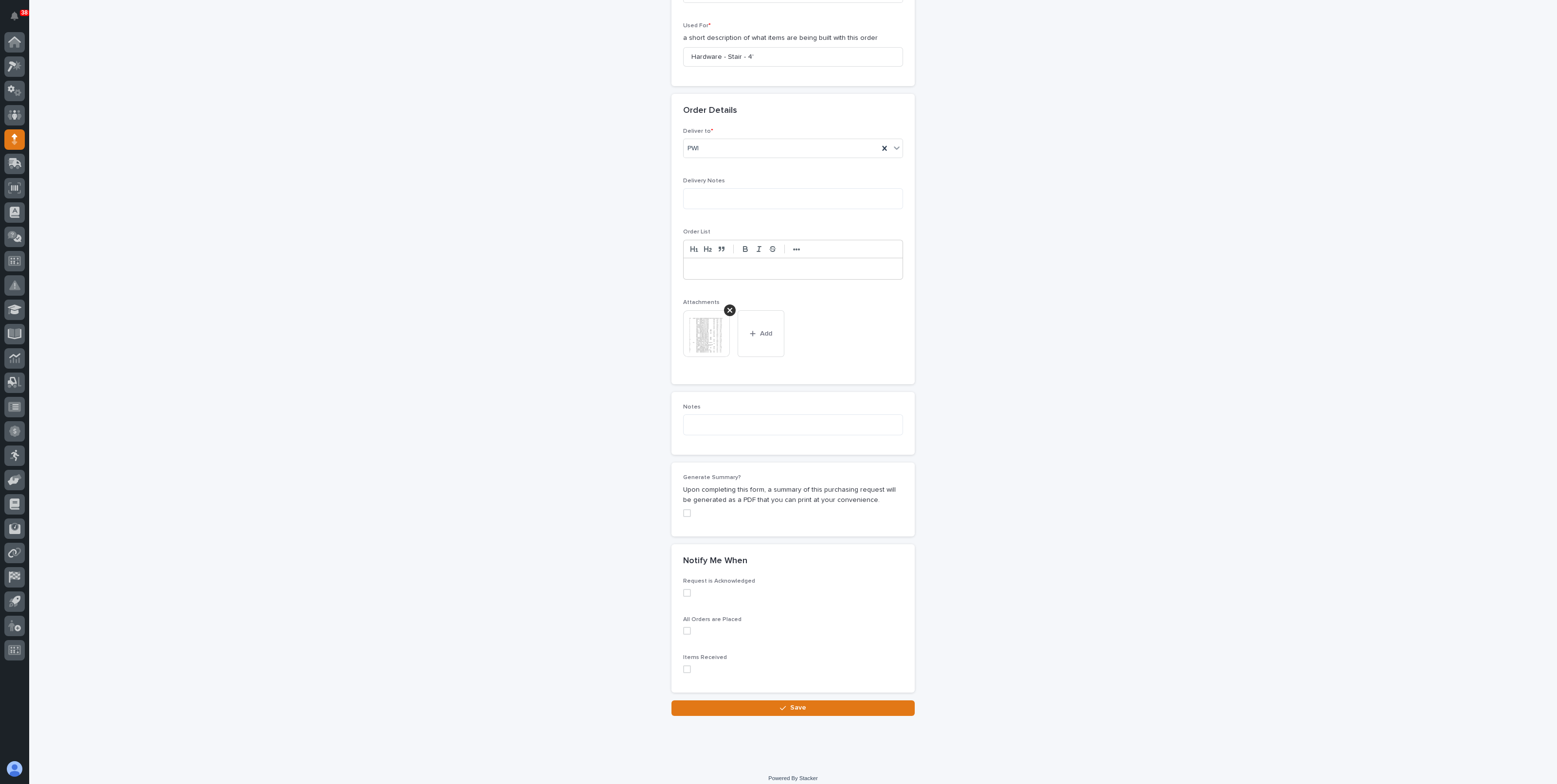
scroll to position [518, 0]
click at [793, 701] on span "Save" at bounding box center [798, 702] width 16 height 9
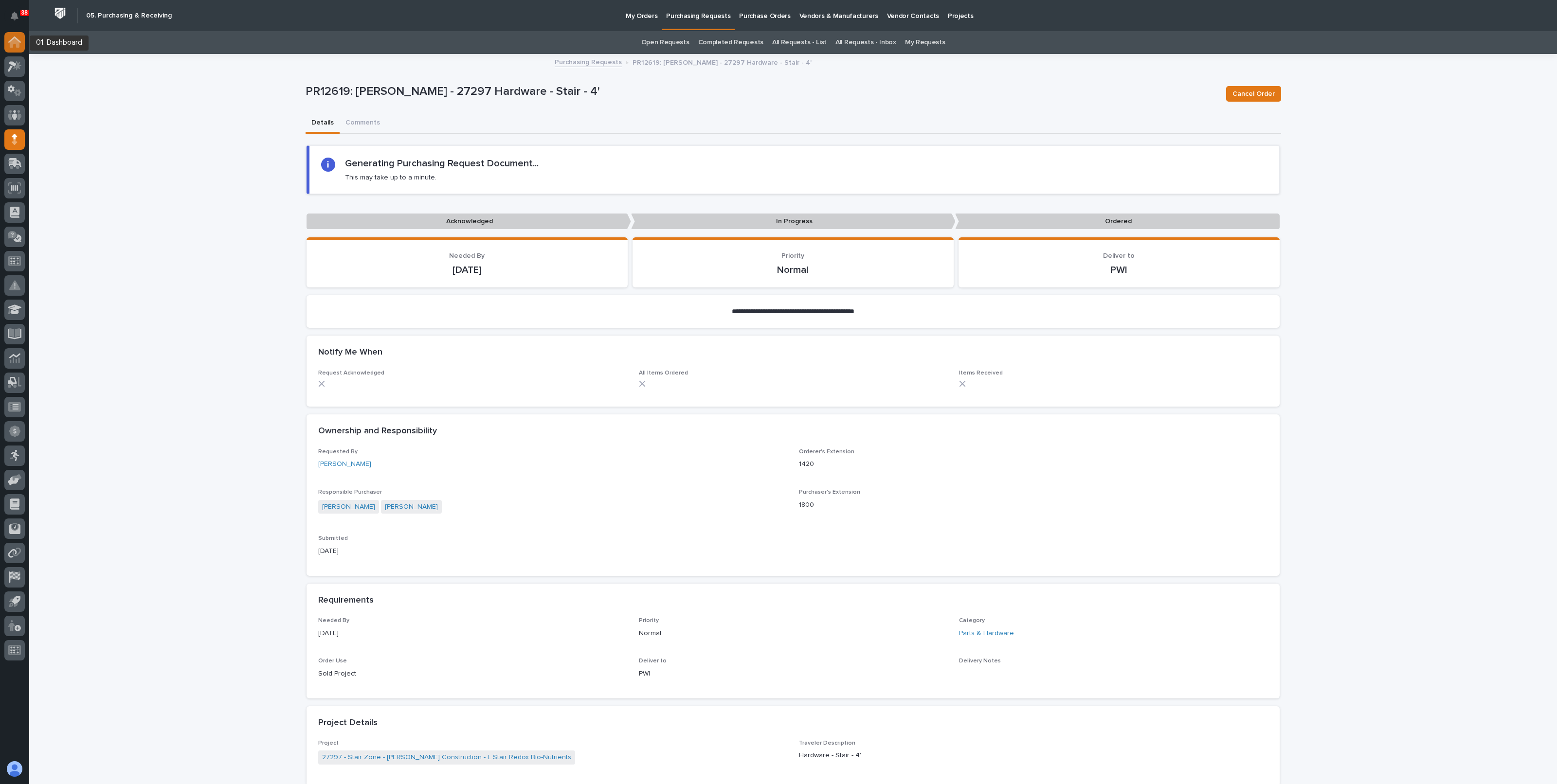
click at [19, 45] on icon at bounding box center [14, 42] width 10 height 10
